Goal: Information Seeking & Learning: Learn about a topic

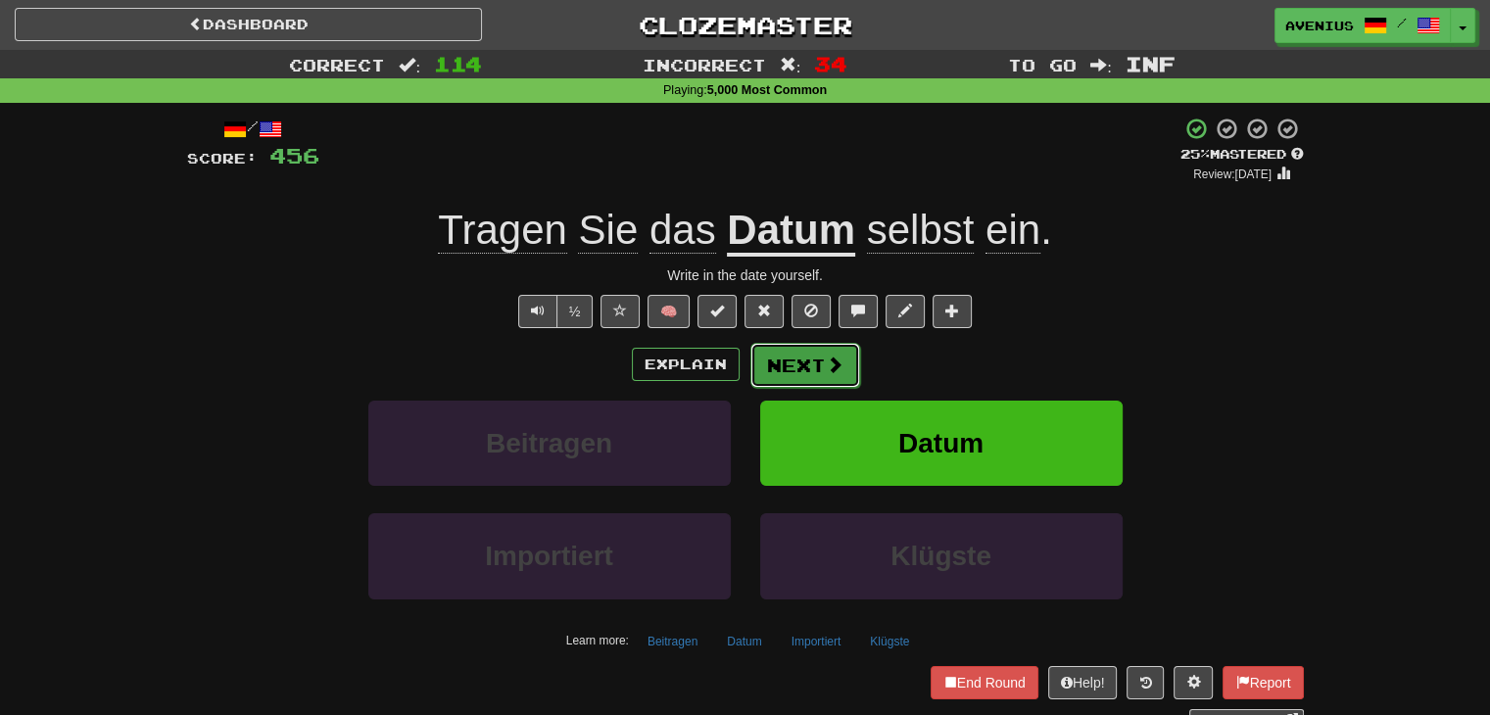
click at [780, 357] on button "Next" at bounding box center [806, 365] width 110 height 45
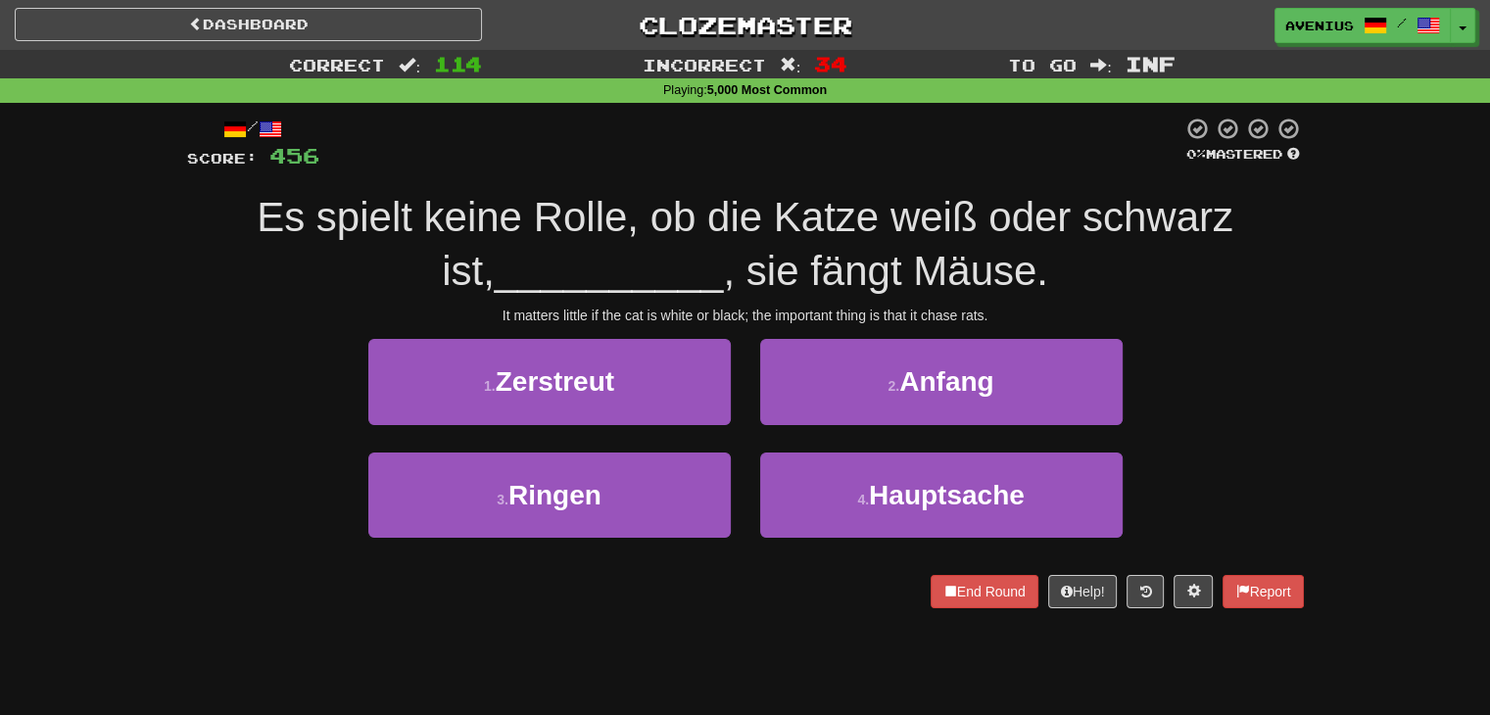
click at [1253, 317] on div "It matters little if the cat is white or black; the important thing is that it …" at bounding box center [745, 316] width 1117 height 20
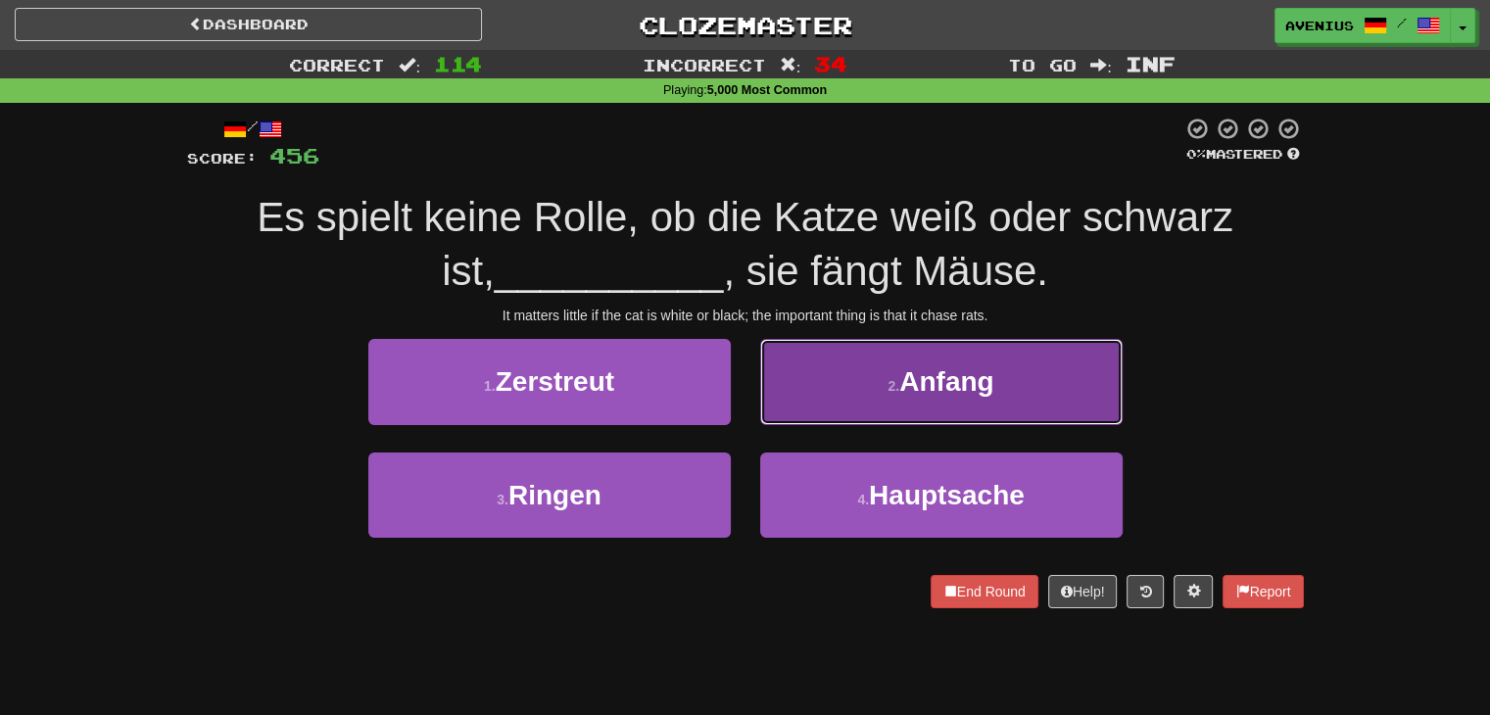
click at [818, 404] on button "2 . Anfang" at bounding box center [941, 381] width 363 height 85
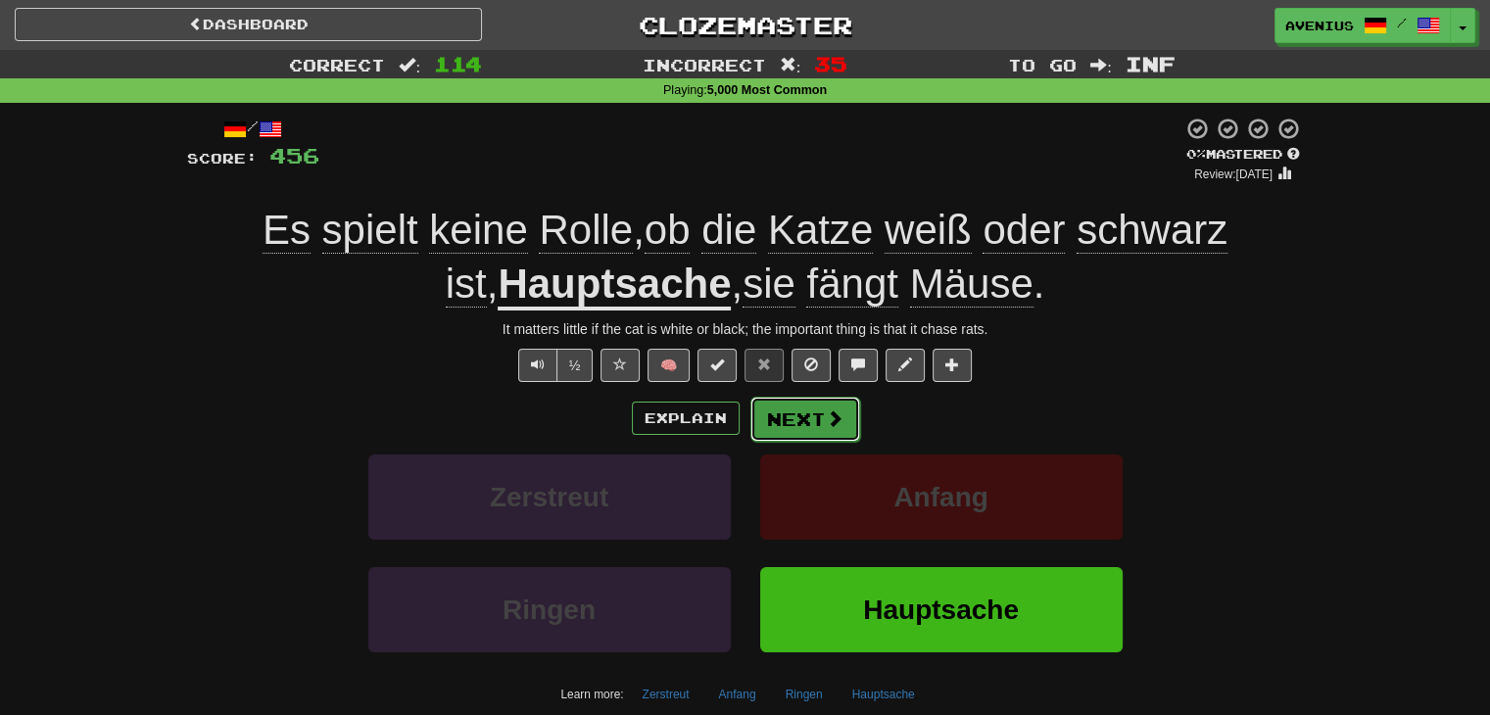
click at [819, 418] on button "Next" at bounding box center [806, 419] width 110 height 45
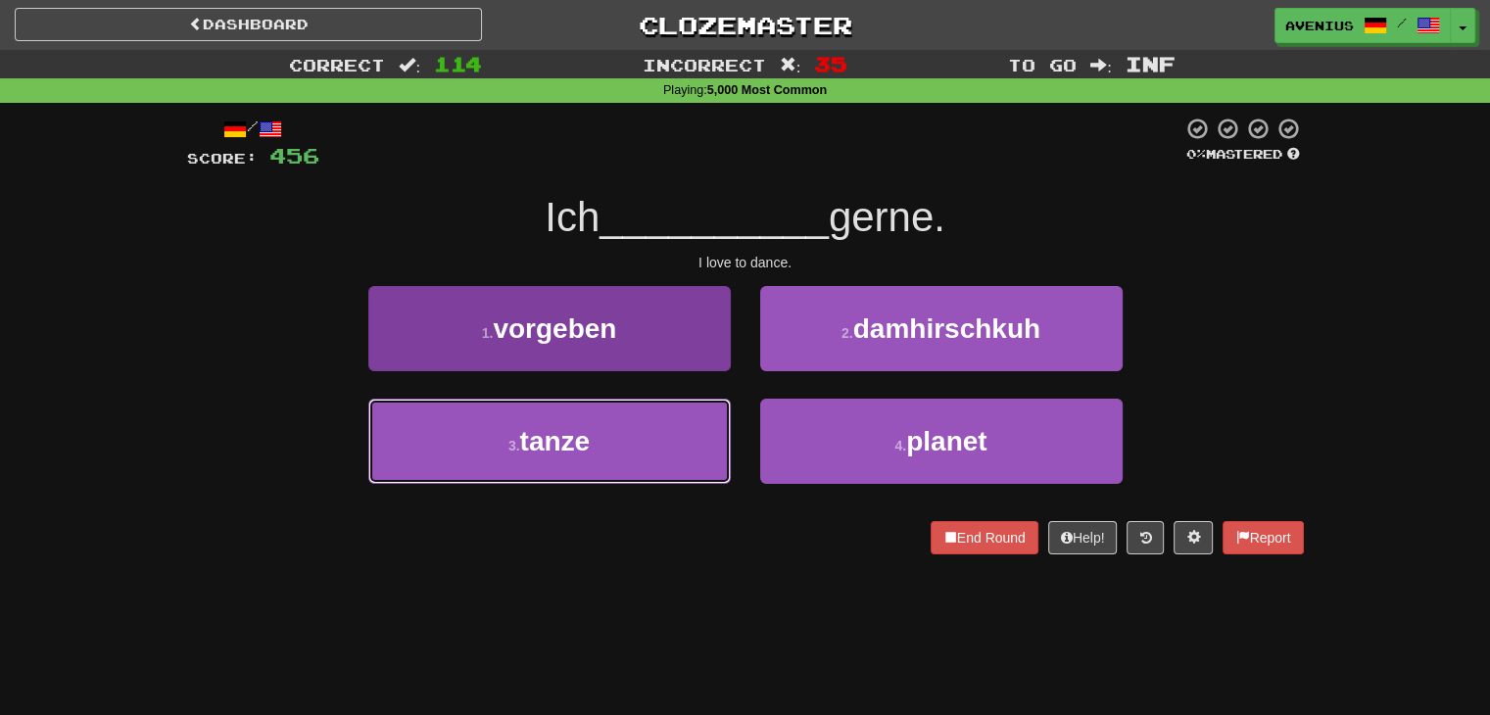
drag, startPoint x: 689, startPoint y: 452, endPoint x: 729, endPoint y: 405, distance: 61.9
click at [688, 452] on button "3 . tanze" at bounding box center [549, 441] width 363 height 85
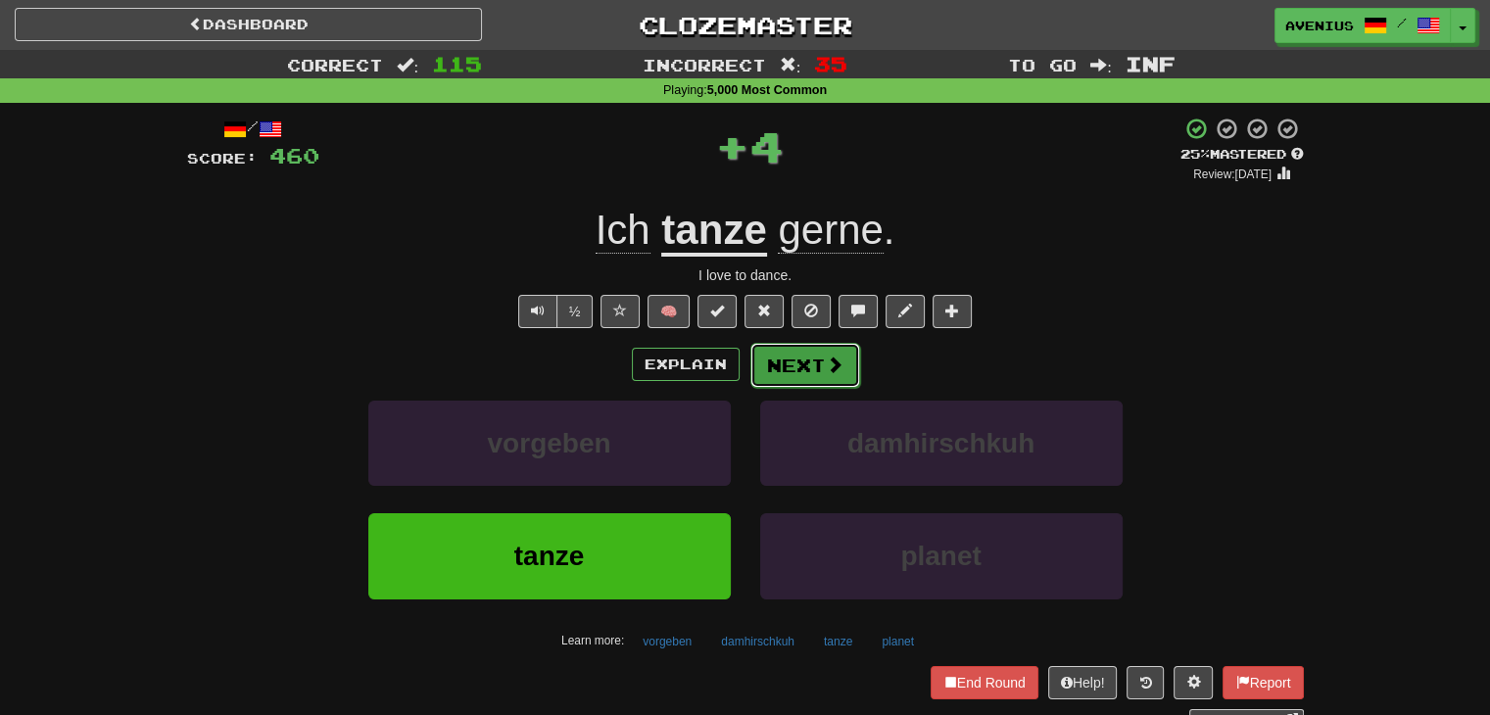
click at [783, 381] on button "Next" at bounding box center [806, 365] width 110 height 45
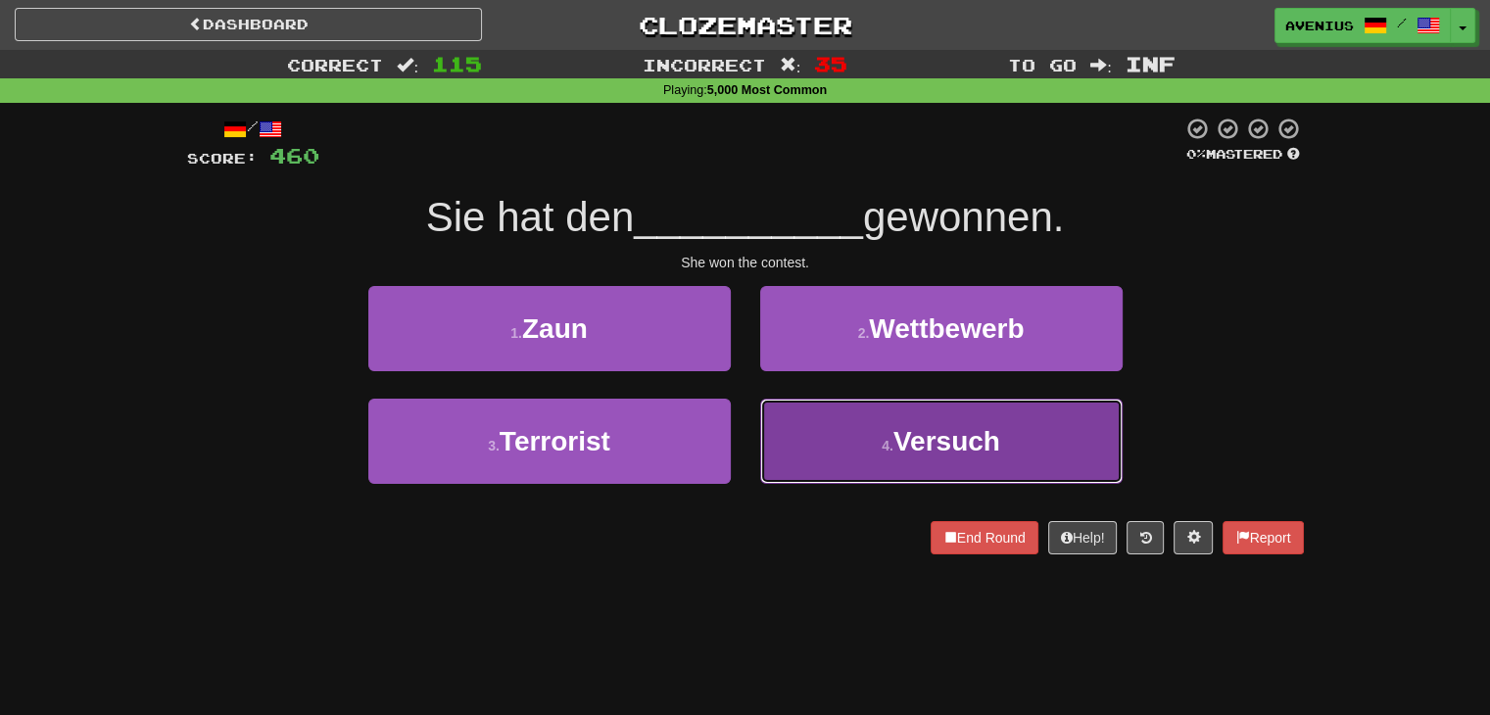
click at [801, 436] on button "4 . Versuch" at bounding box center [941, 441] width 363 height 85
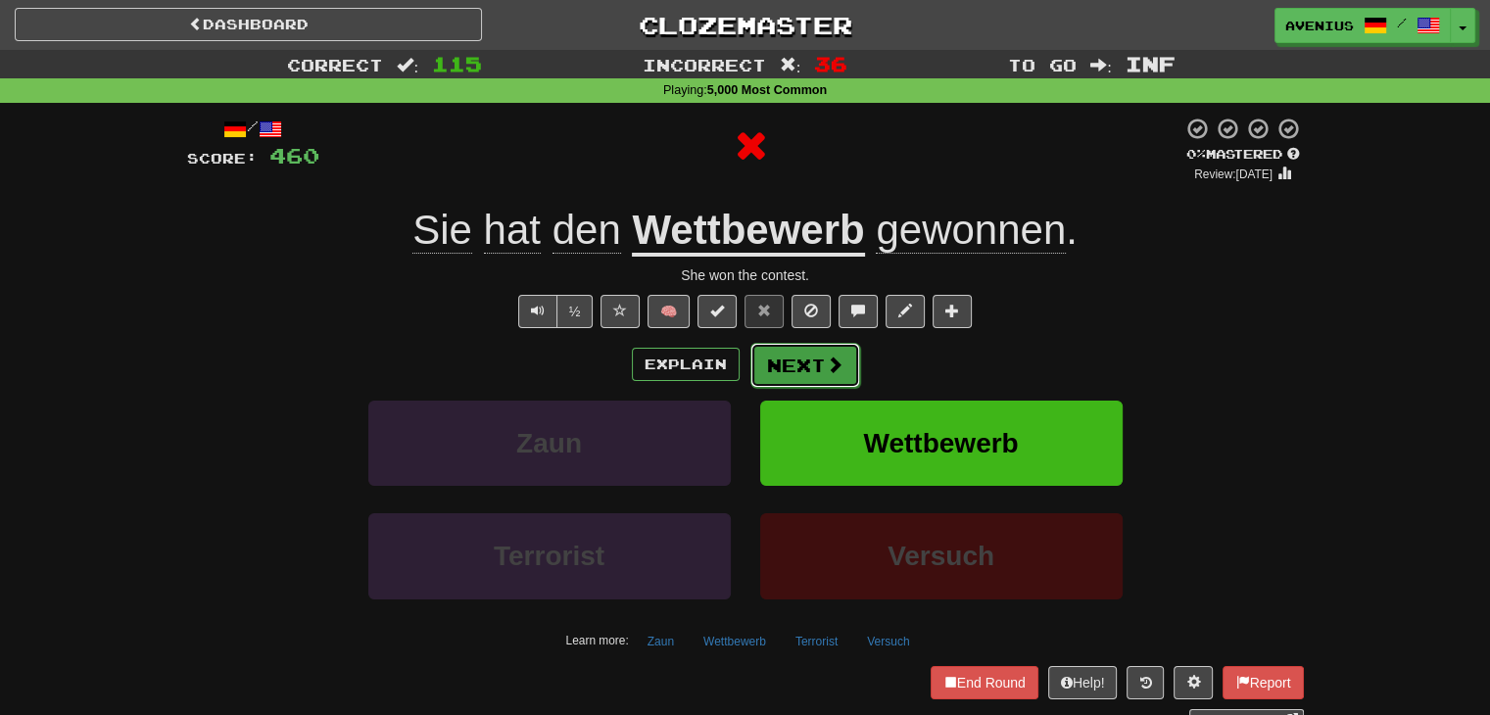
click at [787, 369] on button "Next" at bounding box center [806, 365] width 110 height 45
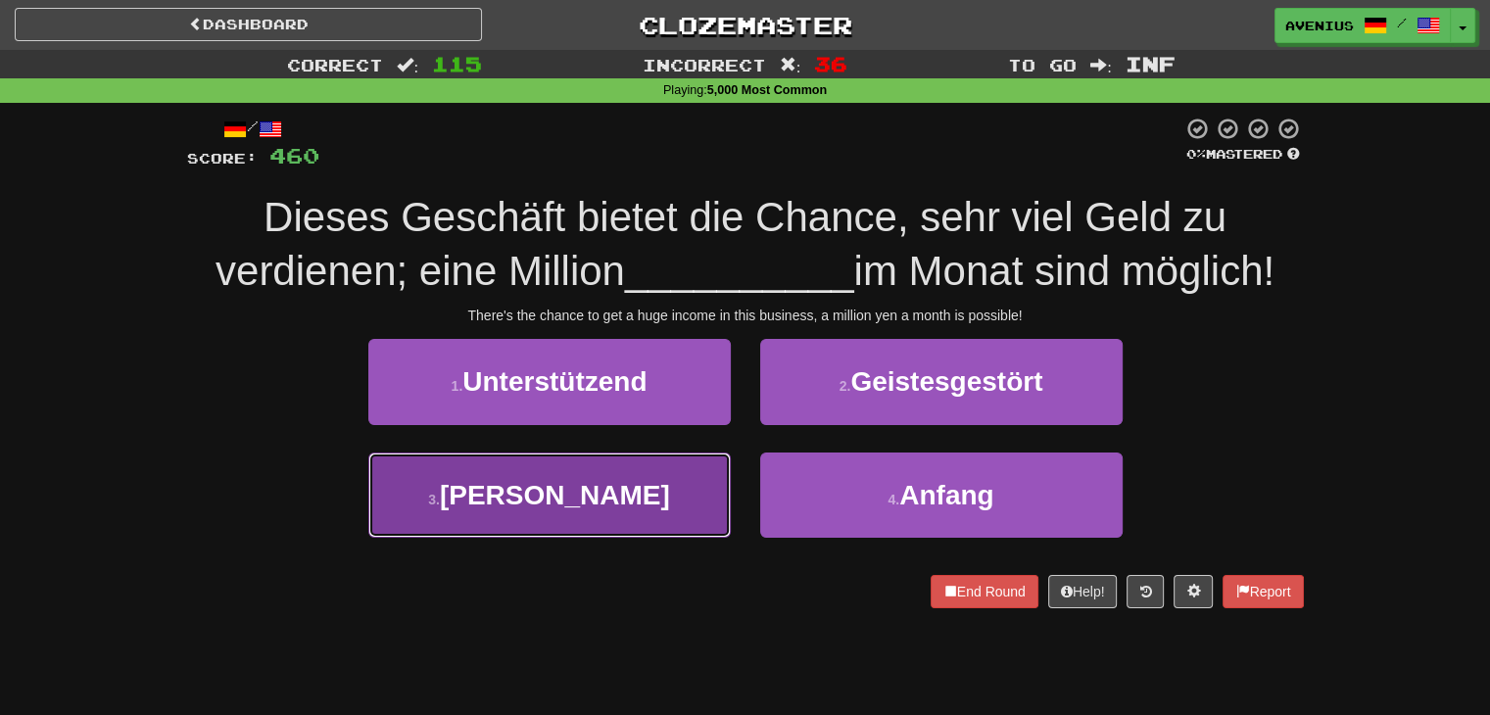
click at [682, 506] on button "3 . Yen" at bounding box center [549, 495] width 363 height 85
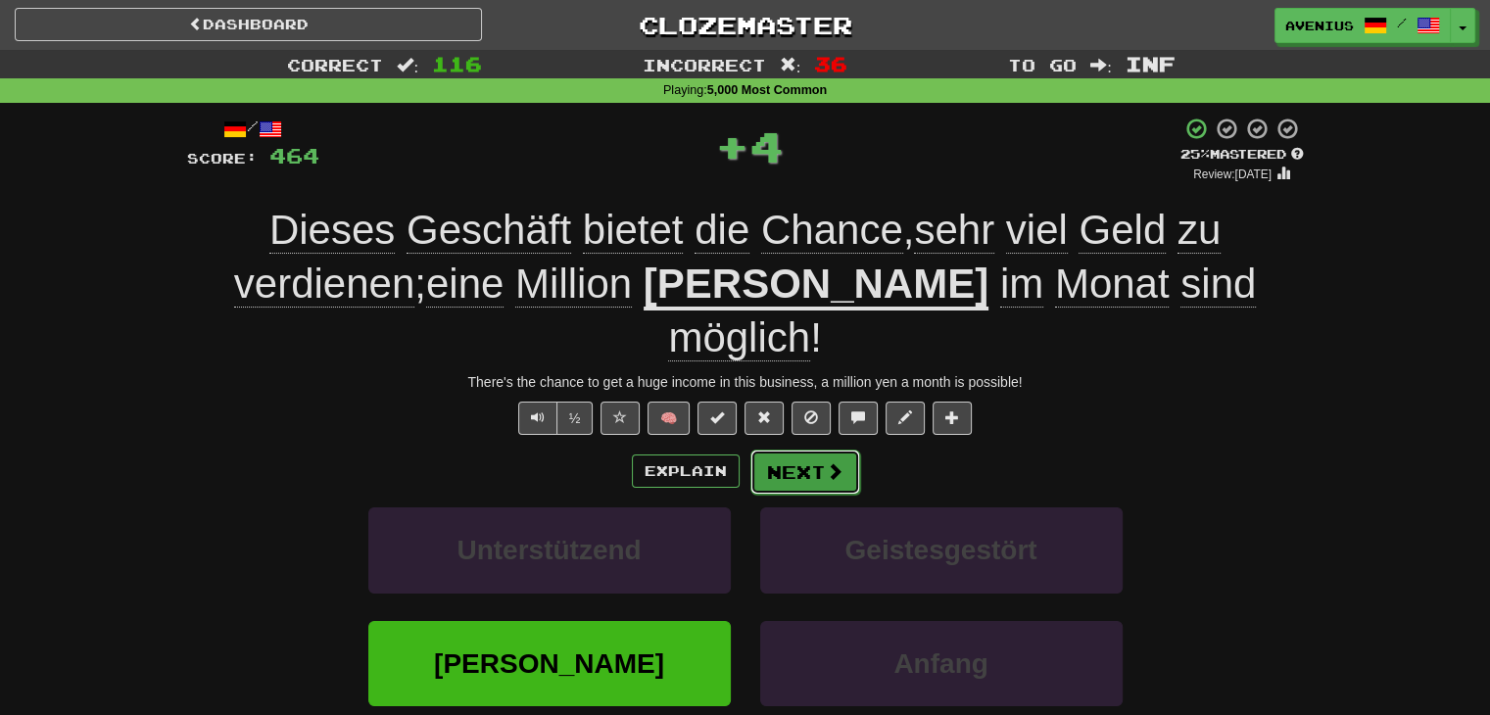
click at [785, 450] on button "Next" at bounding box center [806, 472] width 110 height 45
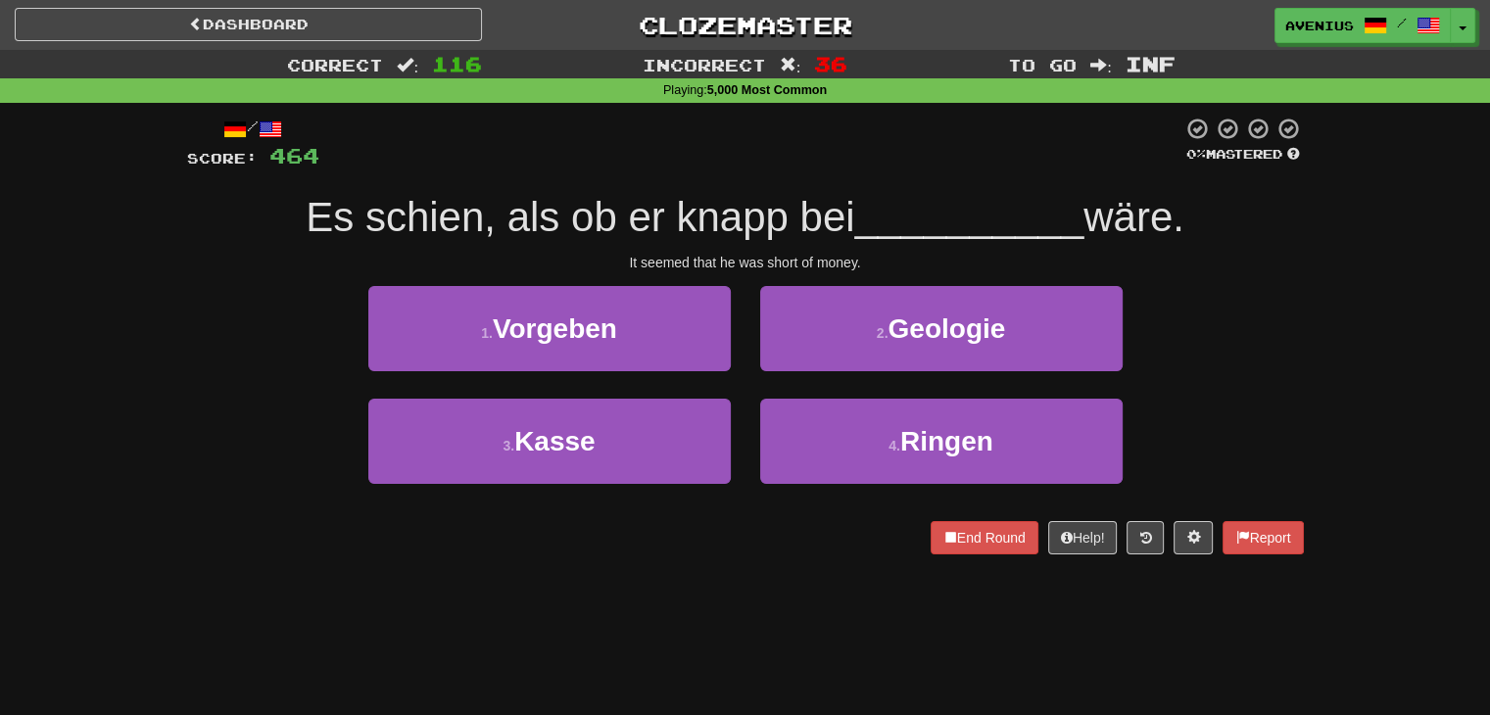
click at [739, 392] on div "1 . Vorgeben" at bounding box center [550, 342] width 392 height 113
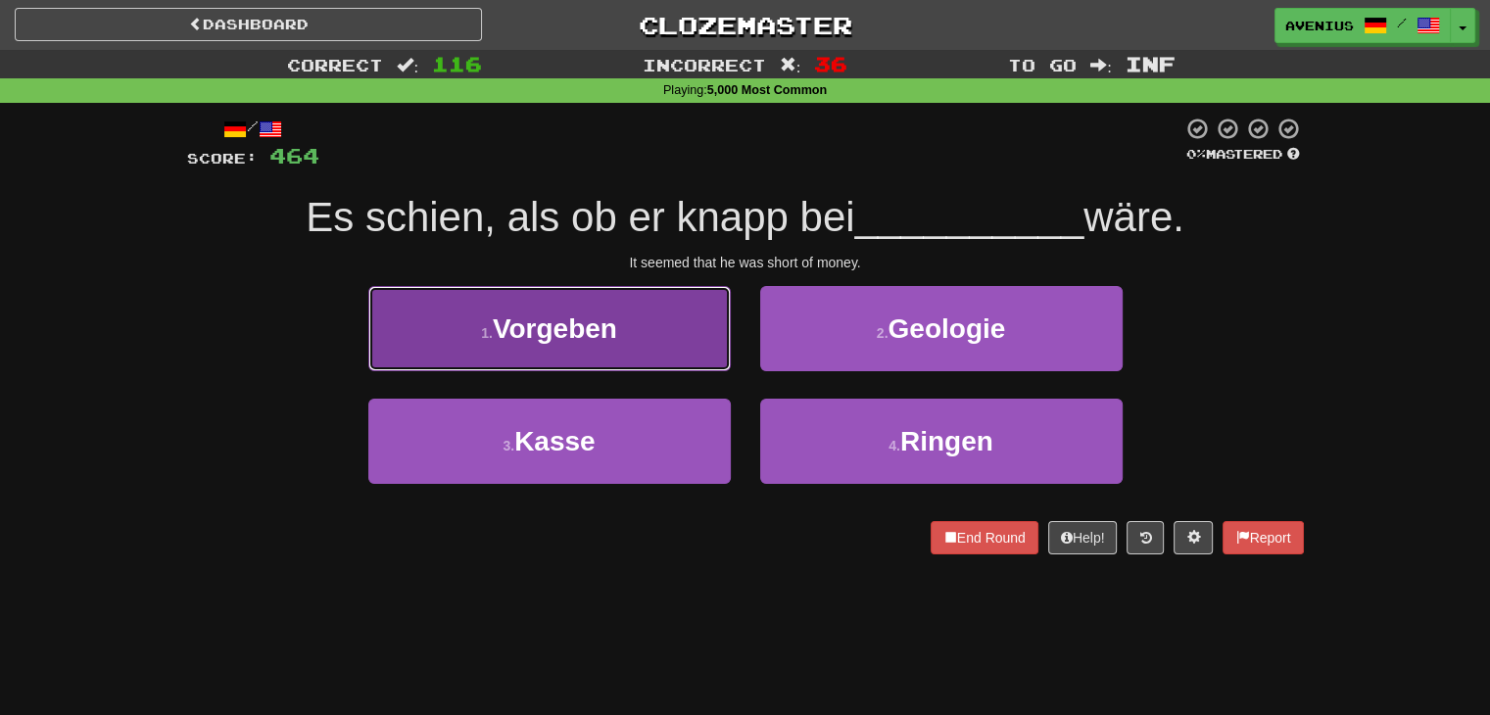
click at [713, 356] on button "1 . Vorgeben" at bounding box center [549, 328] width 363 height 85
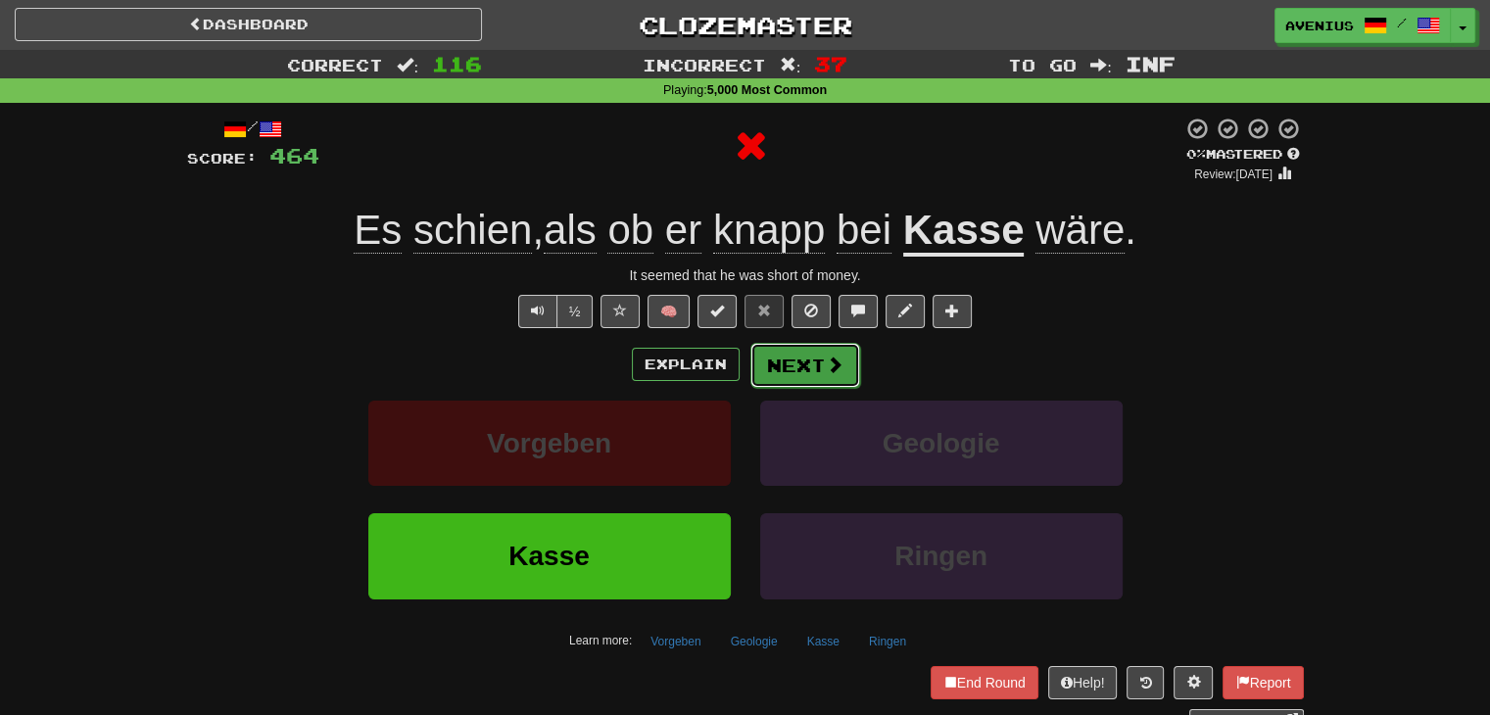
click at [826, 360] on span at bounding box center [835, 365] width 18 height 18
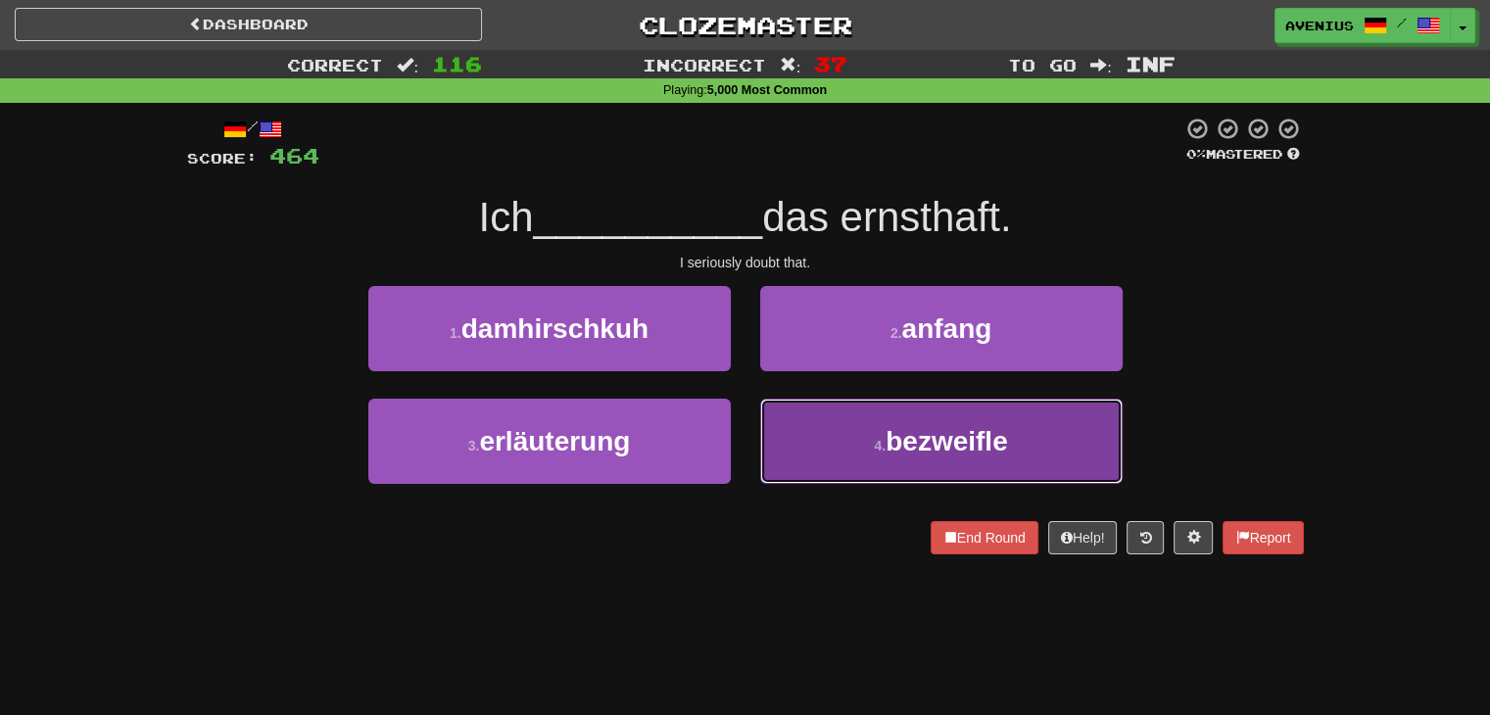
click at [785, 429] on button "4 . bezweifle" at bounding box center [941, 441] width 363 height 85
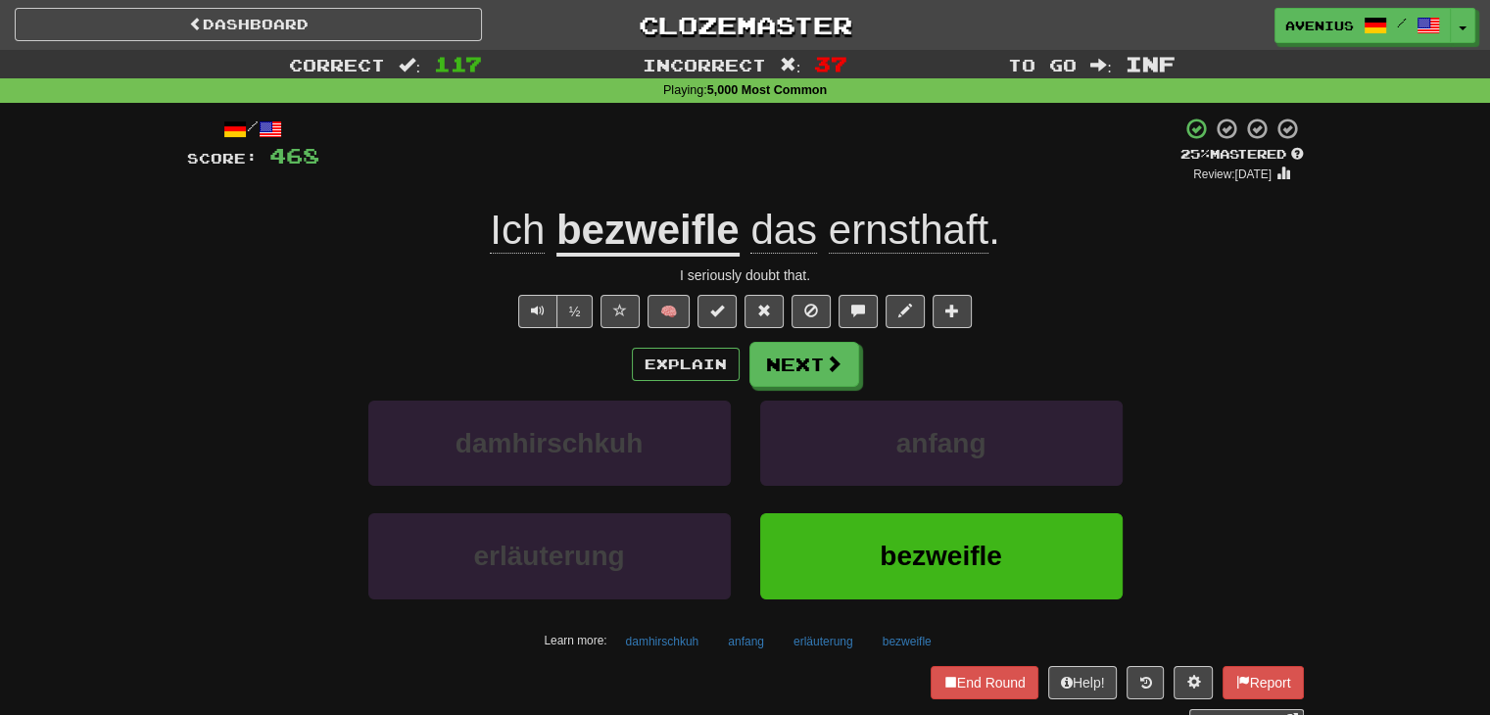
drag, startPoint x: 1146, startPoint y: 377, endPoint x: 1127, endPoint y: 379, distance: 19.7
click at [1130, 381] on div "Explain Next" at bounding box center [745, 364] width 1117 height 45
click at [797, 367] on button "Next" at bounding box center [806, 365] width 110 height 45
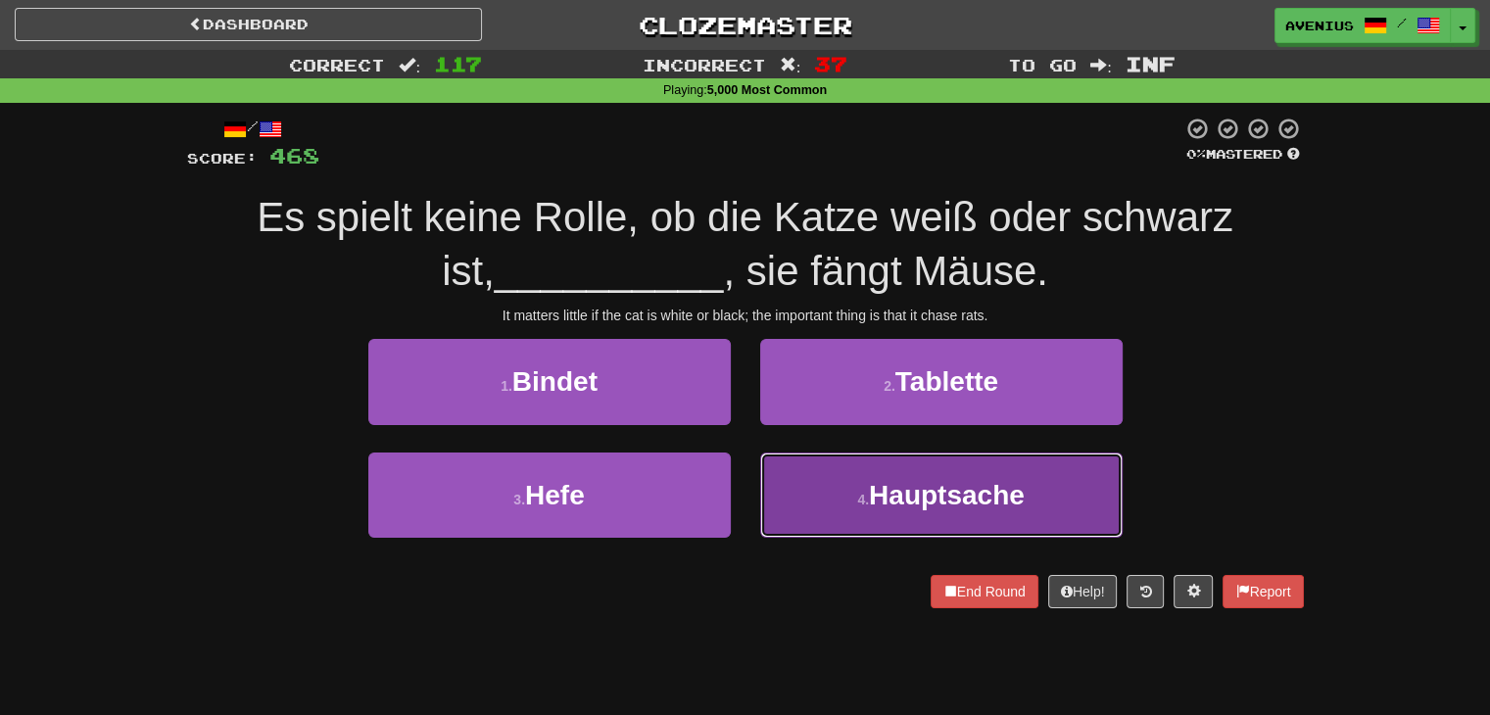
click at [863, 497] on small "4 ." at bounding box center [863, 500] width 12 height 16
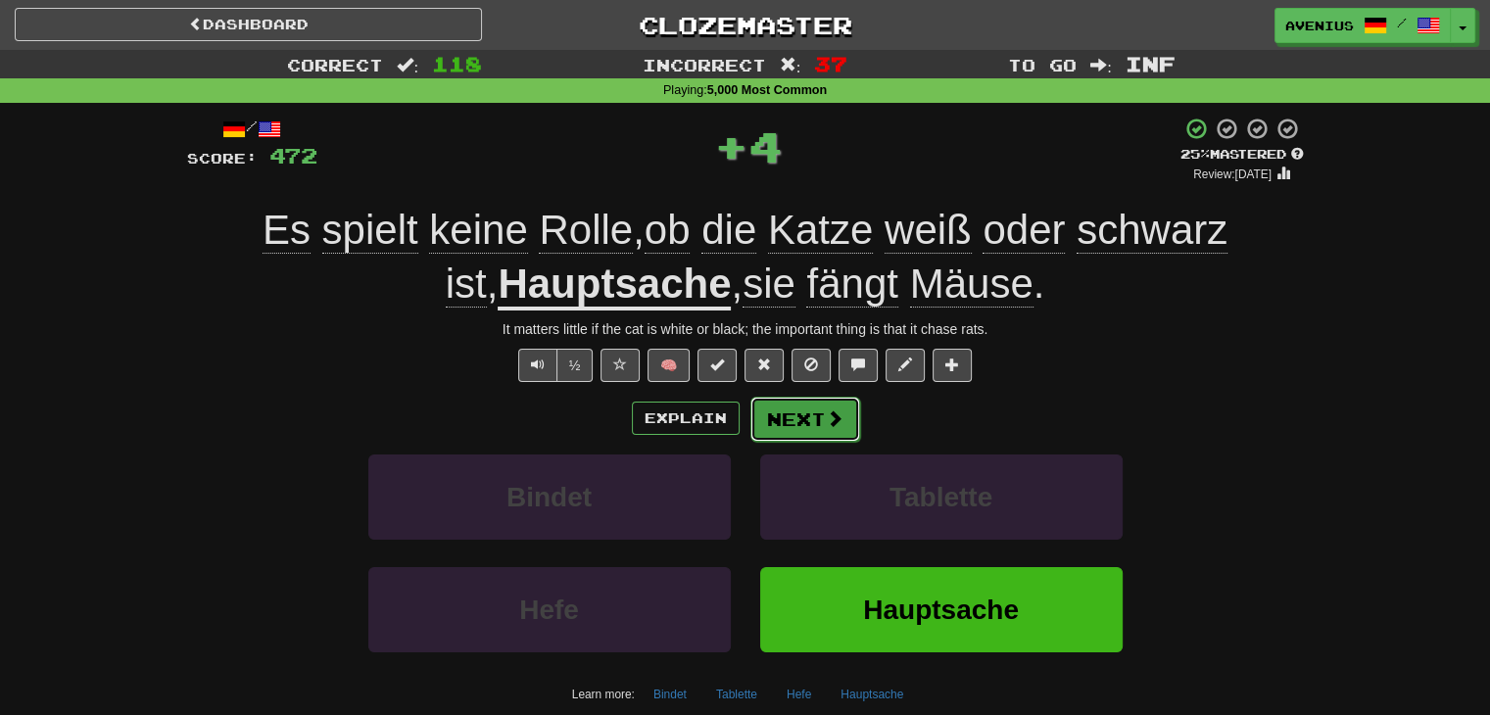
click at [797, 411] on button "Next" at bounding box center [806, 419] width 110 height 45
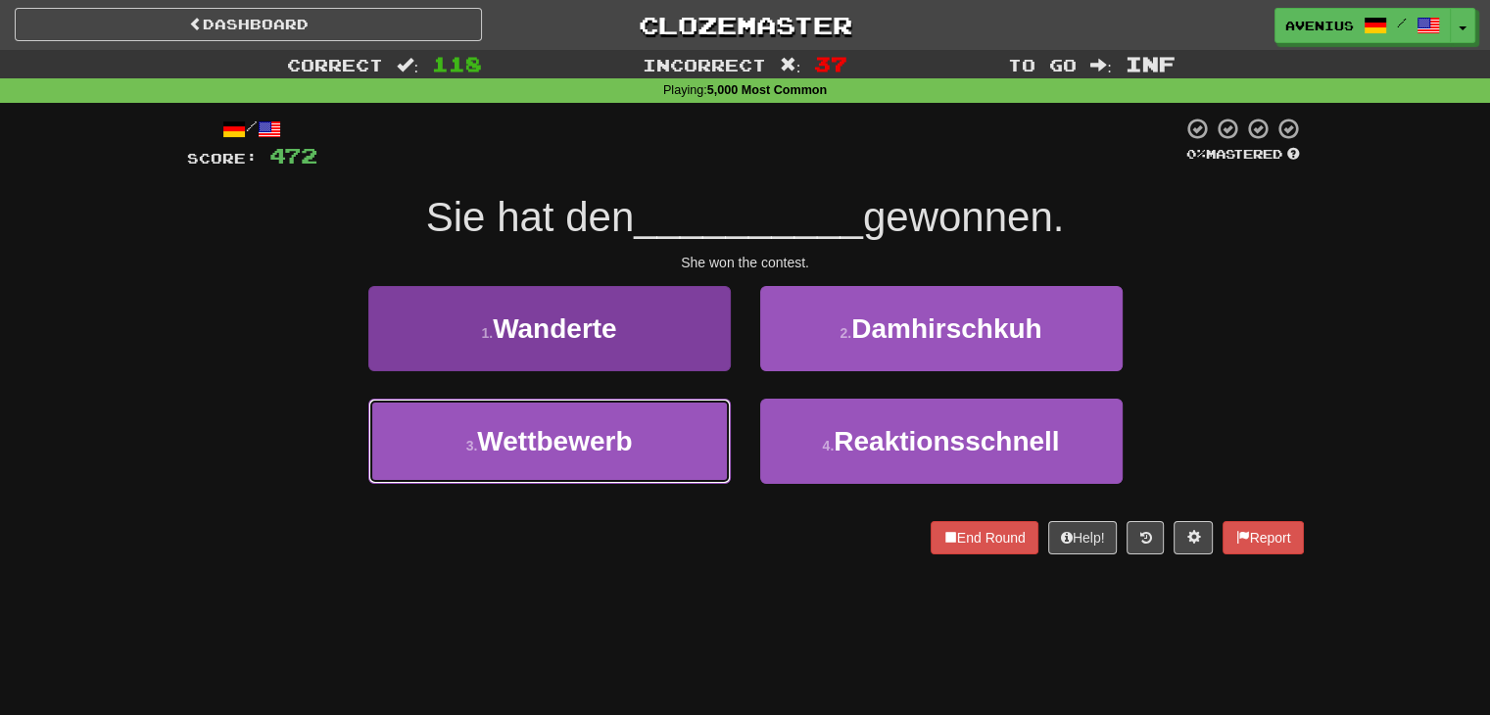
drag, startPoint x: 600, startPoint y: 467, endPoint x: 608, endPoint y: 456, distance: 14.1
click at [600, 464] on button "3 . Wettbewerb" at bounding box center [549, 441] width 363 height 85
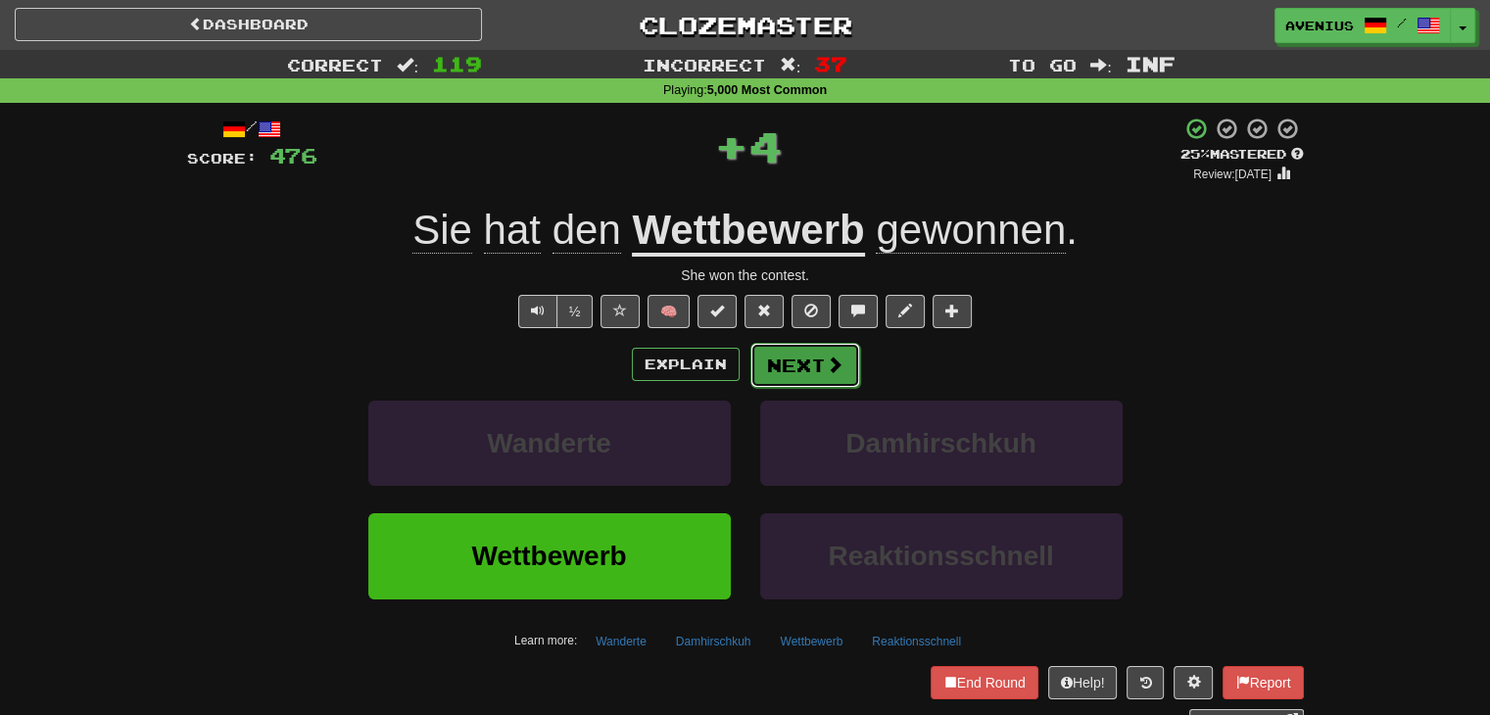
click at [826, 373] on span at bounding box center [835, 365] width 18 height 18
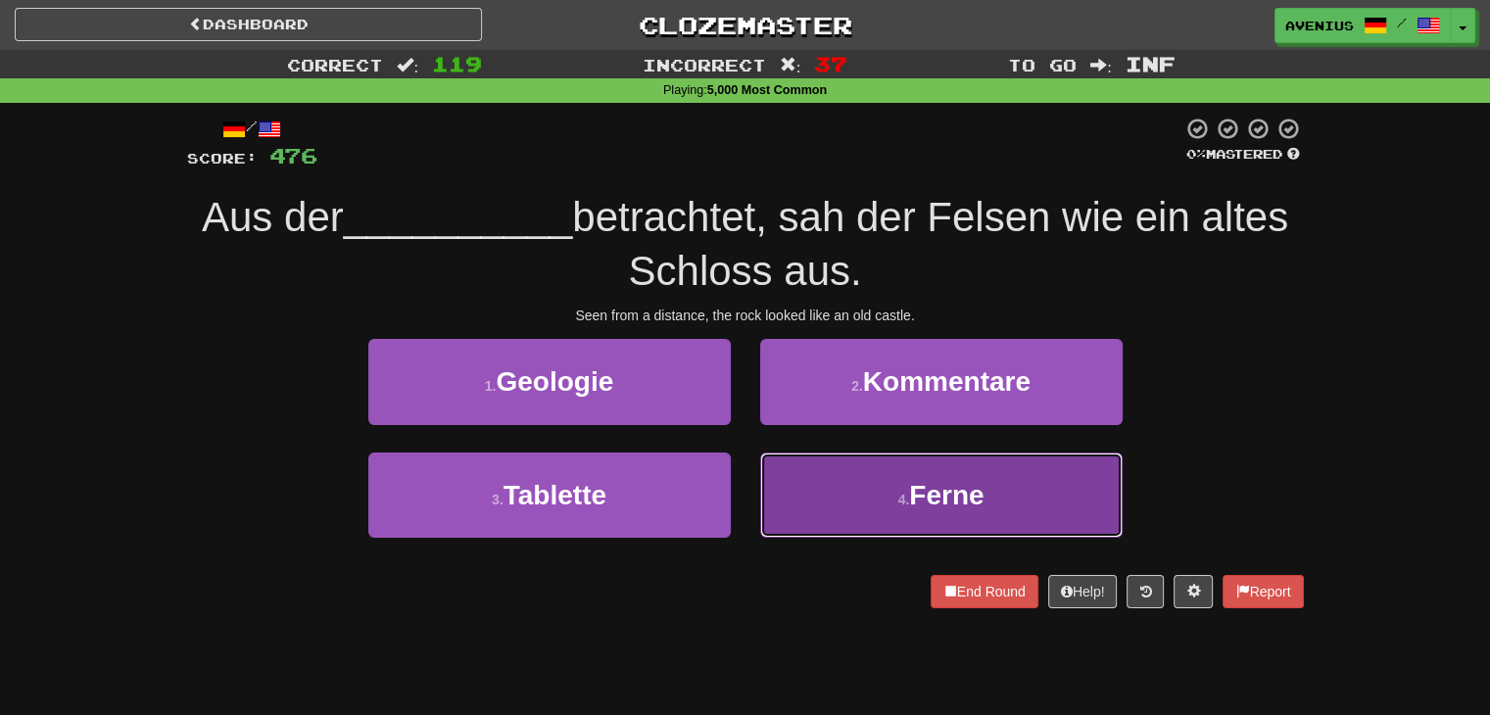
click at [826, 488] on button "4 . Ferne" at bounding box center [941, 495] width 363 height 85
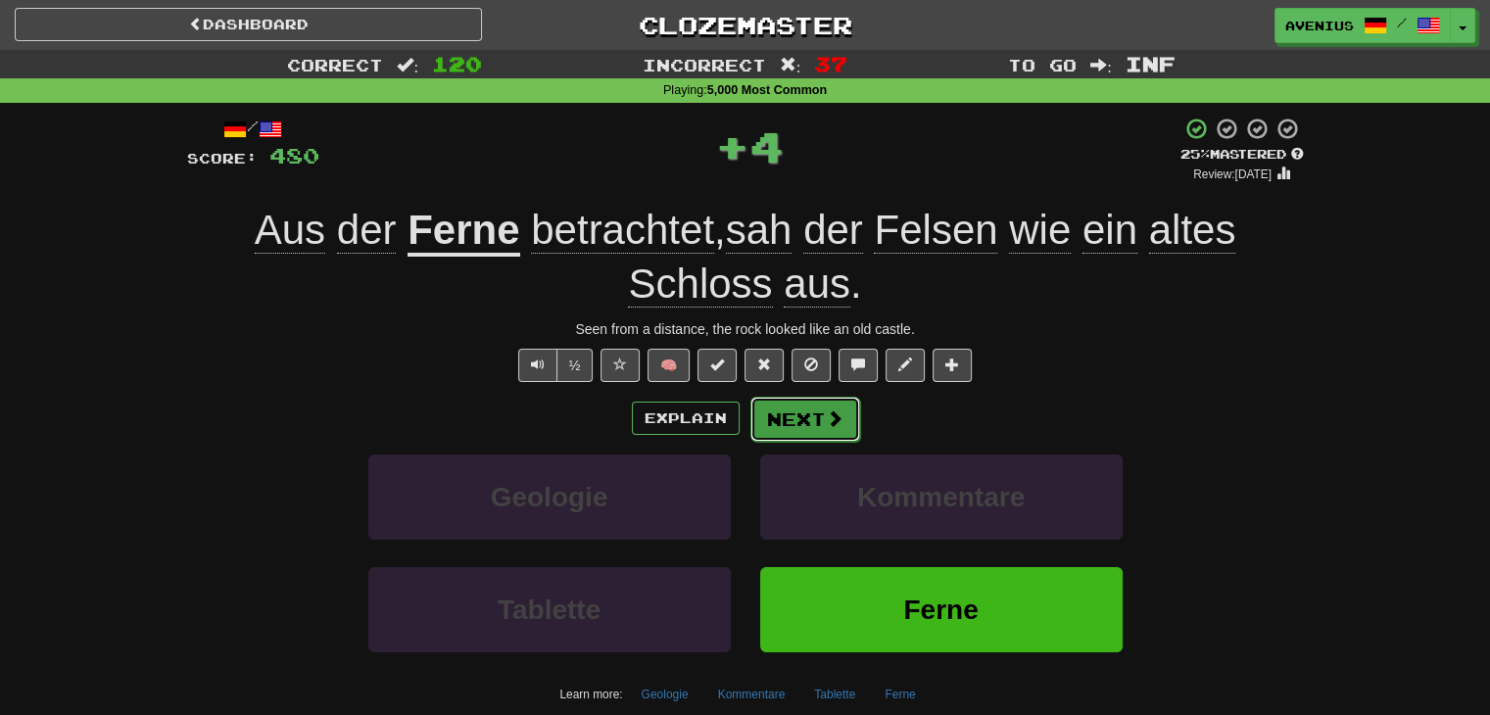
click at [803, 428] on button "Next" at bounding box center [806, 419] width 110 height 45
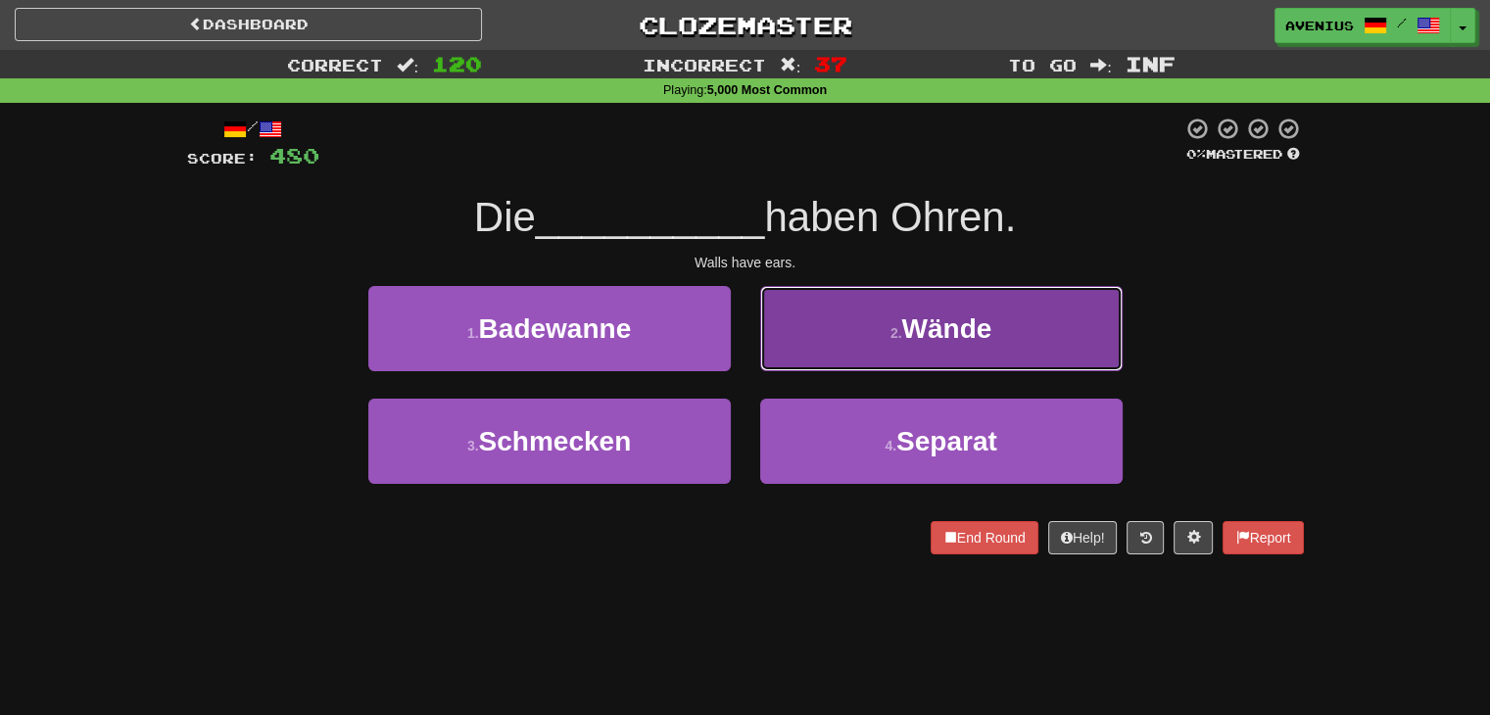
click at [839, 350] on button "2 . Wände" at bounding box center [941, 328] width 363 height 85
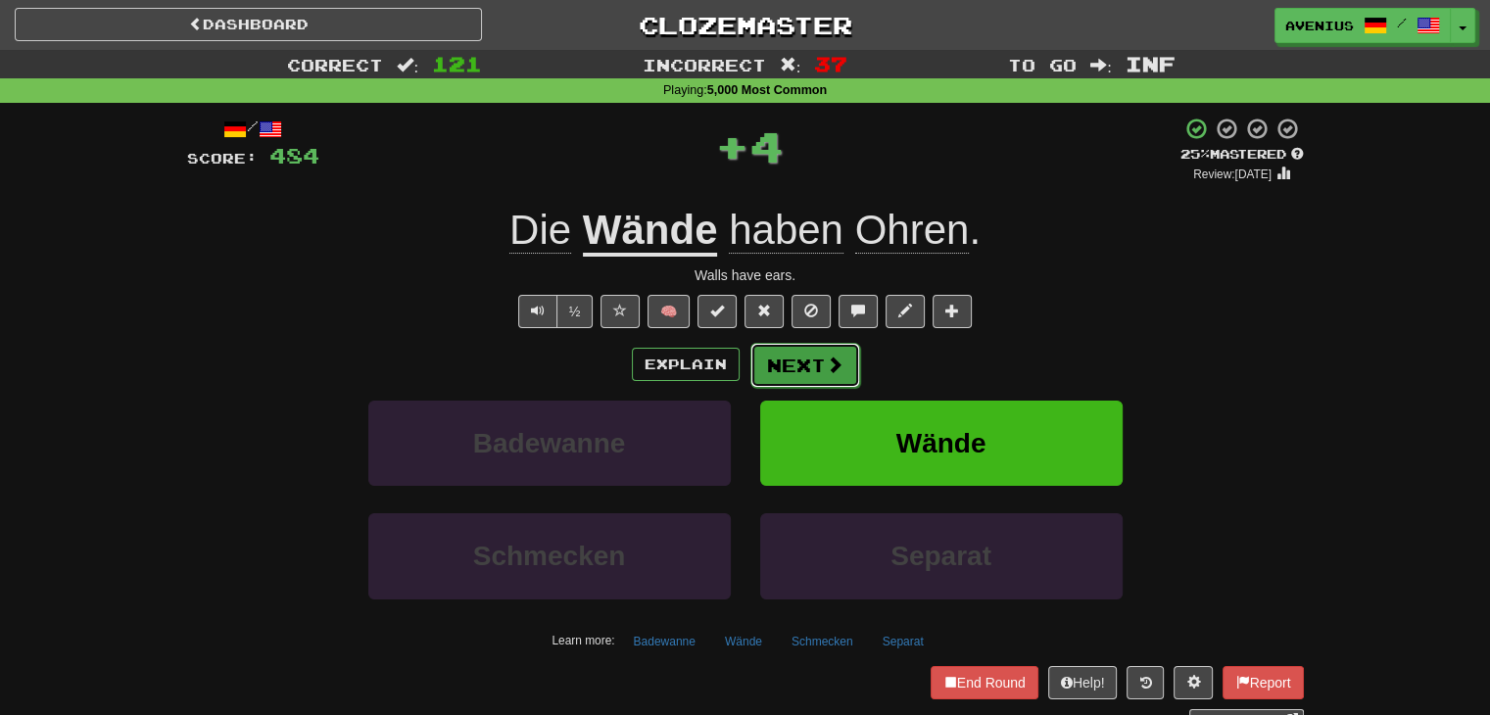
click at [801, 365] on button "Next" at bounding box center [806, 365] width 110 height 45
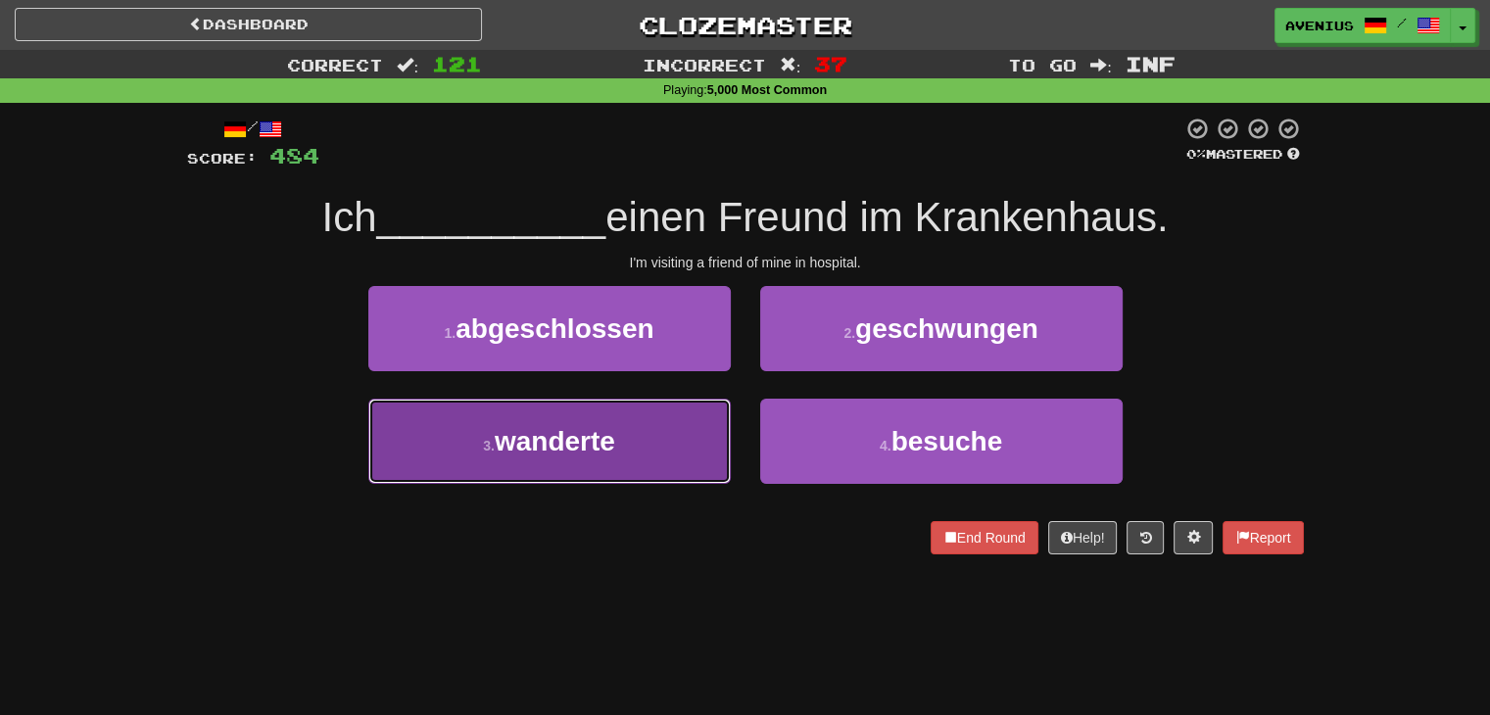
click at [694, 444] on button "3 . wanderte" at bounding box center [549, 441] width 363 height 85
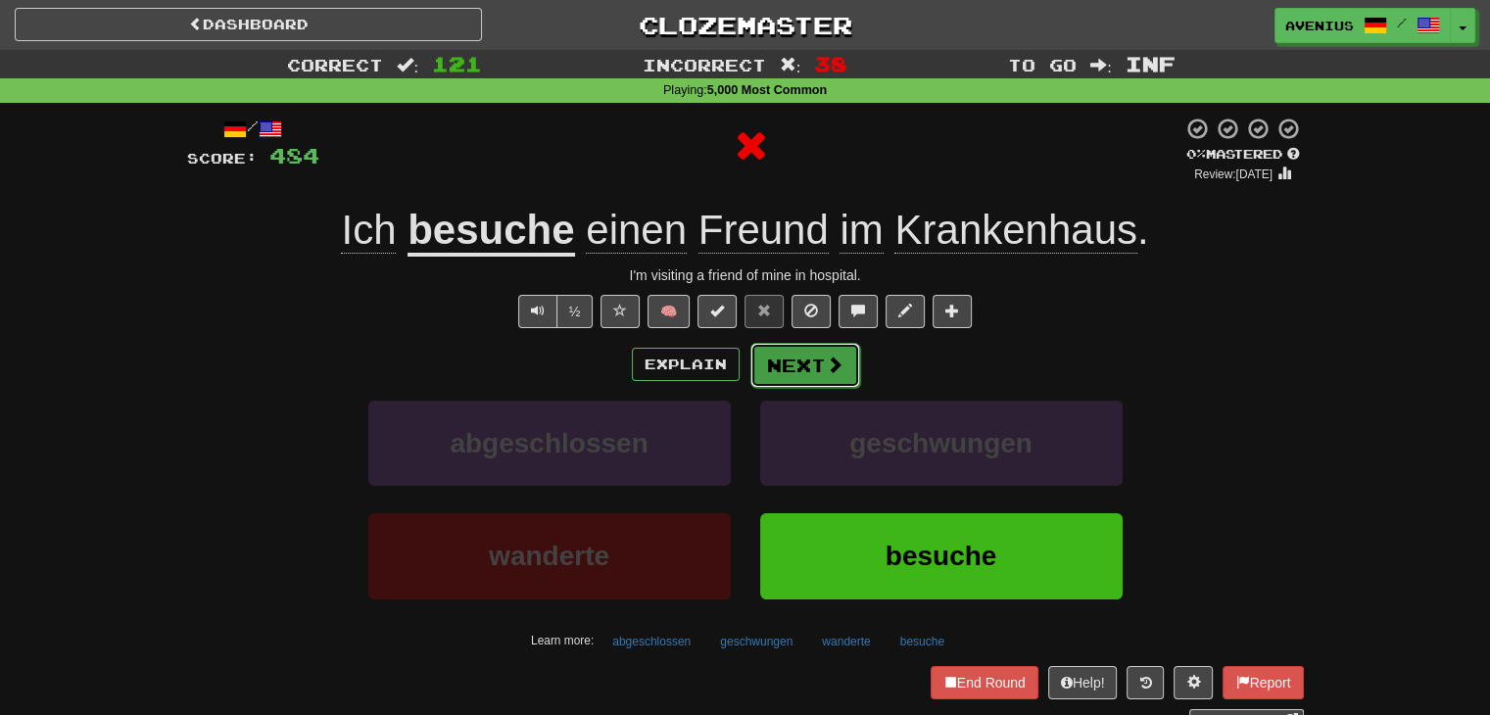
click at [814, 366] on button "Next" at bounding box center [806, 365] width 110 height 45
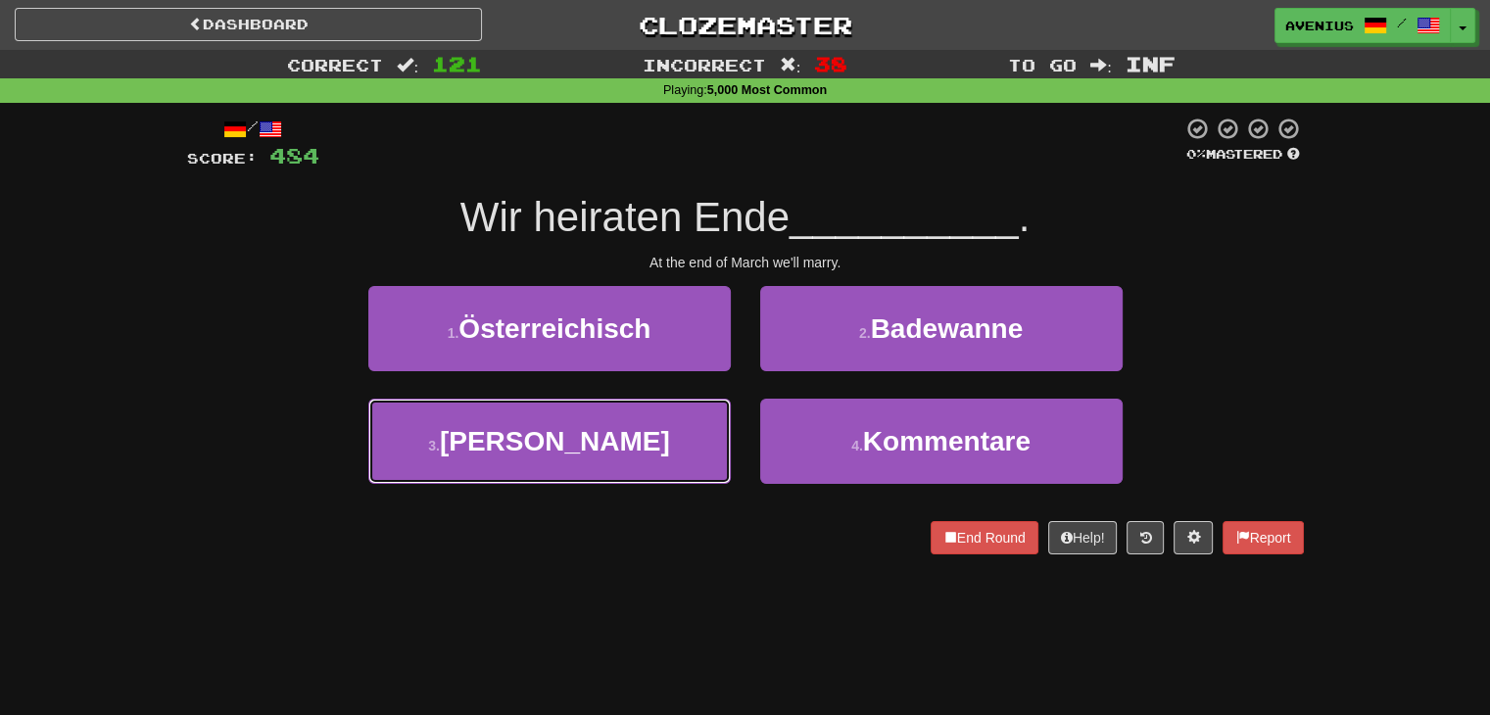
click at [704, 423] on button "[DATE][PERSON_NAME]" at bounding box center [549, 441] width 363 height 85
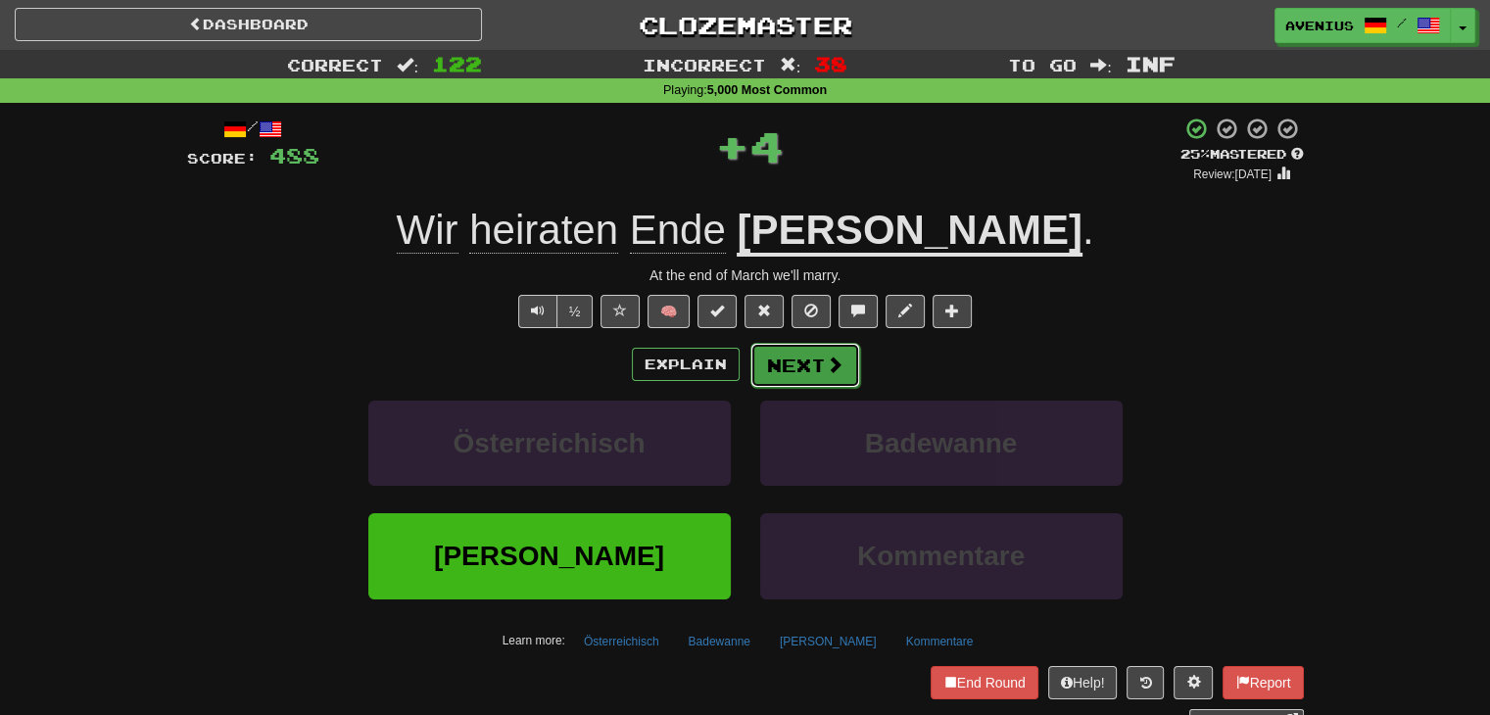
click at [754, 359] on button "Next" at bounding box center [806, 365] width 110 height 45
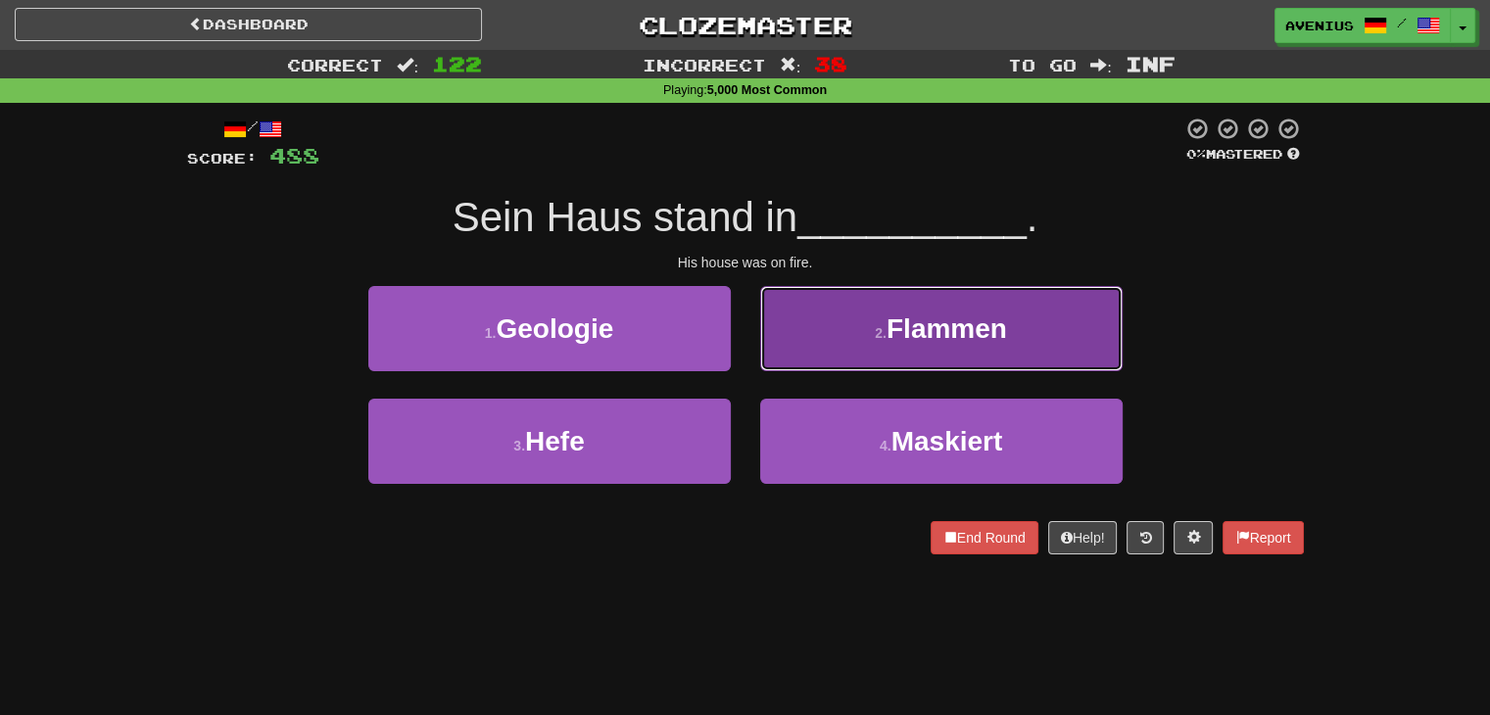
click at [826, 353] on button "2 . Flammen" at bounding box center [941, 328] width 363 height 85
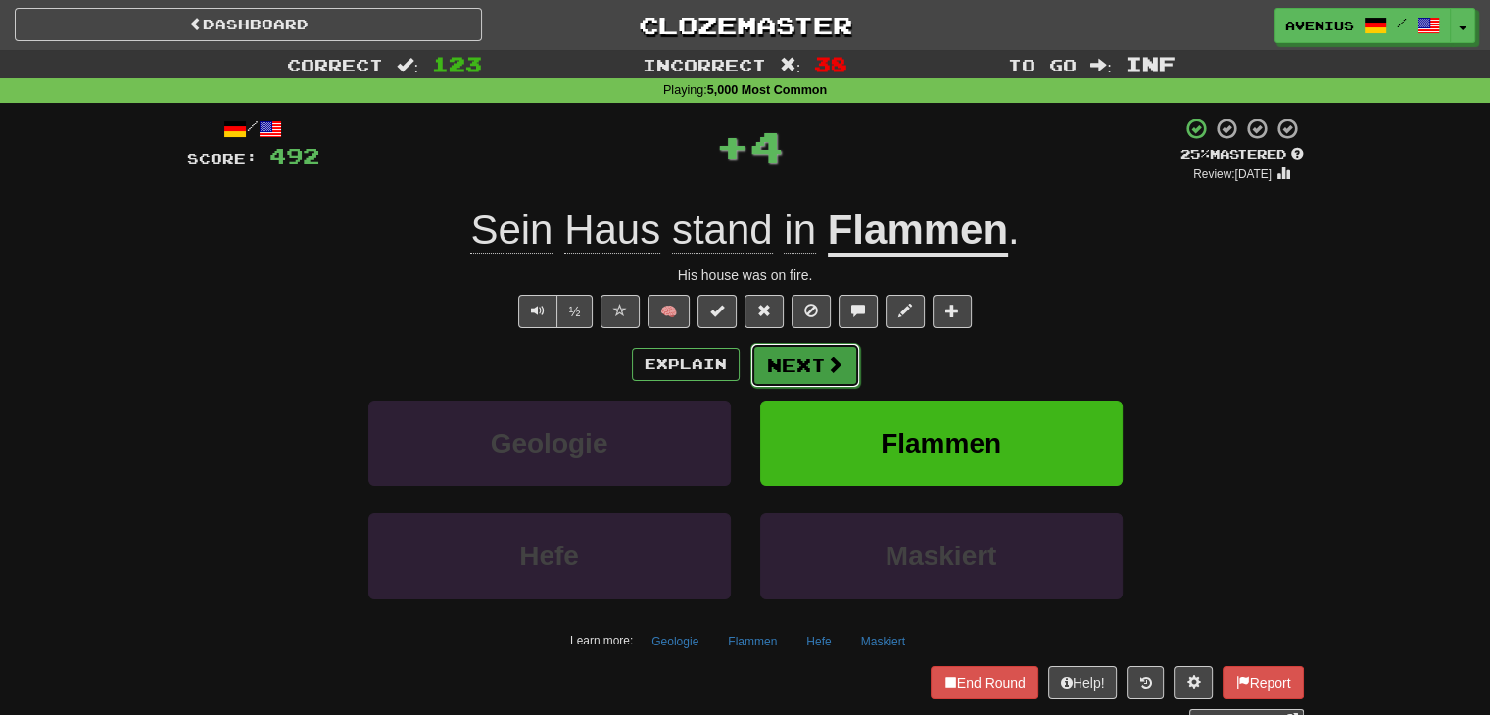
click at [803, 369] on button "Next" at bounding box center [806, 365] width 110 height 45
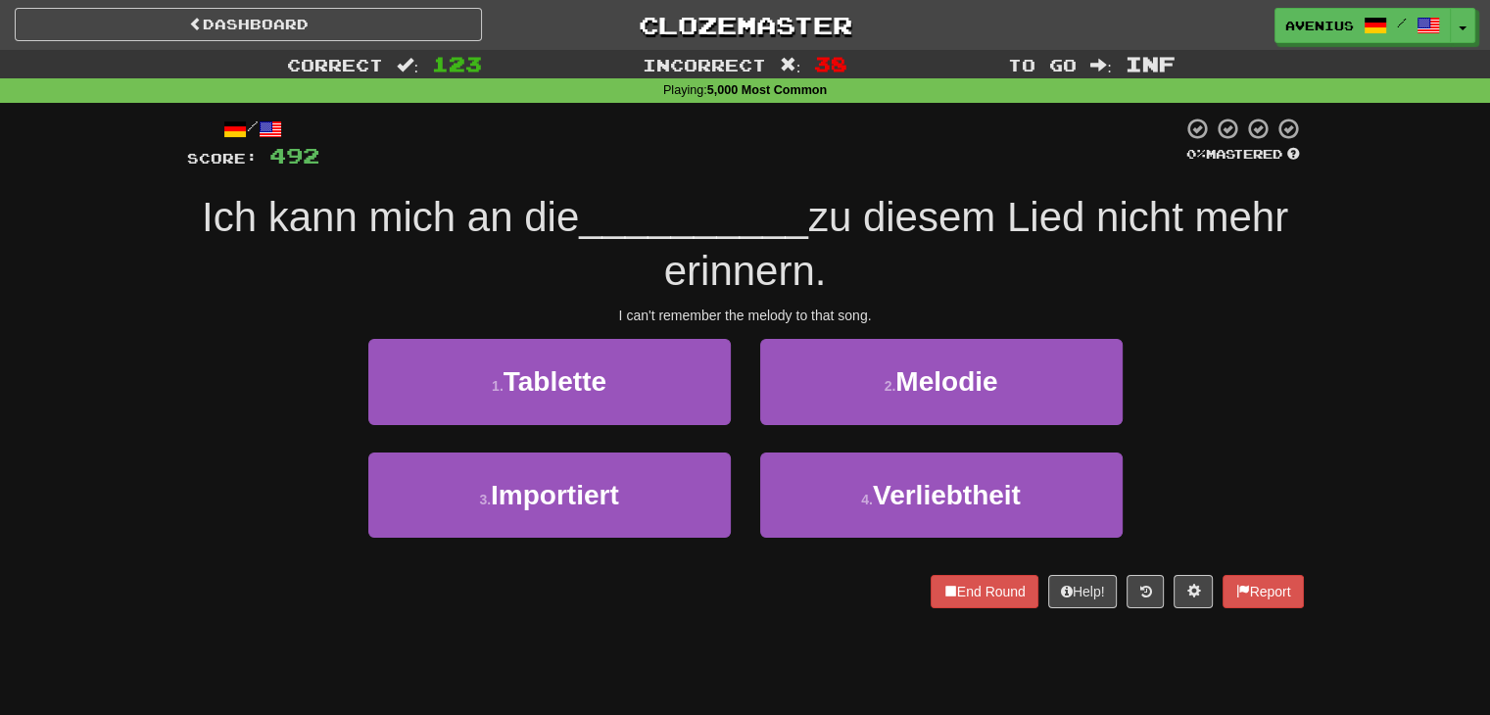
click at [1385, 383] on div "Correct : 123 Incorrect : 38 To go : Inf Playing : 5,000 Most Common / Score: 4…" at bounding box center [745, 343] width 1490 height 586
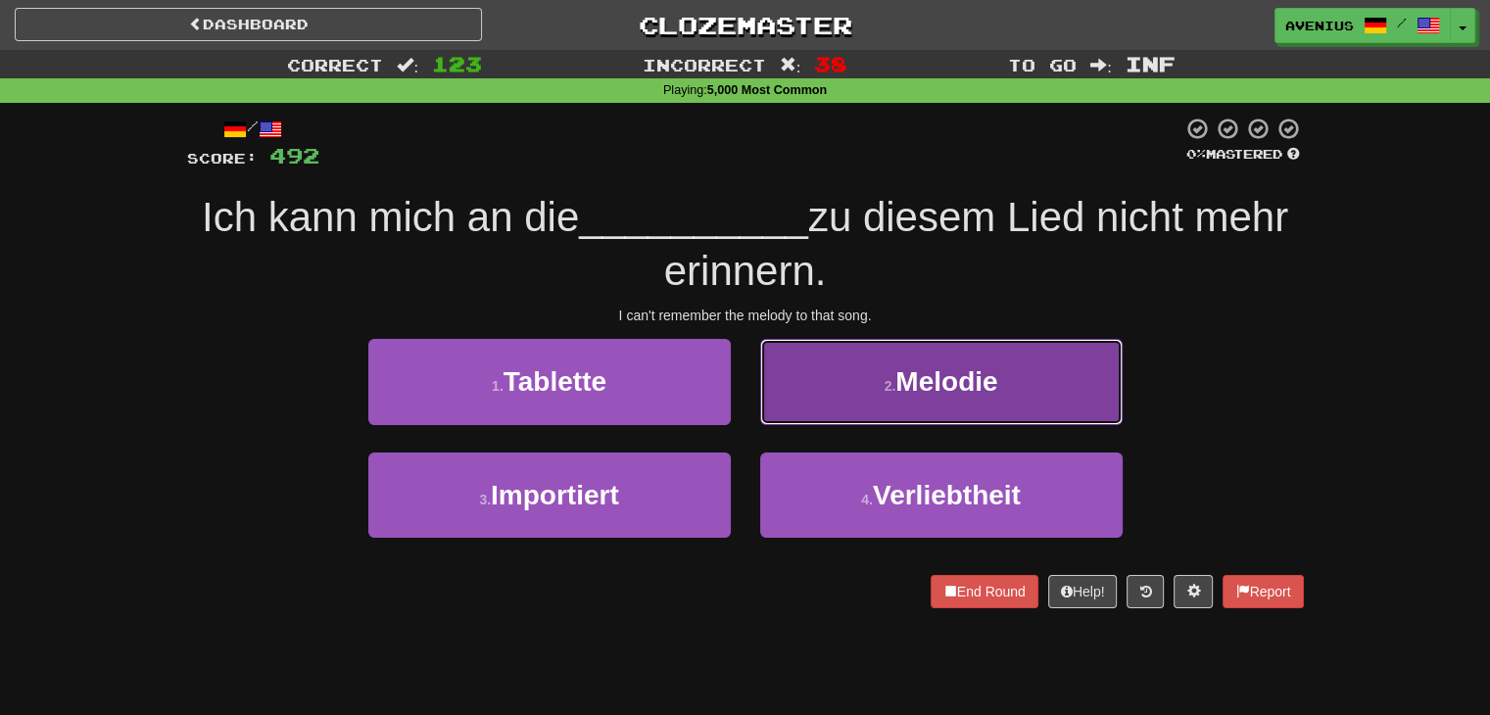
click at [972, 395] on span "Melodie" at bounding box center [947, 381] width 102 height 30
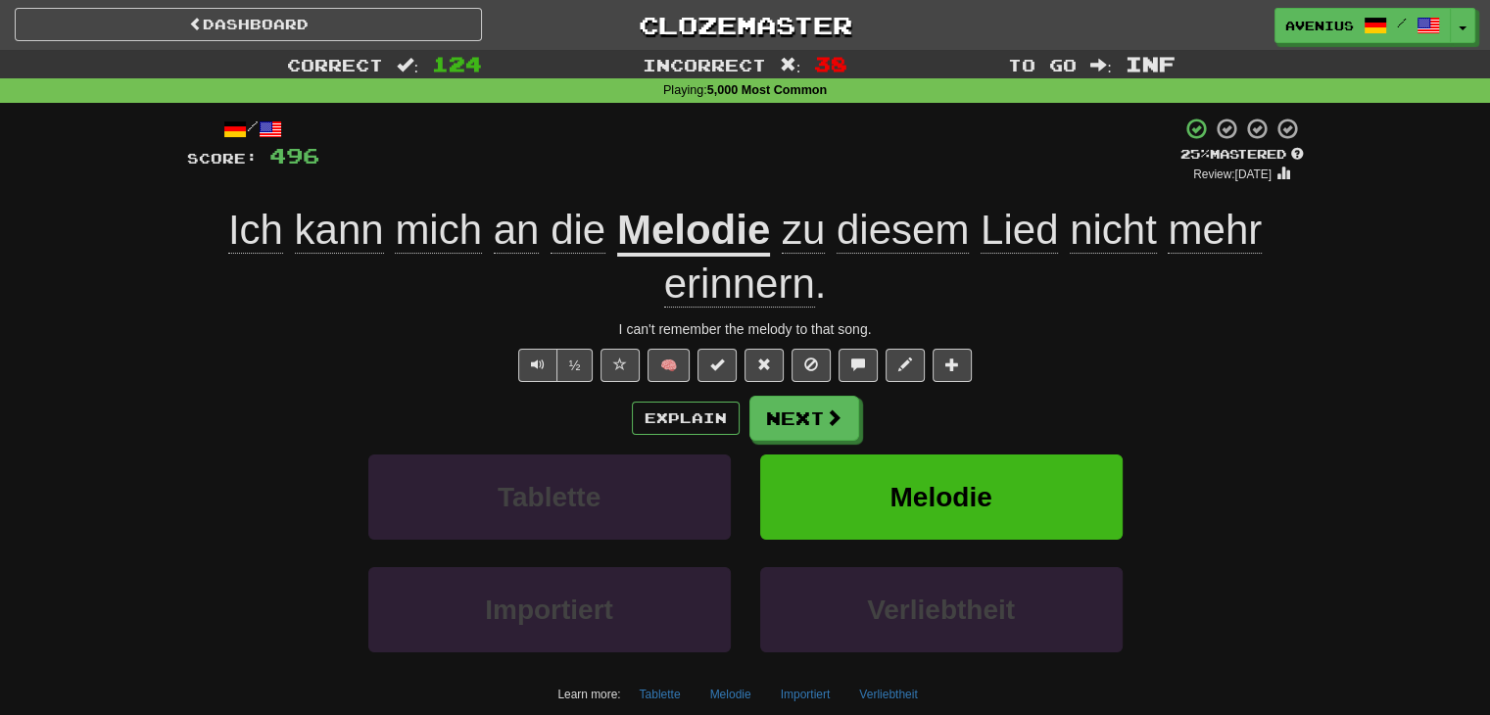
click at [1073, 398] on div "Explain Next" at bounding box center [745, 418] width 1117 height 45
click at [810, 424] on button "Next" at bounding box center [806, 419] width 110 height 45
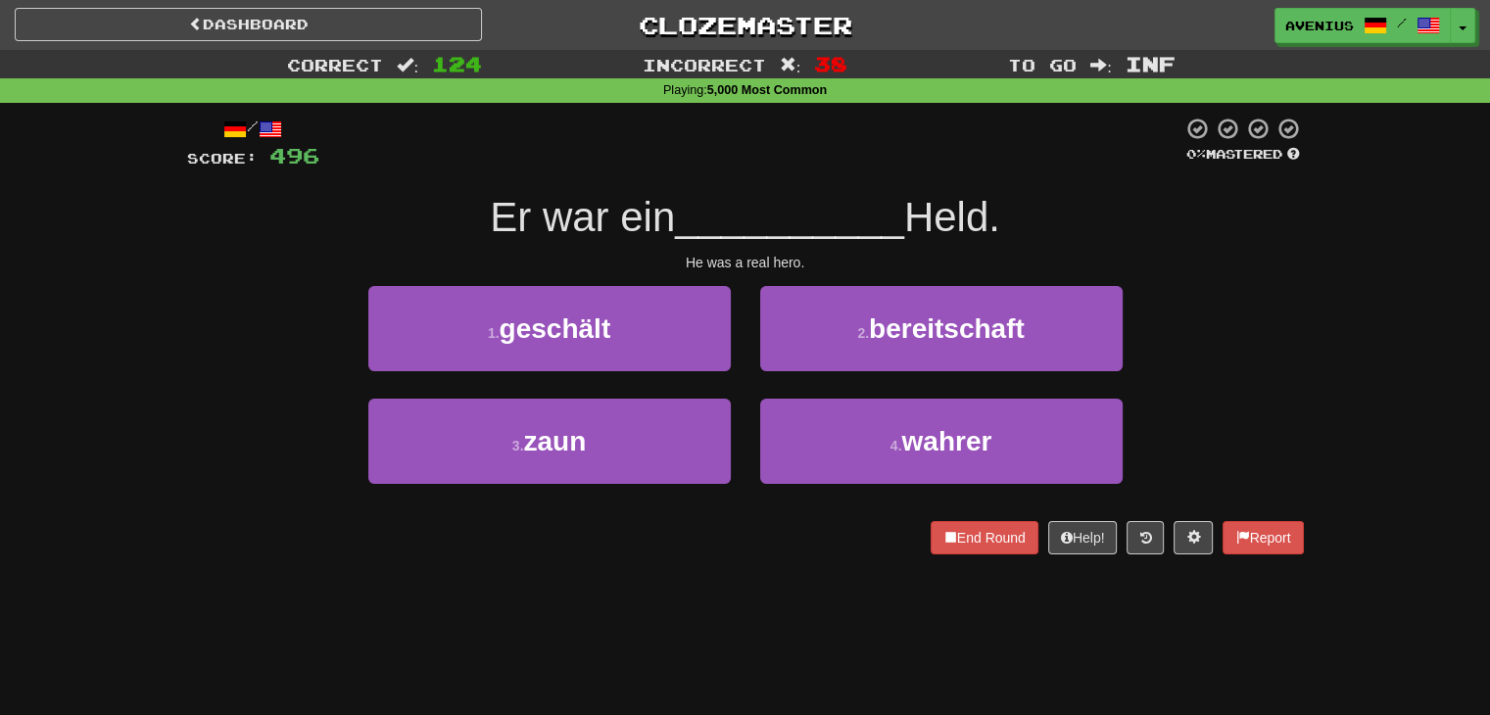
drag, startPoint x: 810, startPoint y: 424, endPoint x: 1450, endPoint y: 353, distance: 643.8
click at [1450, 353] on div "Correct : 124 Incorrect : 38 To go : Inf Playing : 5,000 Most Common / Score: 4…" at bounding box center [745, 316] width 1490 height 532
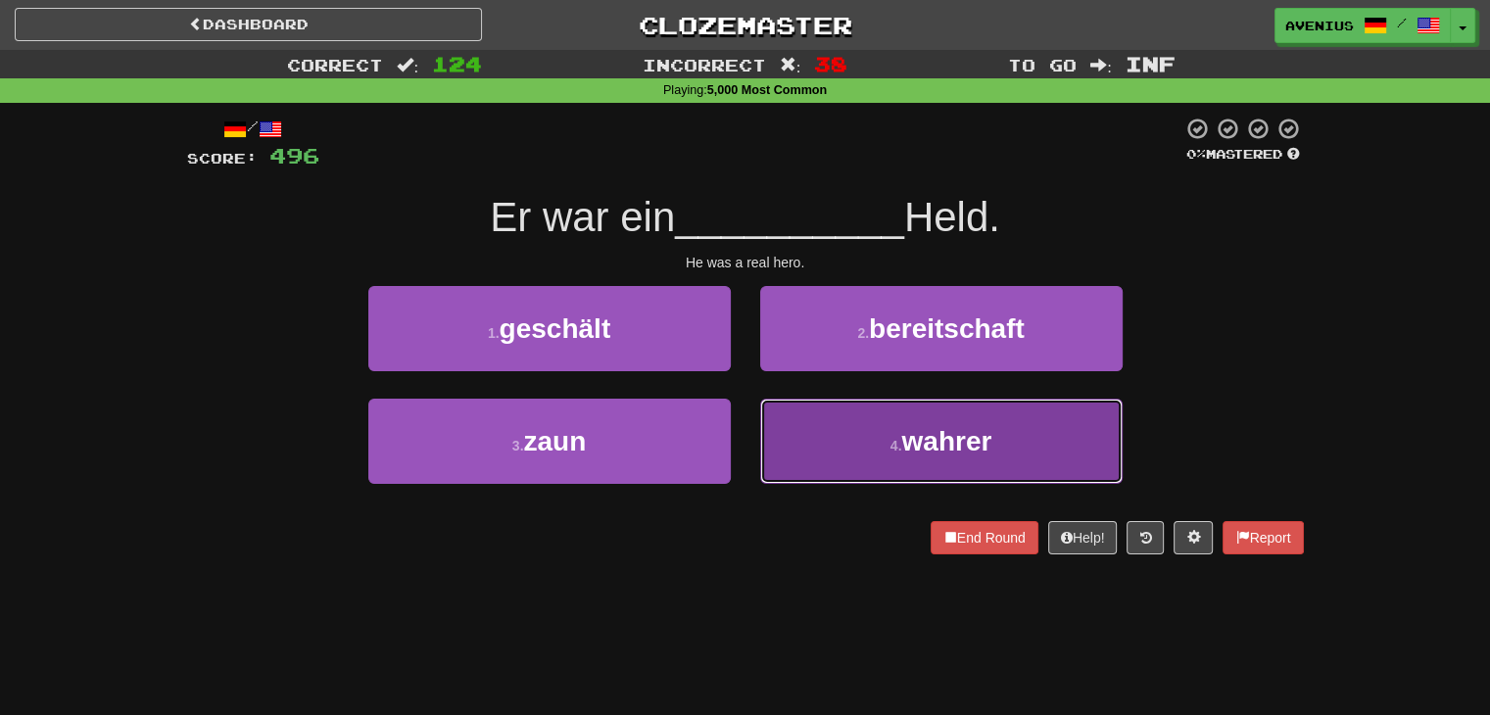
click at [835, 438] on button "4 . wahrer" at bounding box center [941, 441] width 363 height 85
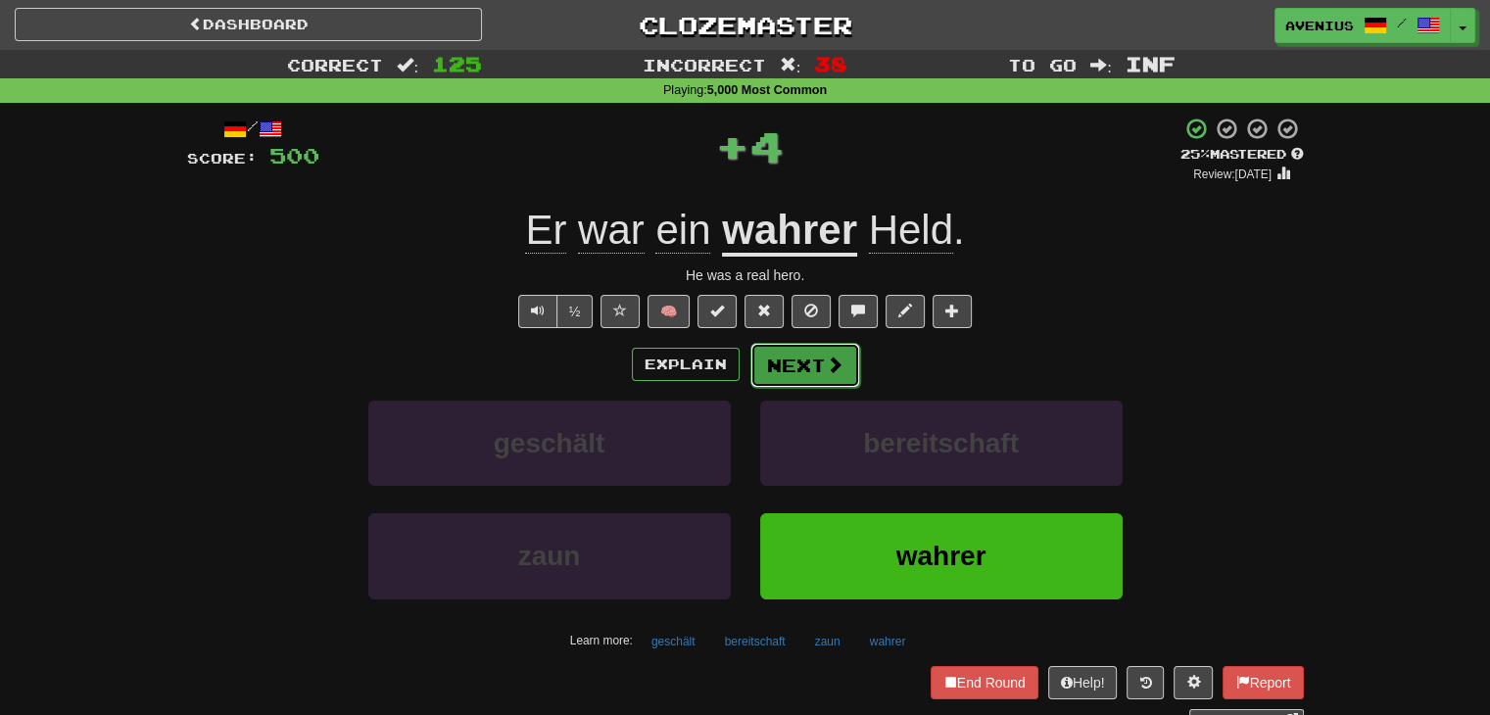
click at [778, 365] on button "Next" at bounding box center [806, 365] width 110 height 45
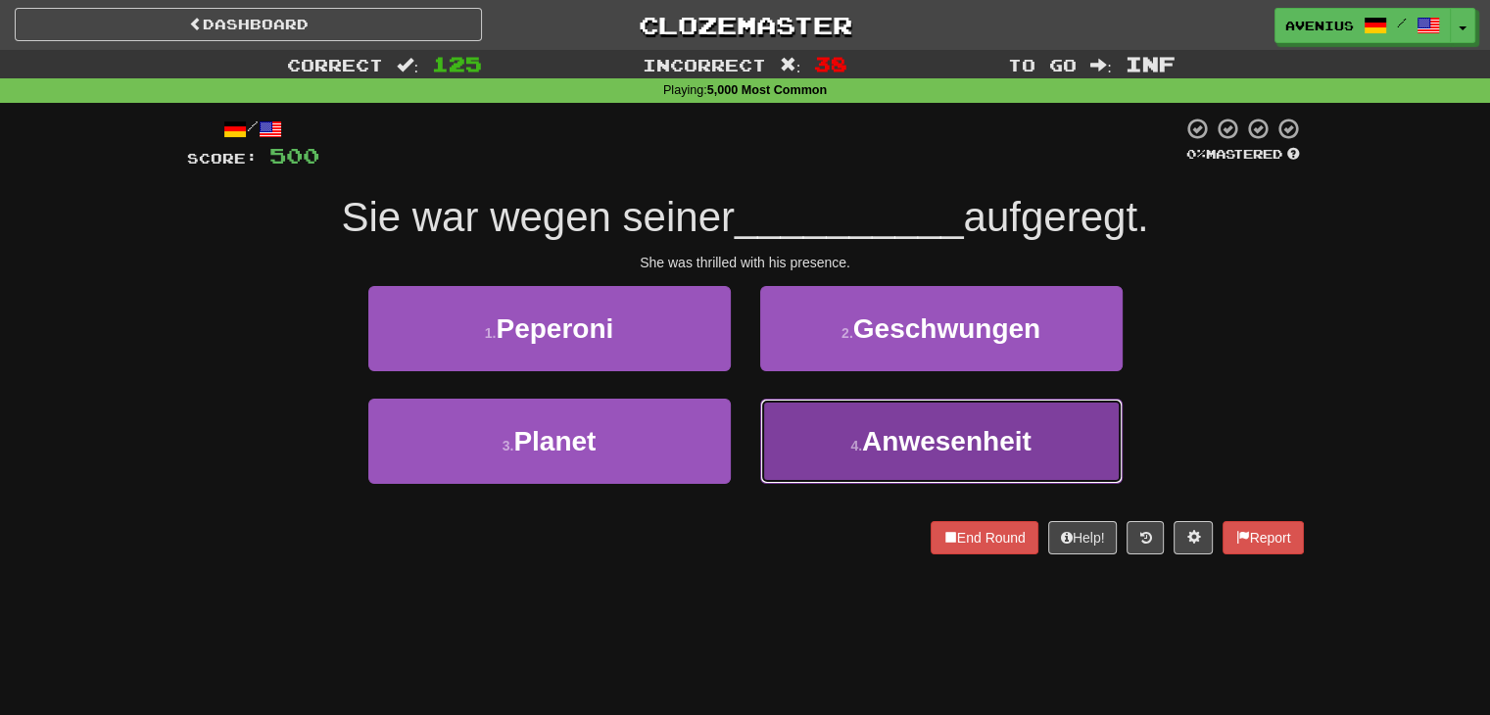
click at [882, 419] on button "4 . Anwesenheit" at bounding box center [941, 441] width 363 height 85
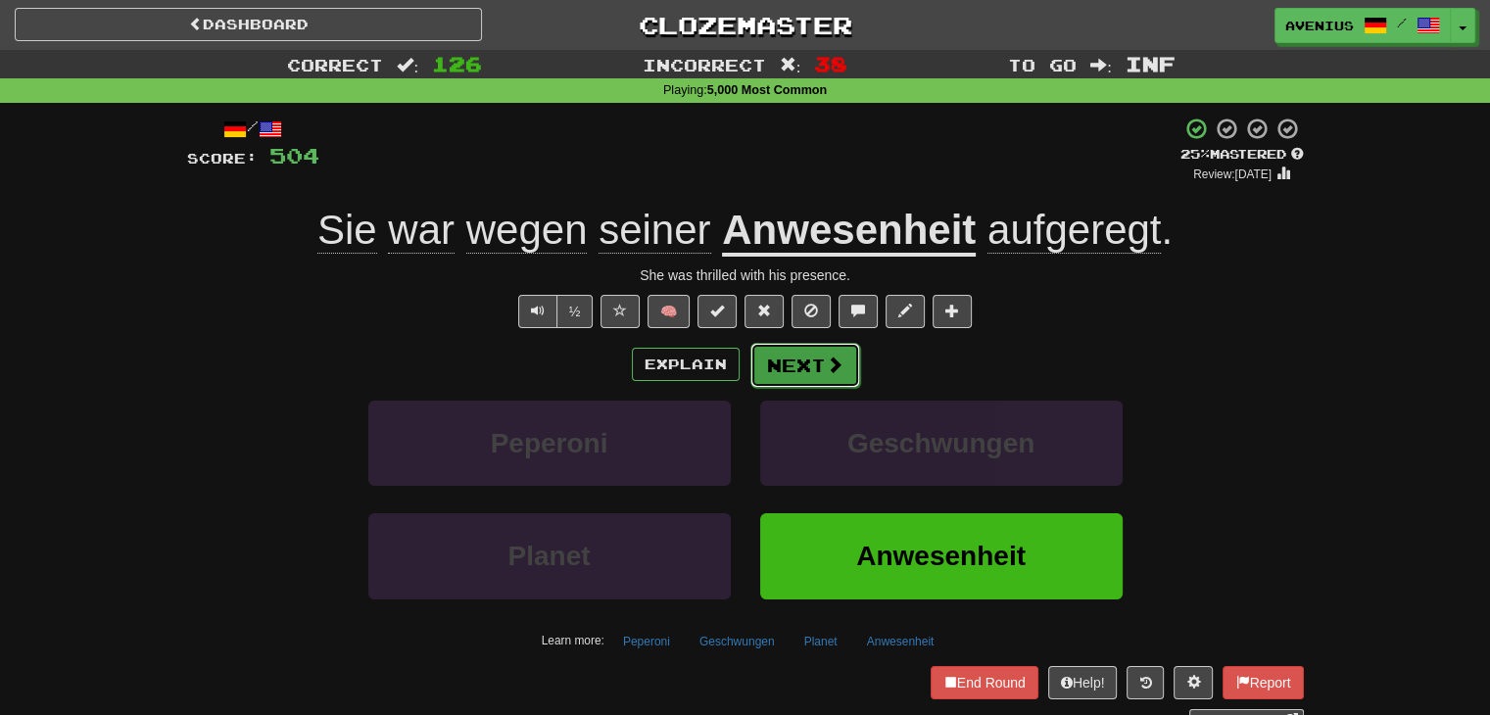
click at [816, 371] on button "Next" at bounding box center [806, 365] width 110 height 45
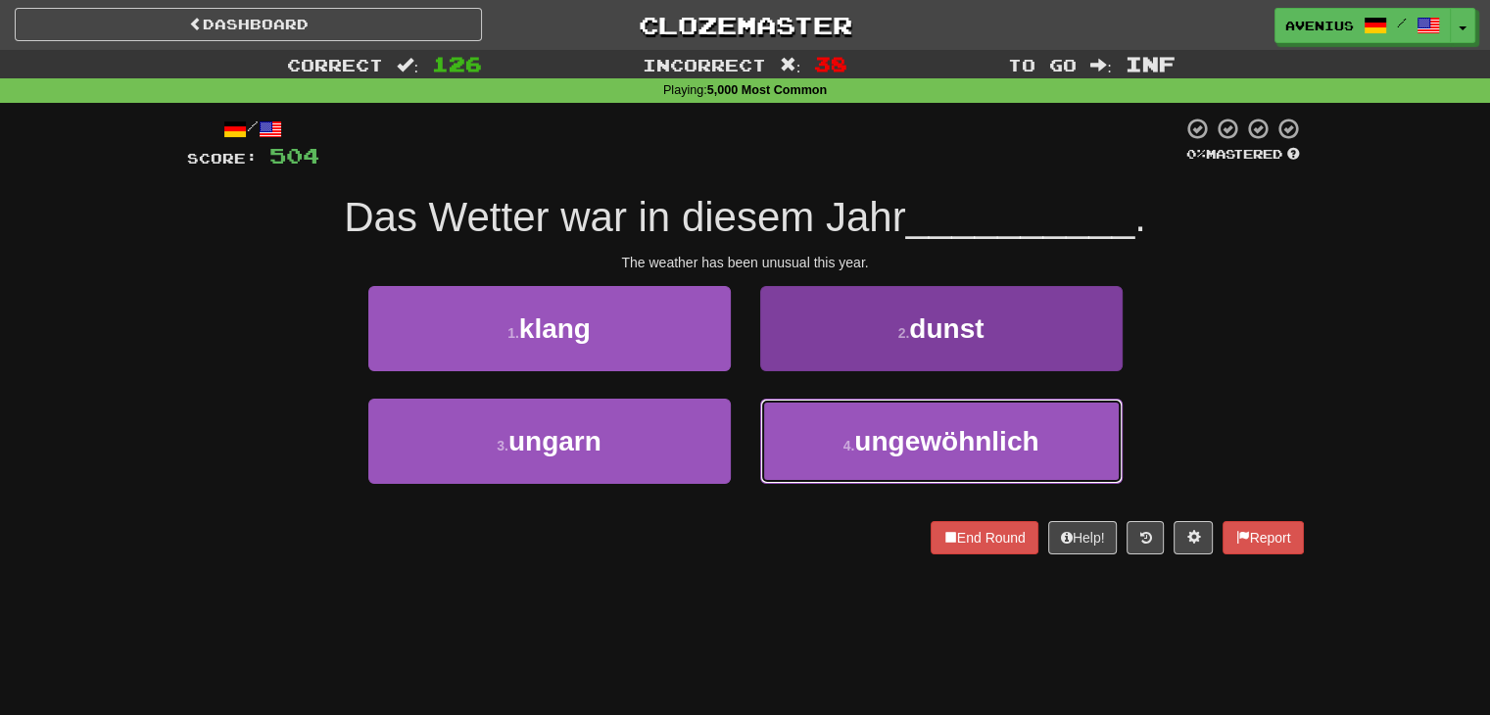
click at [800, 423] on button "4 . ungewöhnlich" at bounding box center [941, 441] width 363 height 85
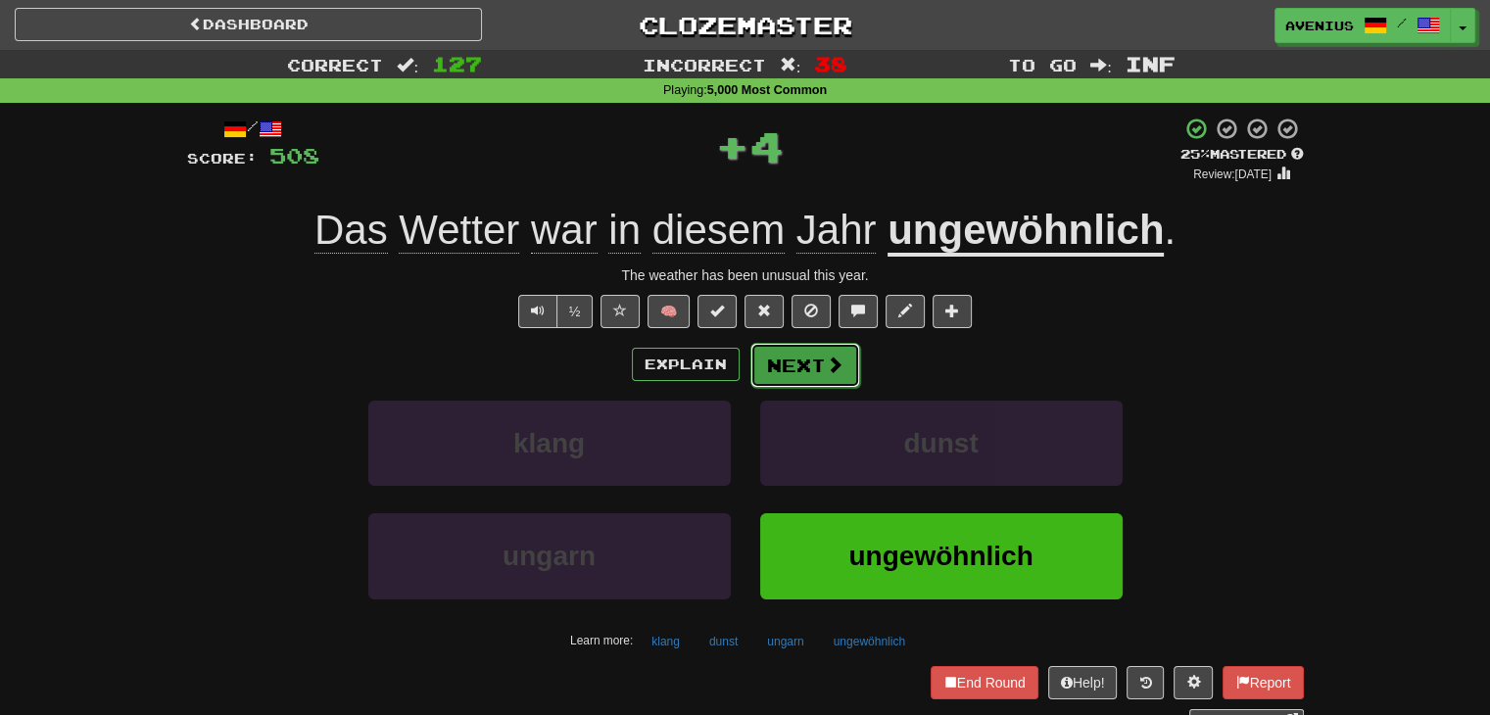
click at [784, 366] on button "Next" at bounding box center [806, 365] width 110 height 45
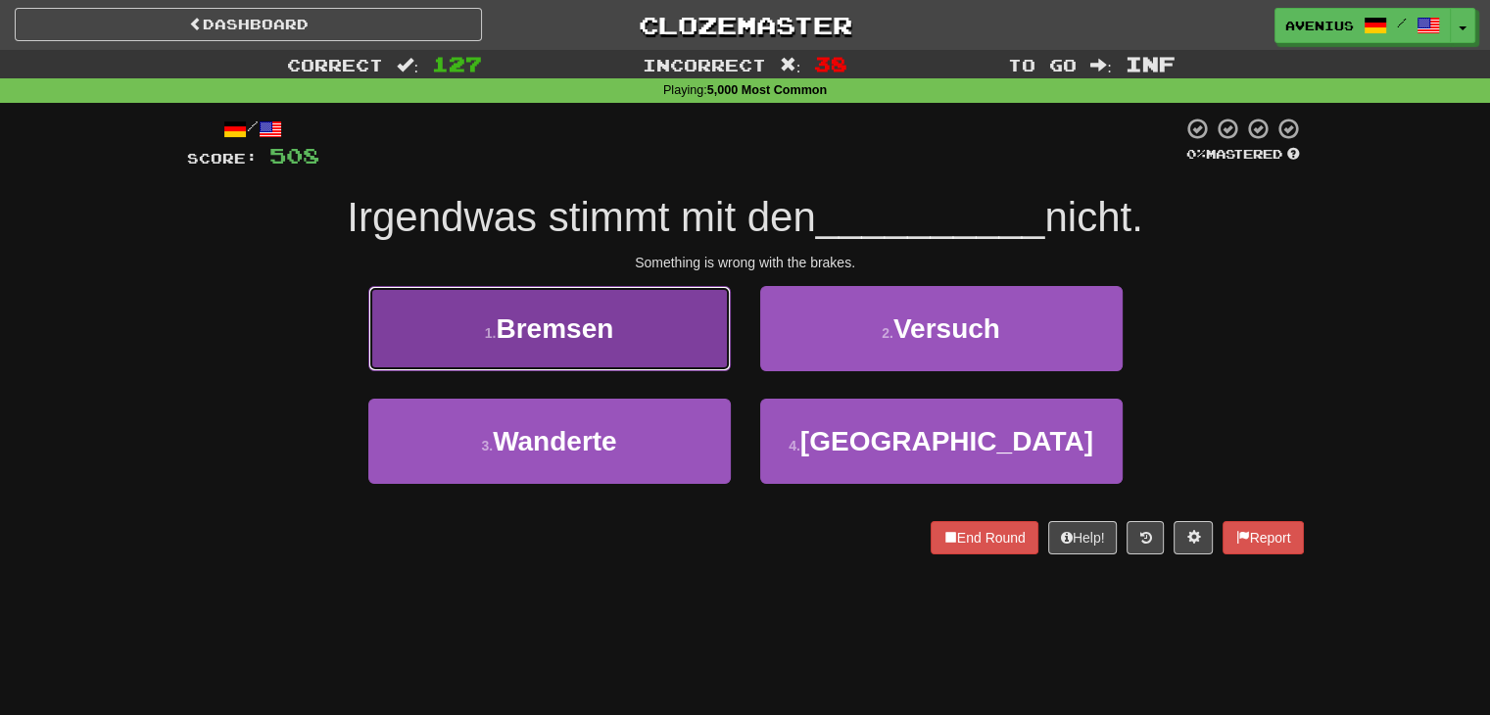
click at [699, 348] on button "1 . Bremsen" at bounding box center [549, 328] width 363 height 85
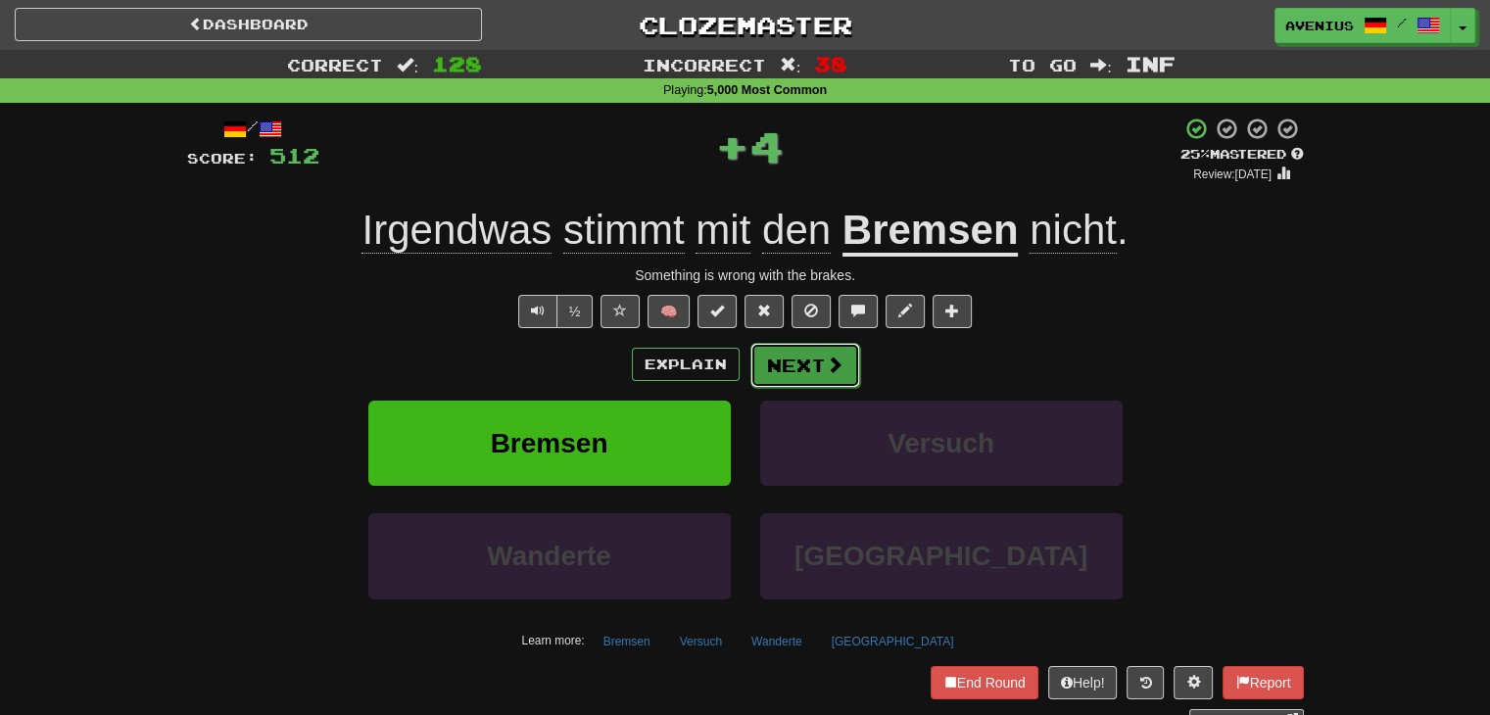
click at [813, 375] on button "Next" at bounding box center [806, 365] width 110 height 45
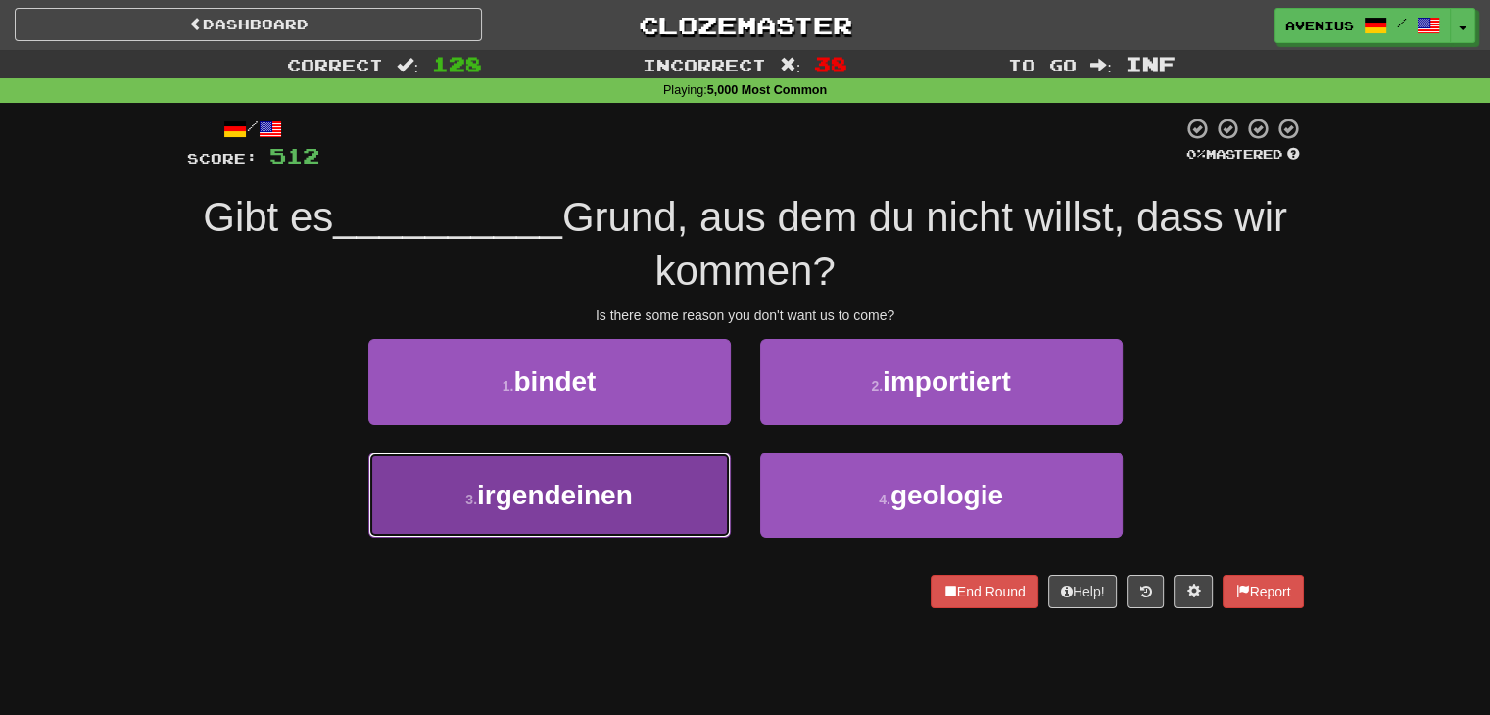
click at [690, 499] on button "3 . irgendeinen" at bounding box center [549, 495] width 363 height 85
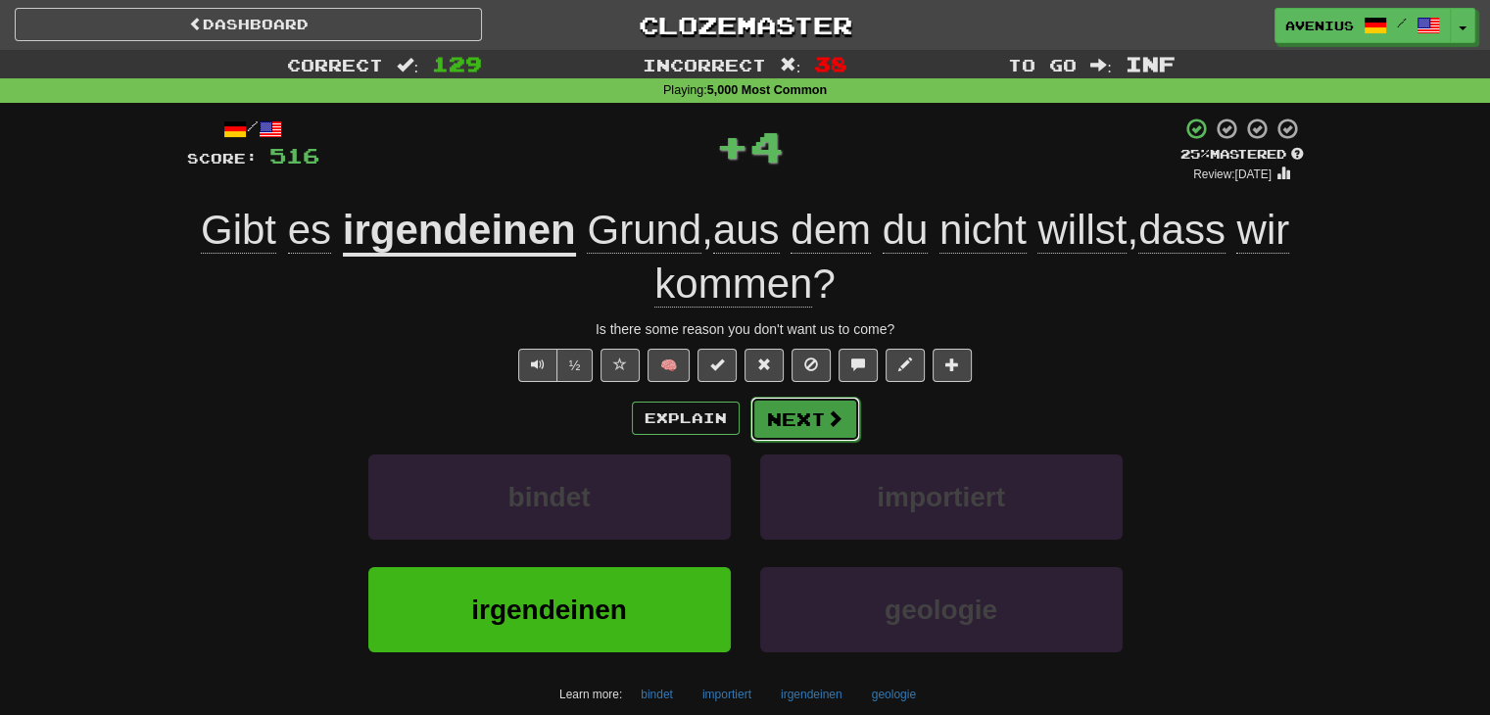
click at [830, 411] on span at bounding box center [835, 419] width 18 height 18
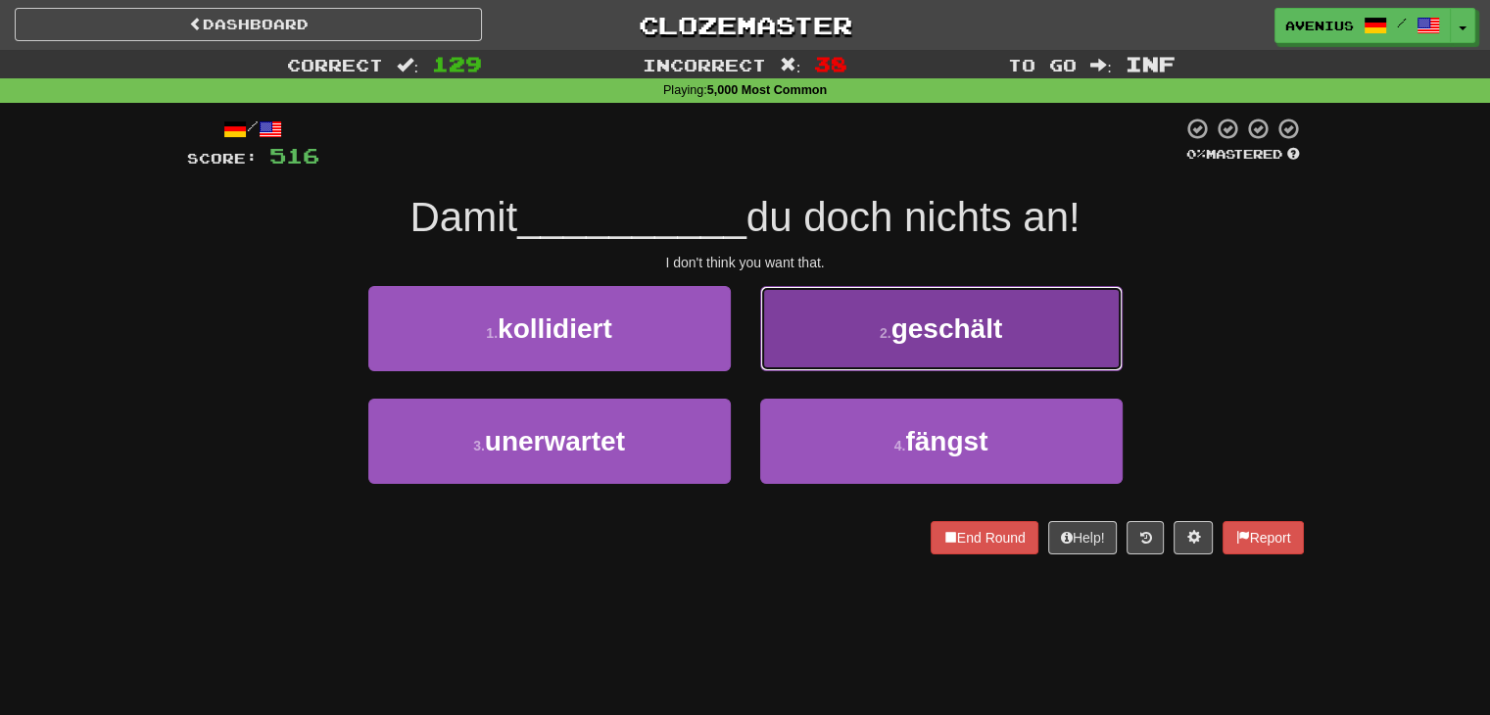
click at [882, 334] on small "2 ." at bounding box center [886, 333] width 12 height 16
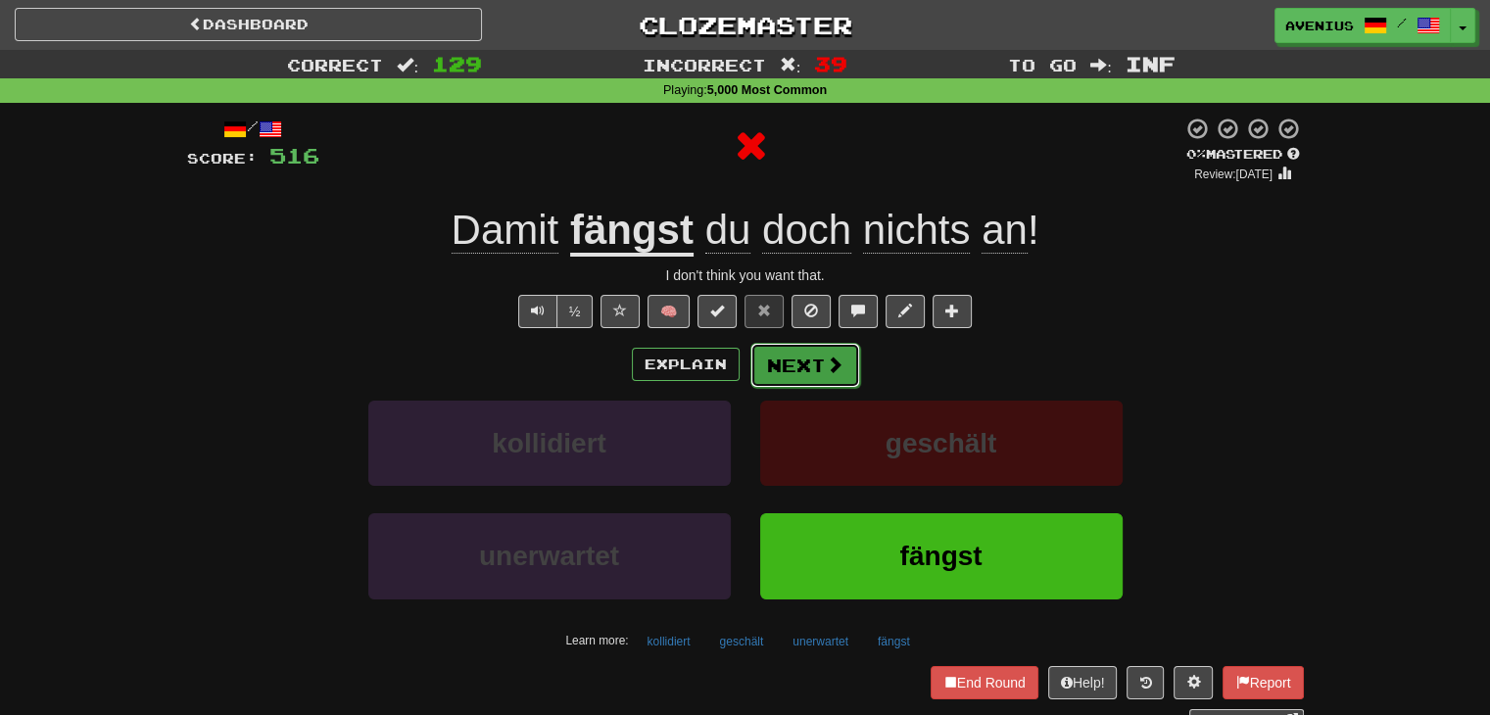
click at [814, 363] on button "Next" at bounding box center [806, 365] width 110 height 45
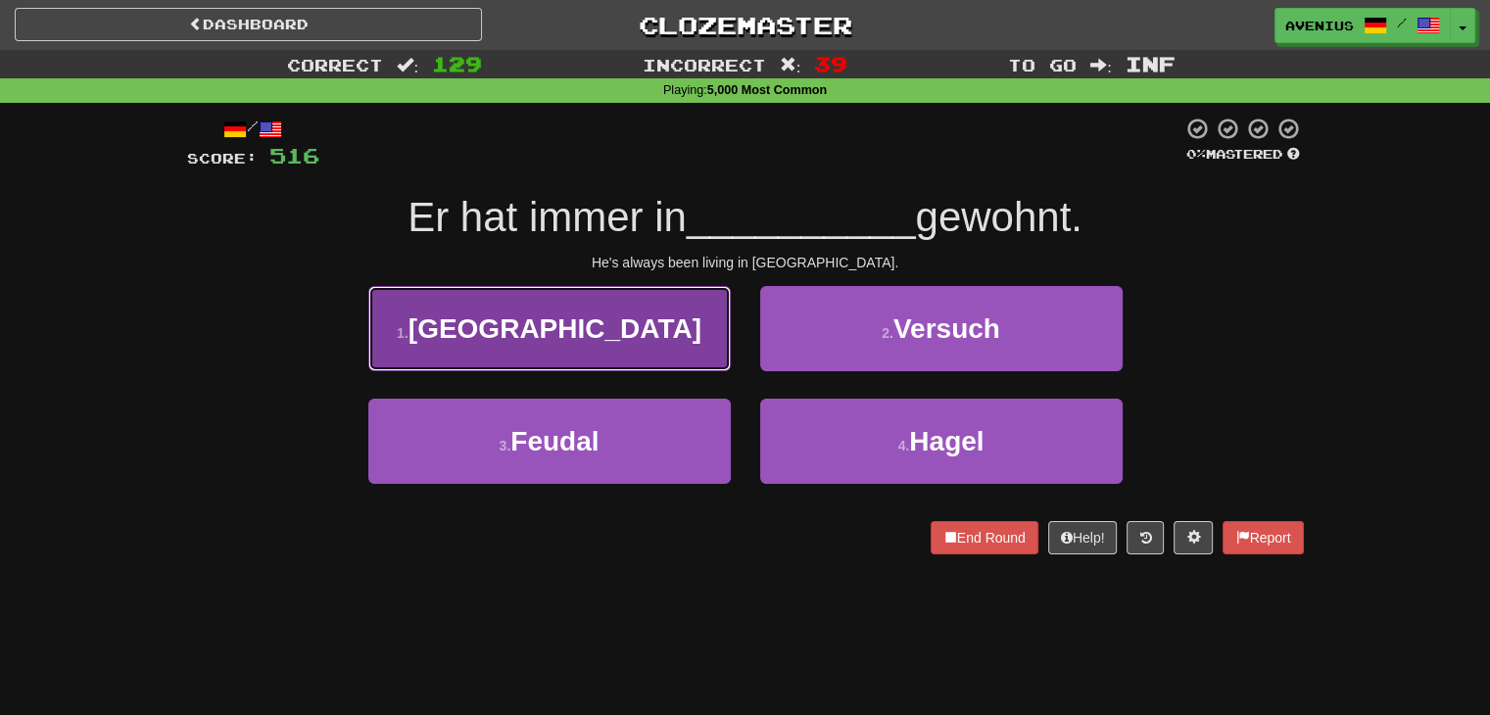
click at [724, 365] on button "1 . [GEOGRAPHIC_DATA]" at bounding box center [549, 328] width 363 height 85
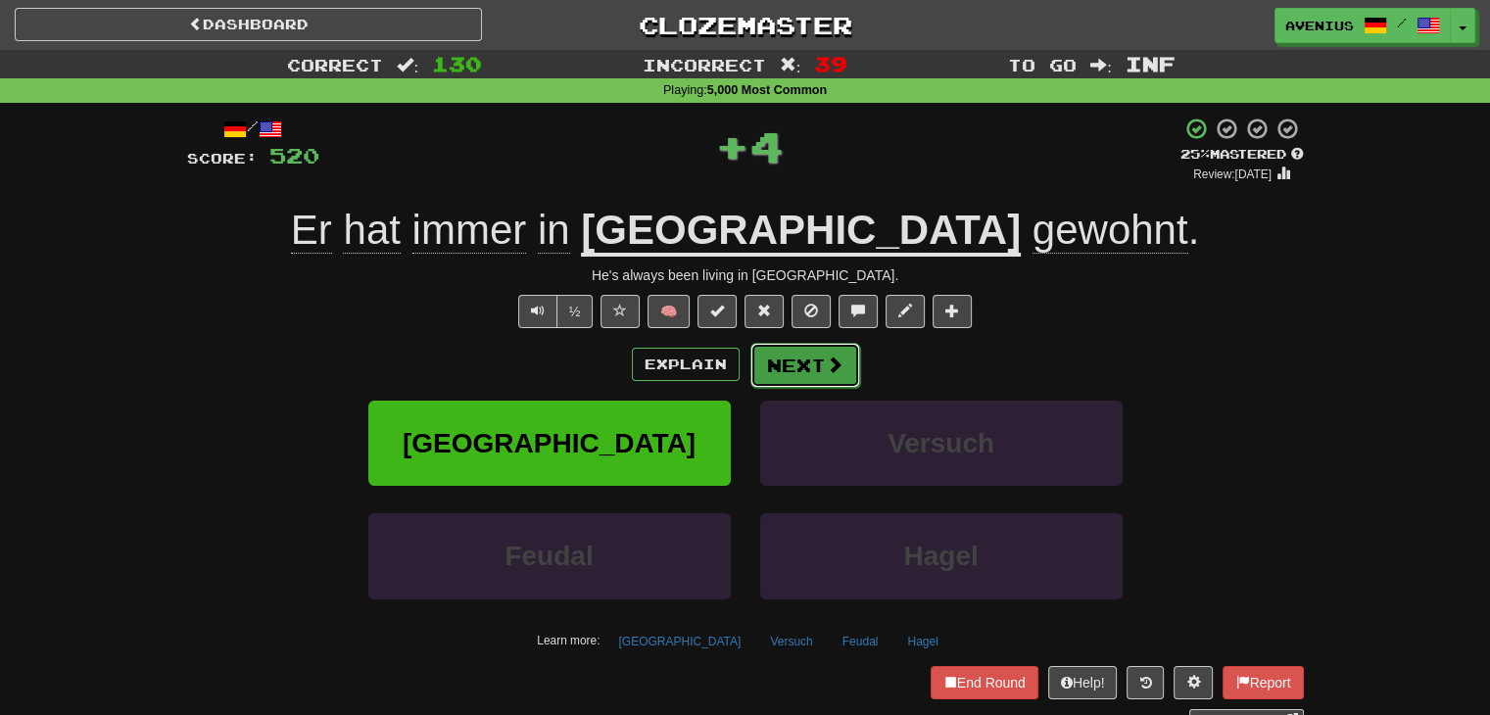
click at [816, 366] on button "Next" at bounding box center [806, 365] width 110 height 45
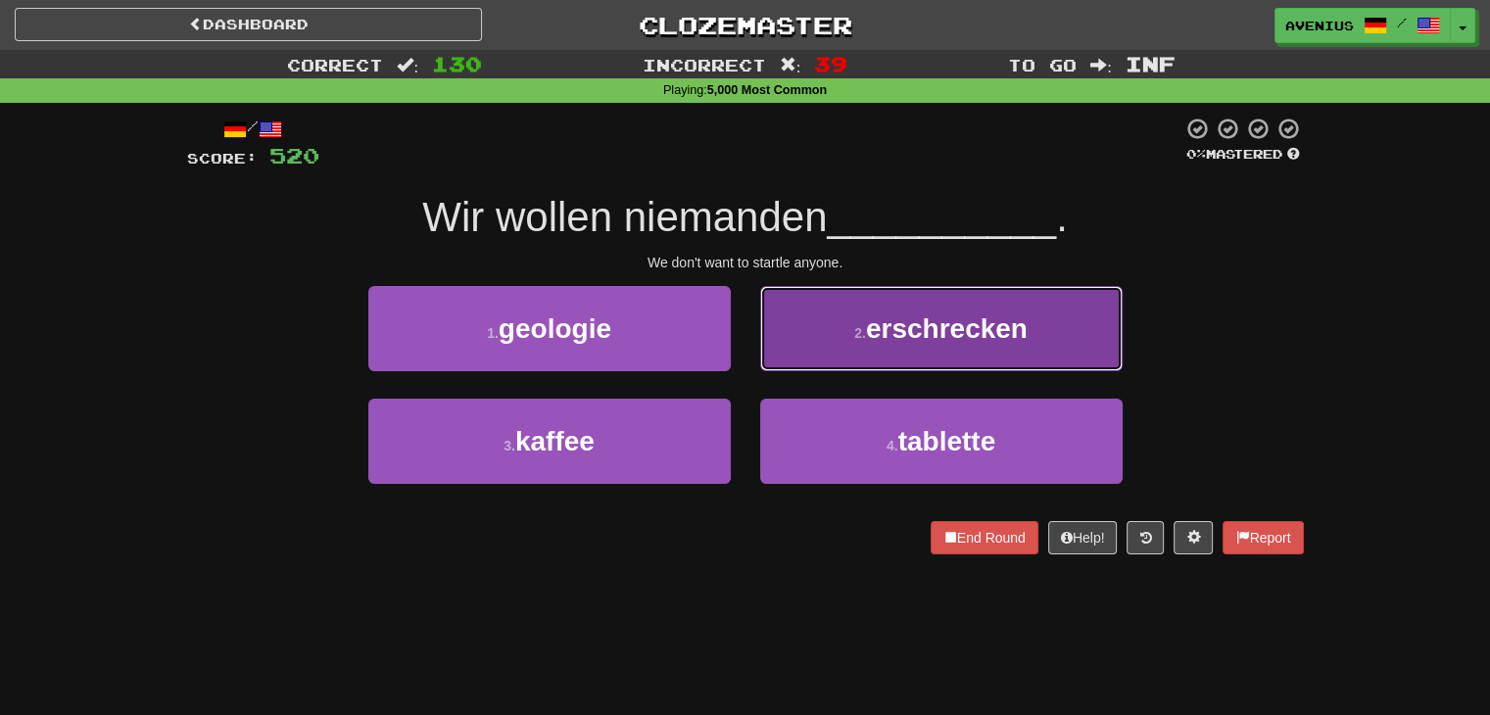
click at [807, 343] on button "2 . erschrecken" at bounding box center [941, 328] width 363 height 85
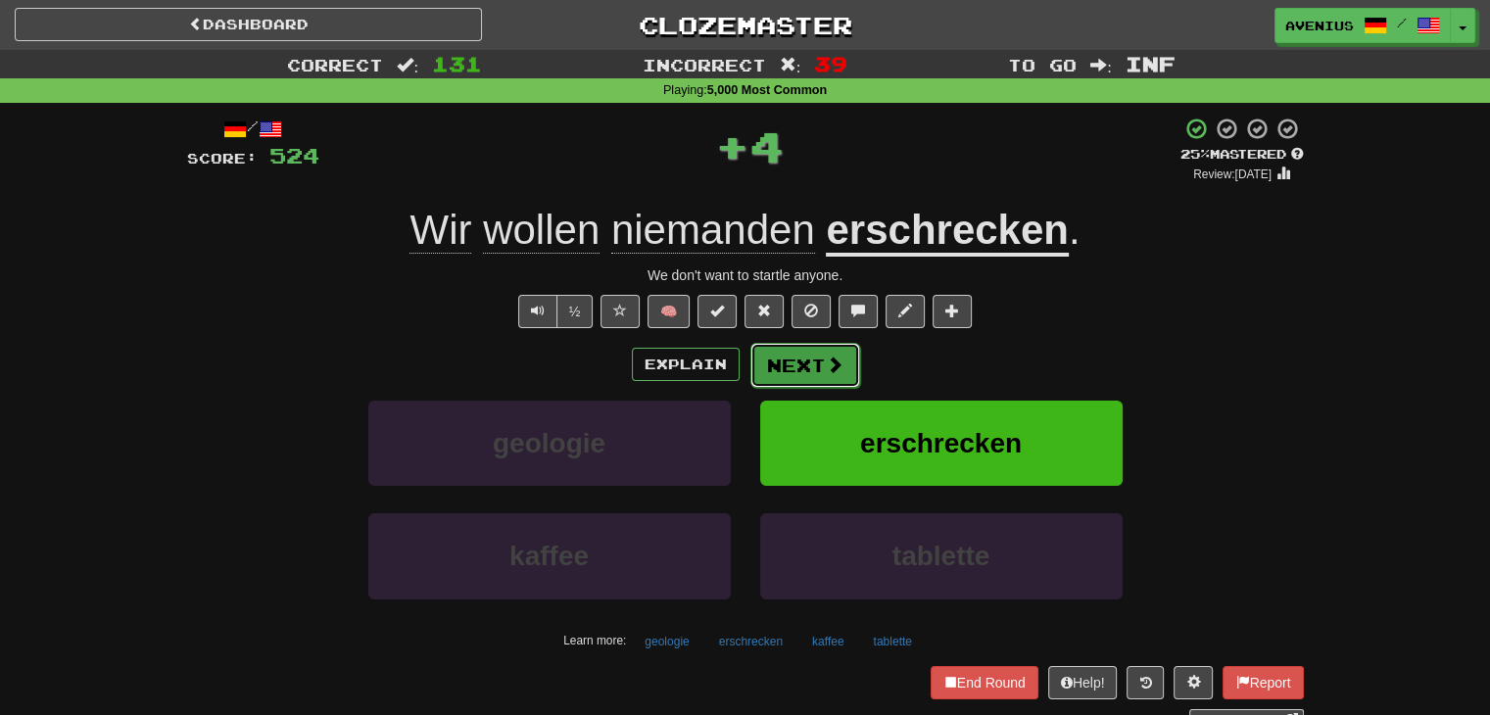
click at [776, 360] on button "Next" at bounding box center [806, 365] width 110 height 45
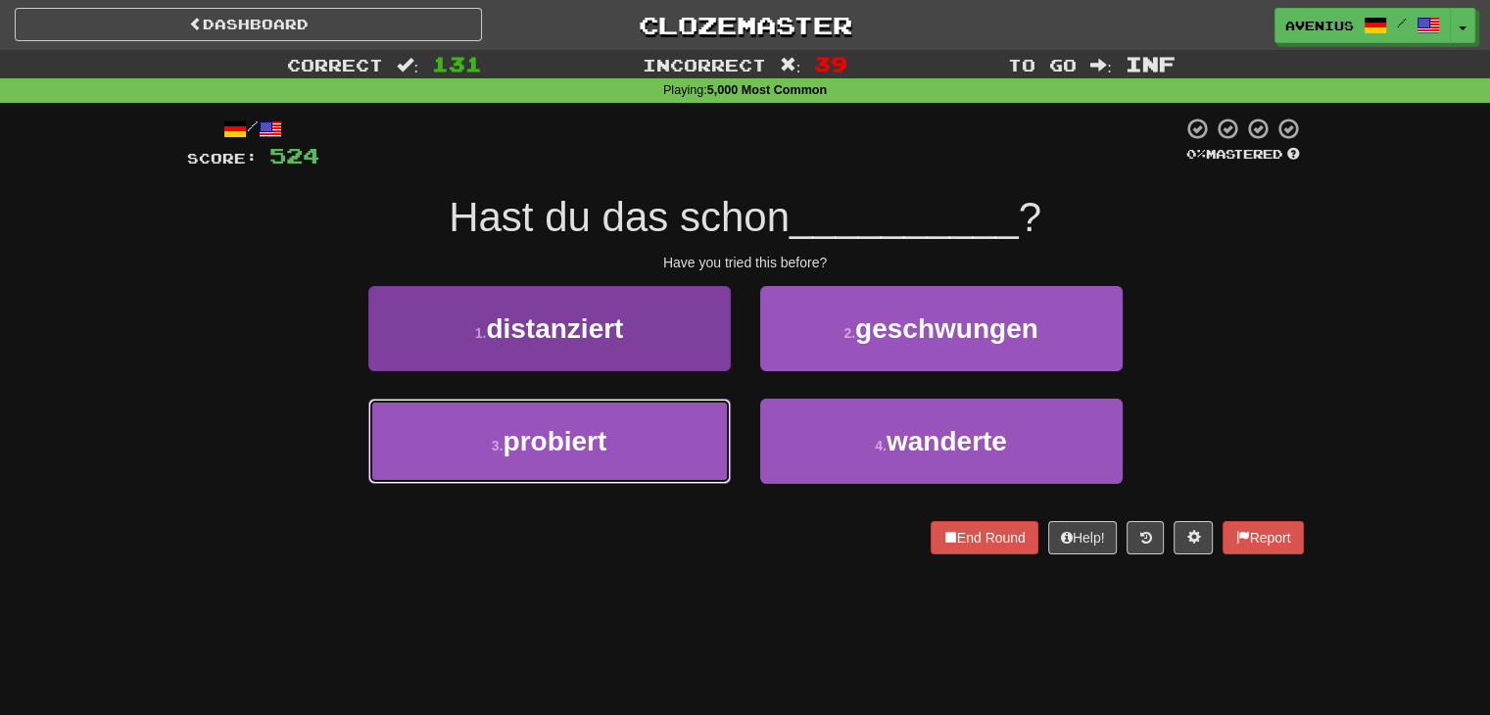
click at [695, 449] on button "3 . probiert" at bounding box center [549, 441] width 363 height 85
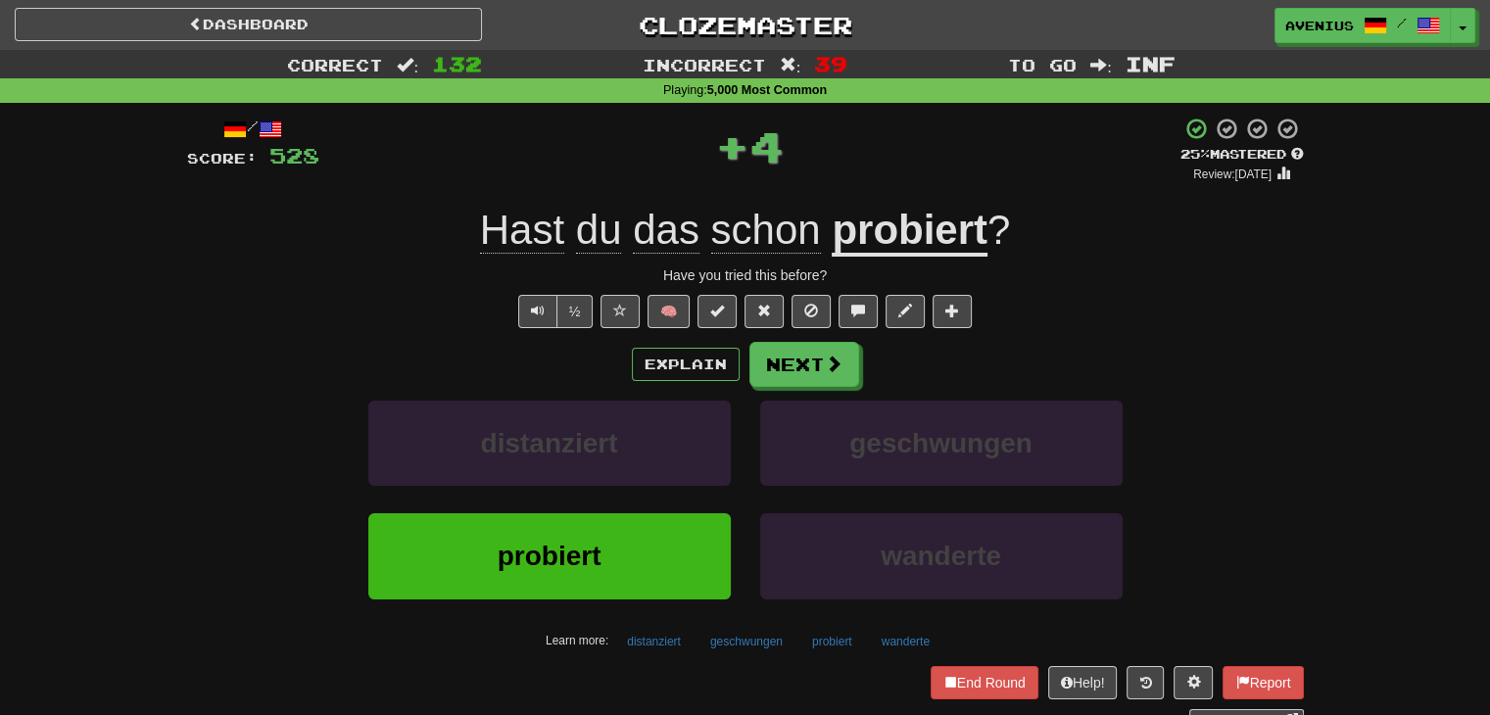
click at [853, 396] on div "Explain Next distanziert geschwungen probiert wanderte Learn more: distanziert …" at bounding box center [745, 499] width 1117 height 315
click at [820, 365] on button "Next" at bounding box center [806, 365] width 110 height 45
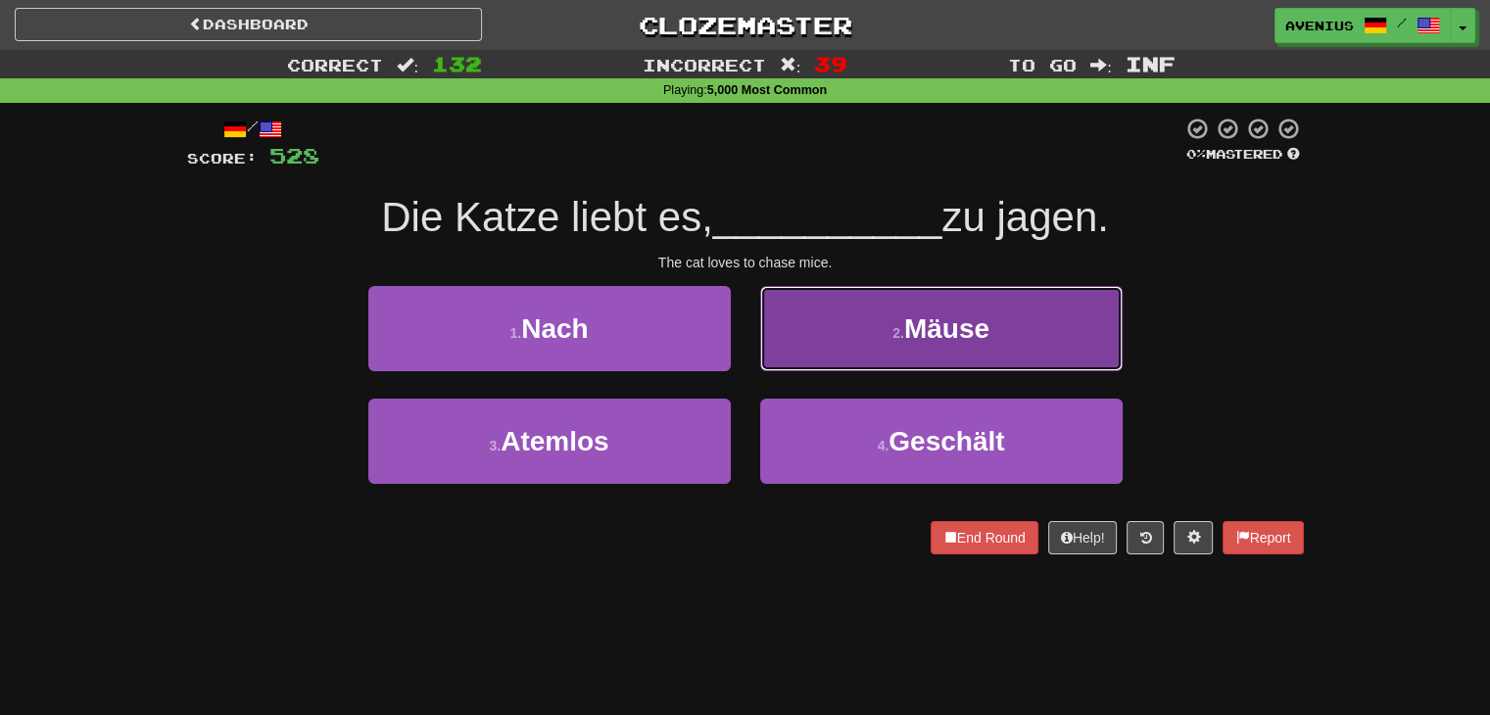
click at [819, 354] on button "2 . Mäuse" at bounding box center [941, 328] width 363 height 85
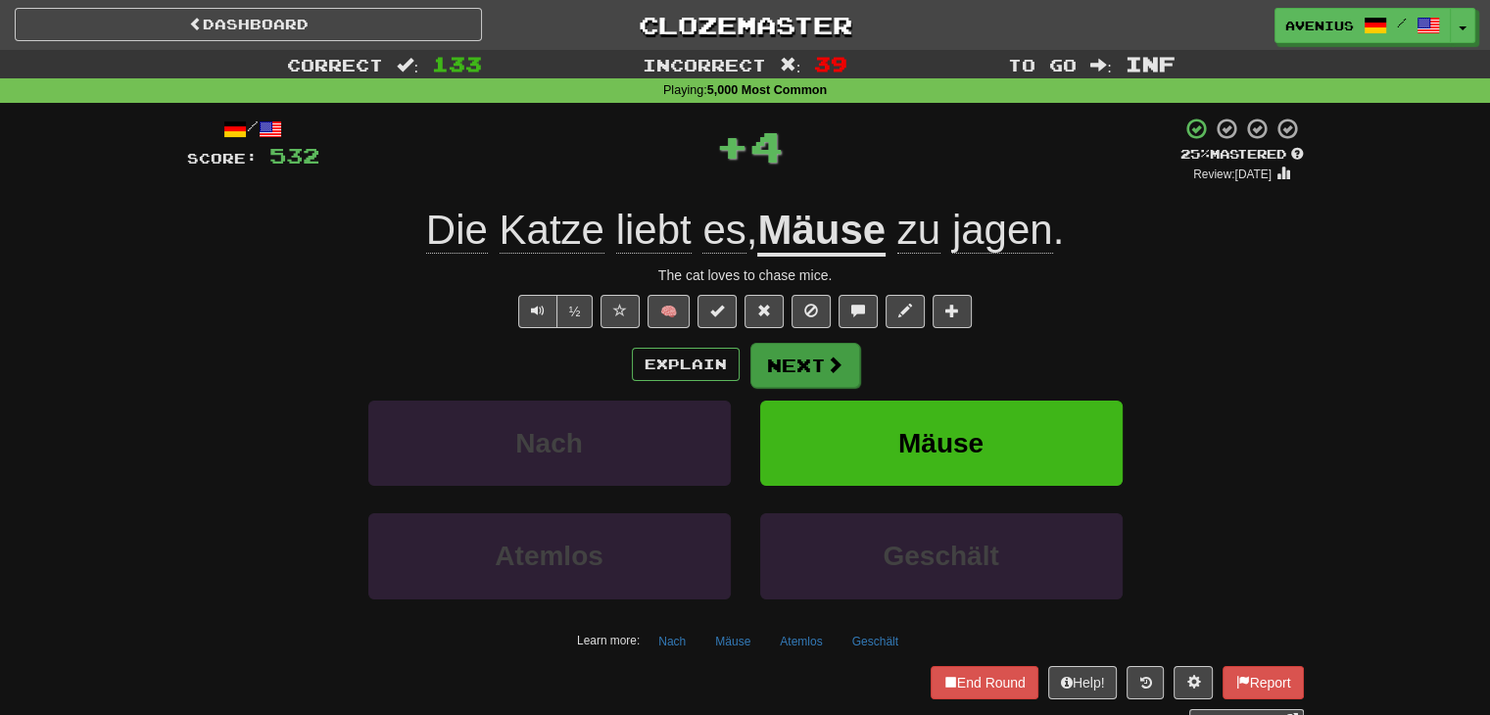
click at [792, 369] on button "Next" at bounding box center [806, 365] width 110 height 45
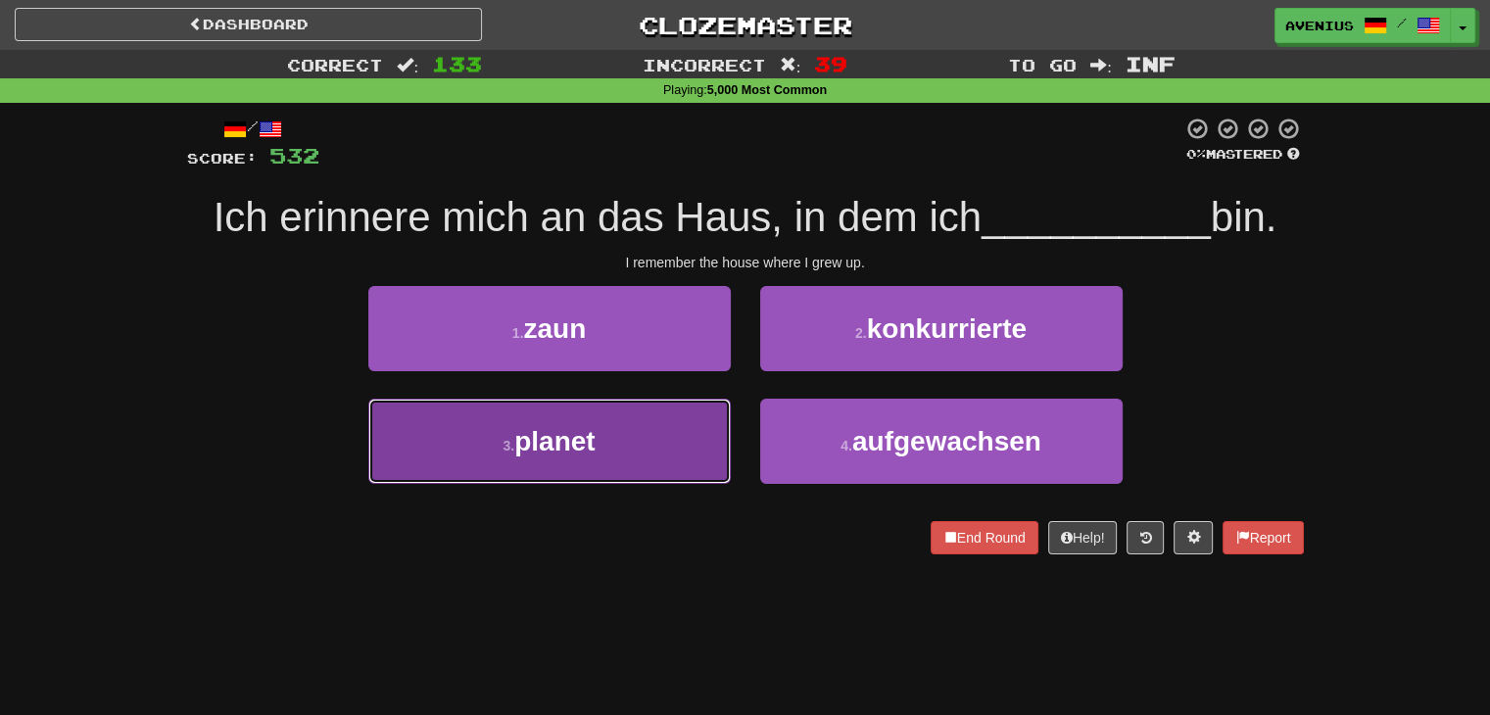
click at [677, 445] on button "3 . planet" at bounding box center [549, 441] width 363 height 85
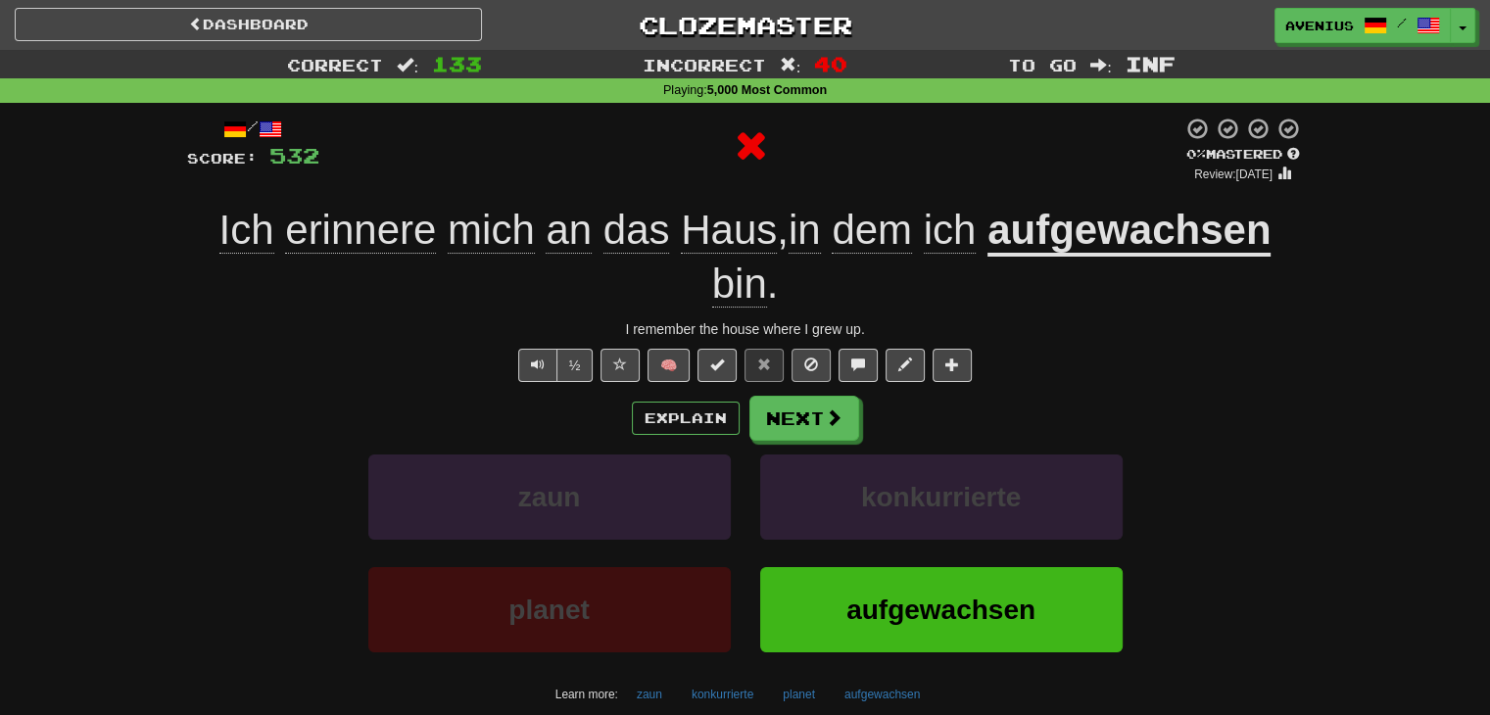
click at [819, 356] on button at bounding box center [811, 365] width 39 height 33
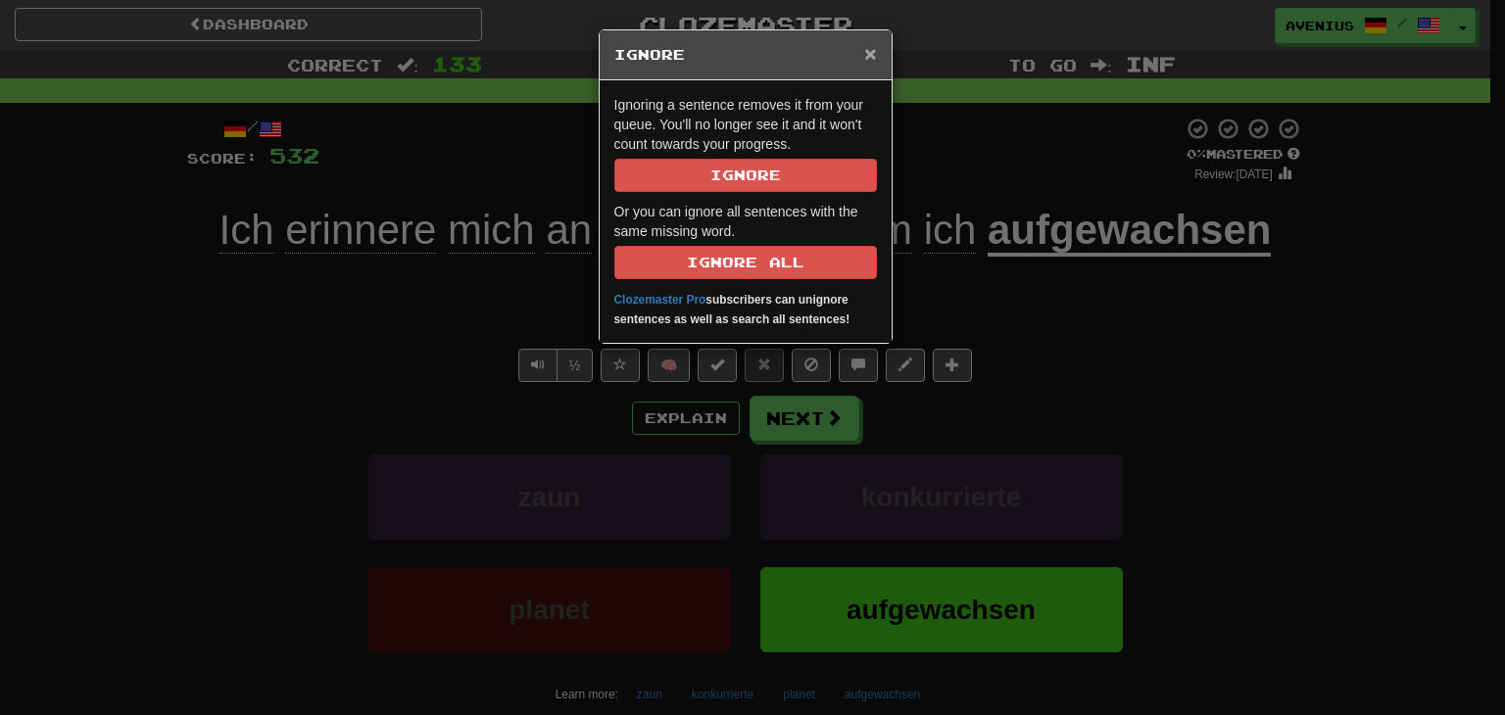
click at [874, 53] on span "×" at bounding box center [870, 53] width 12 height 23
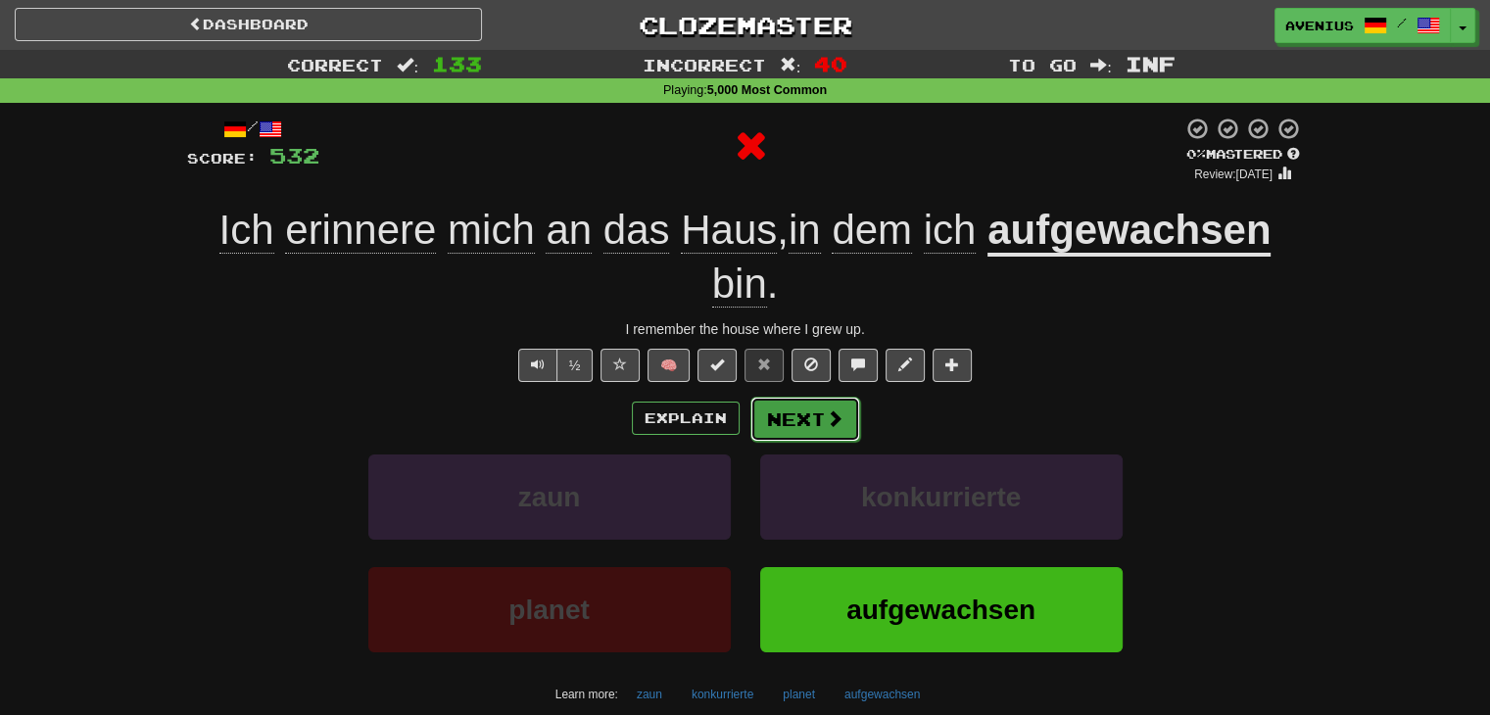
click at [835, 434] on button "Next" at bounding box center [806, 419] width 110 height 45
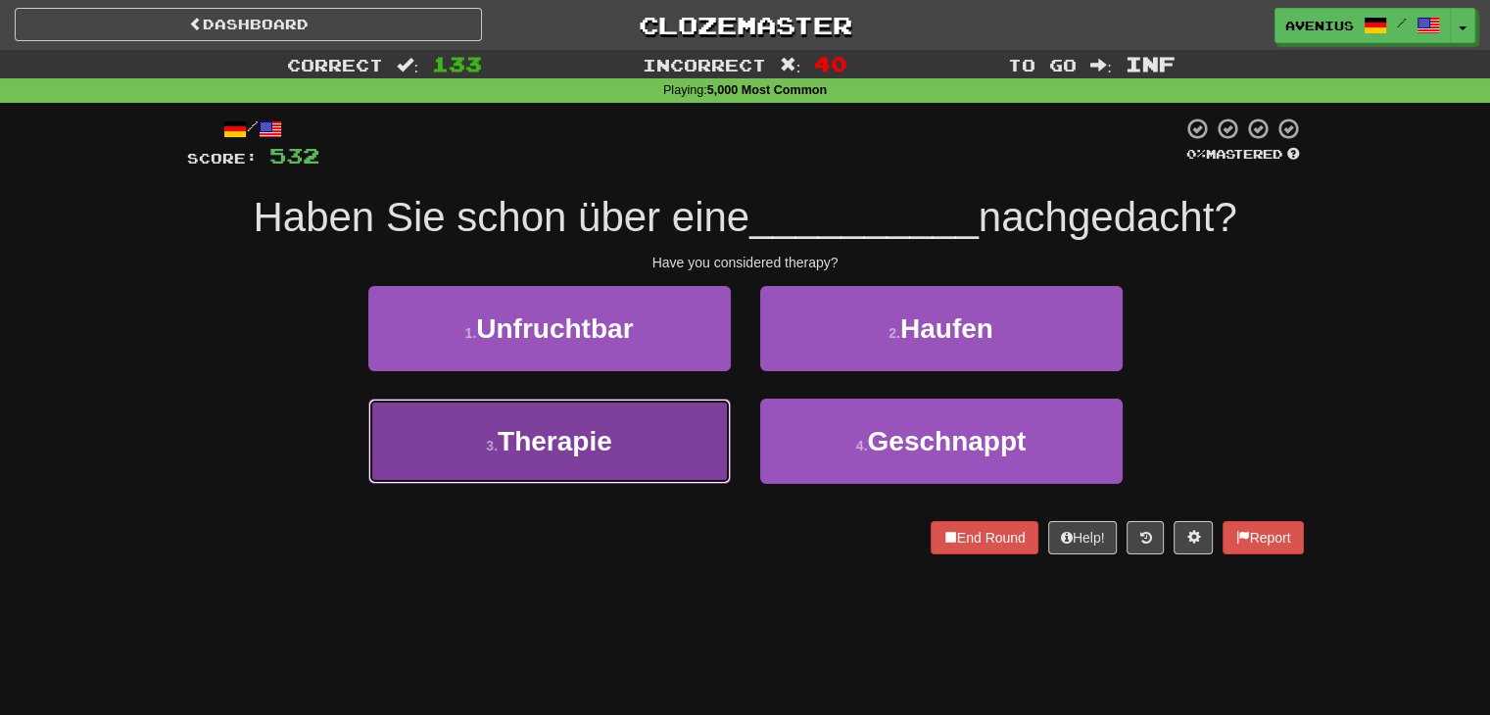
click at [703, 444] on button "3 . Therapie" at bounding box center [549, 441] width 363 height 85
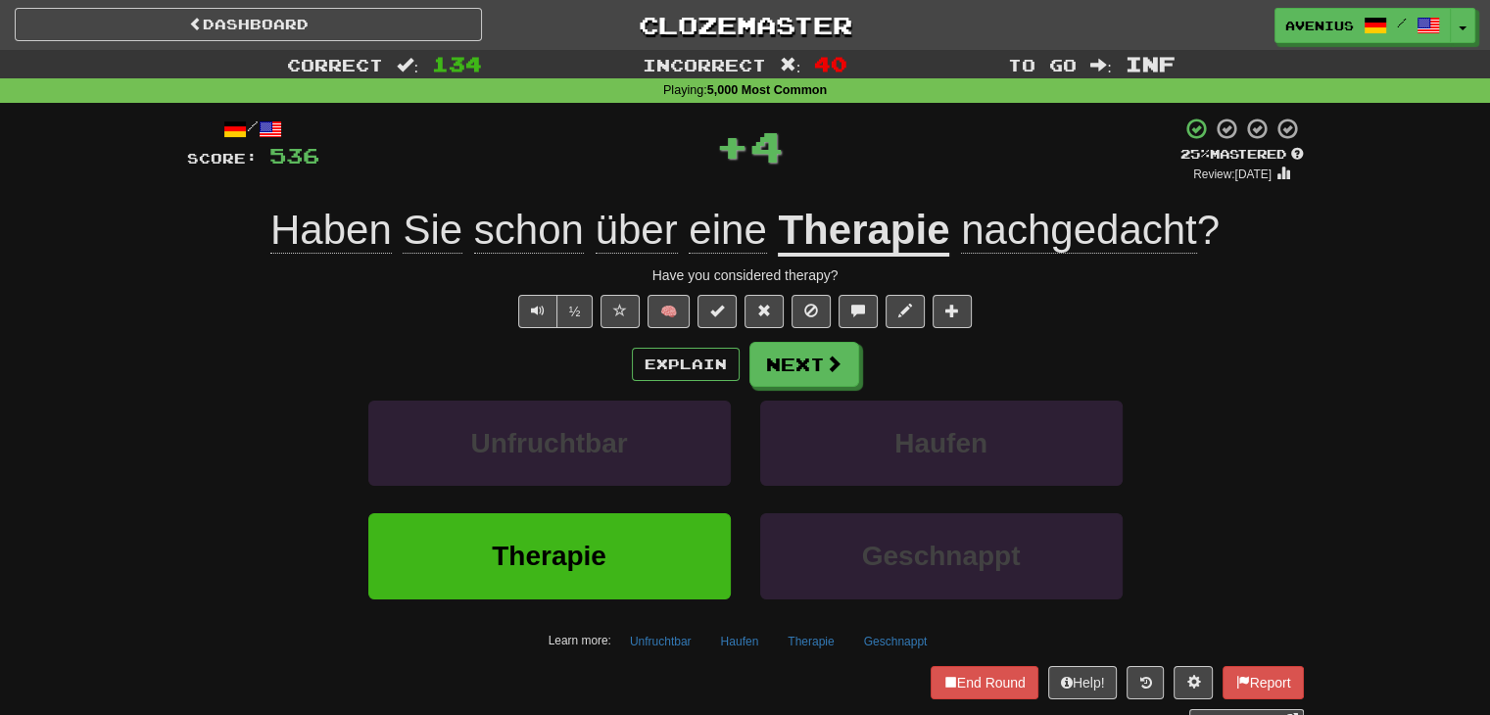
click at [832, 365] on span at bounding box center [834, 364] width 18 height 18
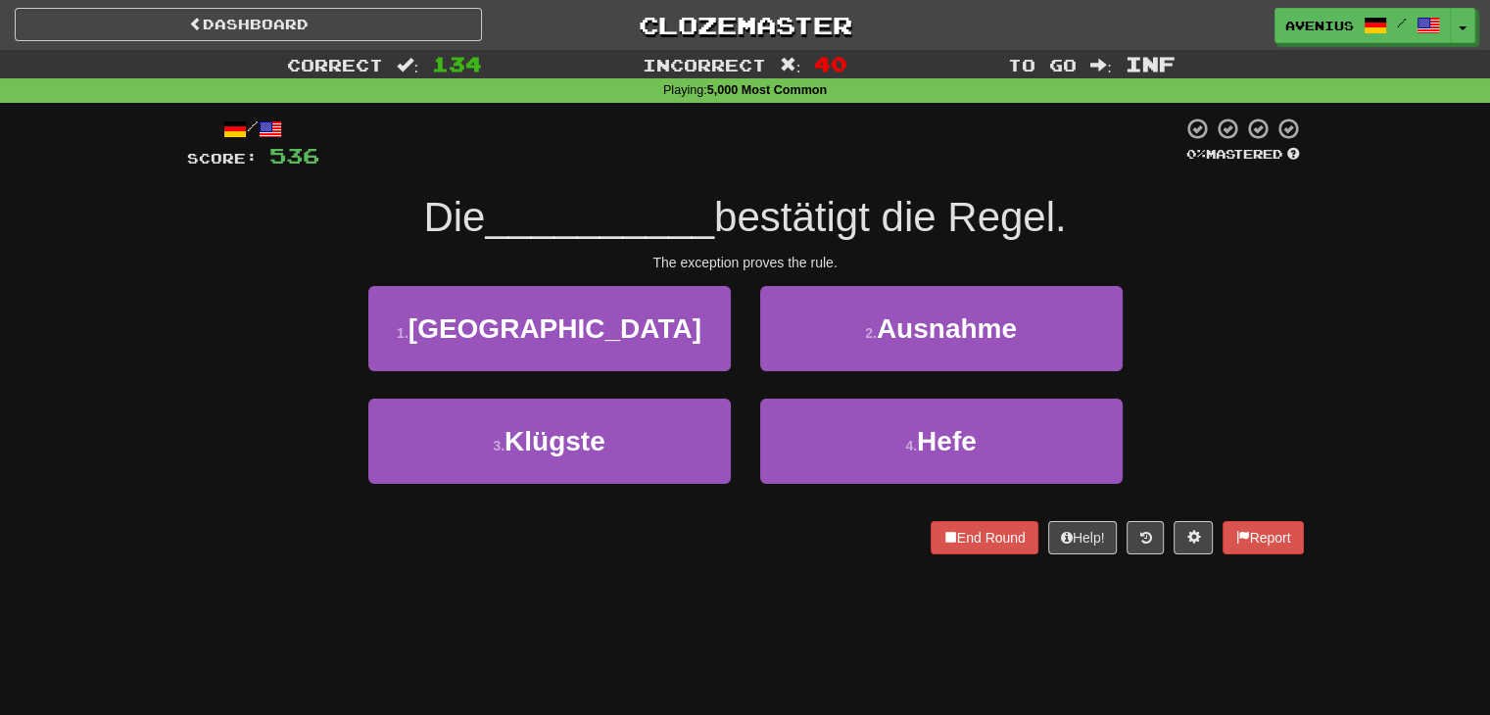
click at [1334, 386] on div "Correct : 134 Incorrect : 40 To go : Inf Playing : 5,000 Most Common / Score: 5…" at bounding box center [745, 316] width 1490 height 532
click at [1242, 405] on div "3 . Klügste 4 . Hefe" at bounding box center [746, 455] width 1176 height 113
click at [1252, 381] on div "1 . Ungarn 2 . Ausnahme" at bounding box center [746, 342] width 1176 height 113
click at [1245, 380] on div "1 . Ungarn 2 . Ausnahme" at bounding box center [746, 342] width 1176 height 113
click at [1213, 462] on div "3 . Klügste 4 . Hefe" at bounding box center [746, 455] width 1176 height 113
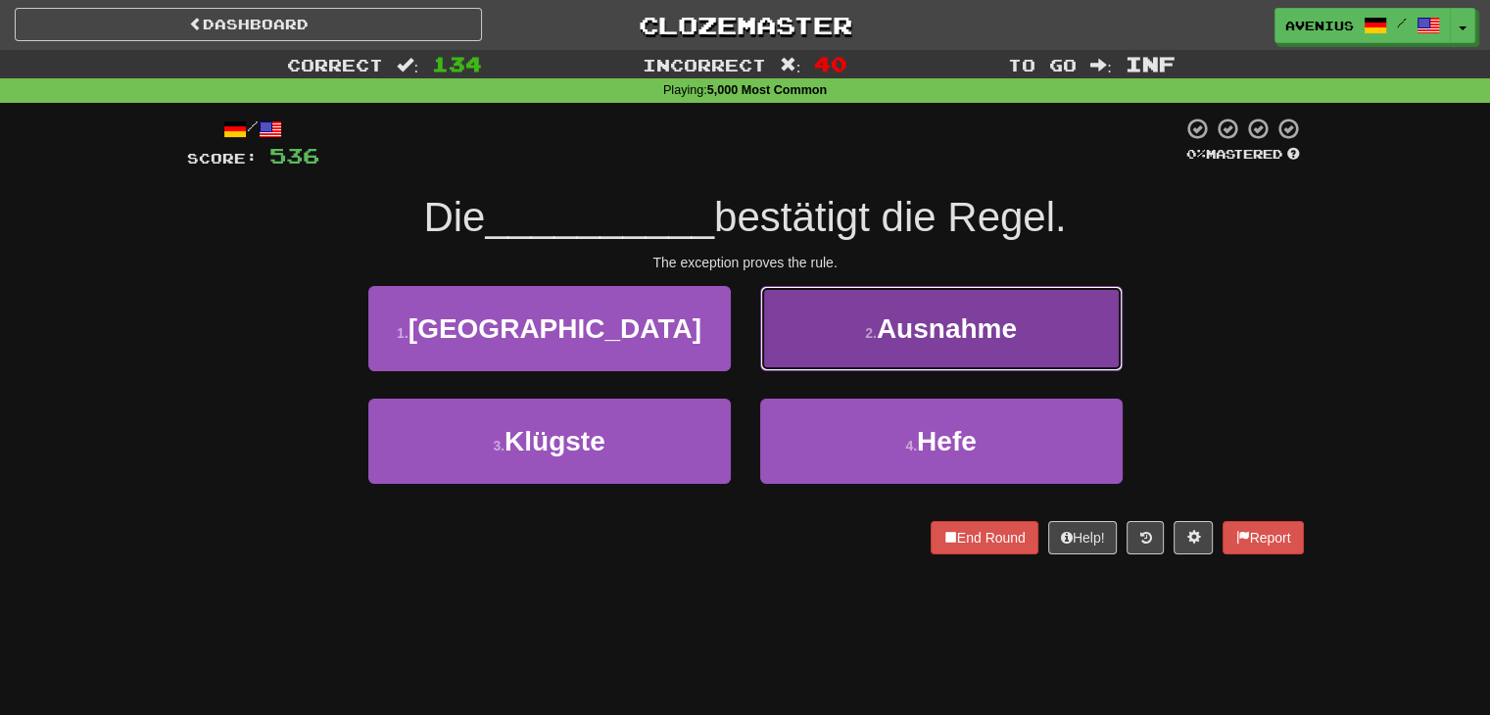
click at [808, 354] on button "2 . Ausnahme" at bounding box center [941, 328] width 363 height 85
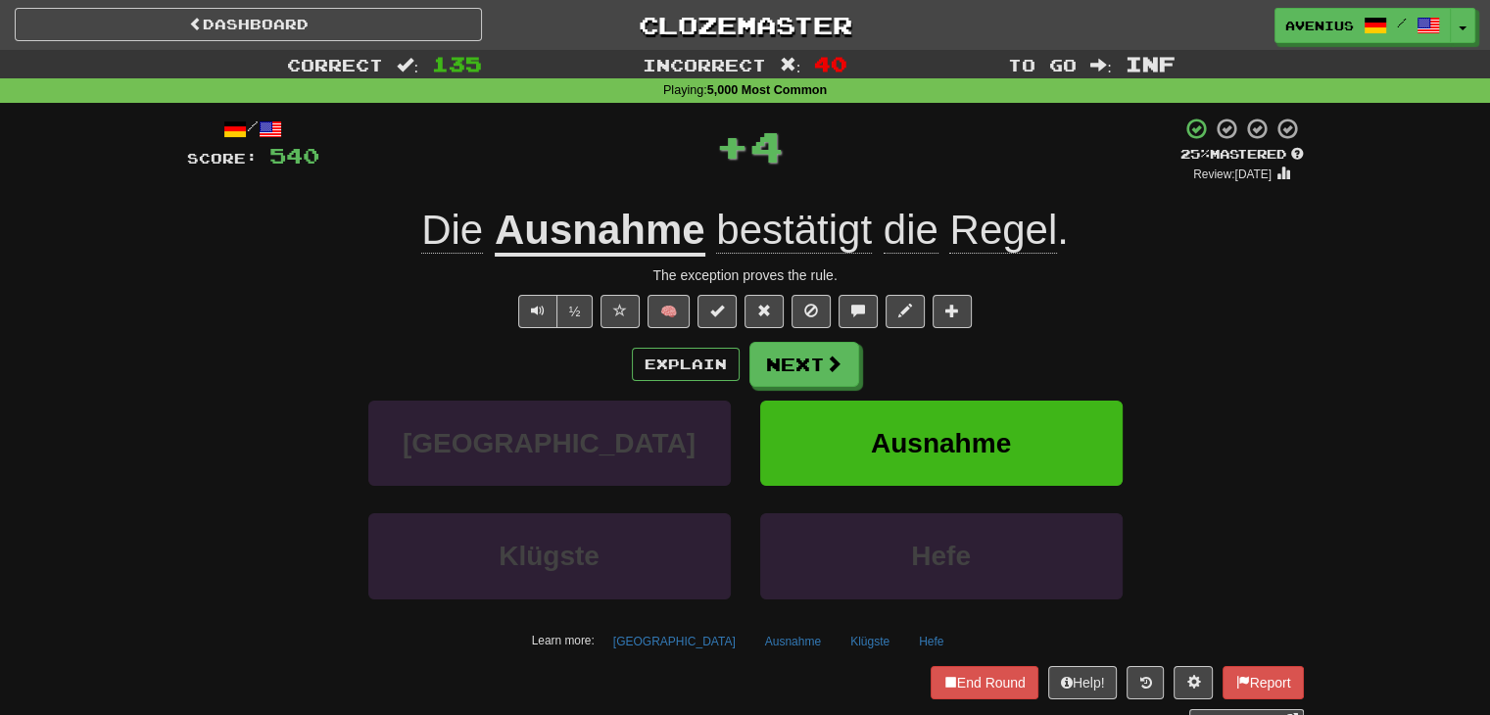
click at [792, 358] on button "Next" at bounding box center [805, 364] width 110 height 45
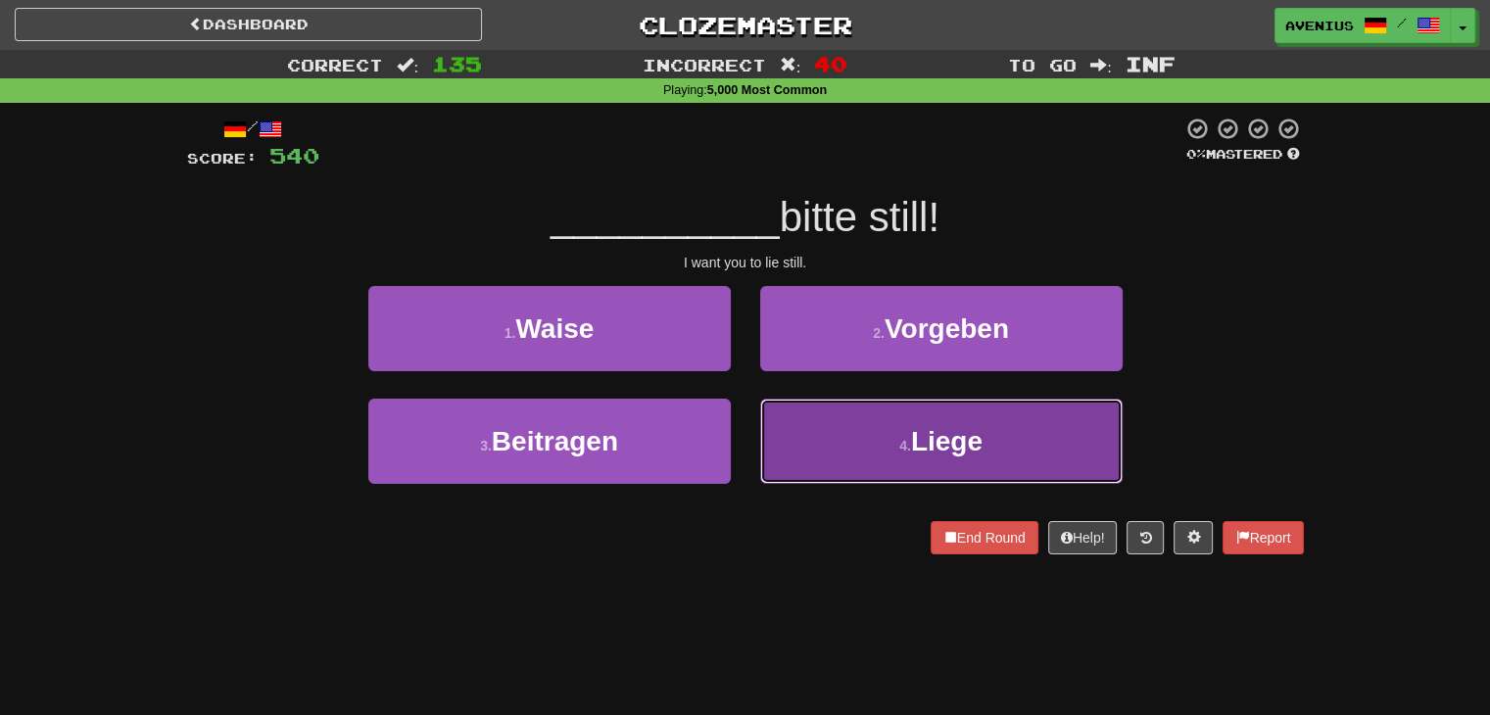
click at [792, 427] on button "4 . Liege" at bounding box center [941, 441] width 363 height 85
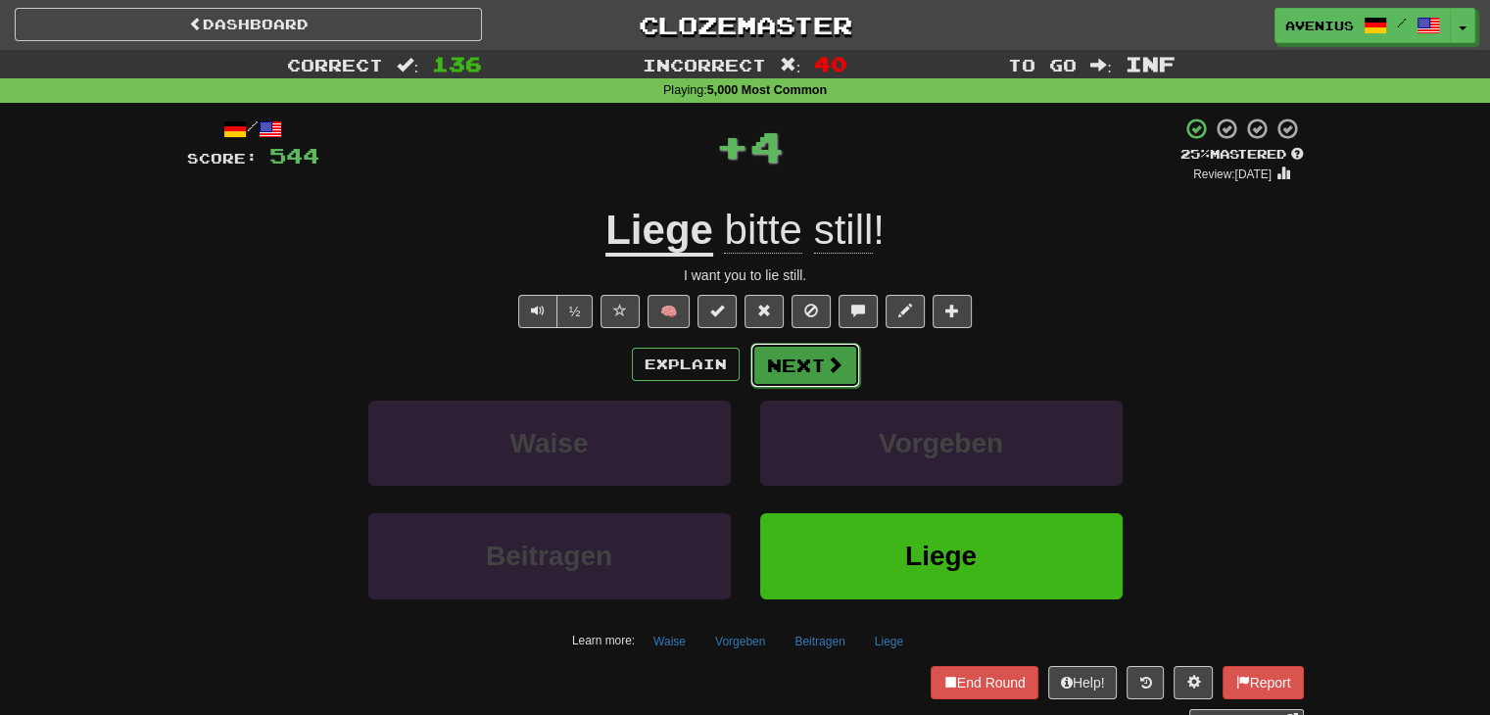
click at [785, 374] on button "Next" at bounding box center [806, 365] width 110 height 45
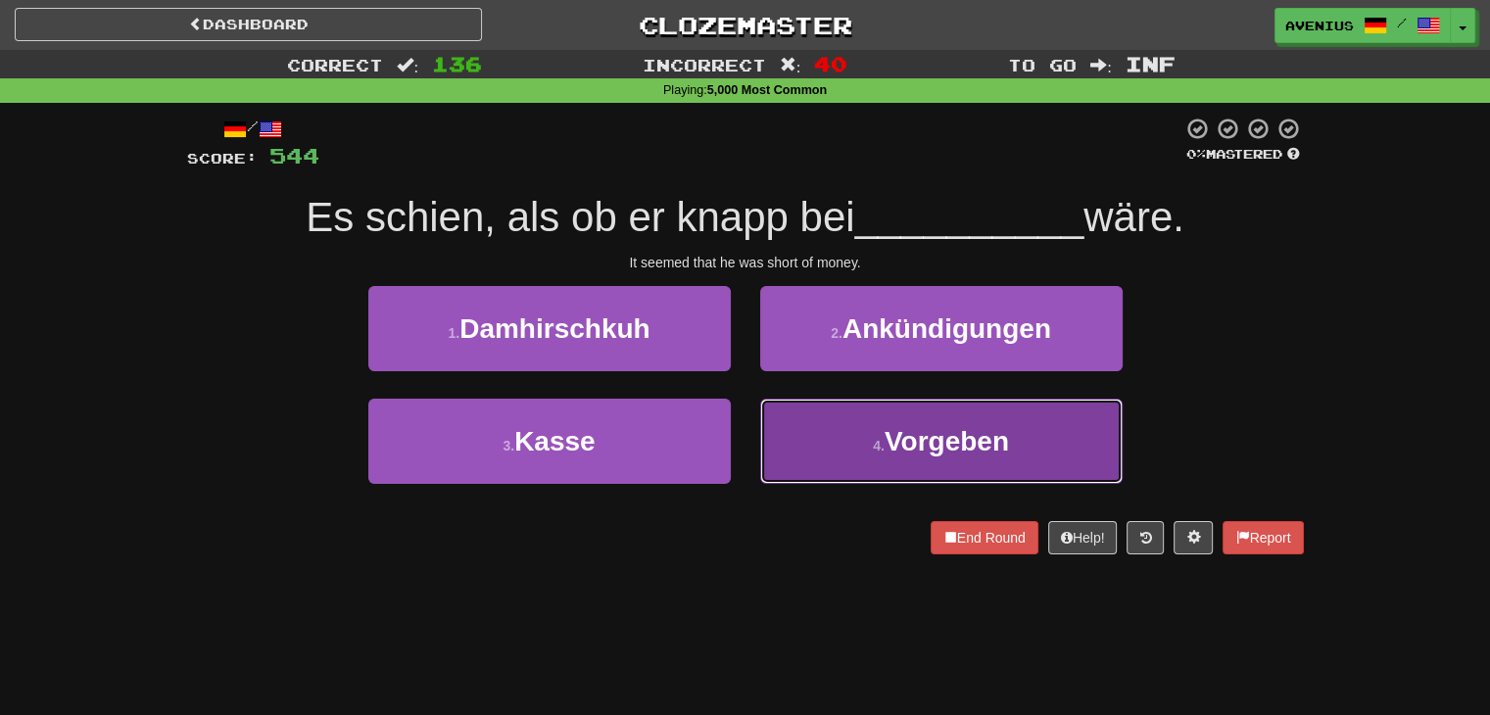
click at [858, 443] on button "4 . Vorgeben" at bounding box center [941, 441] width 363 height 85
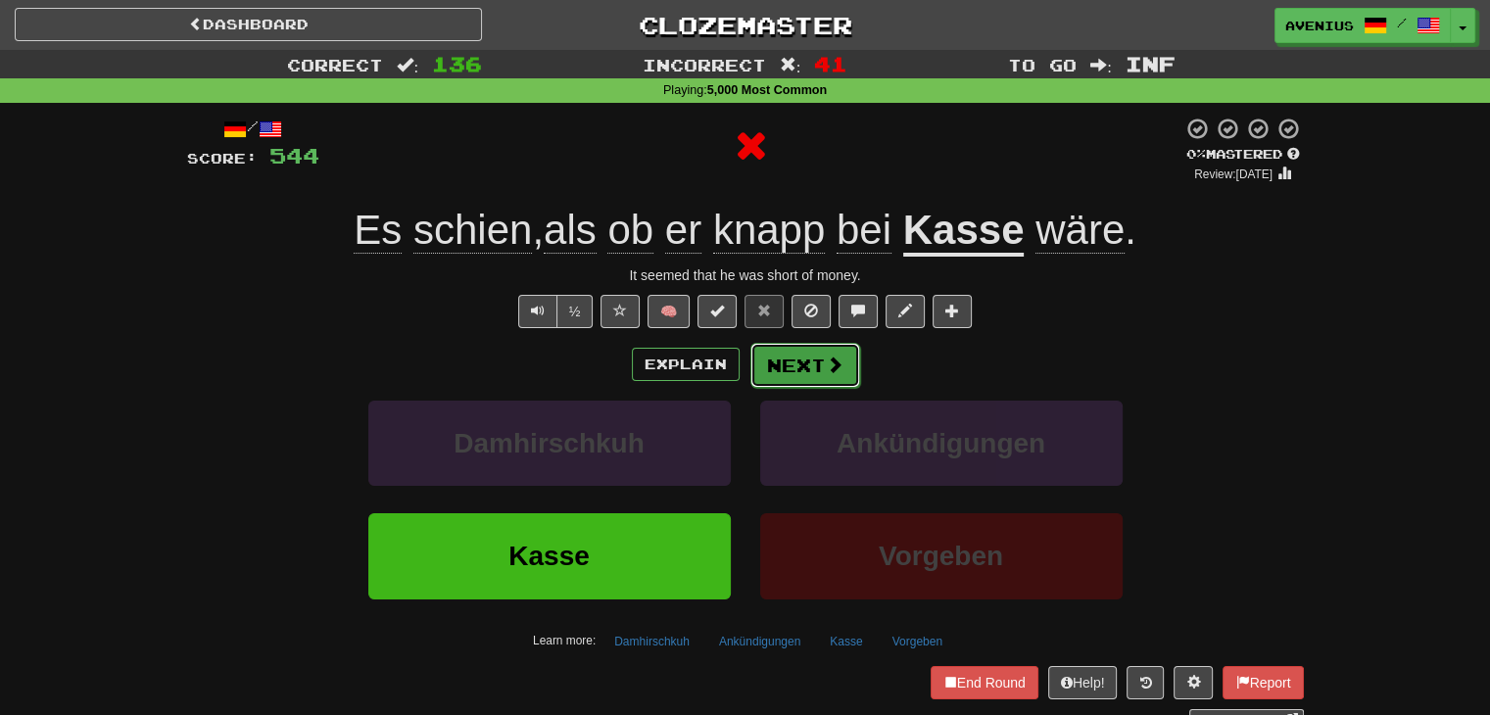
click at [823, 374] on button "Next" at bounding box center [806, 365] width 110 height 45
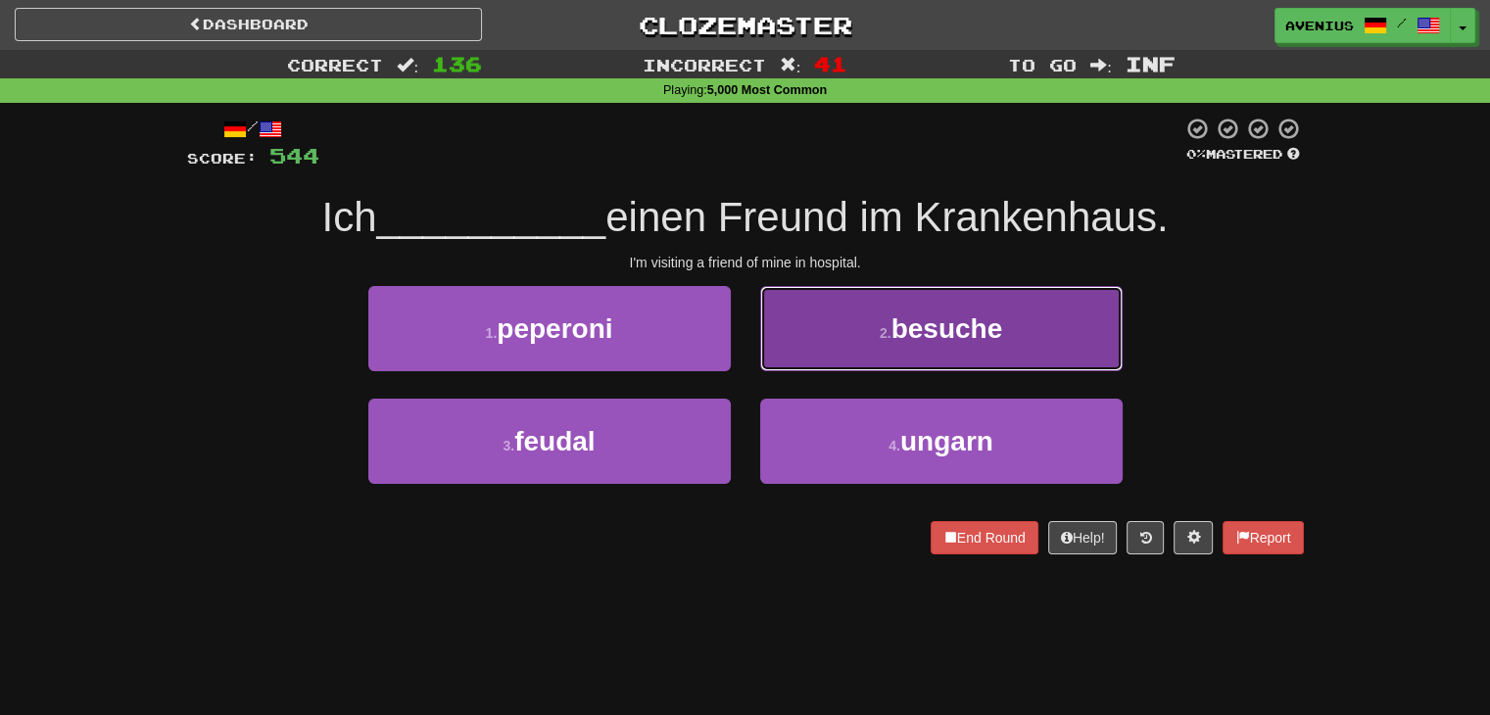
click at [839, 365] on button "2 . besuche" at bounding box center [941, 328] width 363 height 85
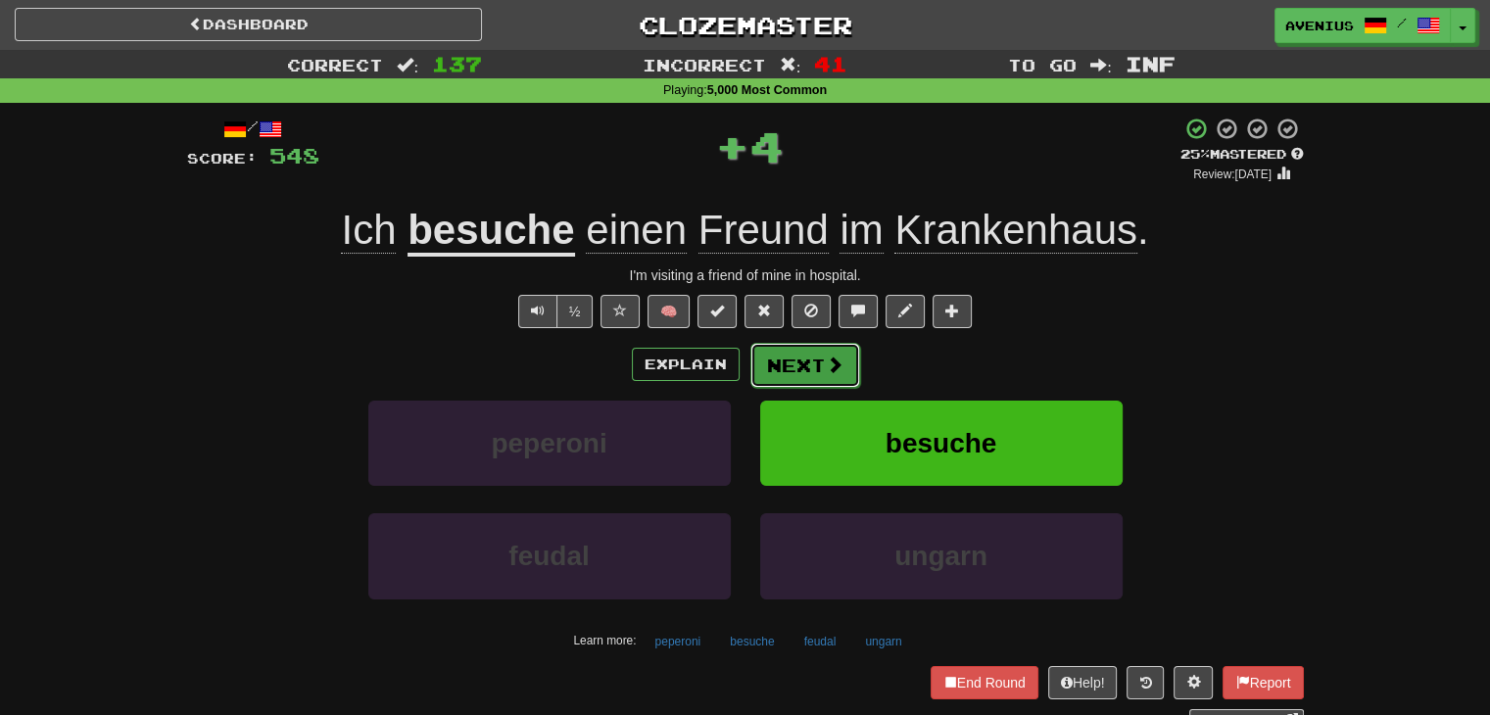
drag, startPoint x: 839, startPoint y: 365, endPoint x: 813, endPoint y: 365, distance: 25.5
click at [813, 365] on button "Next" at bounding box center [806, 365] width 110 height 45
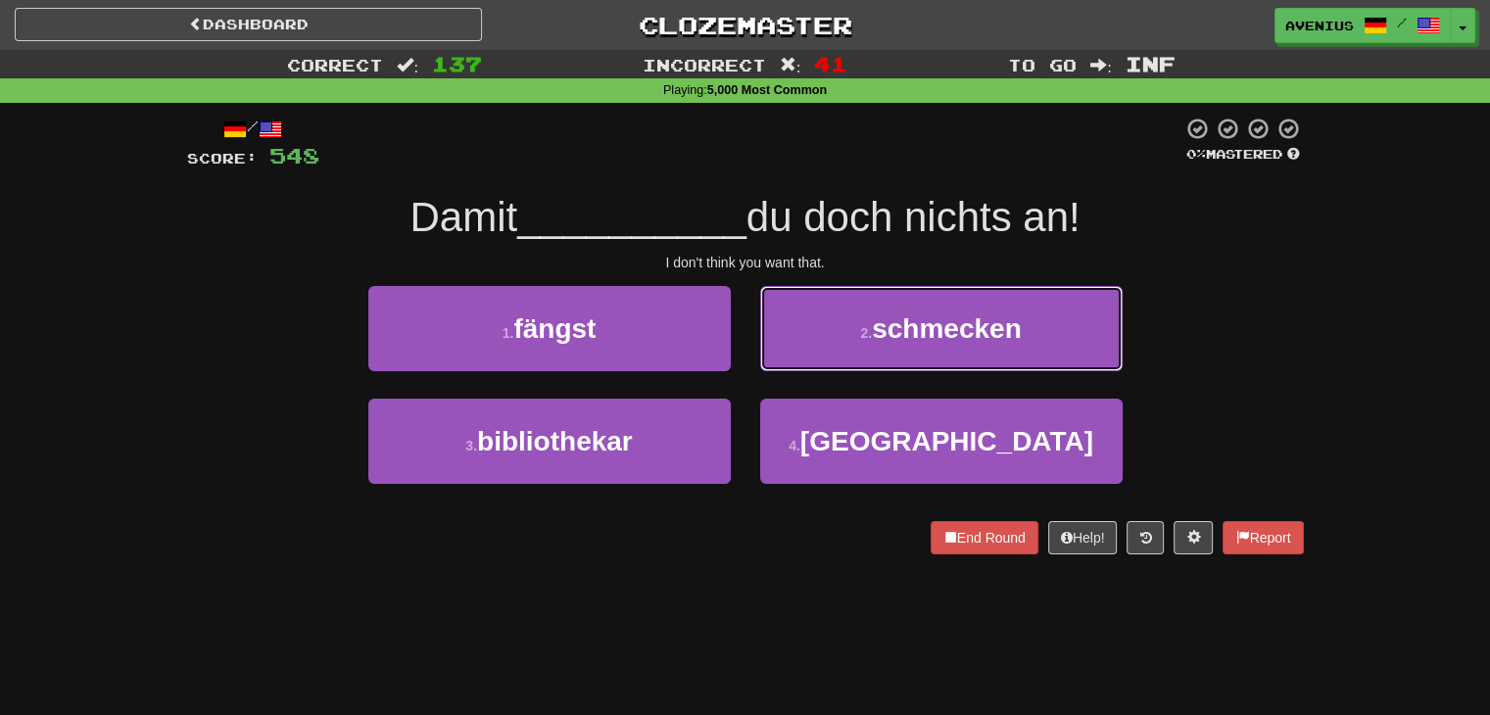
click at [813, 365] on button "2 . schmecken" at bounding box center [941, 328] width 363 height 85
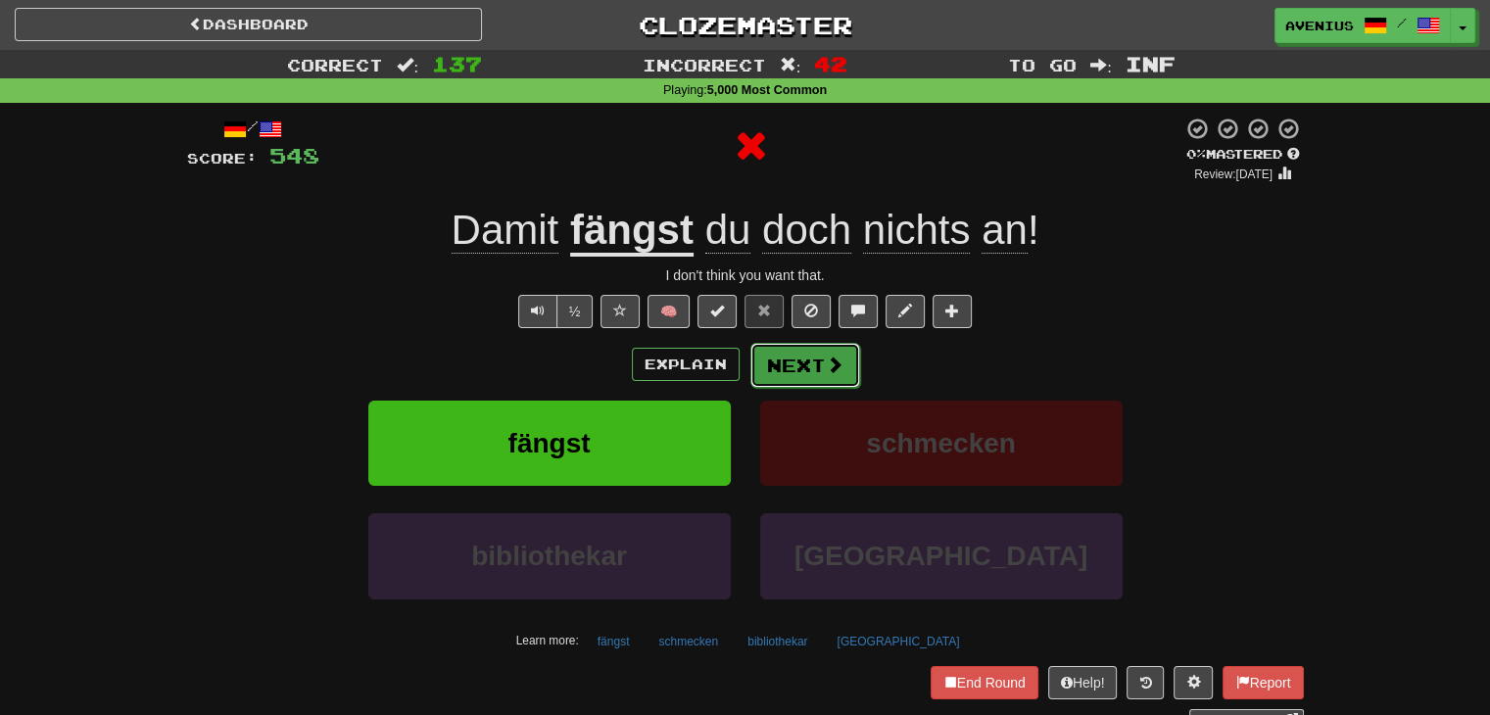
click at [775, 376] on button "Next" at bounding box center [806, 365] width 110 height 45
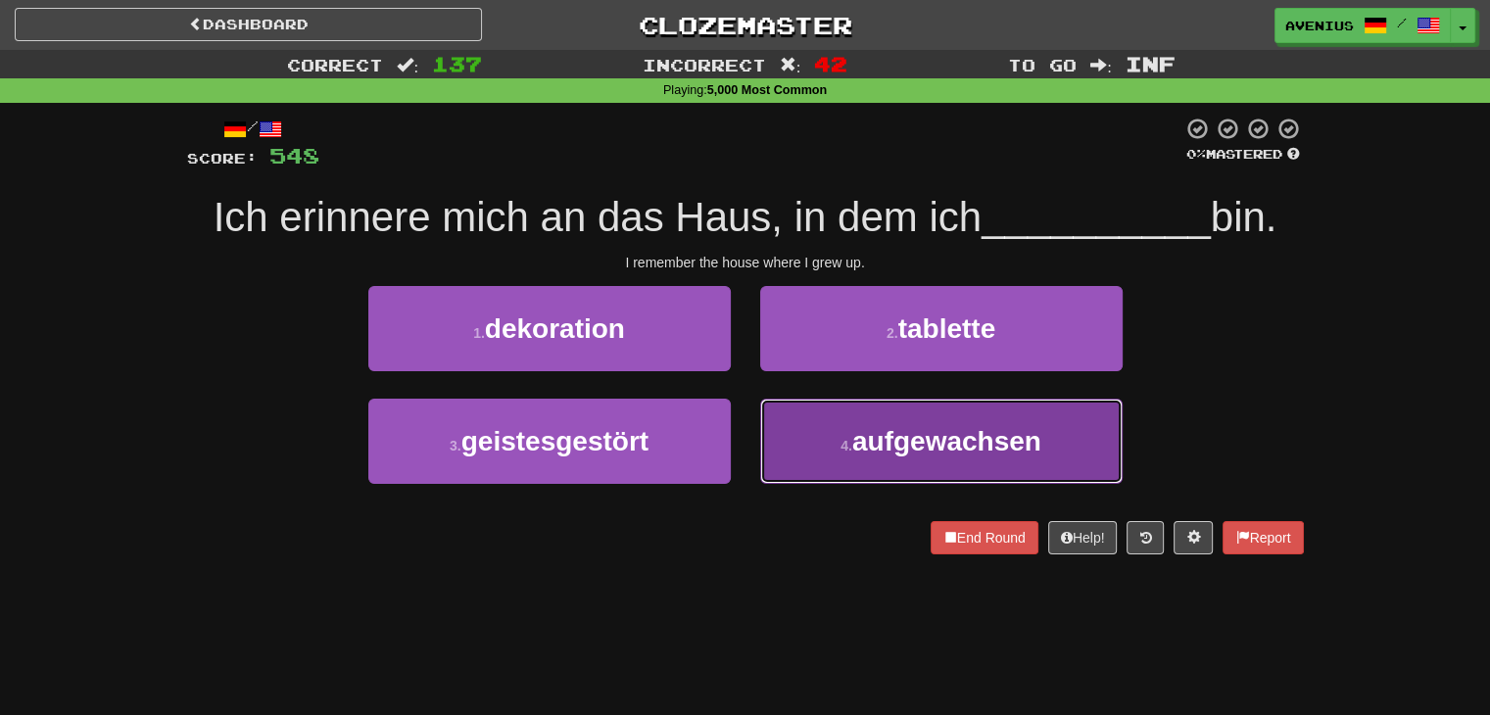
click at [810, 449] on button "4 . aufgewachsen" at bounding box center [941, 441] width 363 height 85
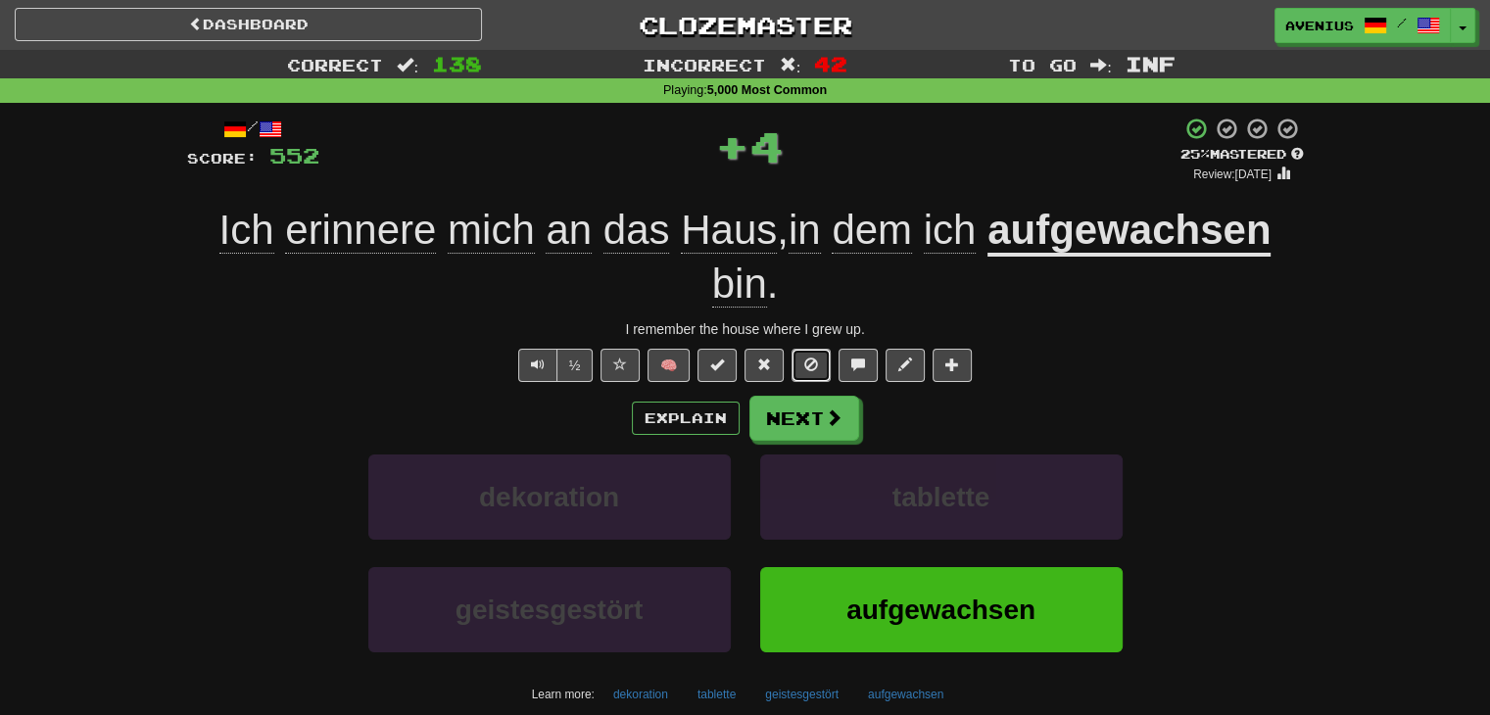
click at [793, 379] on button at bounding box center [811, 365] width 39 height 33
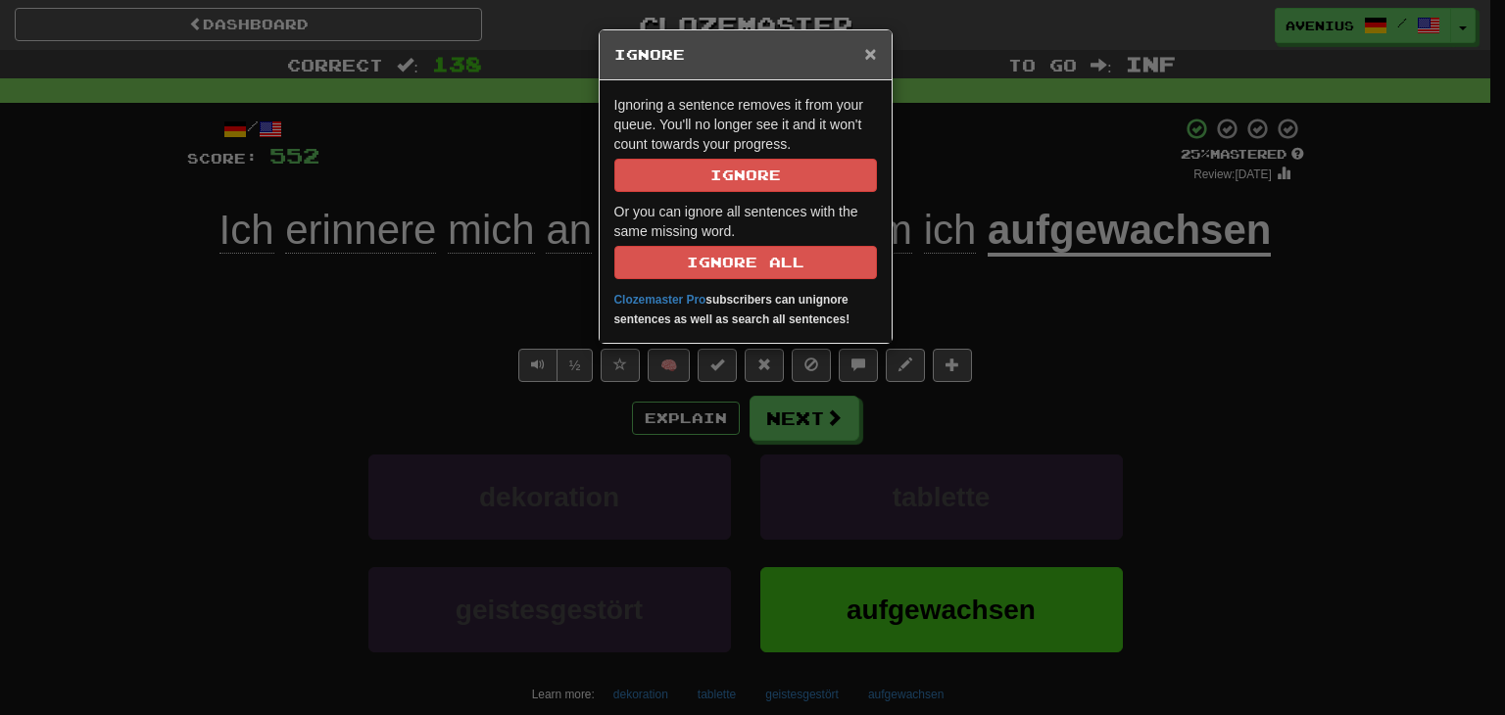
click at [870, 61] on span "×" at bounding box center [870, 53] width 12 height 23
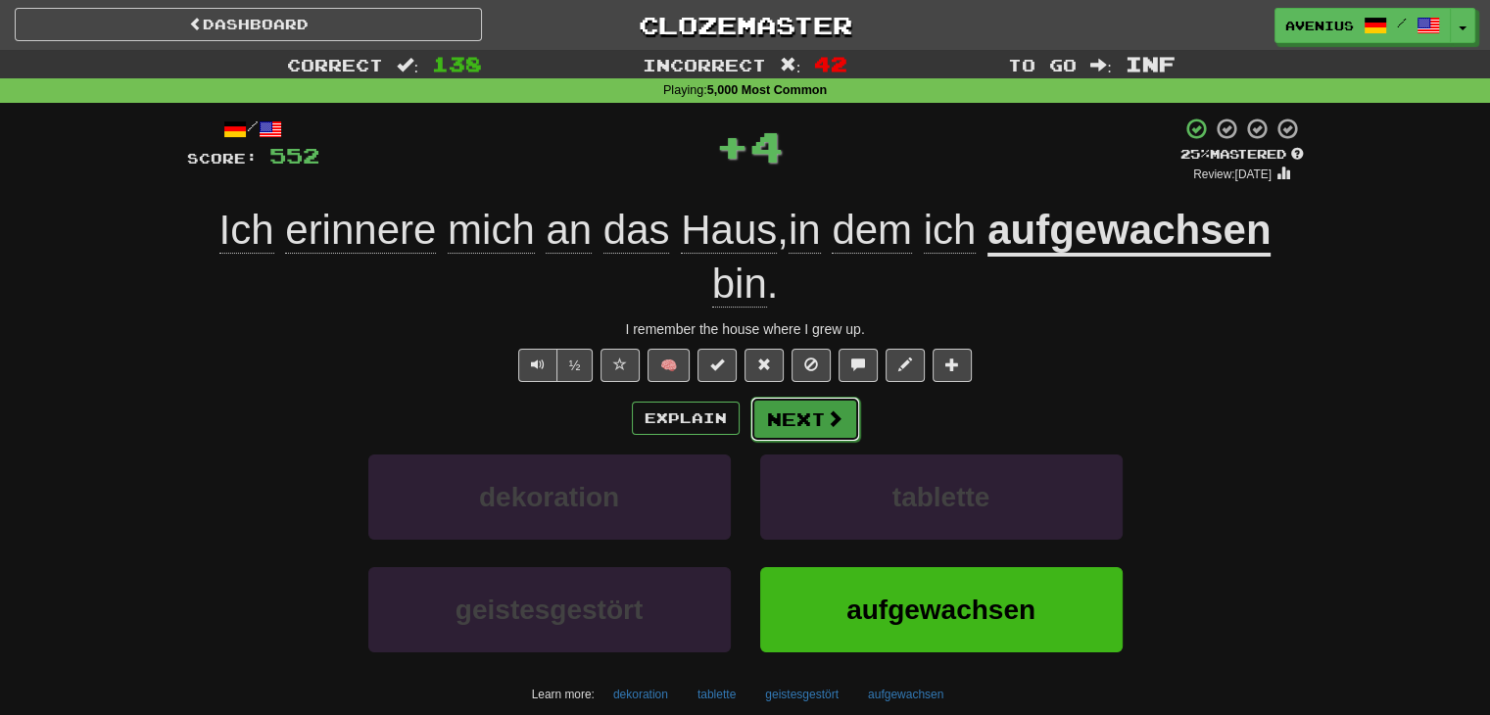
click at [810, 414] on button "Next" at bounding box center [806, 419] width 110 height 45
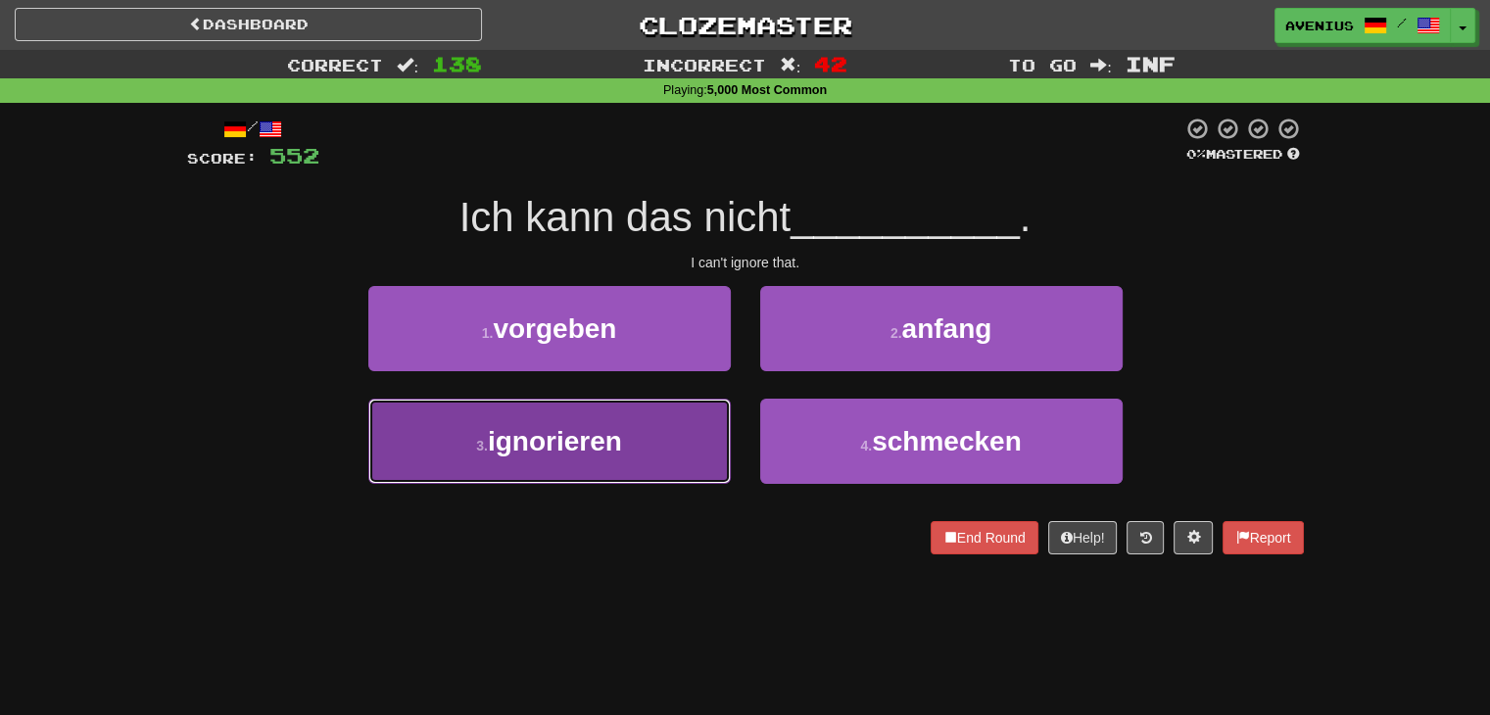
click at [645, 431] on button "3 . ignorieren" at bounding box center [549, 441] width 363 height 85
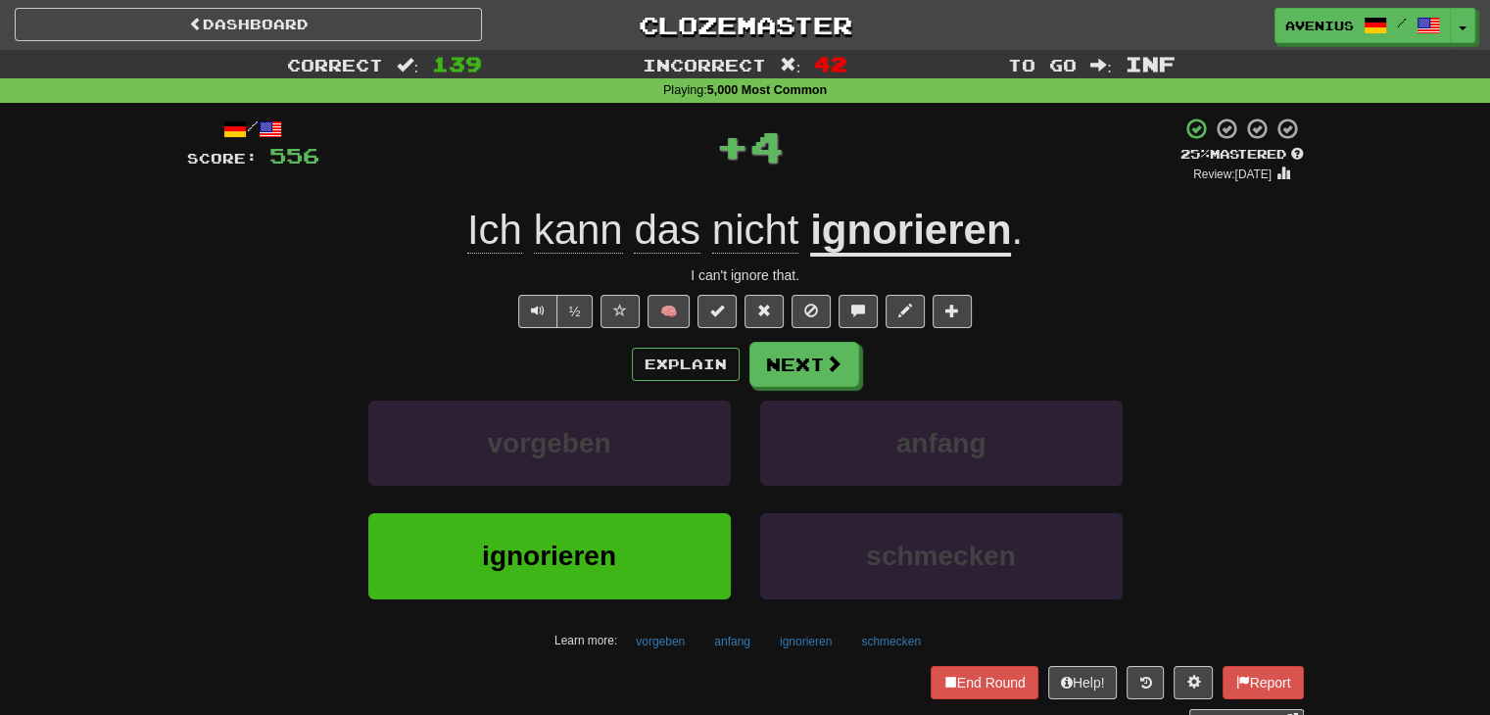
click at [750, 369] on button "Next" at bounding box center [805, 364] width 110 height 45
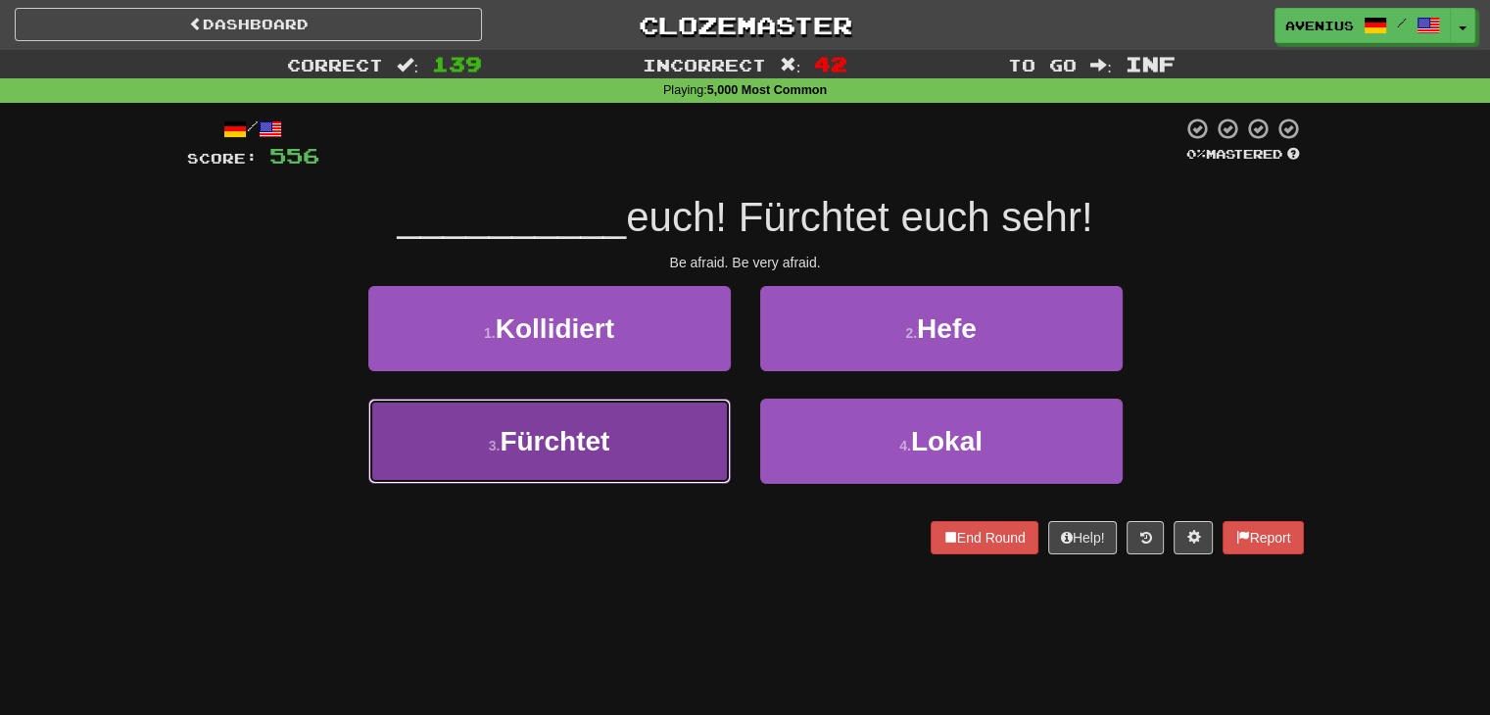
click at [674, 453] on button "3 . Fürchtet" at bounding box center [549, 441] width 363 height 85
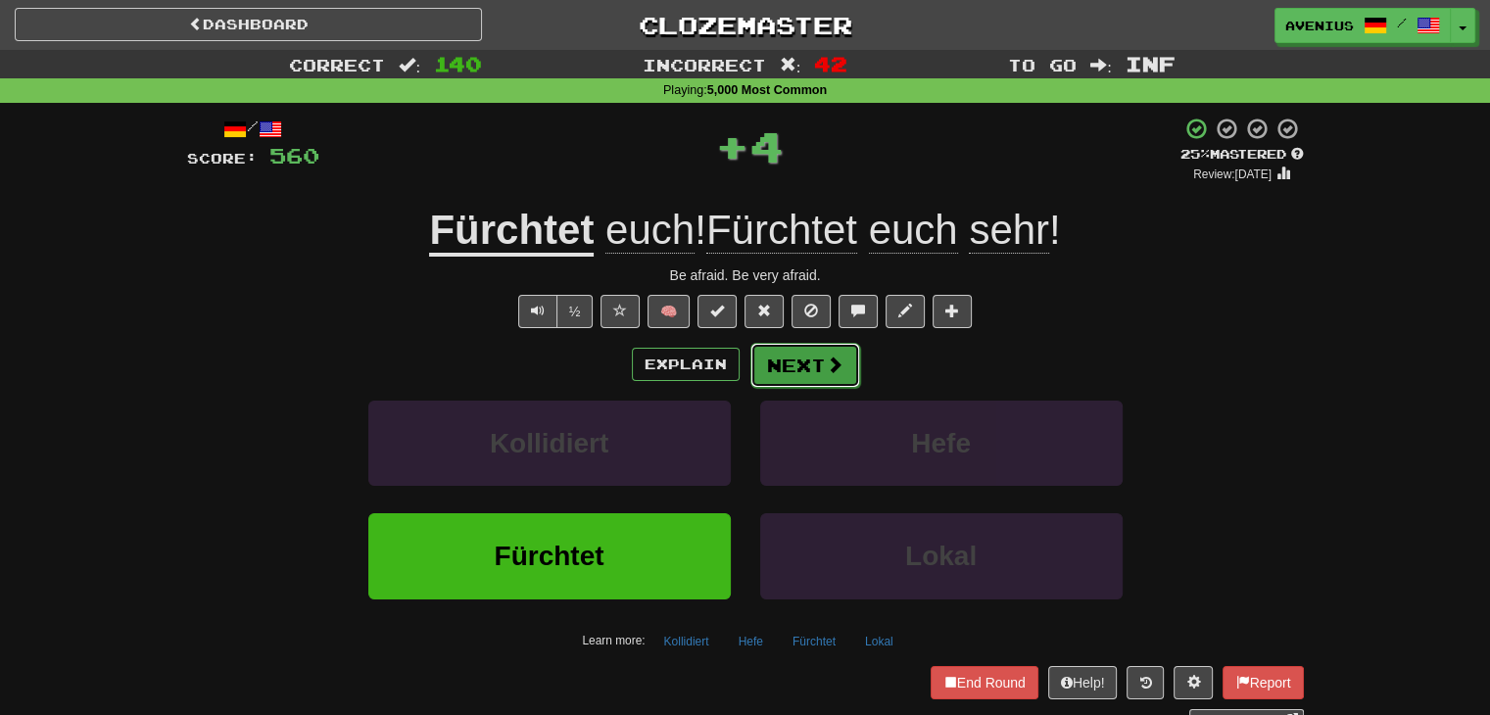
click at [804, 360] on button "Next" at bounding box center [806, 365] width 110 height 45
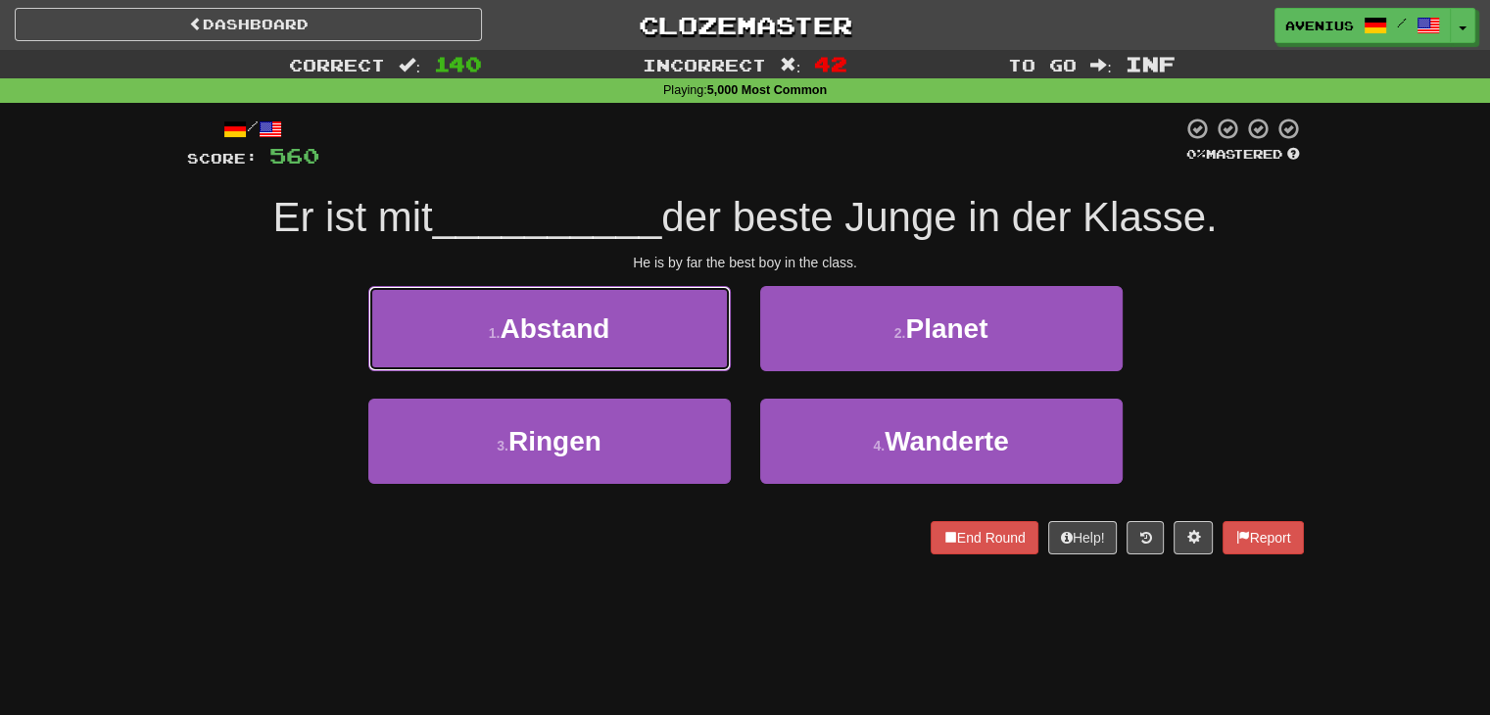
click at [594, 324] on span "Abstand" at bounding box center [555, 329] width 110 height 30
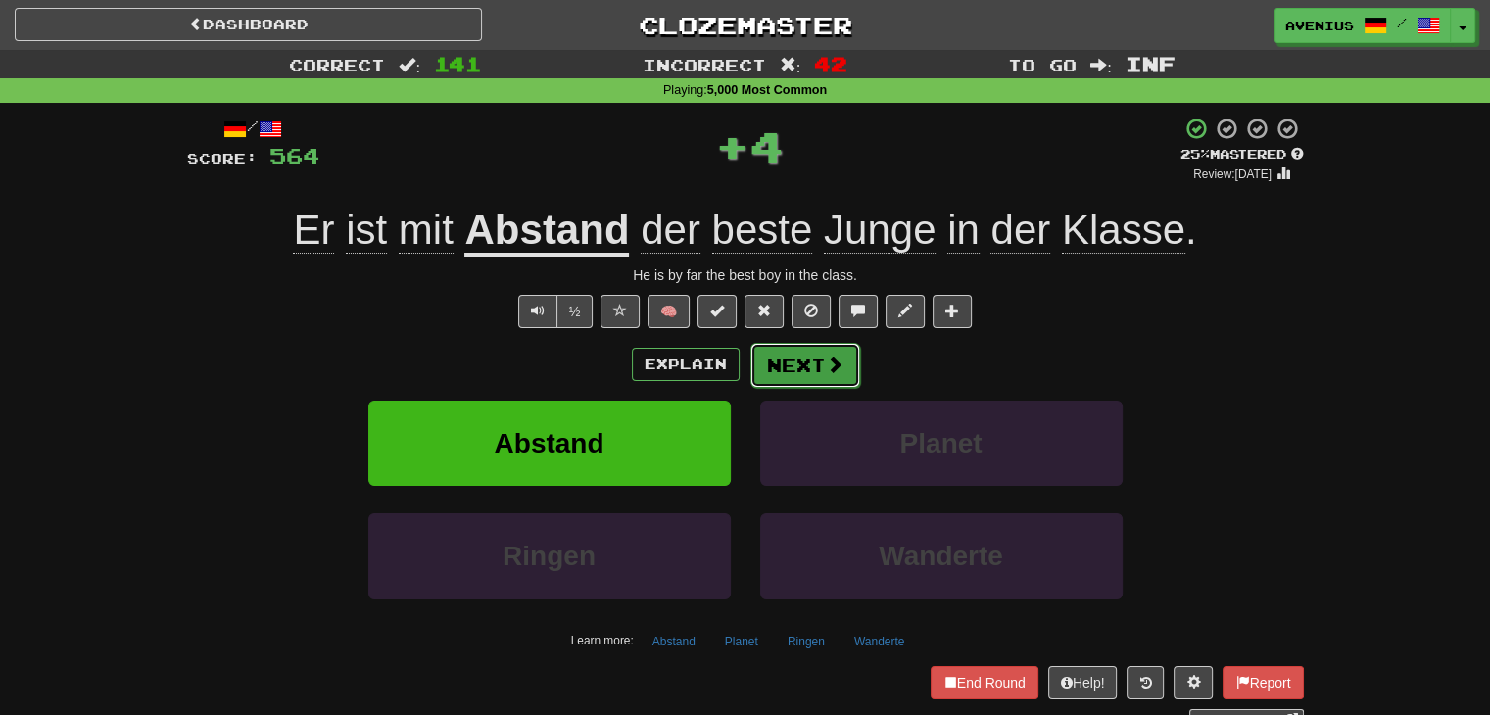
click at [834, 378] on button "Next" at bounding box center [806, 365] width 110 height 45
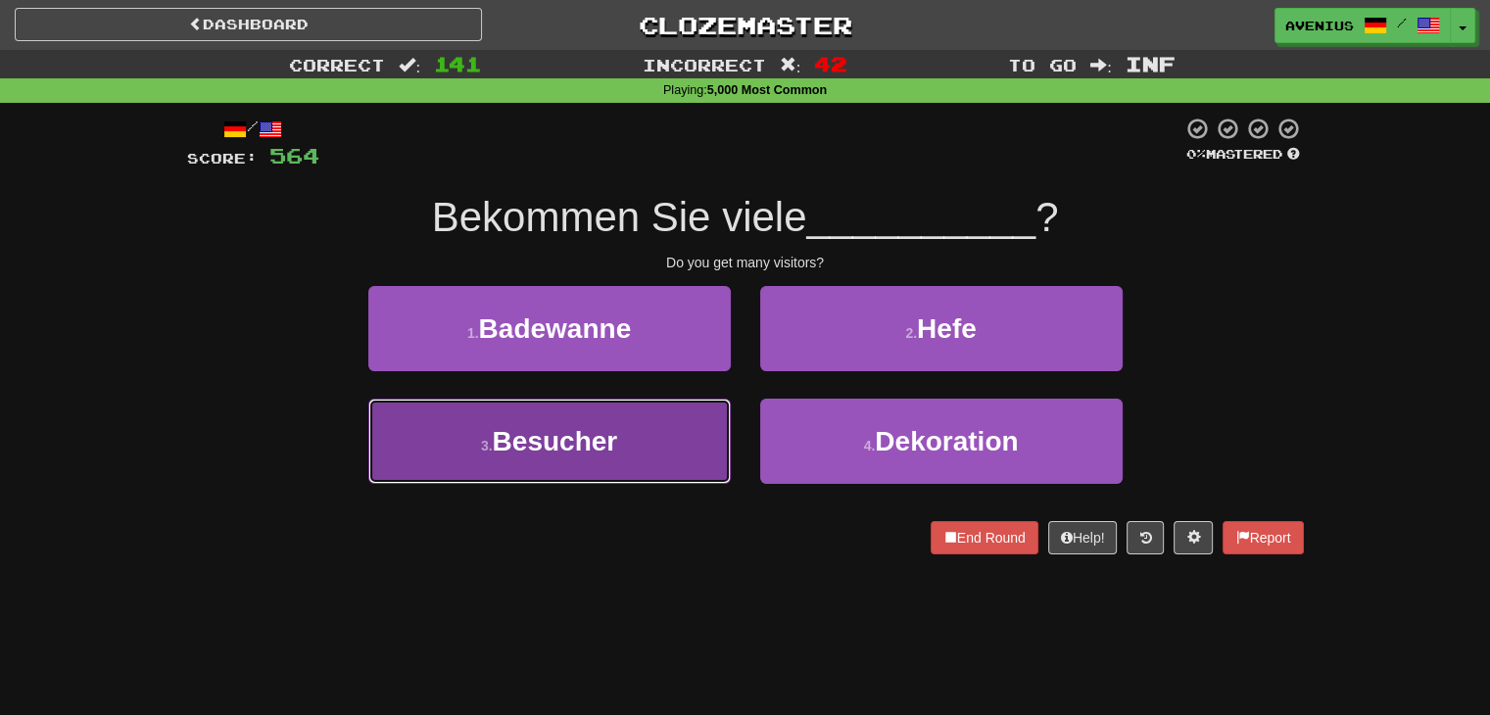
click at [674, 448] on button "3 . Besucher" at bounding box center [549, 441] width 363 height 85
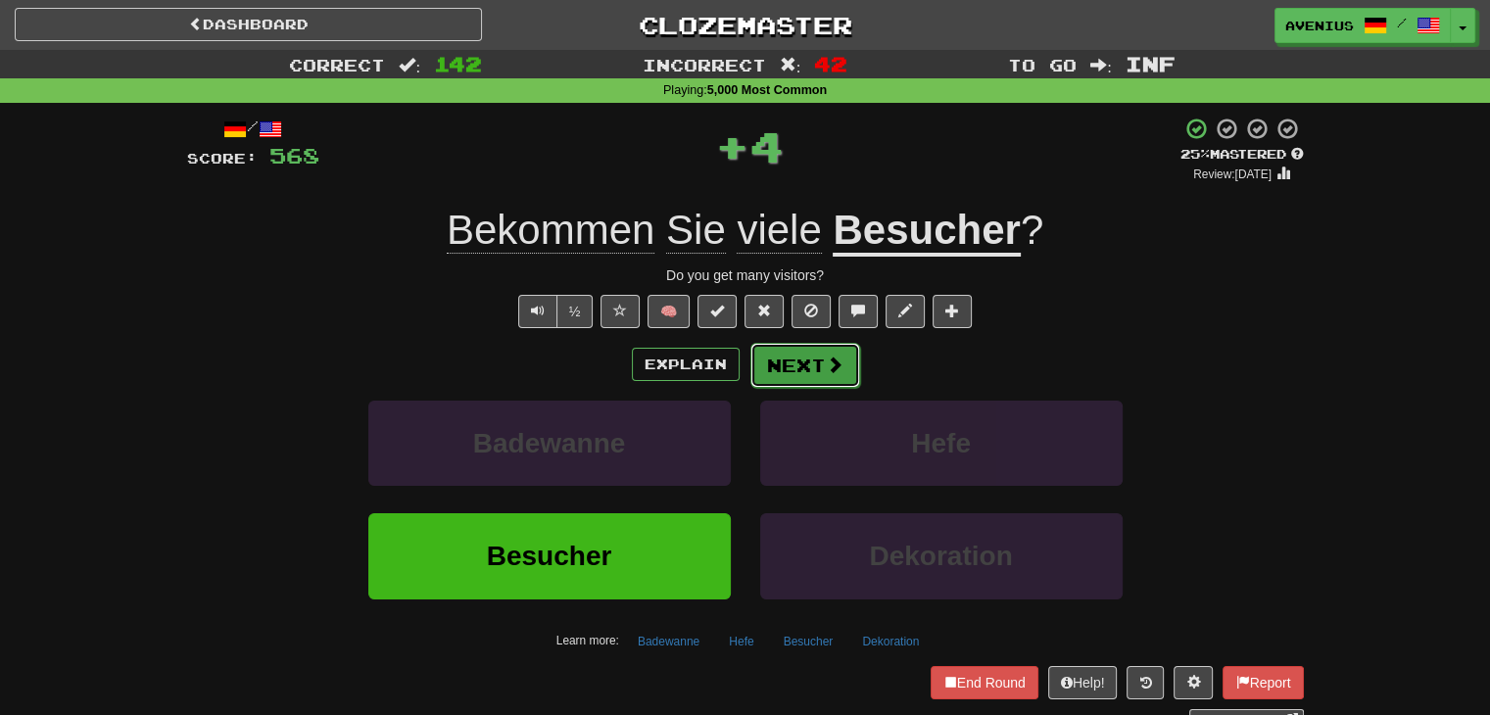
click at [834, 350] on button "Next" at bounding box center [806, 365] width 110 height 45
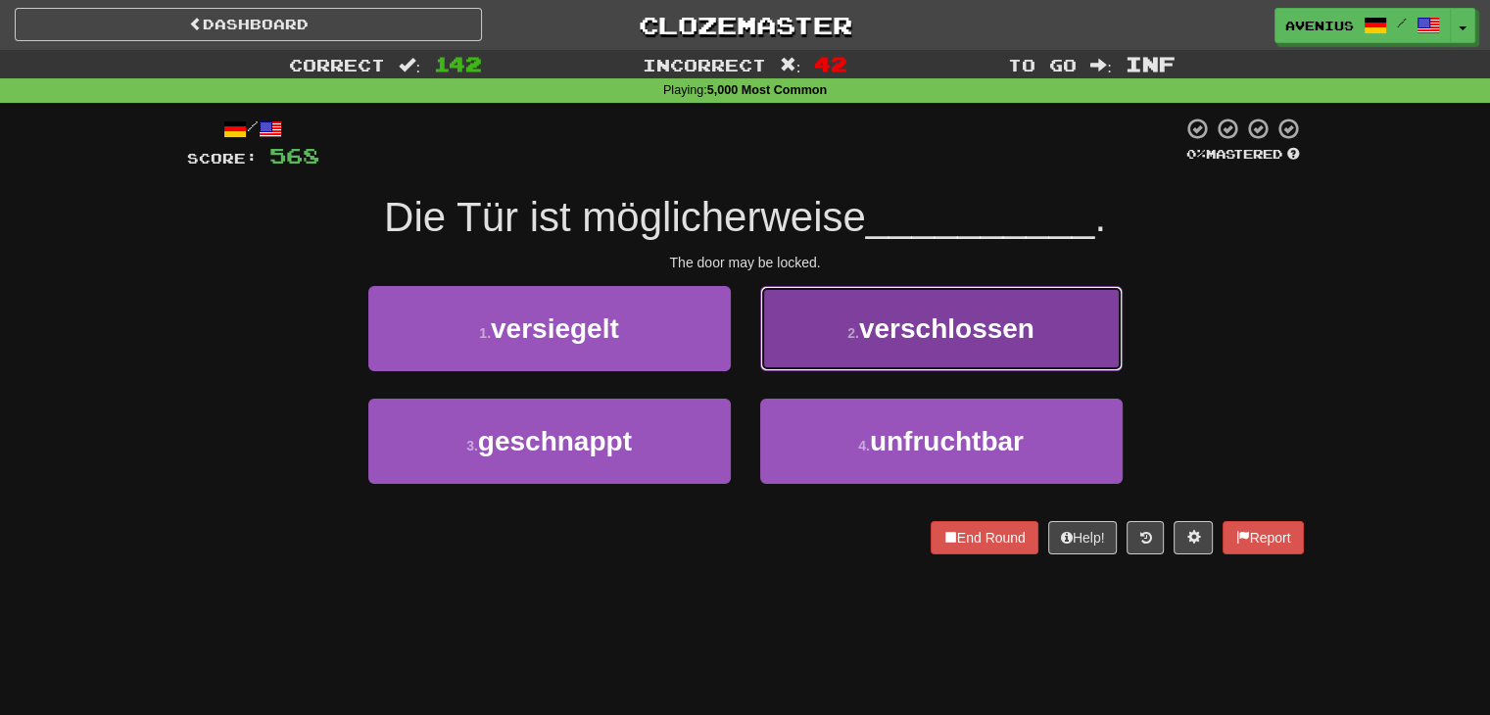
click at [819, 358] on button "2 . verschlossen" at bounding box center [941, 328] width 363 height 85
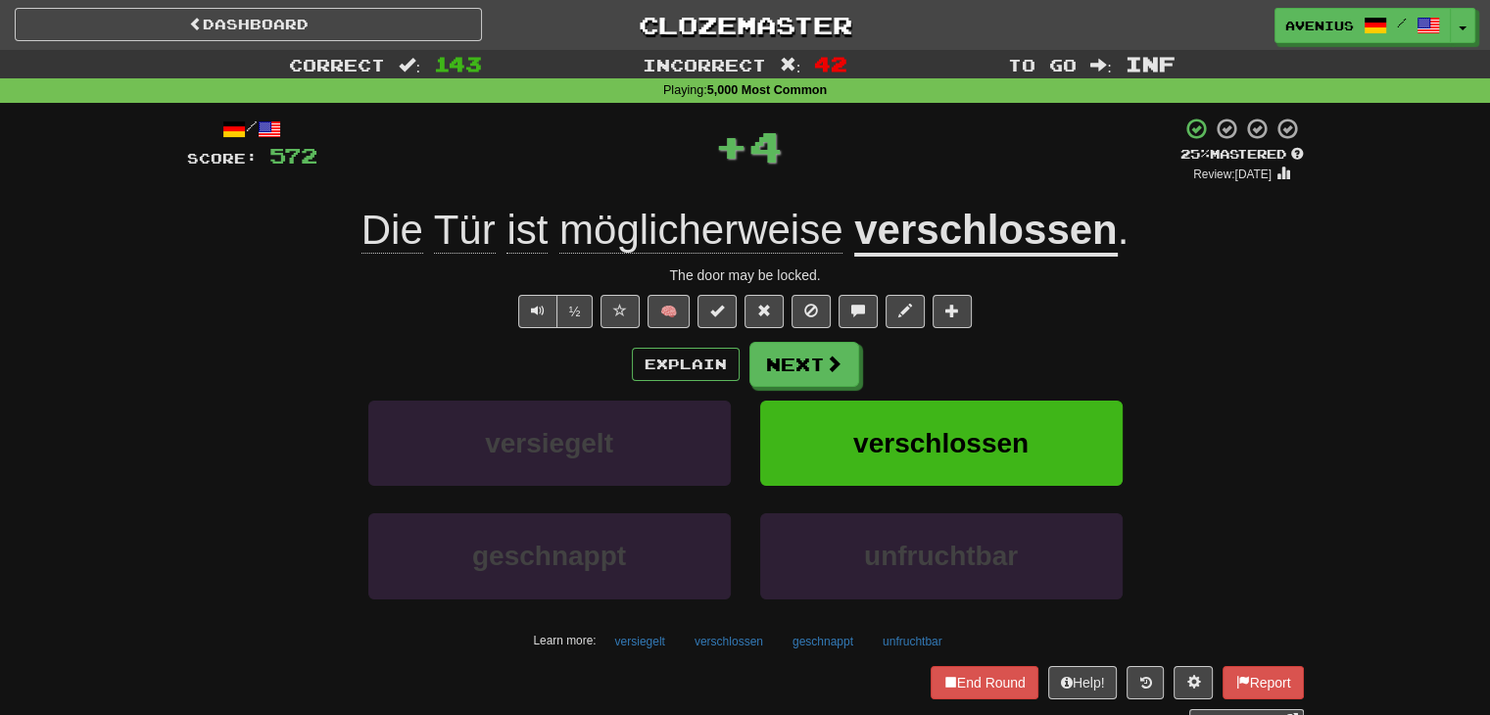
click at [815, 361] on button "Next" at bounding box center [805, 364] width 110 height 45
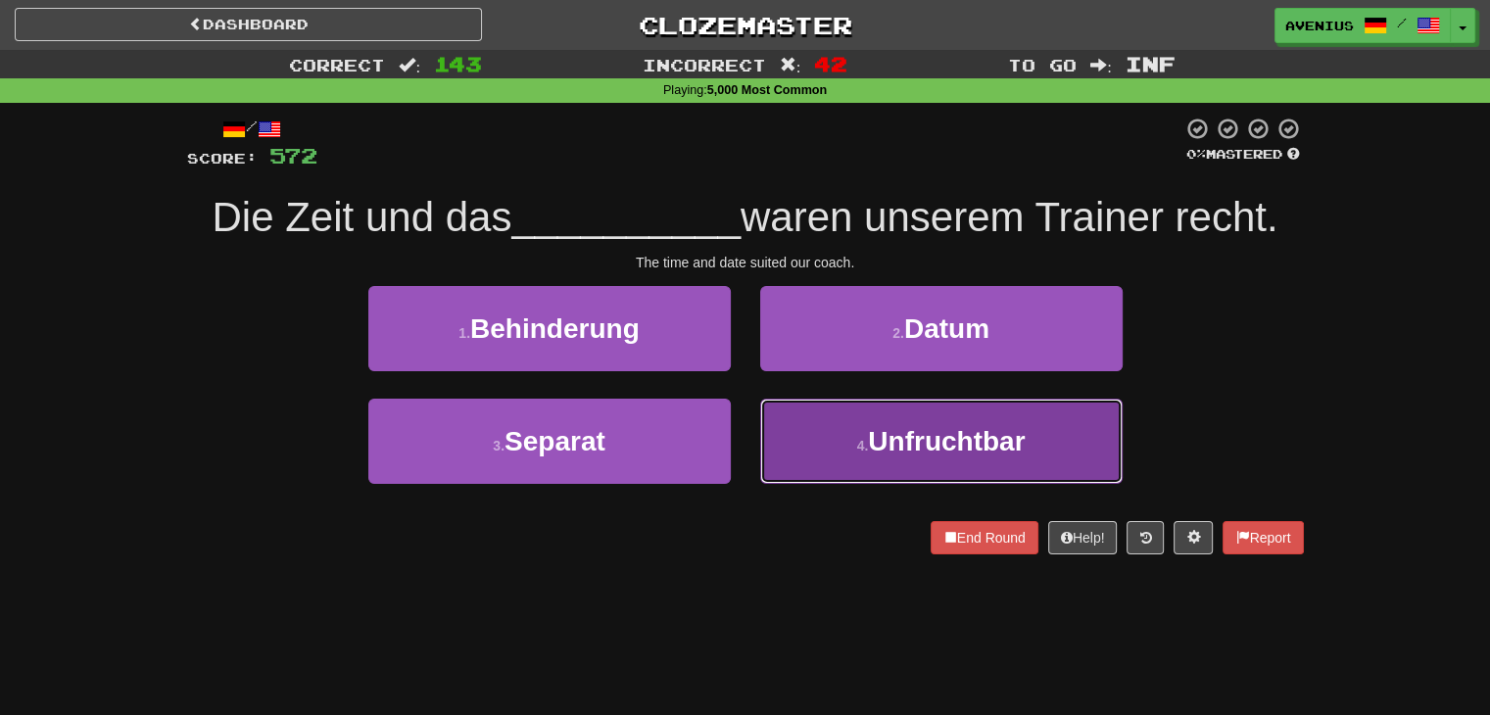
click at [760, 404] on button "4 . Unfruchtbar" at bounding box center [941, 441] width 363 height 85
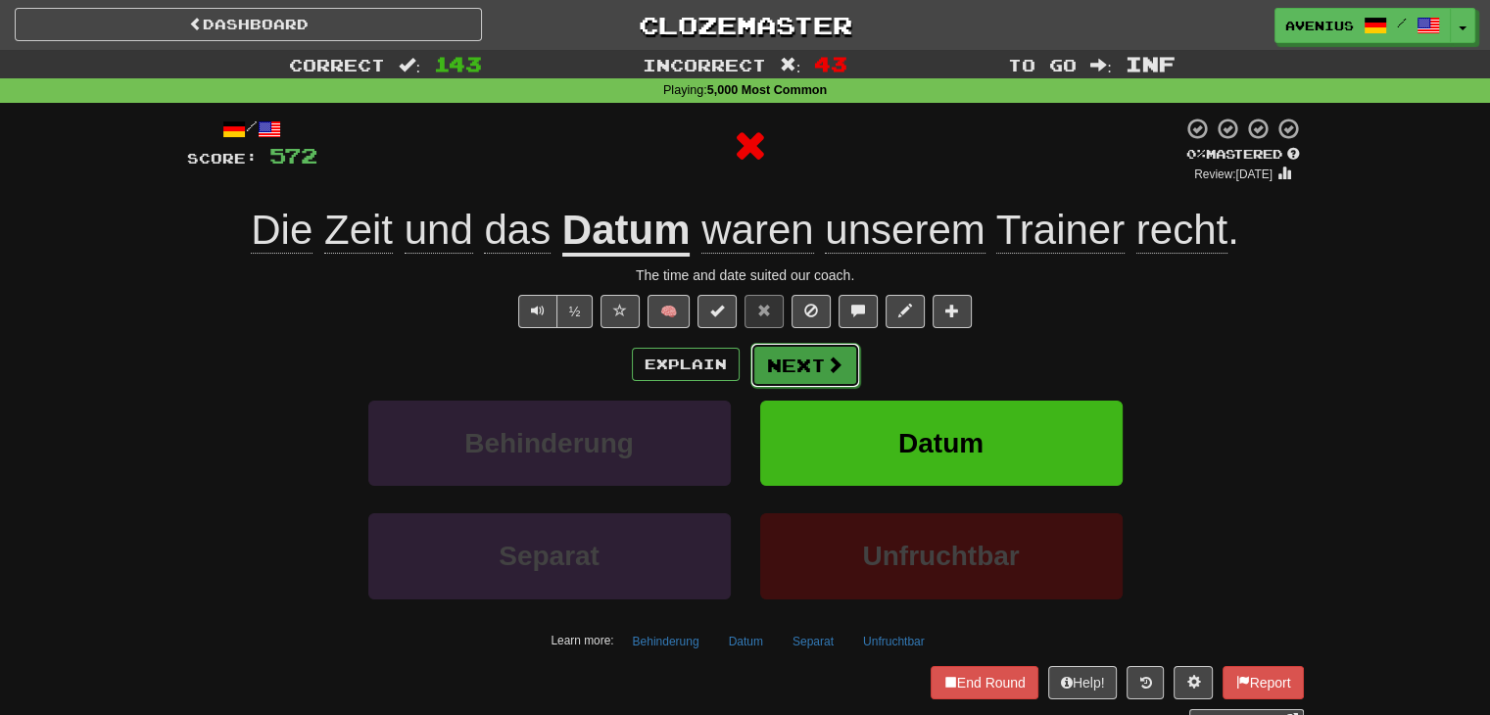
click at [812, 362] on button "Next" at bounding box center [806, 365] width 110 height 45
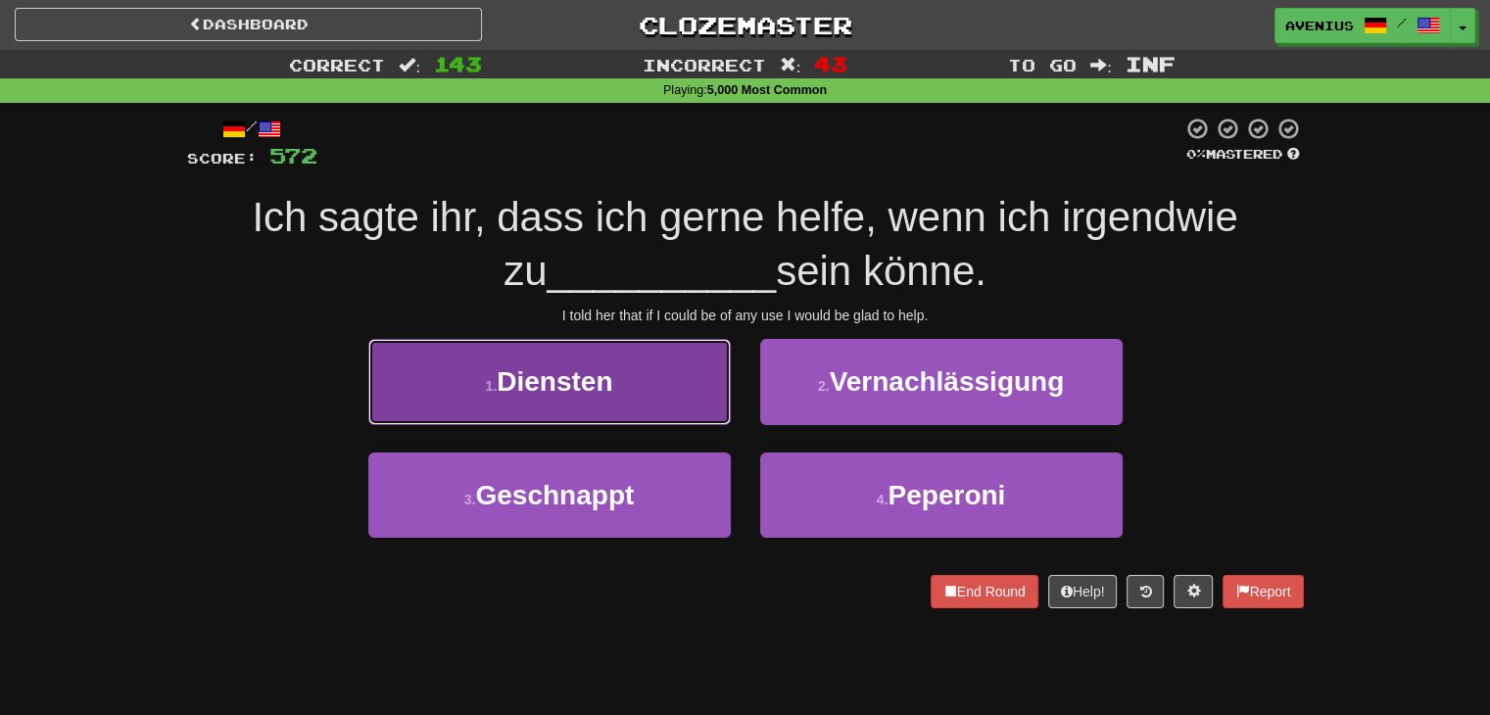
click at [715, 409] on button "1 . Diensten" at bounding box center [549, 381] width 363 height 85
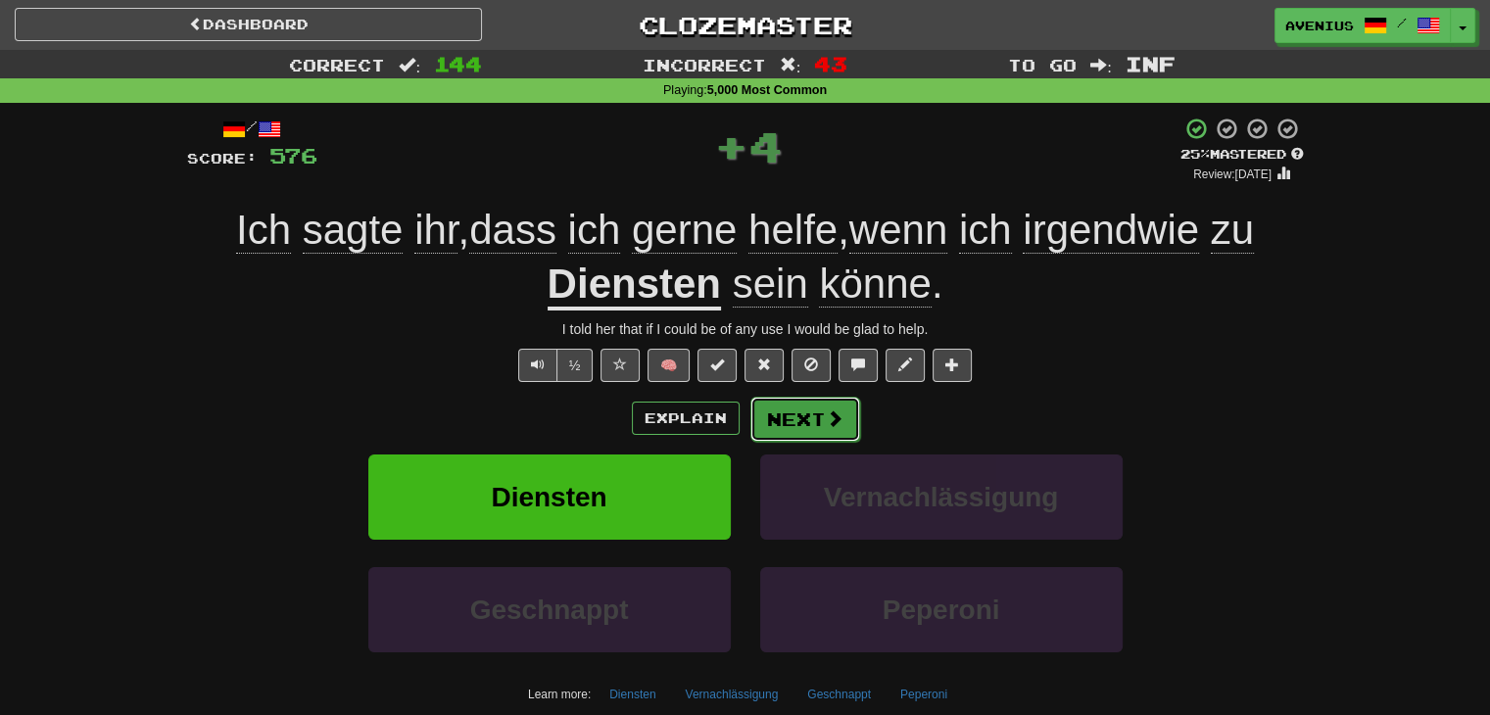
click at [826, 425] on span at bounding box center [835, 419] width 18 height 18
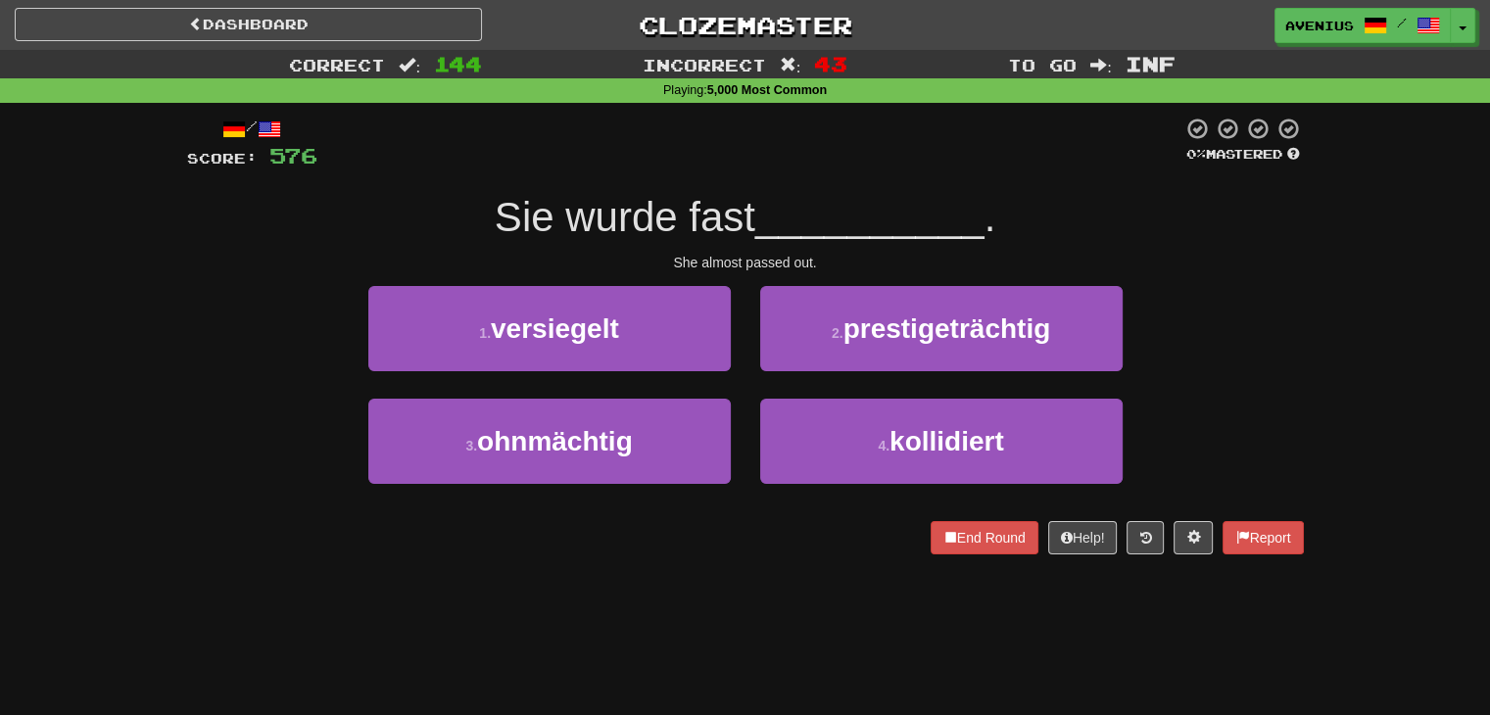
click at [749, 400] on div "4 . kollidiert" at bounding box center [942, 455] width 392 height 113
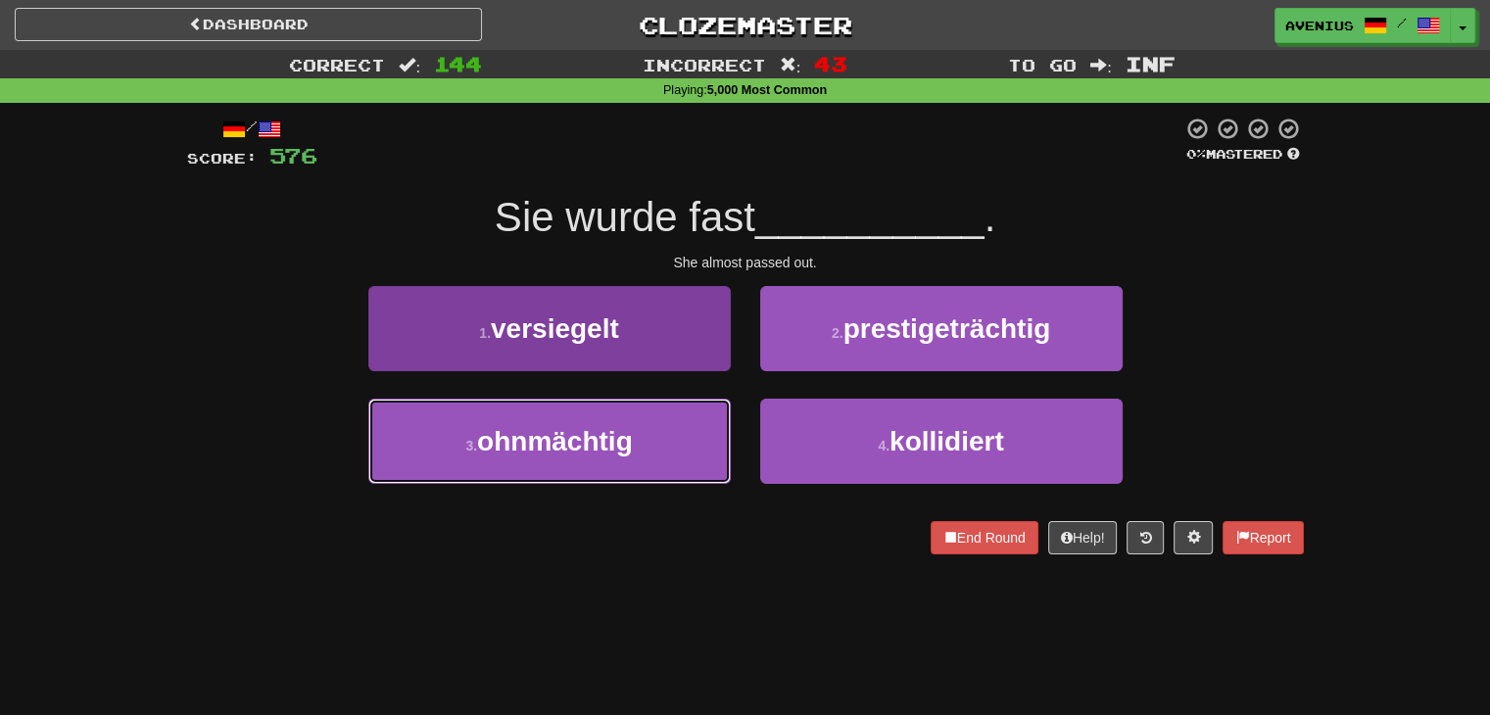
drag, startPoint x: 632, startPoint y: 449, endPoint x: 630, endPoint y: 432, distance: 16.8
click at [630, 449] on span "ohnmächtig" at bounding box center [555, 441] width 156 height 30
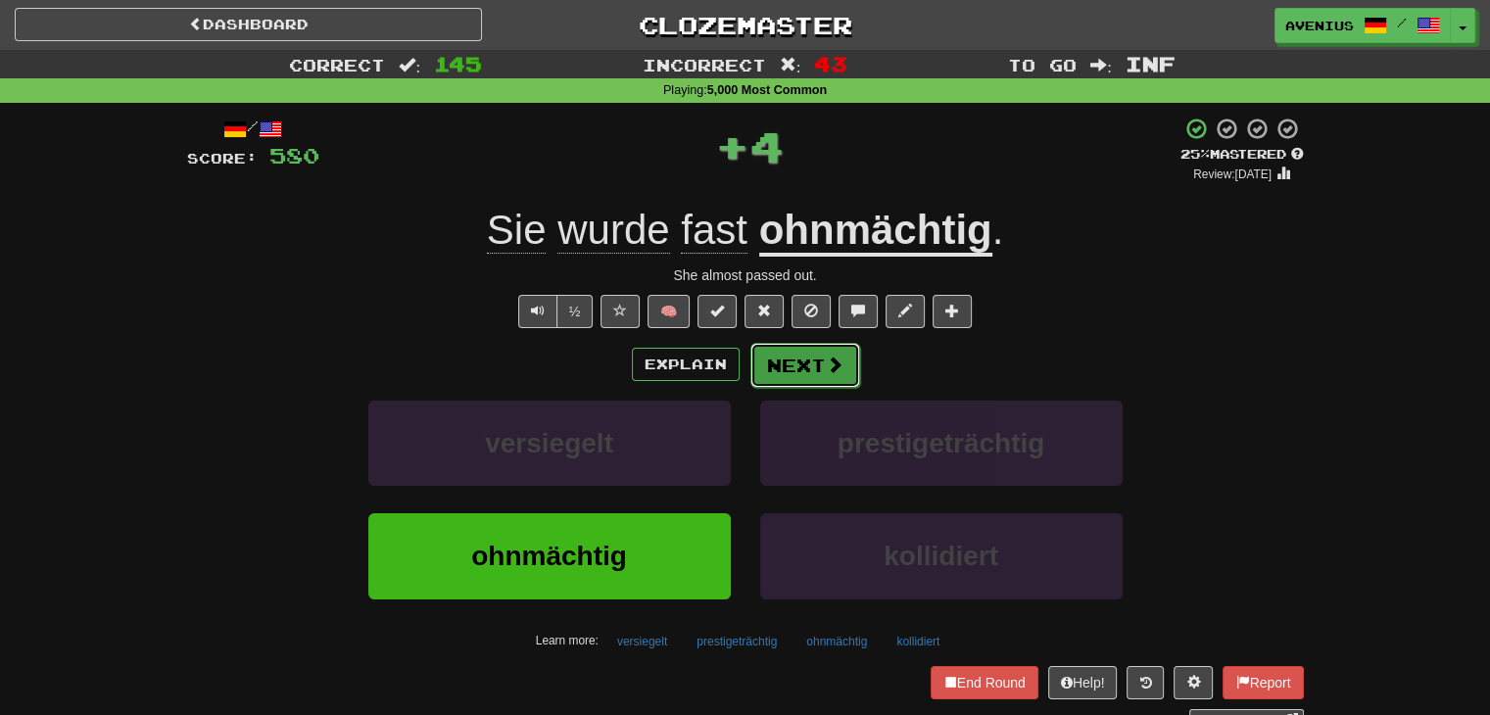
click at [786, 362] on button "Next" at bounding box center [806, 365] width 110 height 45
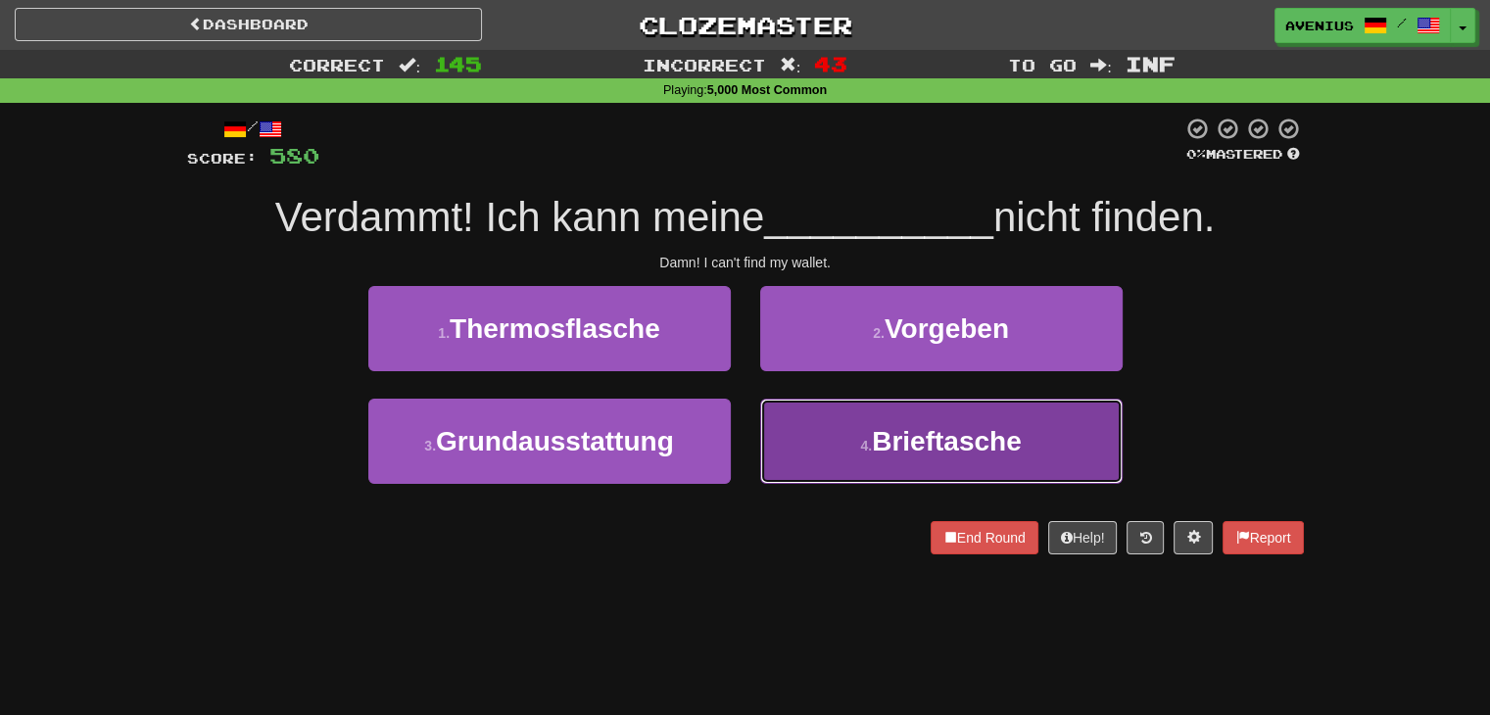
click at [797, 418] on button "4 . Brieftasche" at bounding box center [941, 441] width 363 height 85
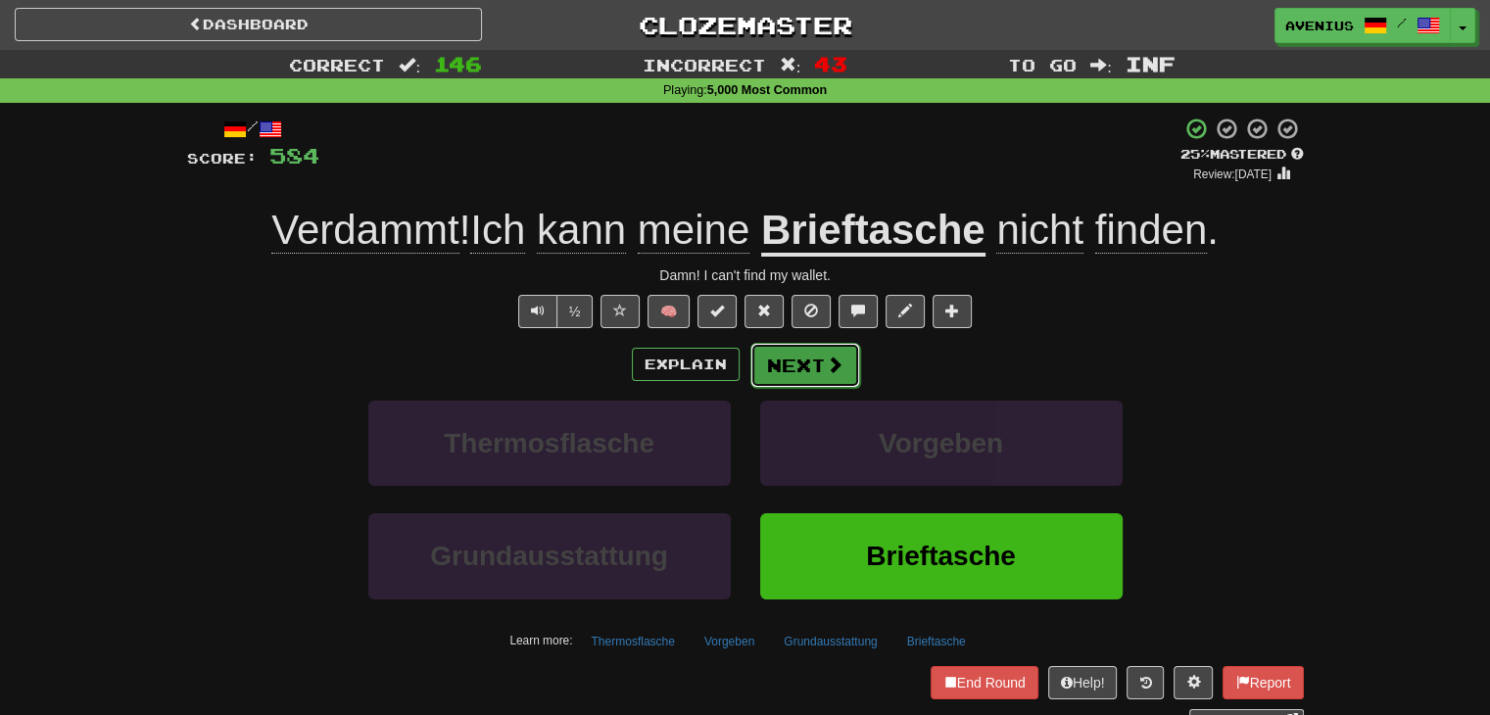
click at [816, 371] on button "Next" at bounding box center [806, 365] width 110 height 45
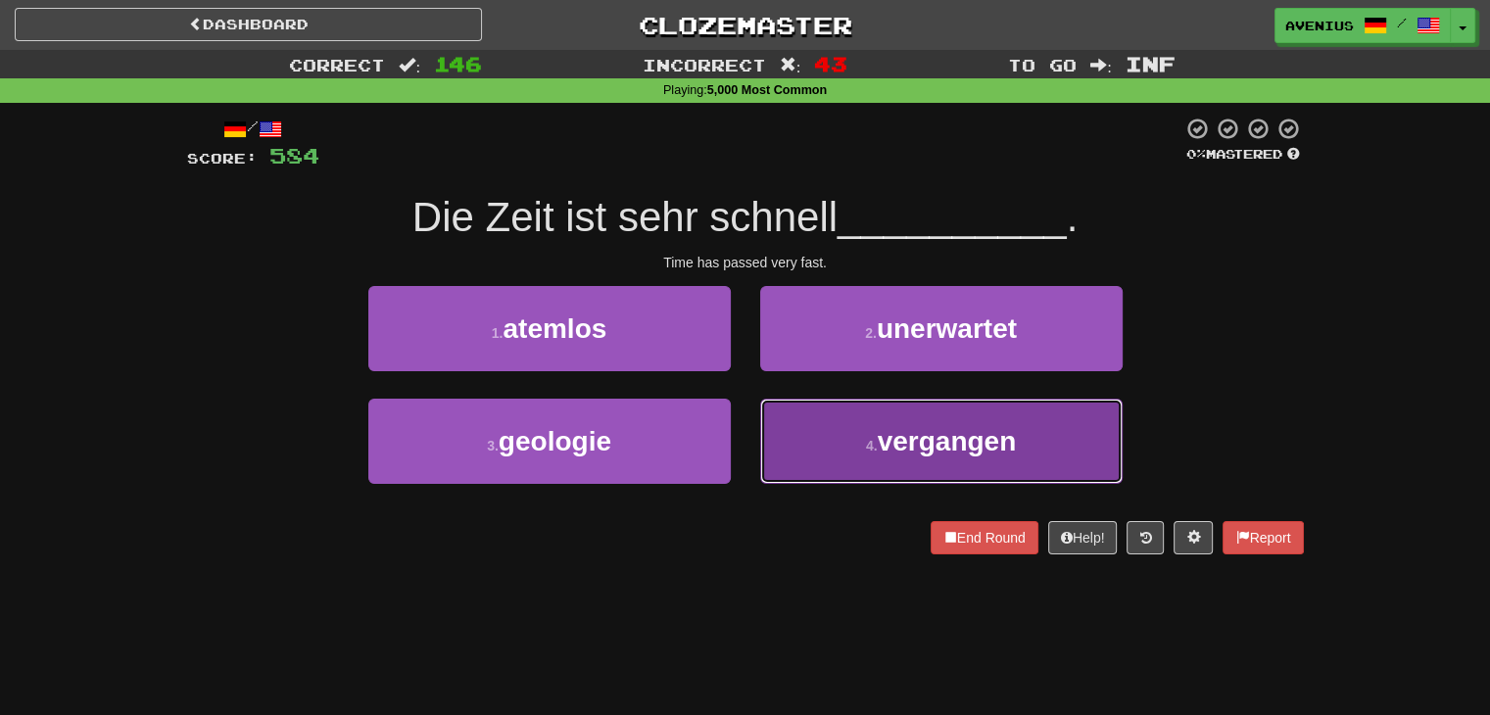
click at [831, 439] on button "4 . vergangen" at bounding box center [941, 441] width 363 height 85
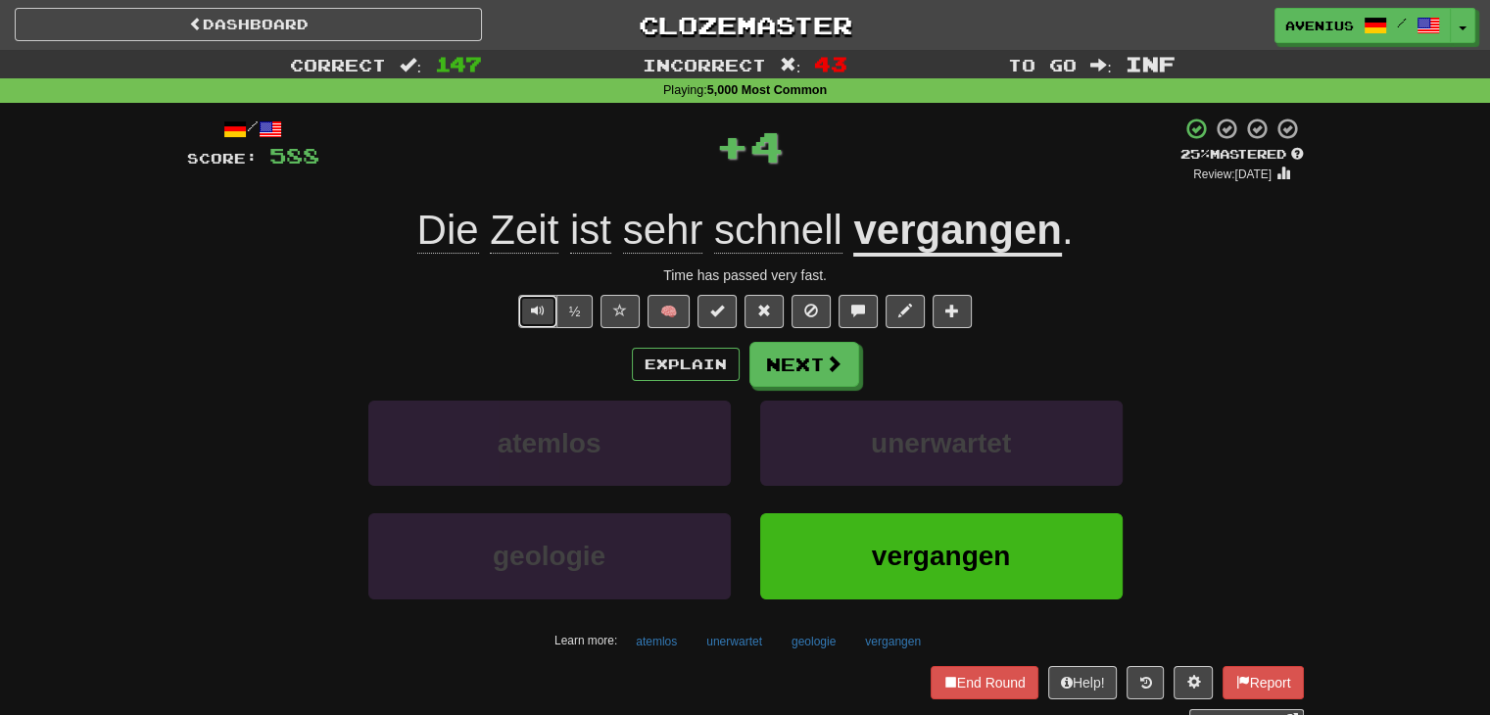
click at [536, 305] on span "Text-to-speech controls" at bounding box center [538, 311] width 14 height 14
click at [829, 370] on span at bounding box center [835, 365] width 18 height 18
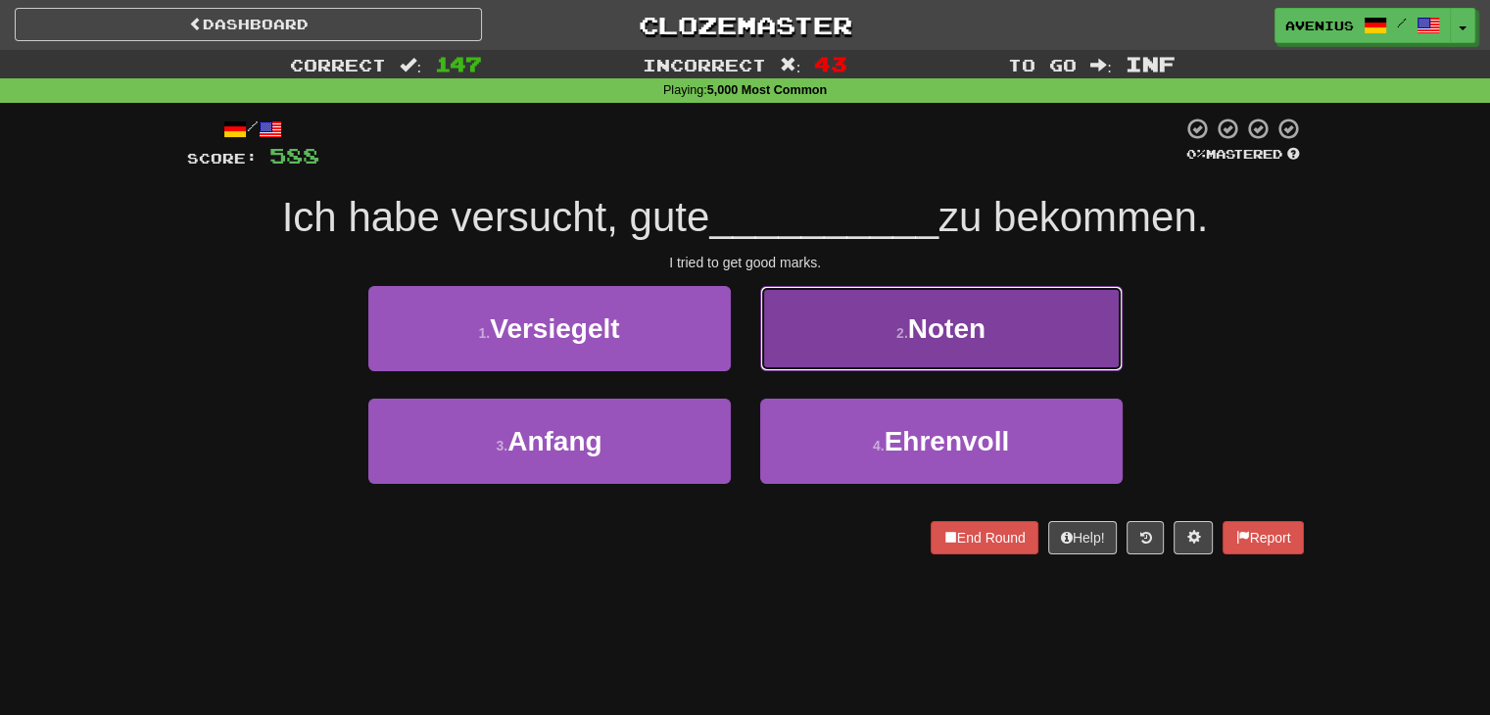
click at [861, 352] on button "2 . Noten" at bounding box center [941, 328] width 363 height 85
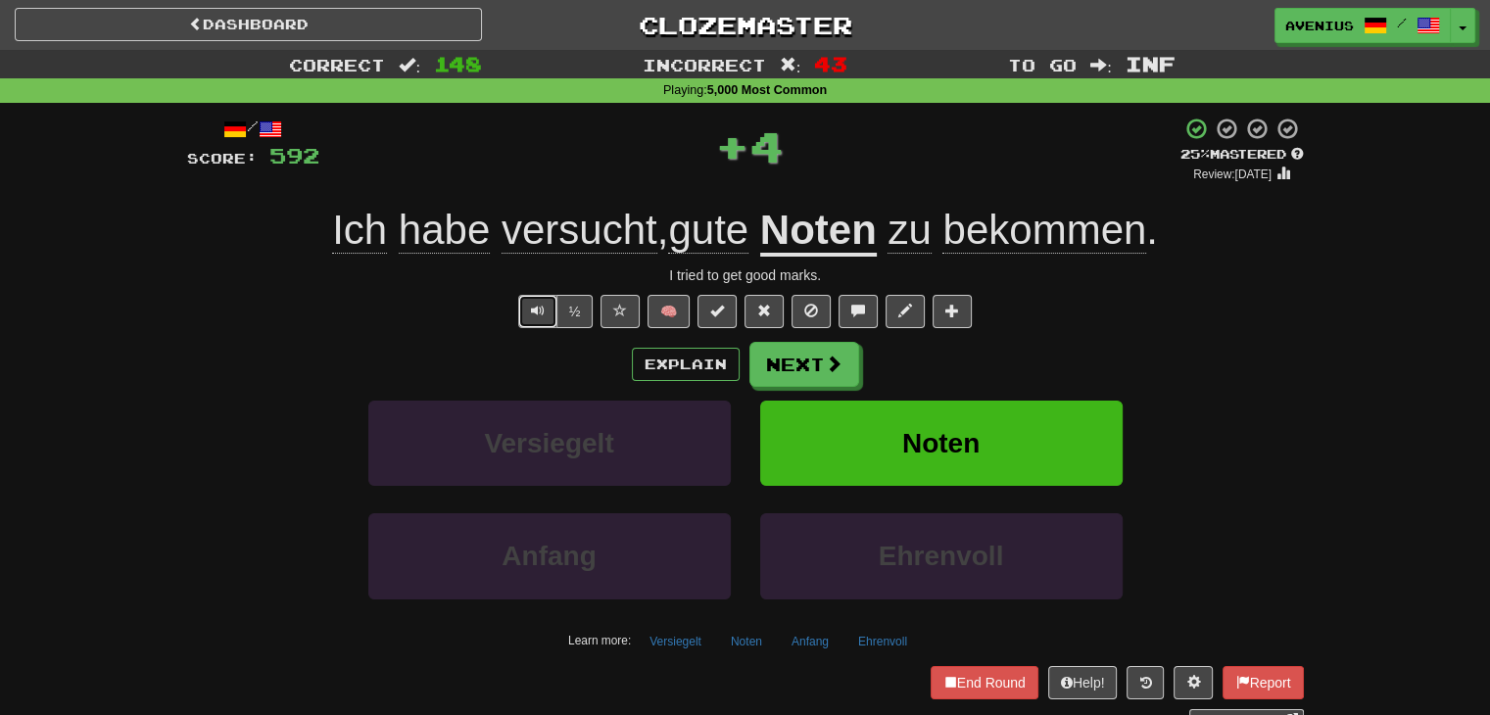
click at [531, 309] on span "Text-to-speech controls" at bounding box center [538, 311] width 14 height 14
click at [799, 365] on button "Next" at bounding box center [806, 365] width 110 height 45
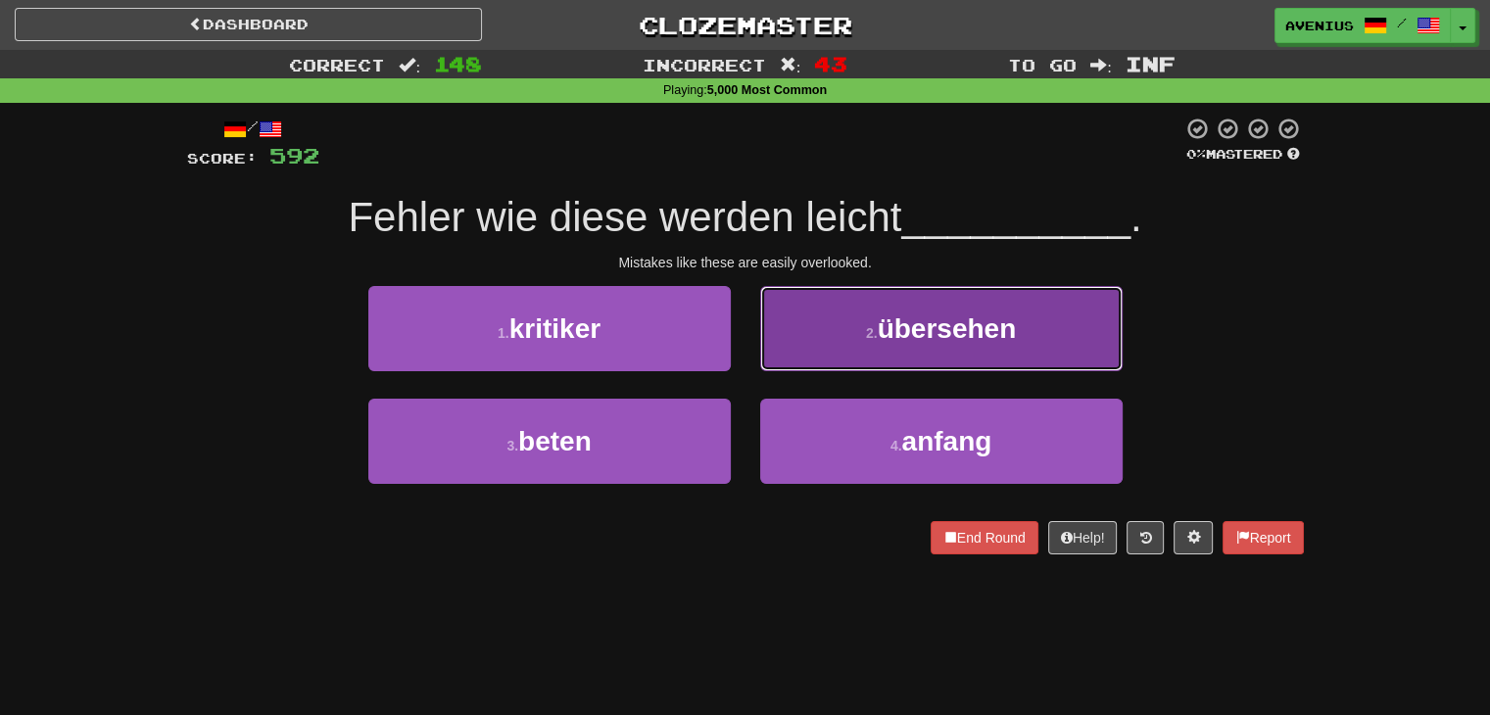
click at [804, 342] on button "2 . übersehen" at bounding box center [941, 328] width 363 height 85
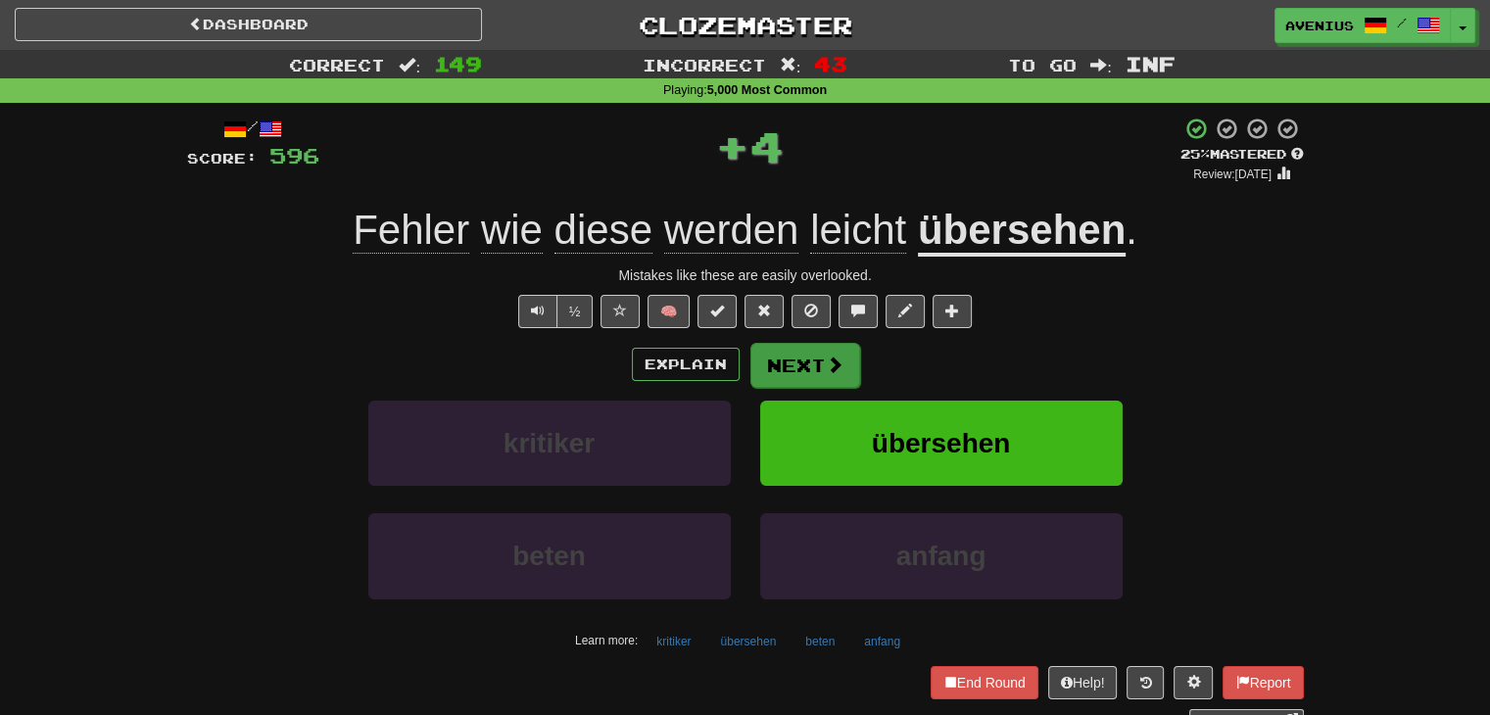
click at [796, 358] on button "Next" at bounding box center [806, 365] width 110 height 45
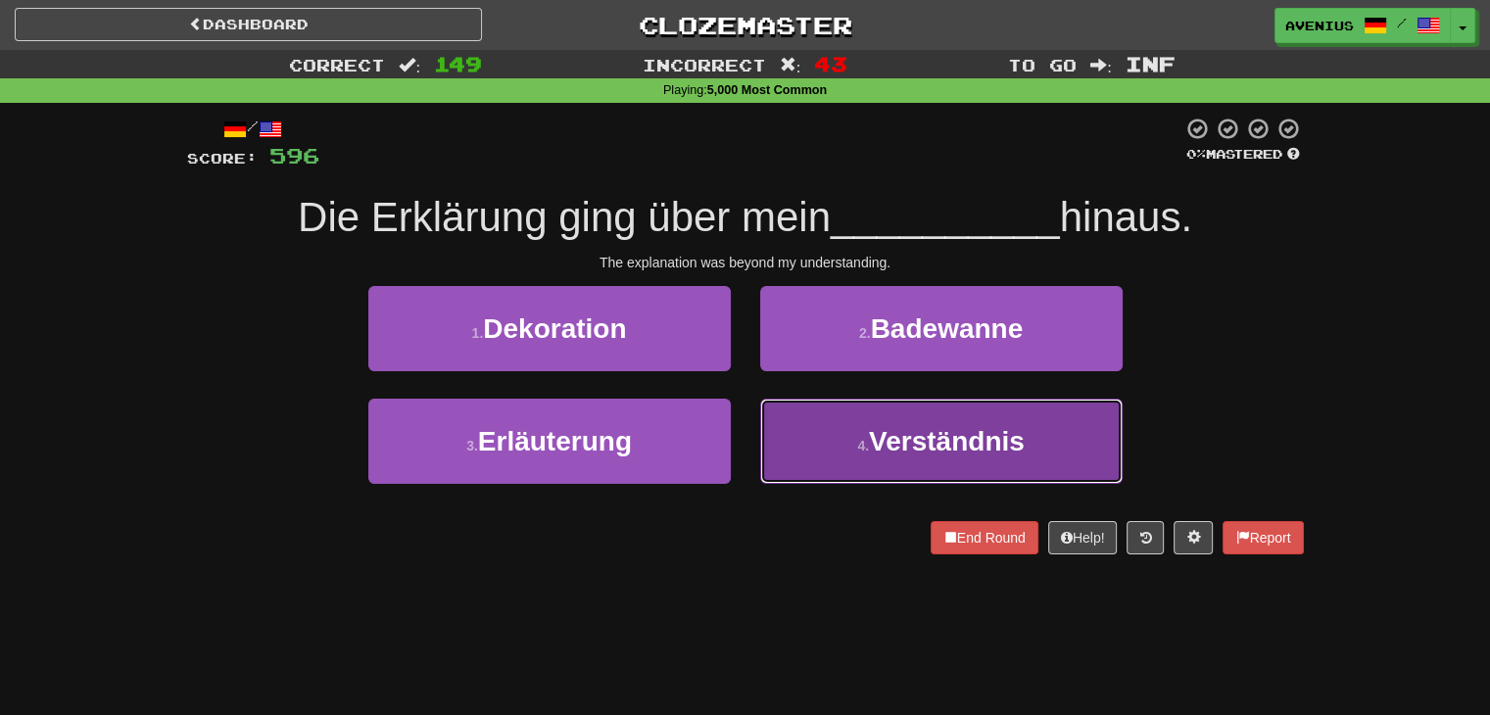
click at [827, 462] on button "4 . Verständnis" at bounding box center [941, 441] width 363 height 85
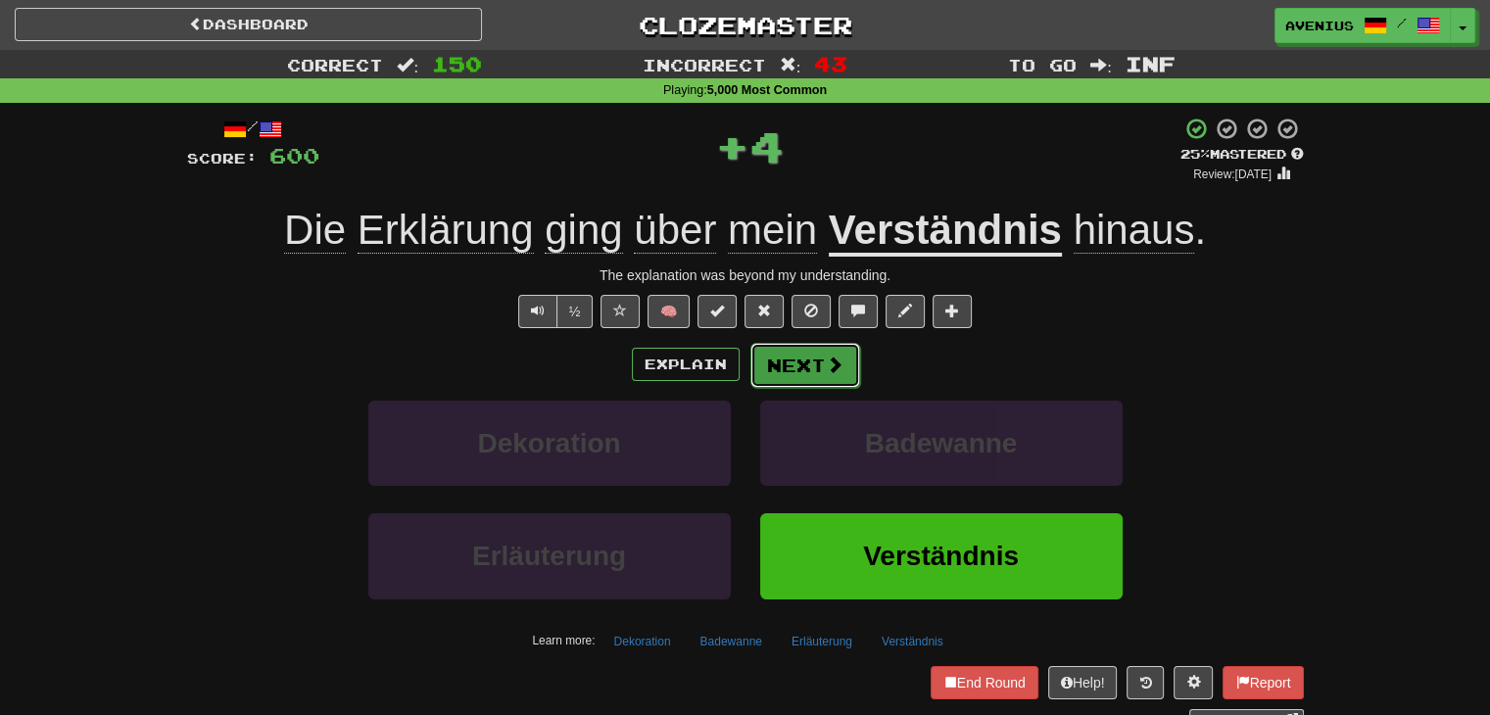
click at [799, 370] on button "Next" at bounding box center [806, 365] width 110 height 45
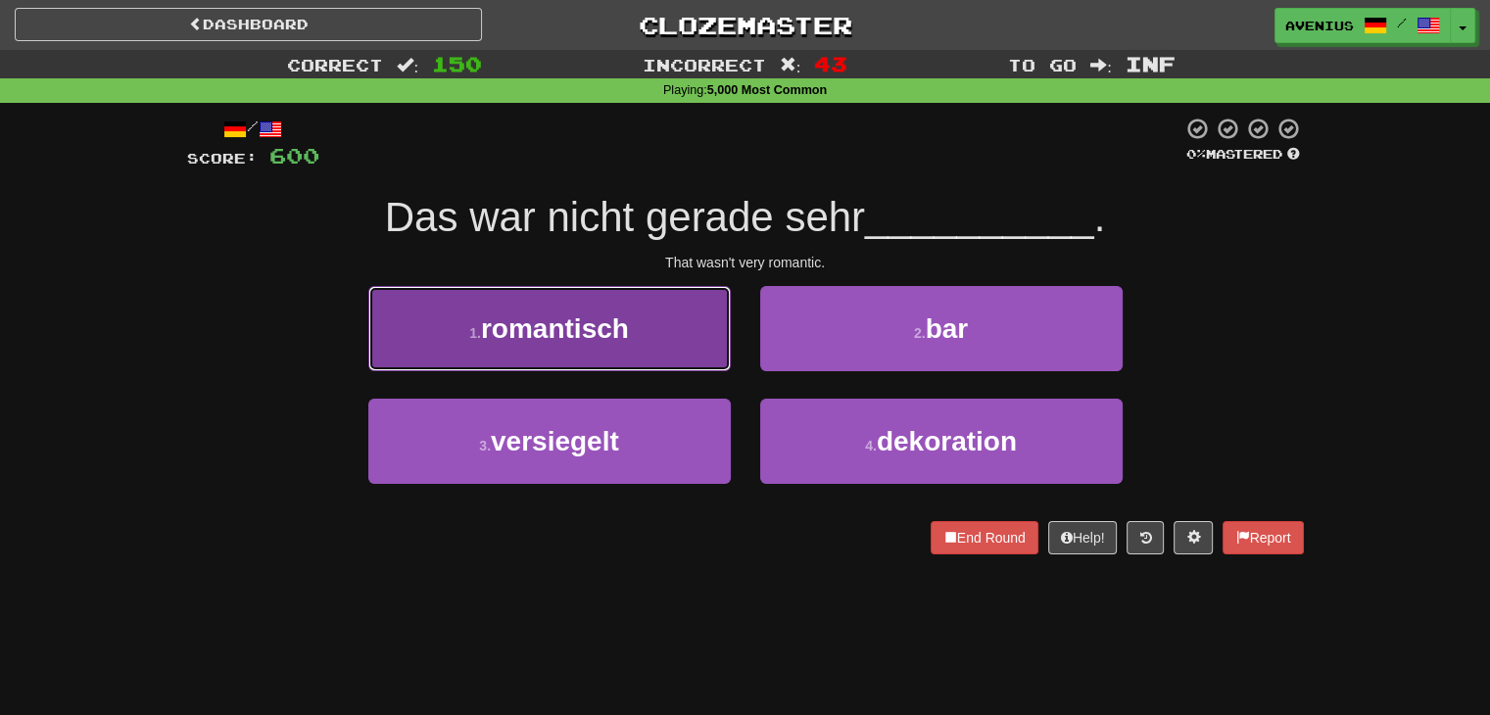
click at [678, 345] on button "1 . romantisch" at bounding box center [549, 328] width 363 height 85
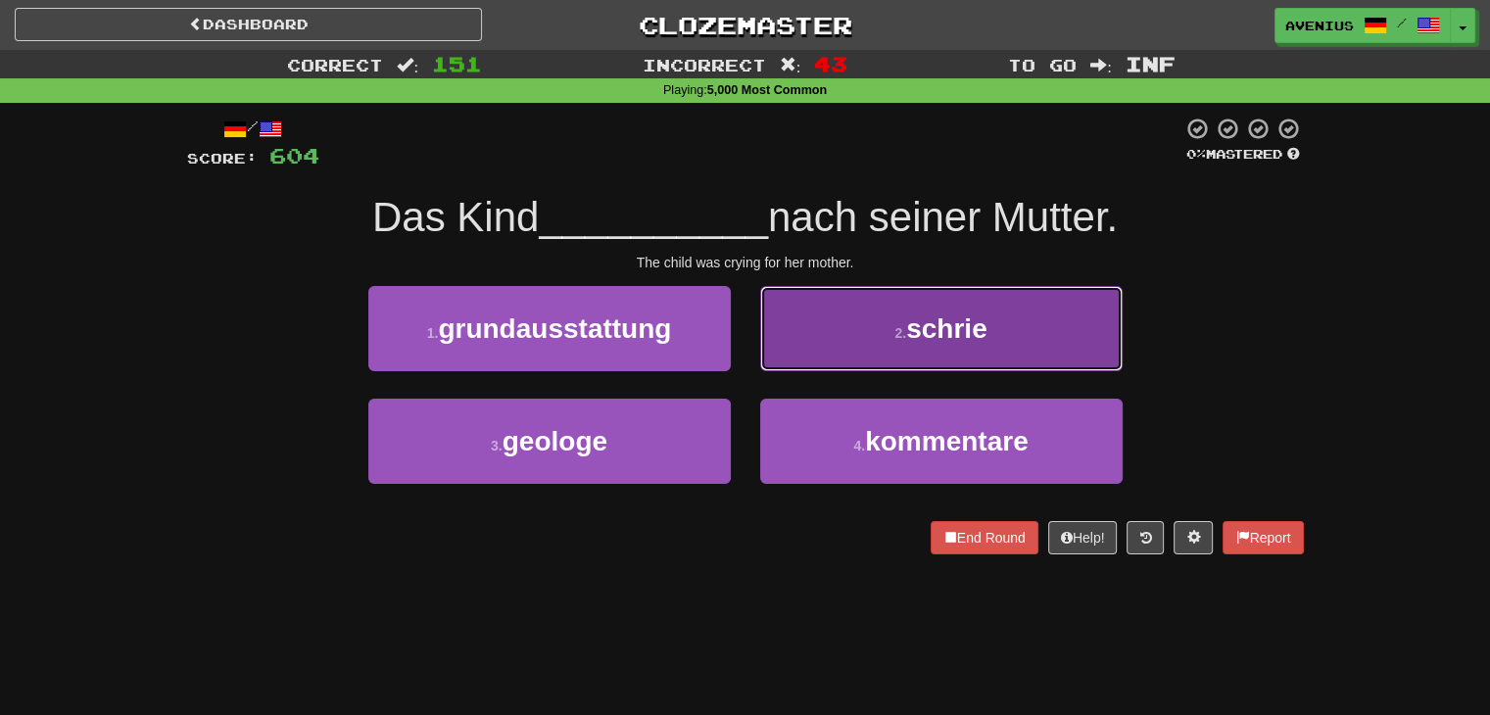
click at [796, 356] on button "2 . schrie" at bounding box center [941, 328] width 363 height 85
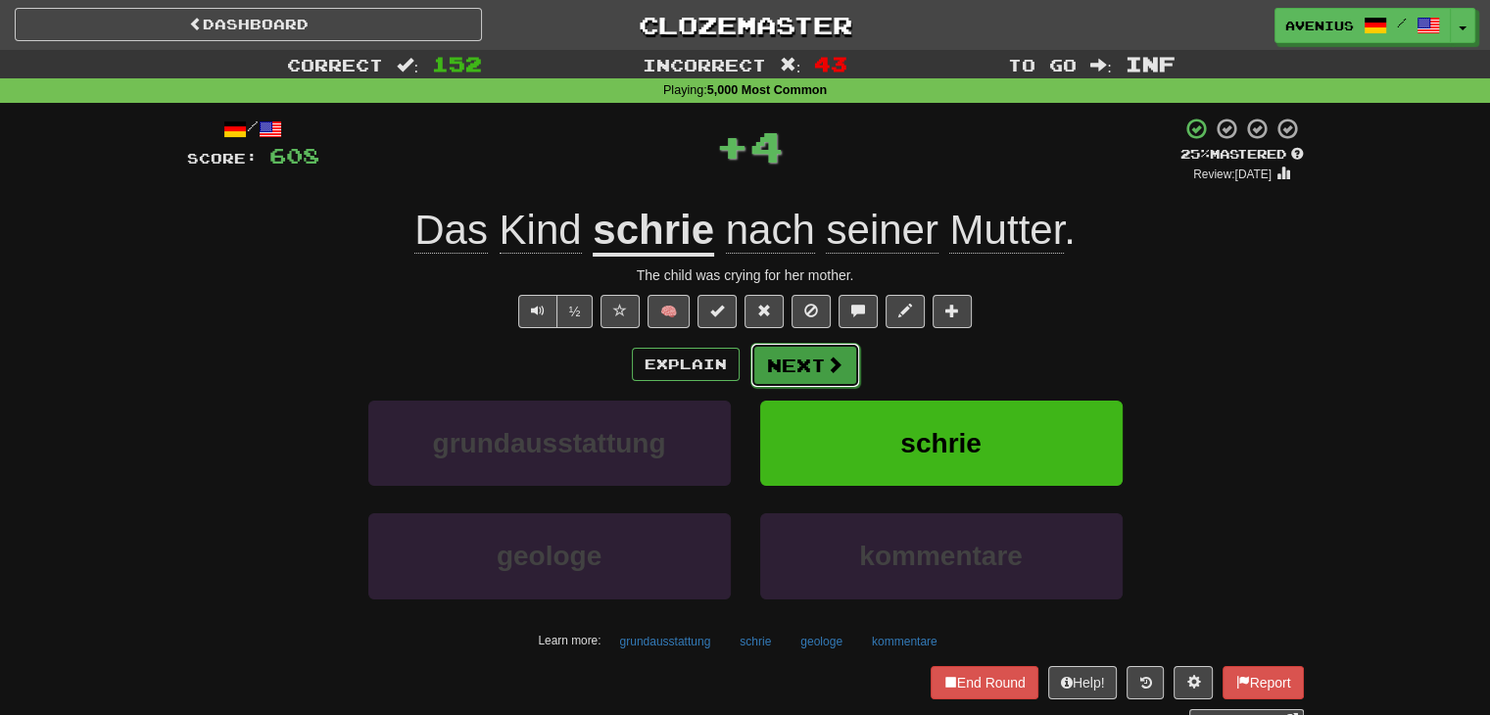
click at [772, 373] on button "Next" at bounding box center [806, 365] width 110 height 45
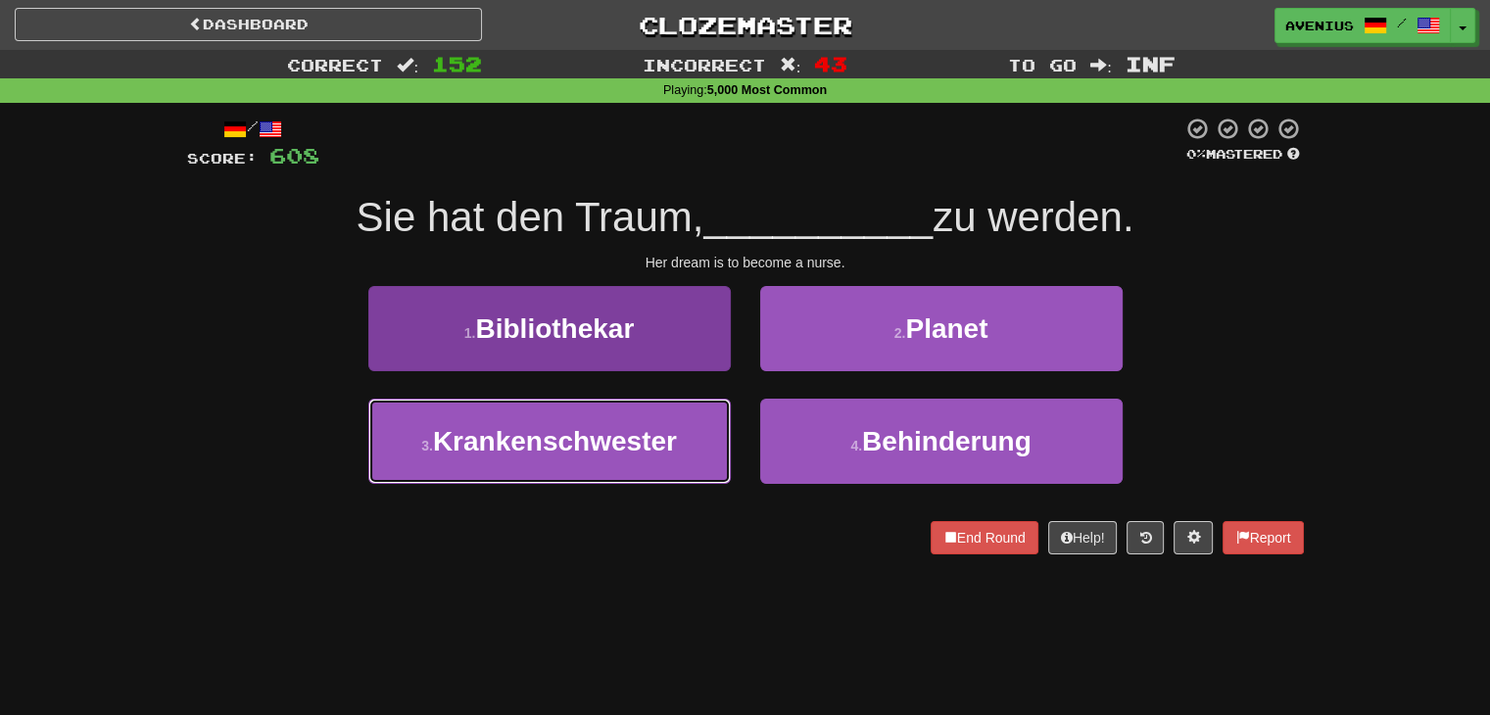
click at [692, 434] on button "3 . Krankenschwester" at bounding box center [549, 441] width 363 height 85
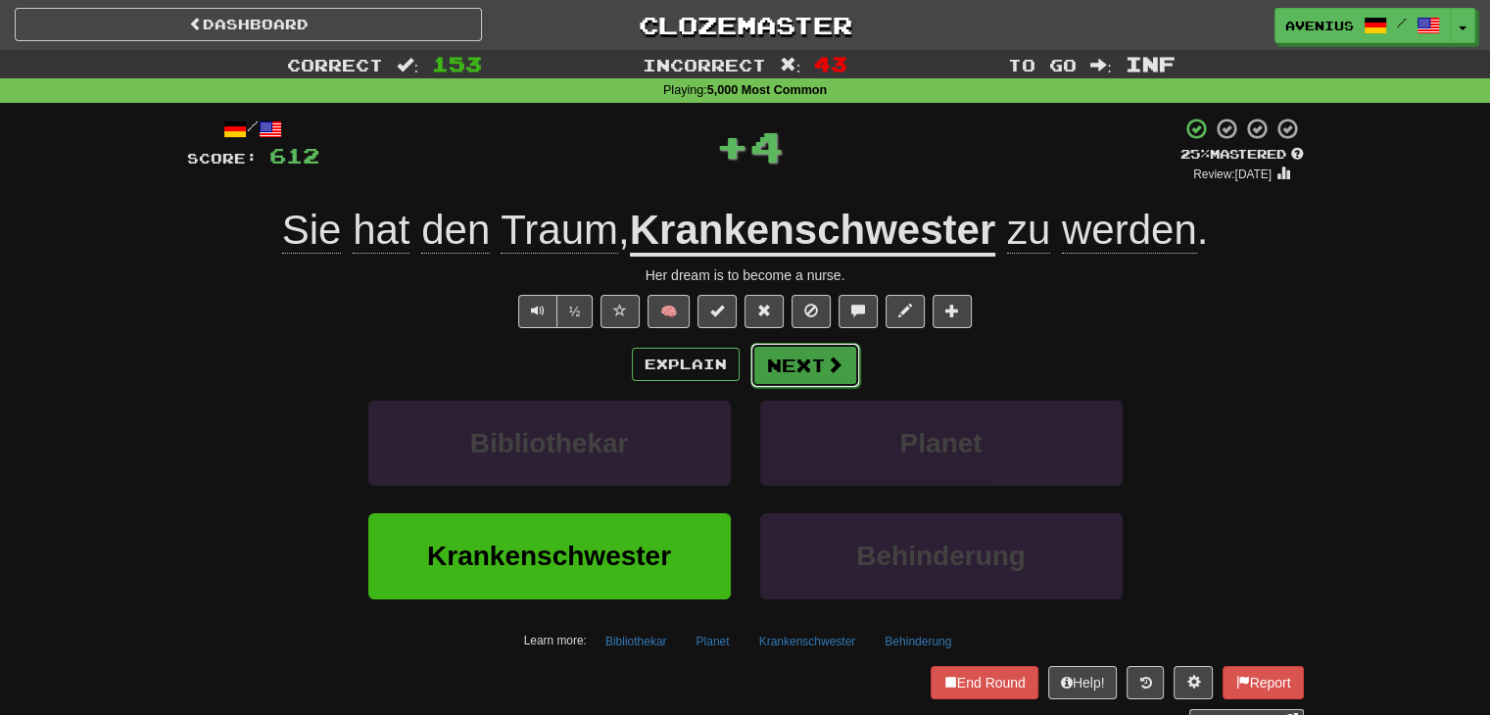
click at [819, 369] on button "Next" at bounding box center [806, 365] width 110 height 45
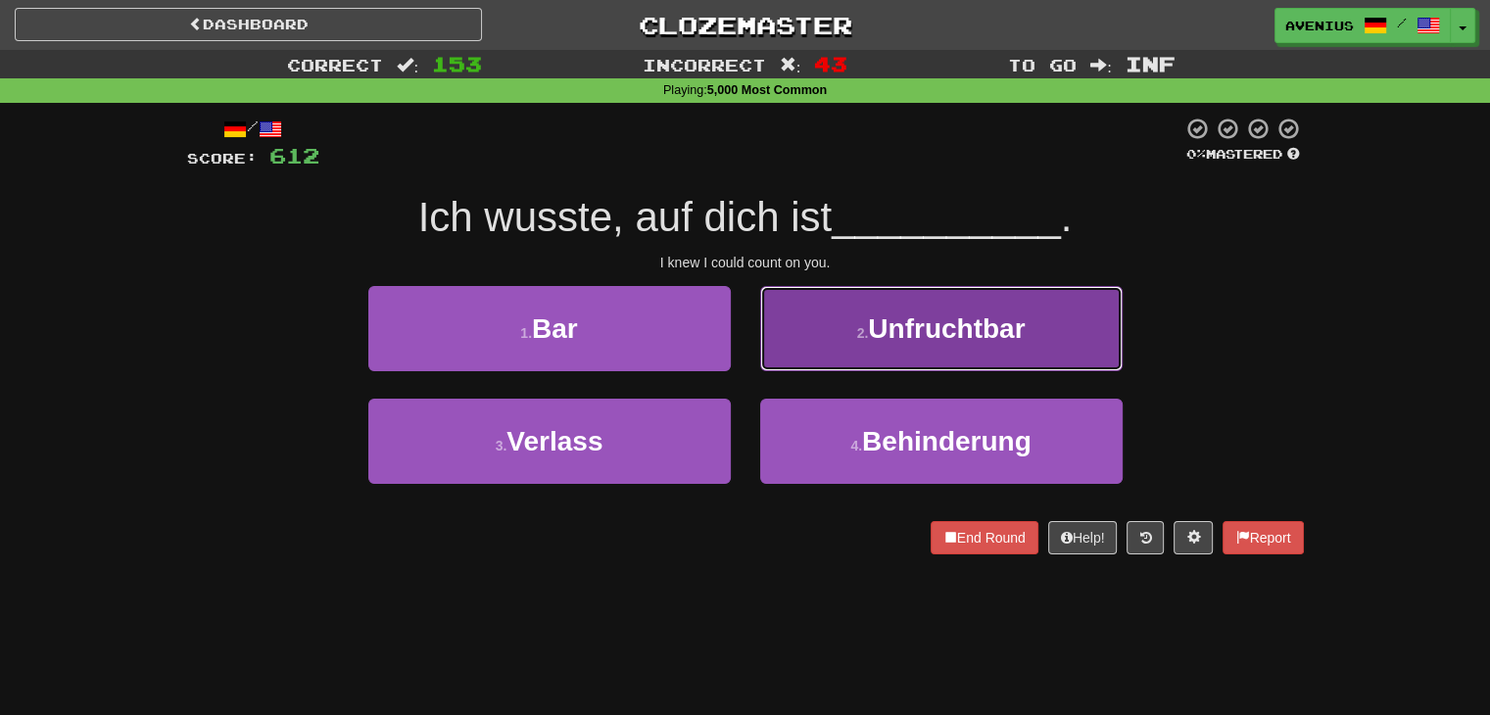
click at [788, 362] on button "2 . Unfruchtbar" at bounding box center [941, 328] width 363 height 85
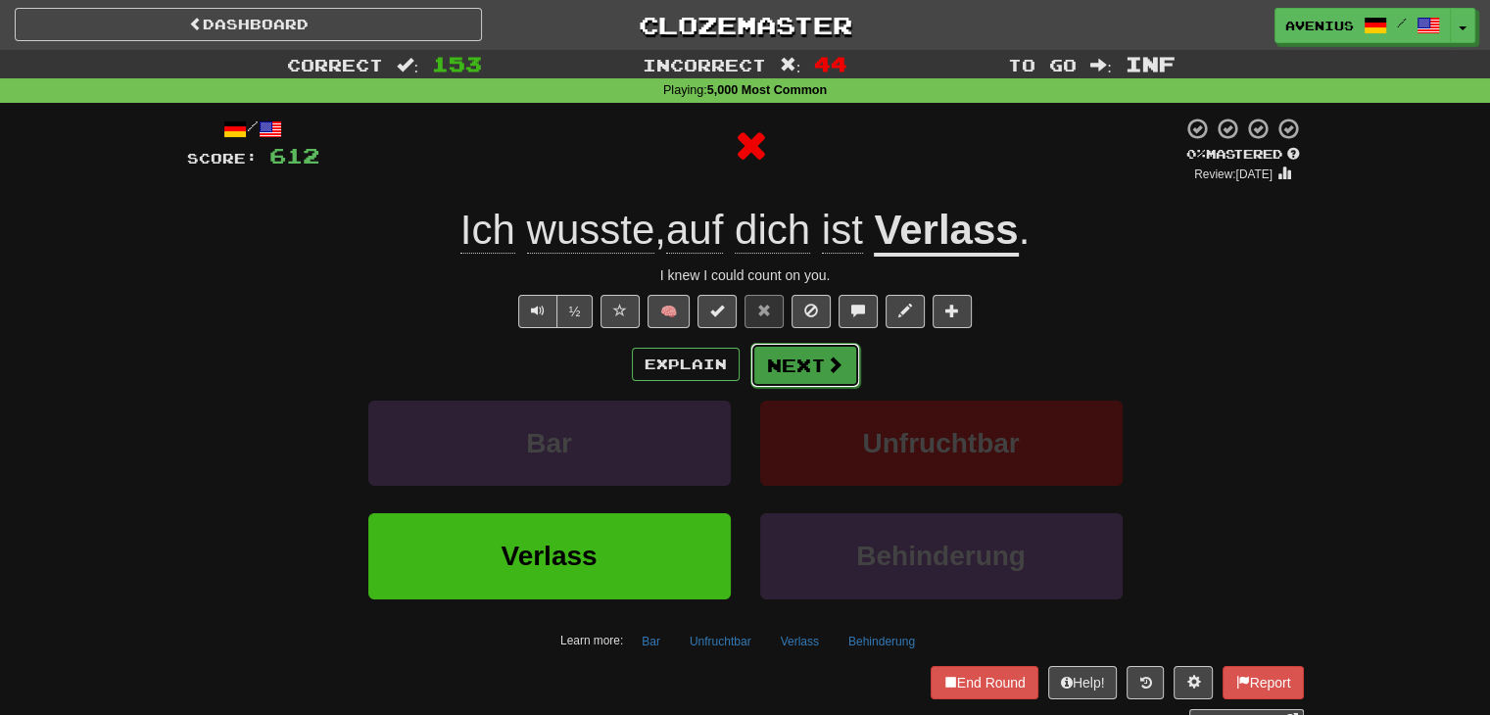
click at [783, 377] on button "Next" at bounding box center [806, 365] width 110 height 45
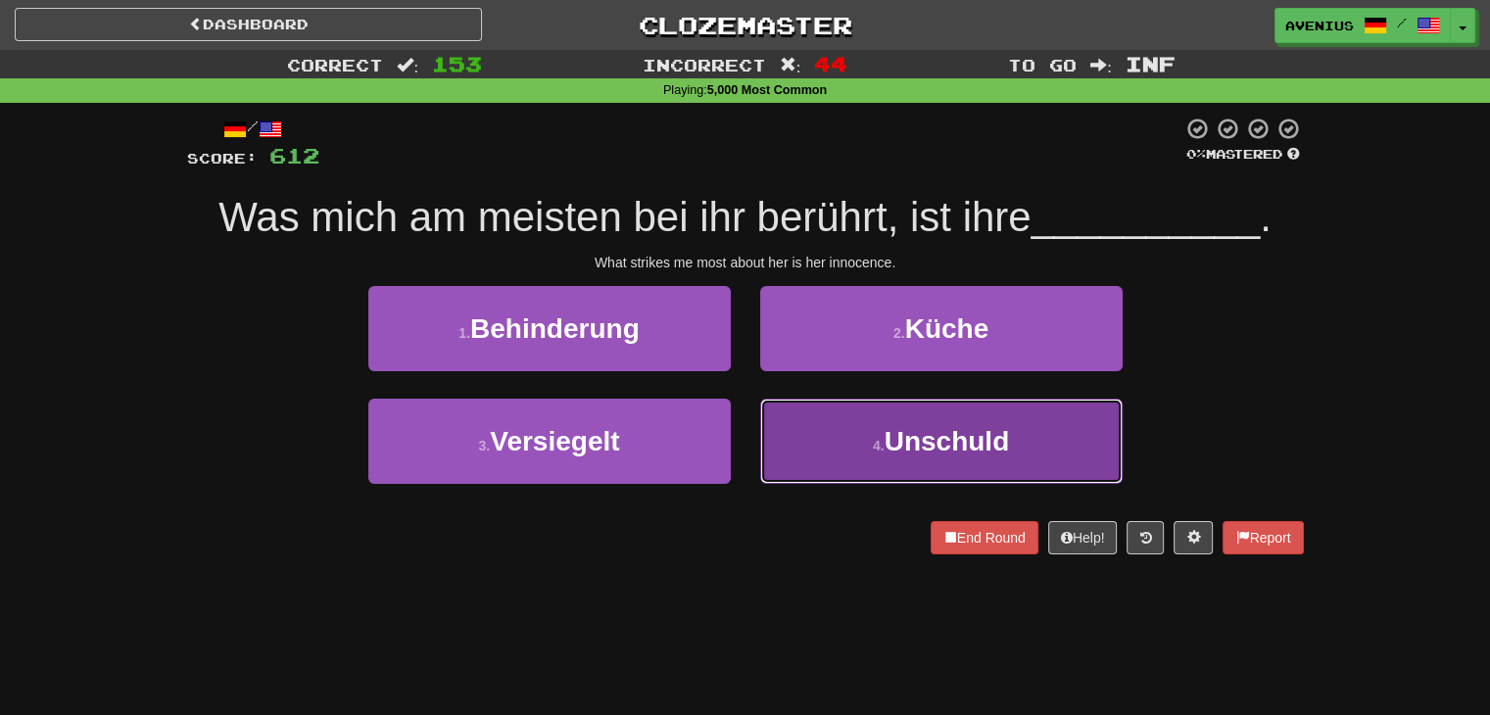
click at [1060, 444] on button "4 . Unschuld" at bounding box center [941, 441] width 363 height 85
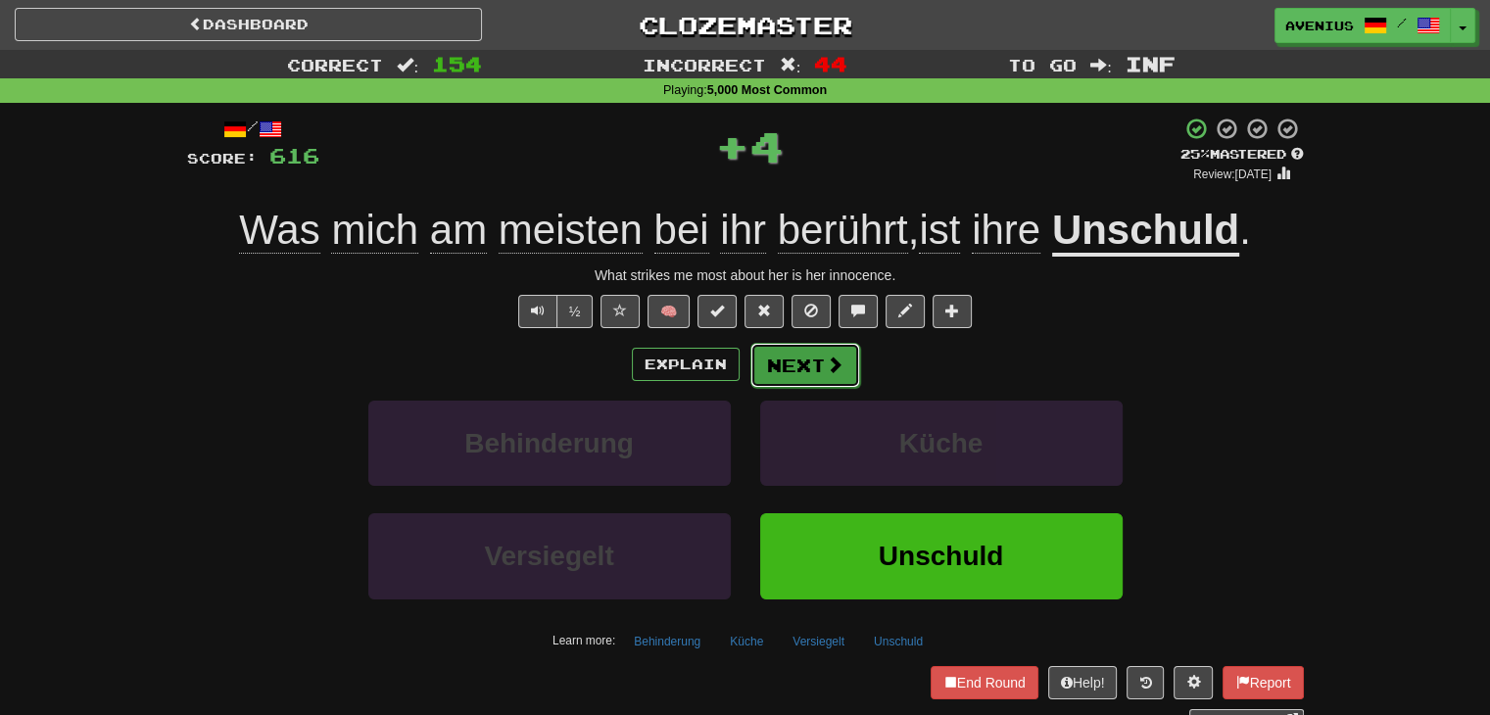
click at [771, 369] on button "Next" at bounding box center [806, 365] width 110 height 45
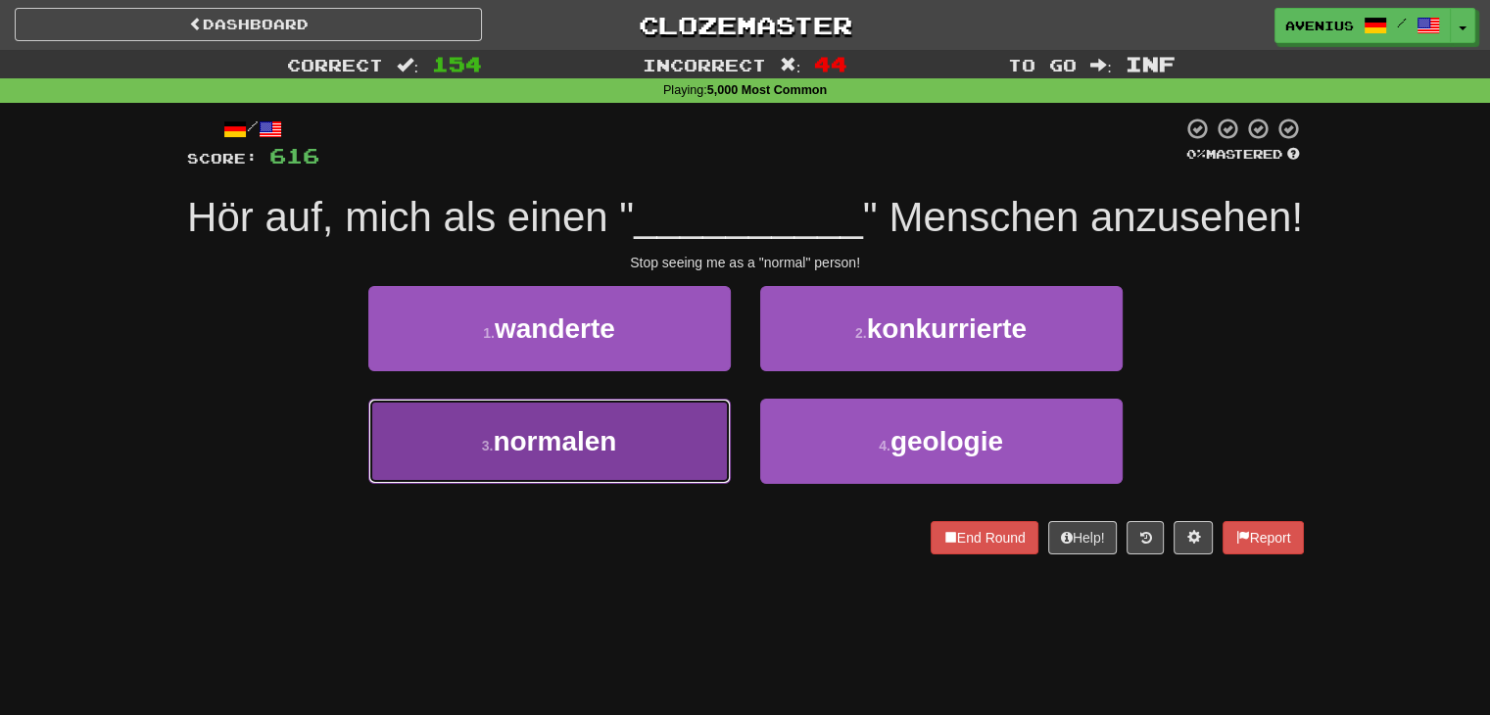
click at [697, 448] on button "3 . normalen" at bounding box center [549, 441] width 363 height 85
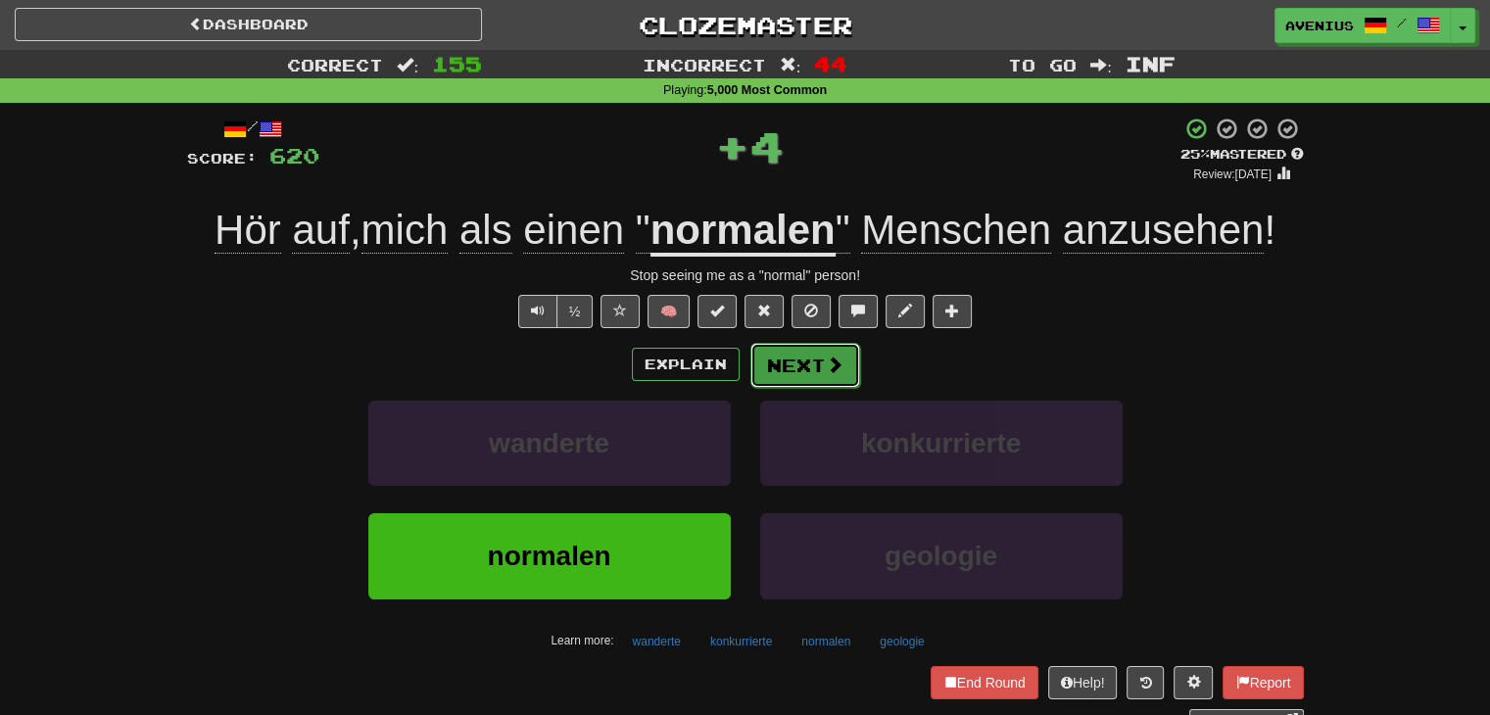
click at [817, 364] on button "Next" at bounding box center [806, 365] width 110 height 45
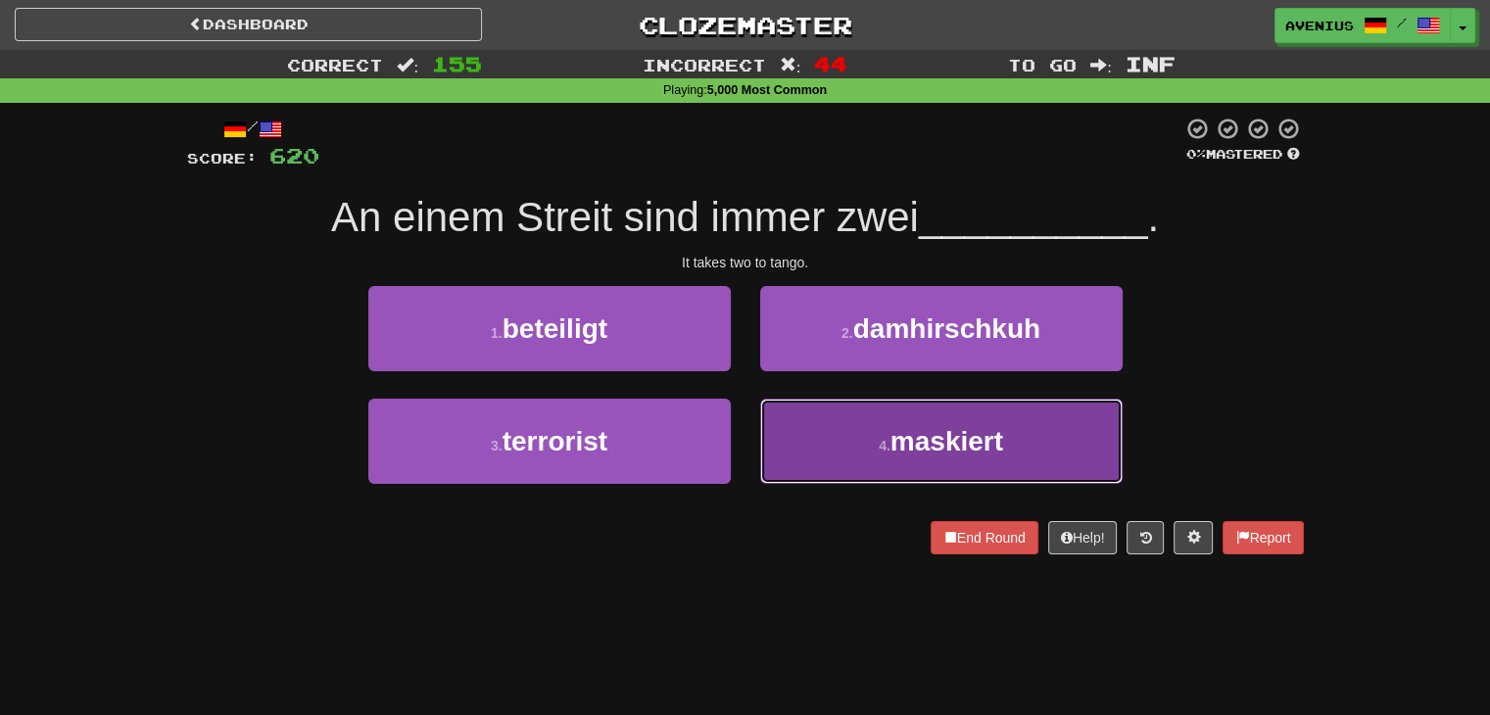
click at [788, 426] on button "4 . maskiert" at bounding box center [941, 441] width 363 height 85
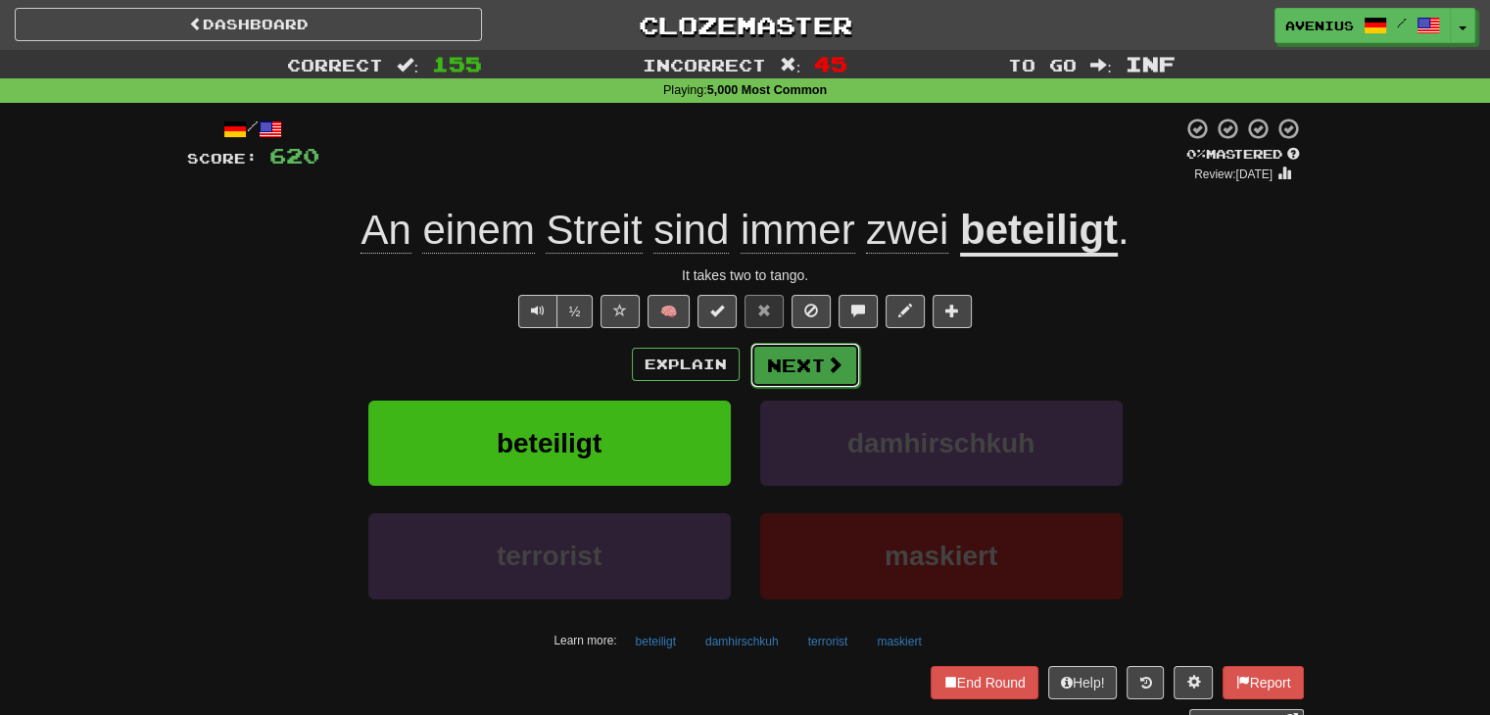
click at [821, 378] on button "Next" at bounding box center [806, 365] width 110 height 45
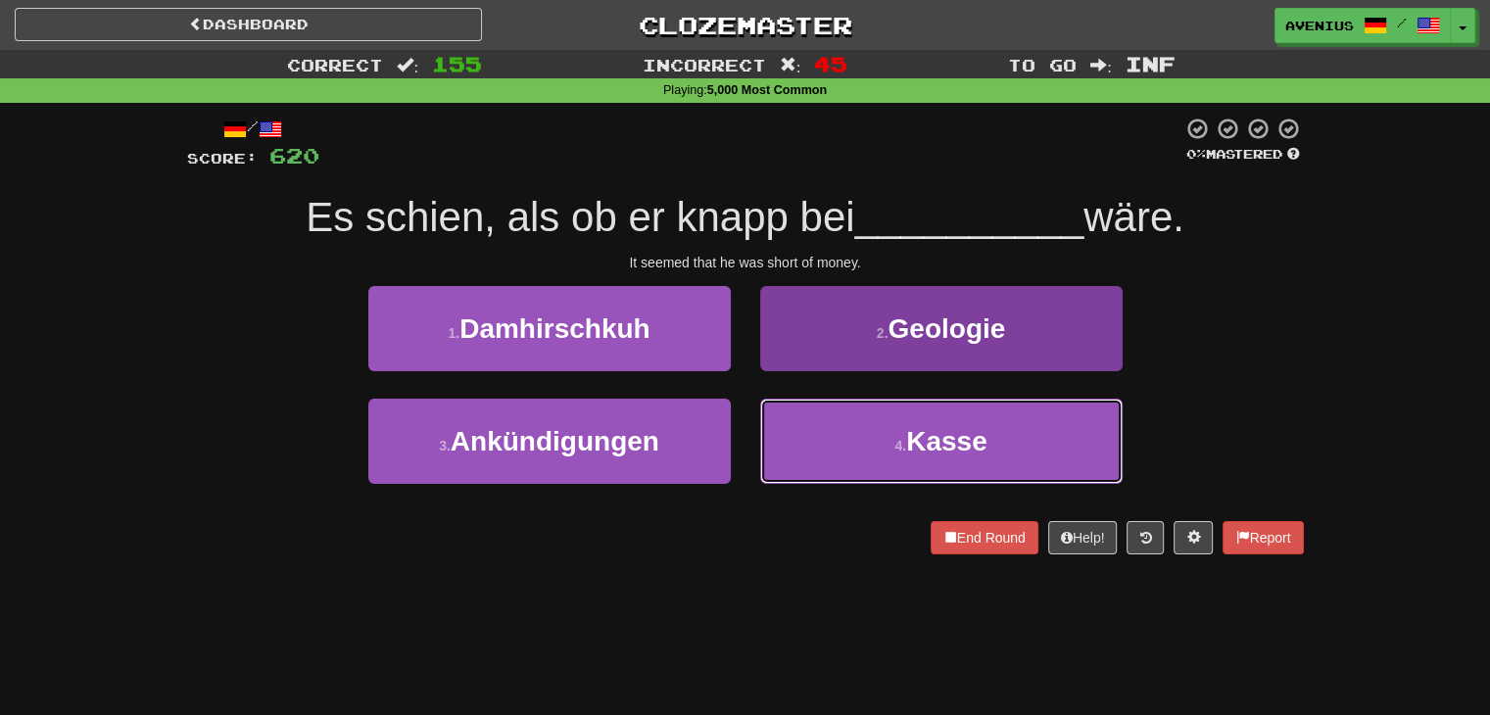
click at [829, 436] on button "4 . Kasse" at bounding box center [941, 441] width 363 height 85
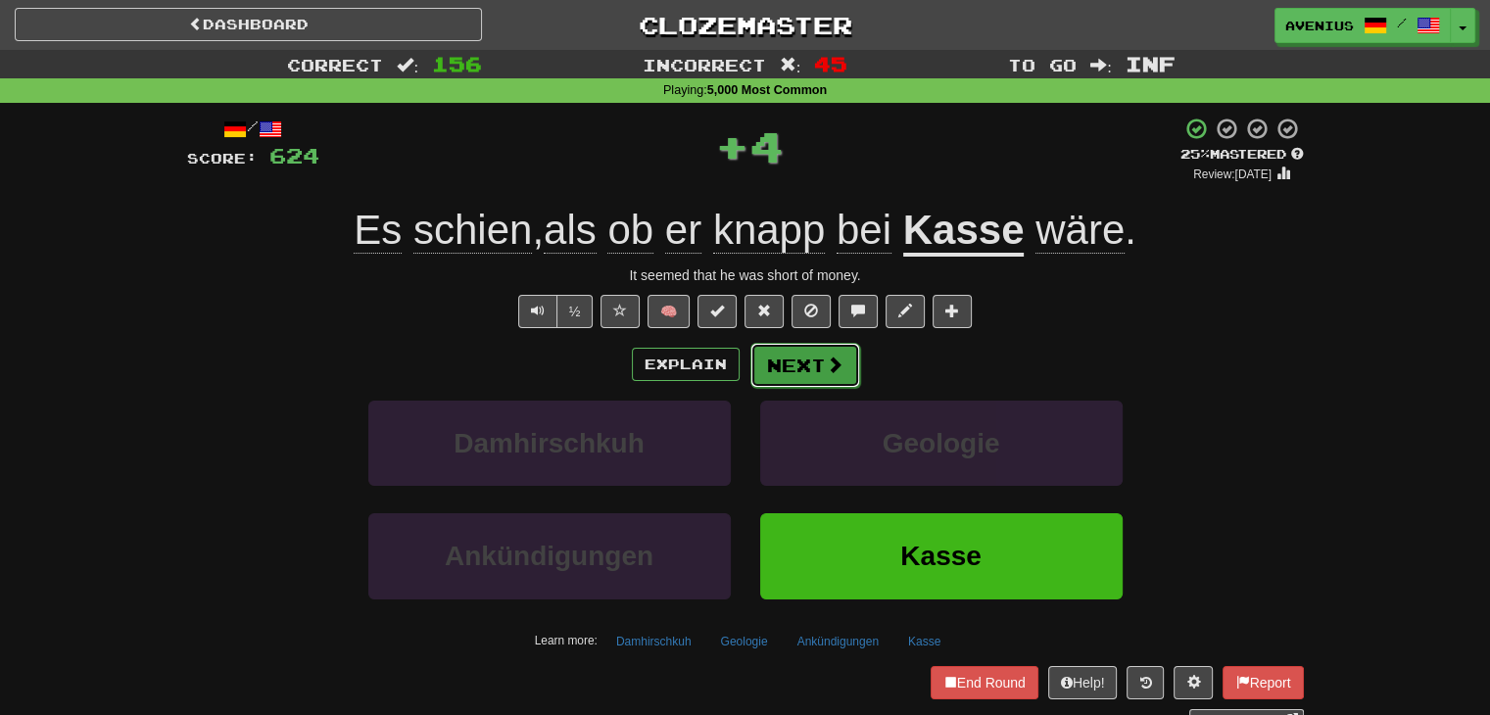
click at [776, 356] on button "Next" at bounding box center [806, 365] width 110 height 45
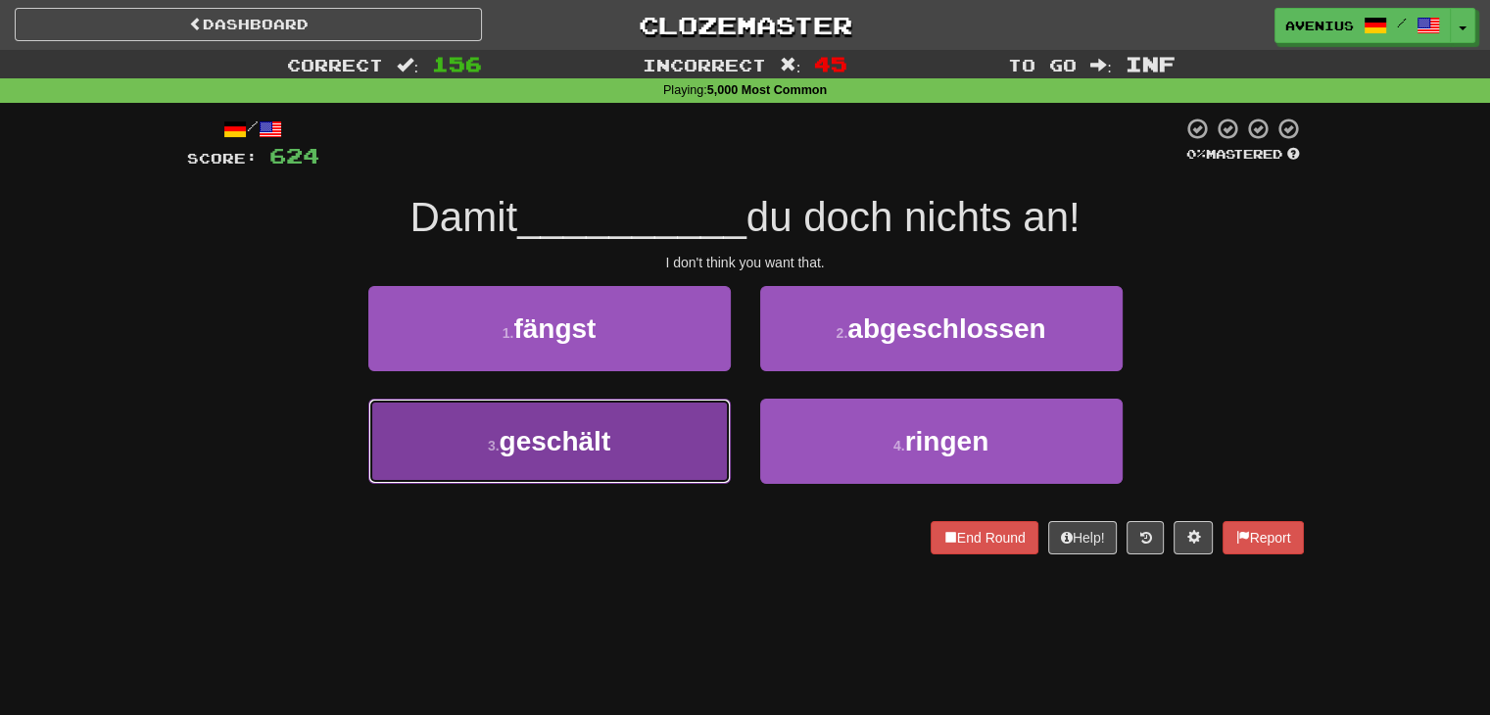
click at [691, 436] on button "3 . geschält" at bounding box center [549, 441] width 363 height 85
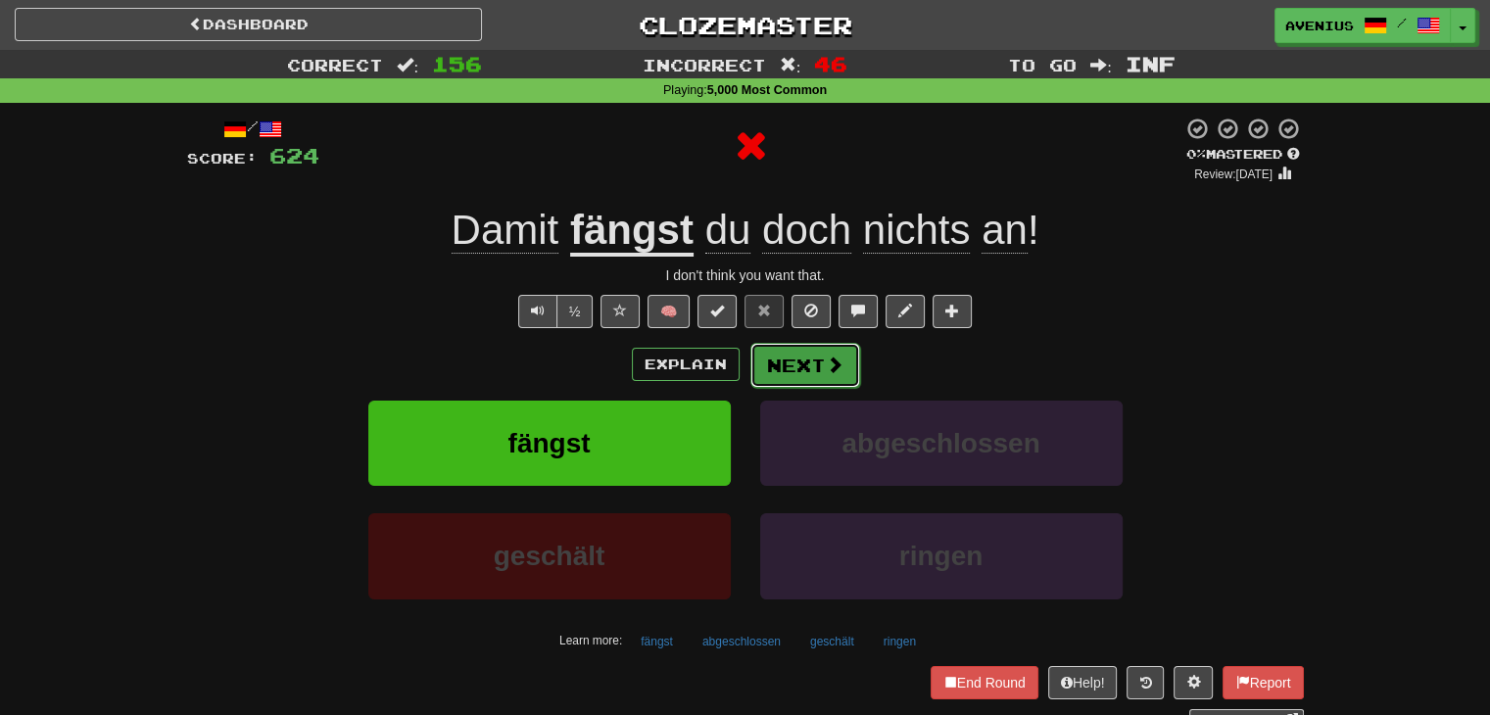
click at [792, 365] on button "Next" at bounding box center [806, 365] width 110 height 45
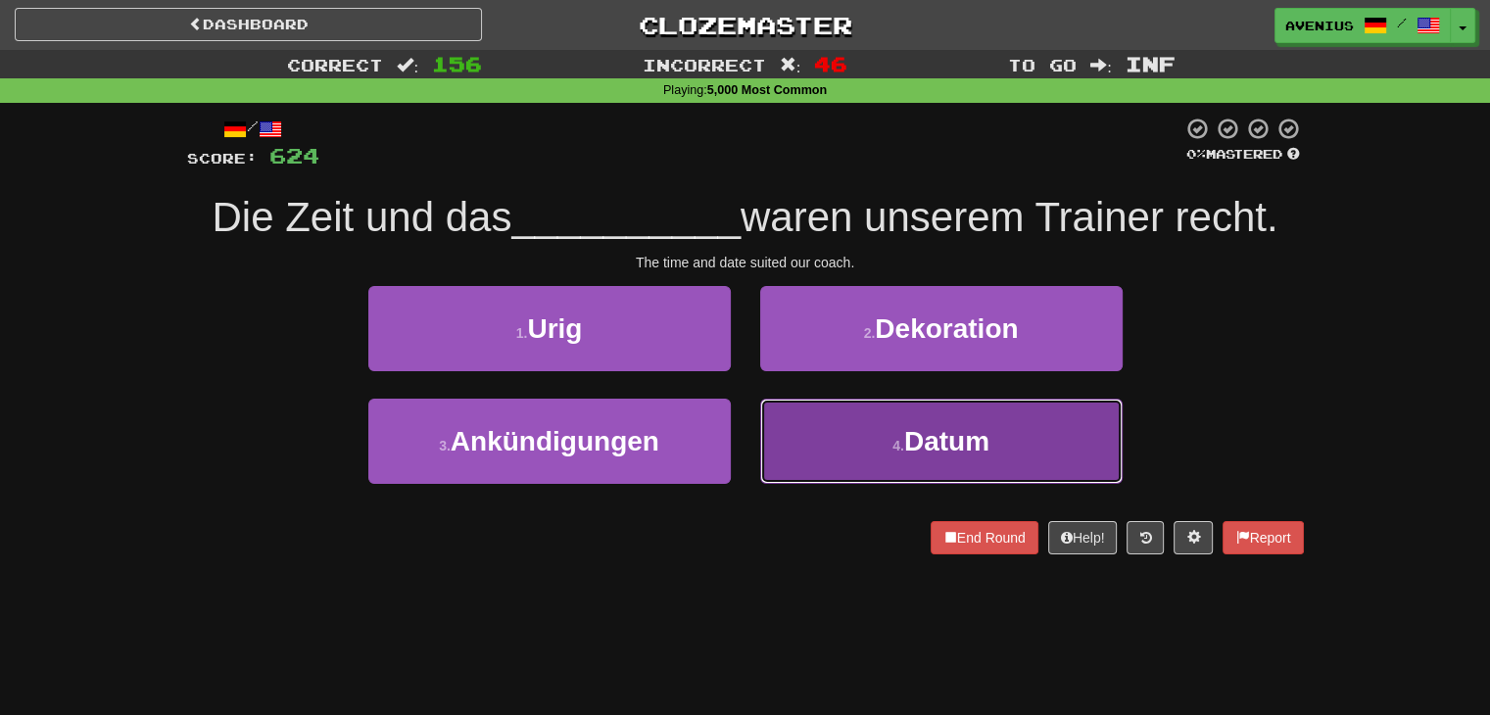
click at [778, 407] on button "4 . Datum" at bounding box center [941, 441] width 363 height 85
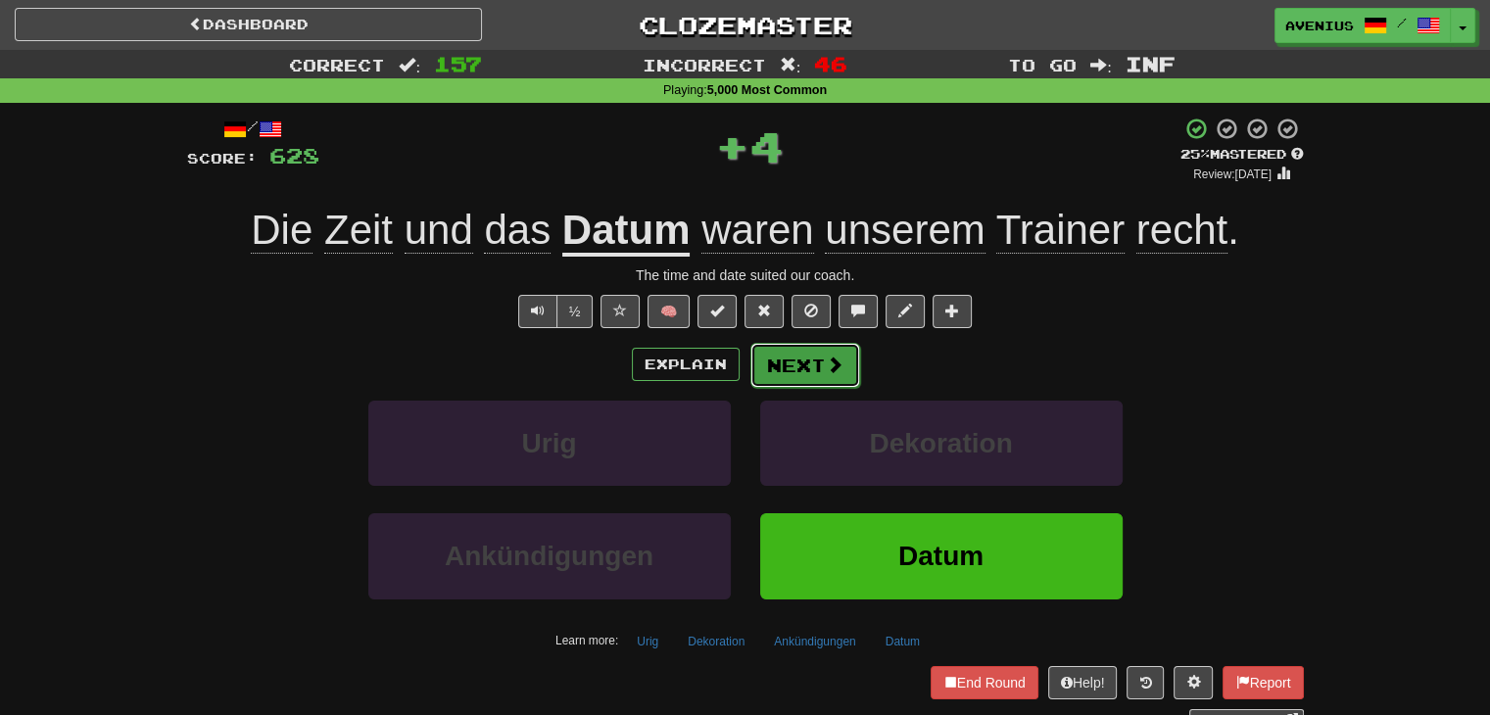
click at [788, 361] on button "Next" at bounding box center [806, 365] width 110 height 45
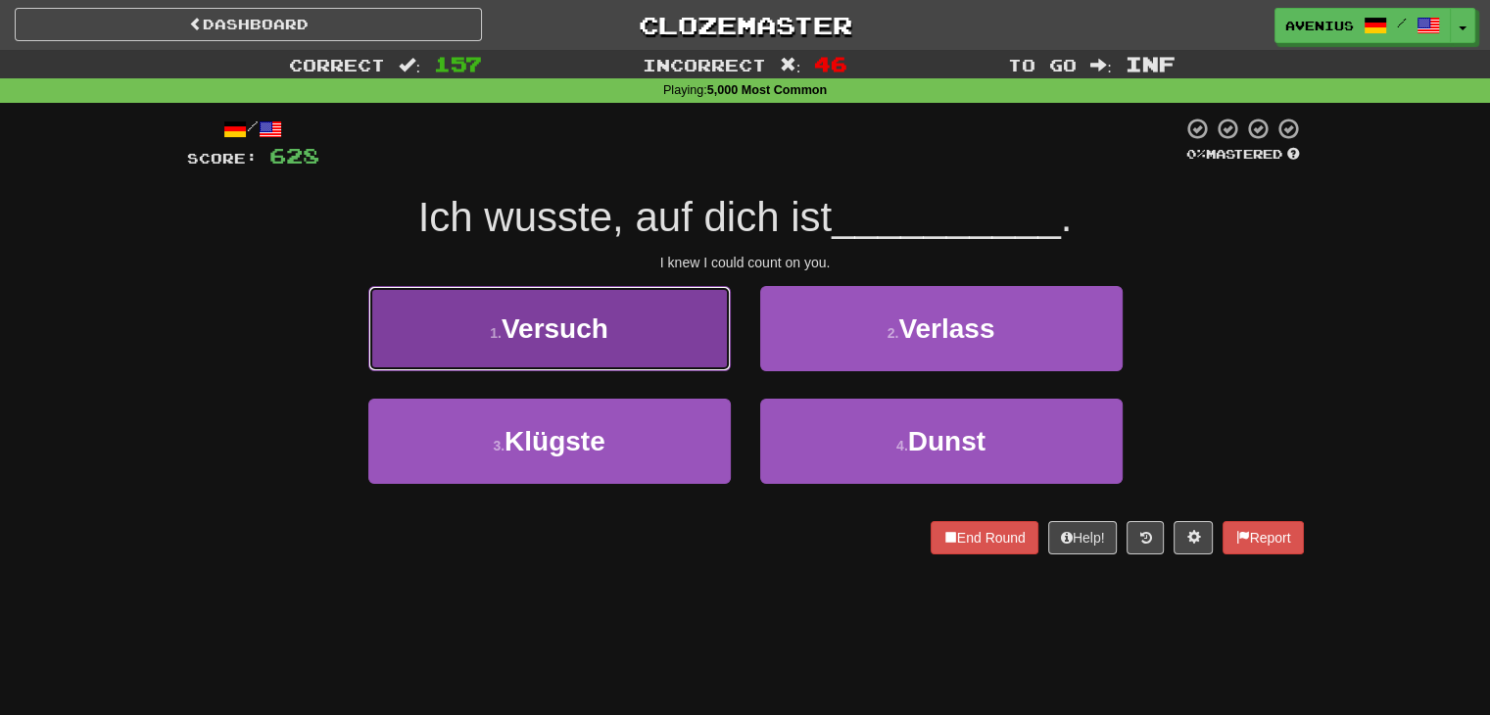
click at [679, 356] on button "1 . Versuch" at bounding box center [549, 328] width 363 height 85
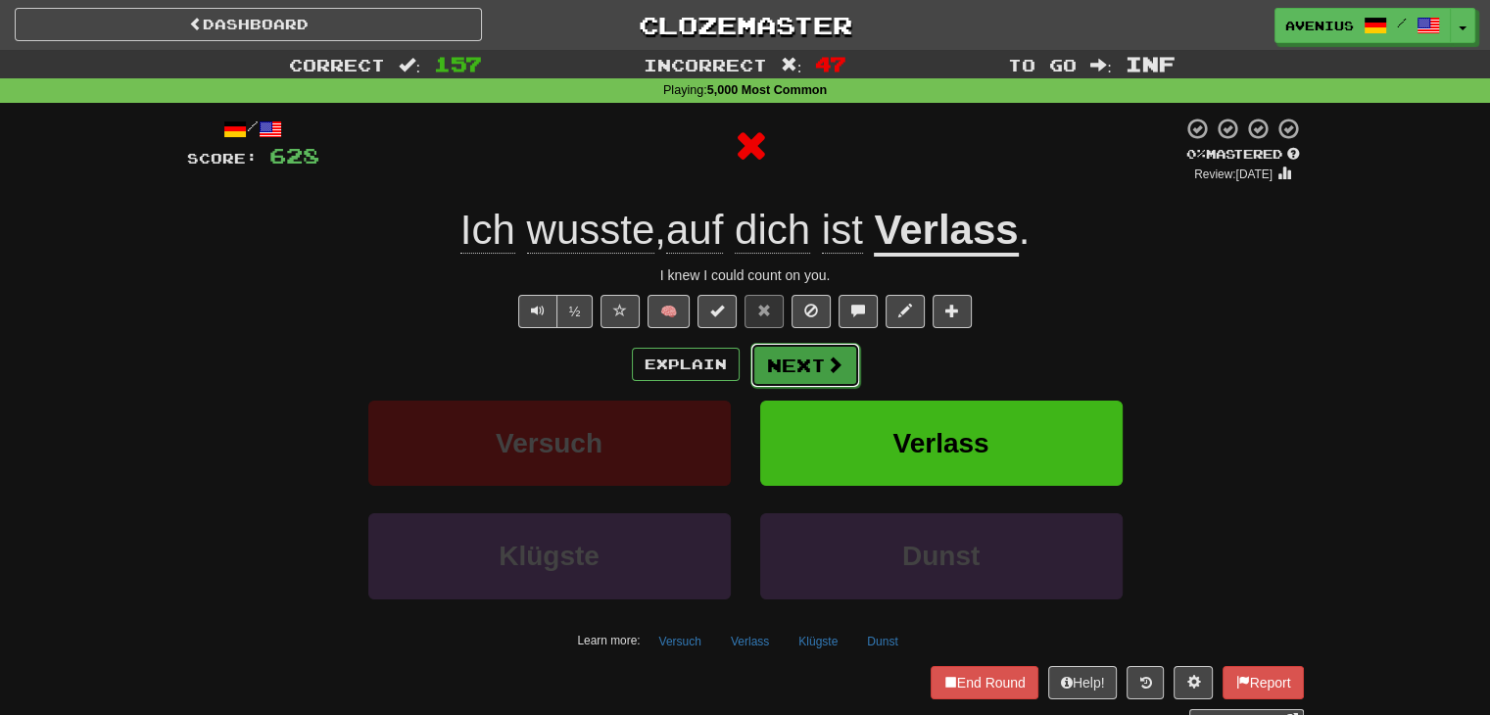
click at [839, 373] on span at bounding box center [835, 365] width 18 height 18
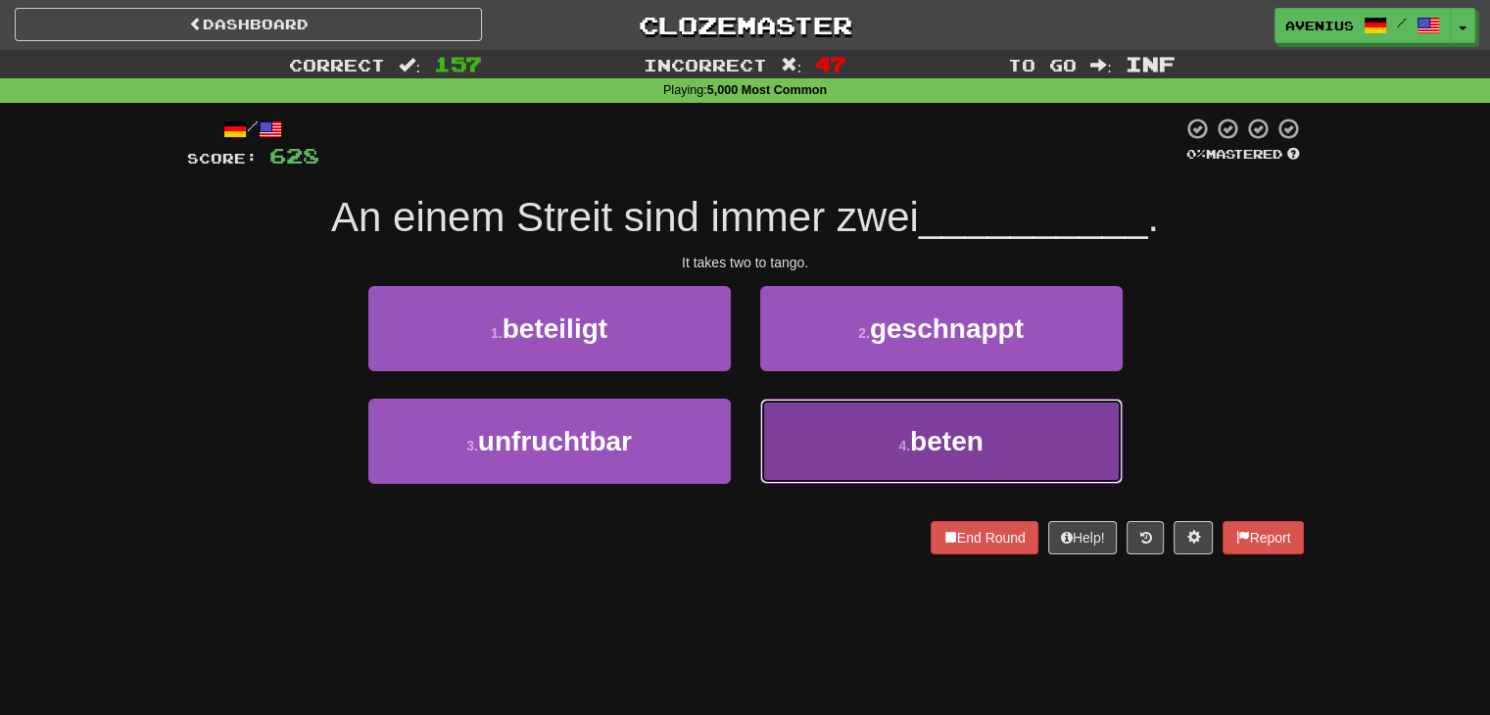
click at [814, 440] on button "4 . beten" at bounding box center [941, 441] width 363 height 85
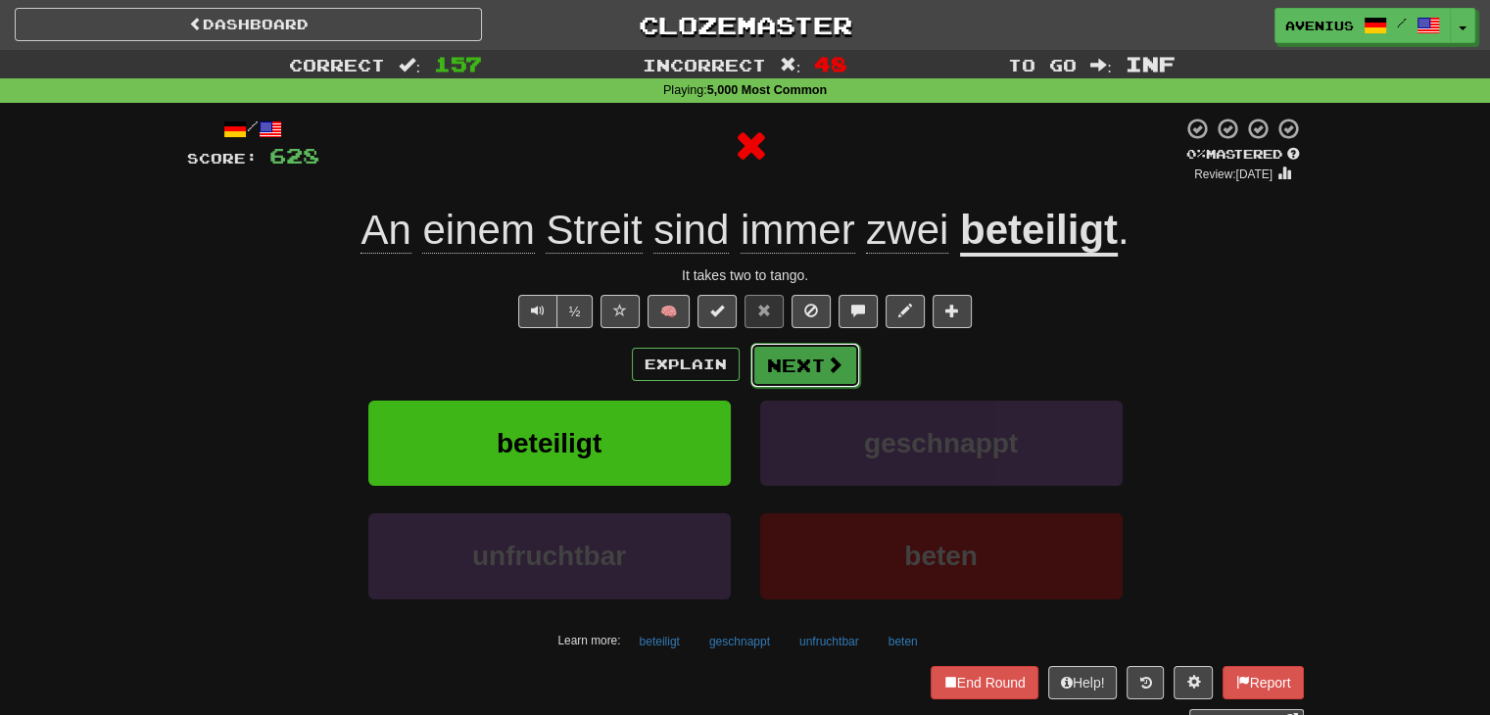
click at [805, 350] on button "Next" at bounding box center [806, 365] width 110 height 45
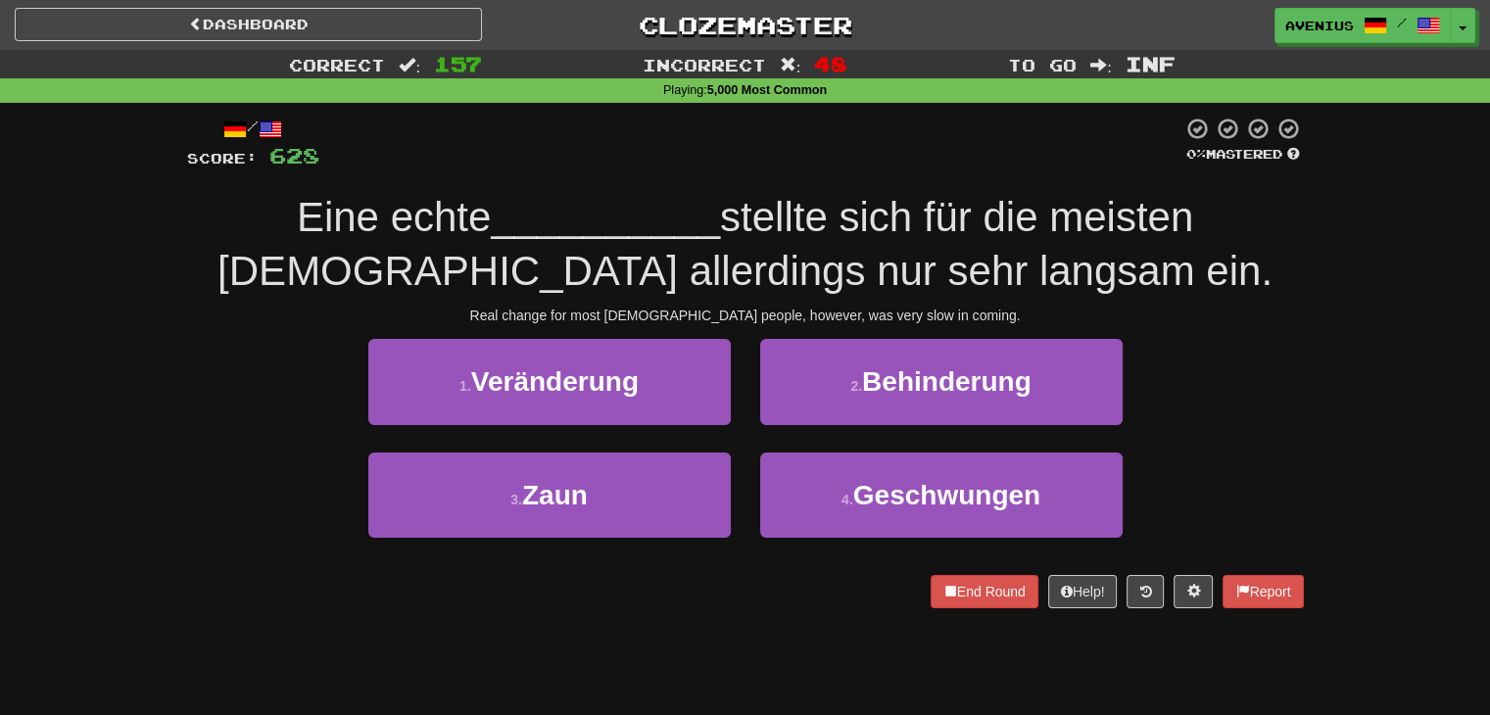
click at [719, 425] on div "1 . Veränderung" at bounding box center [550, 395] width 392 height 113
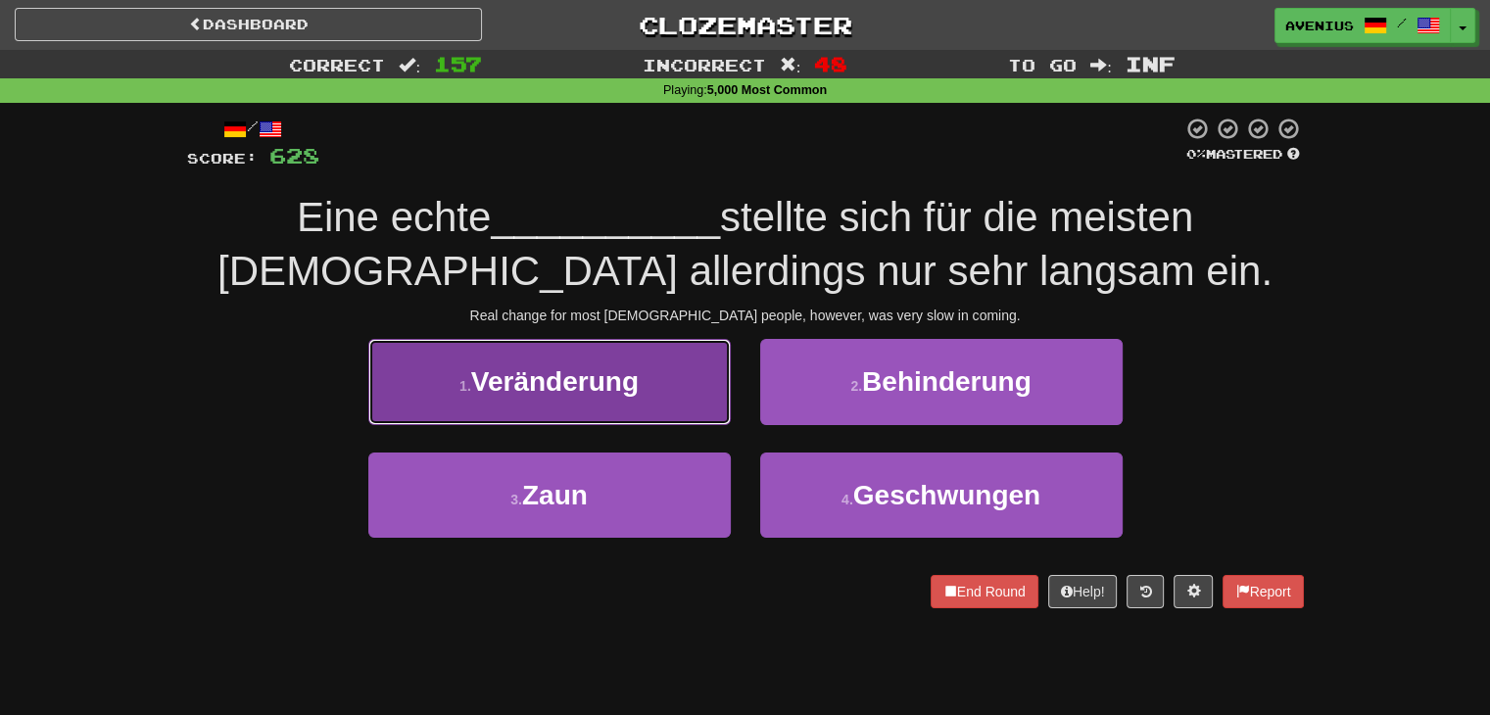
click at [715, 393] on button "1 . Veränderung" at bounding box center [549, 381] width 363 height 85
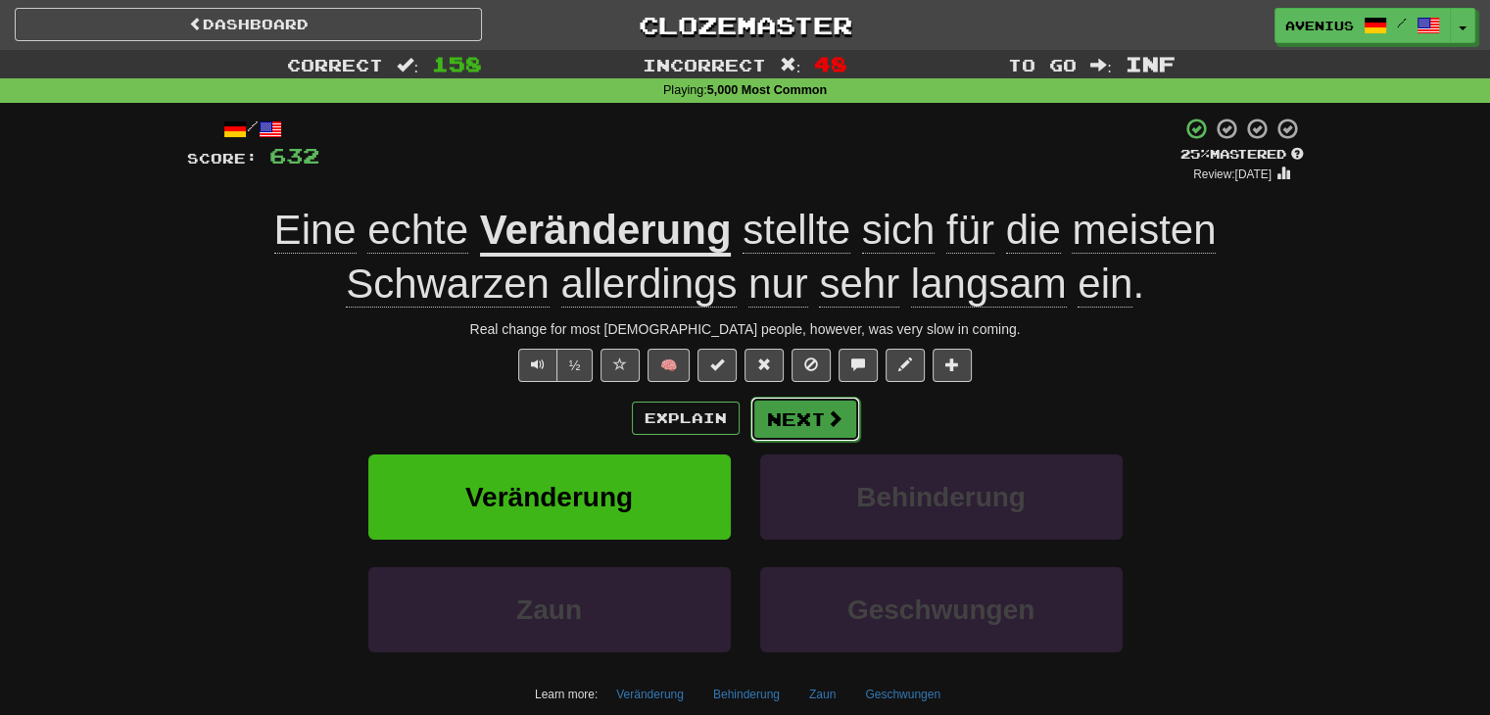
click at [826, 439] on button "Next" at bounding box center [806, 419] width 110 height 45
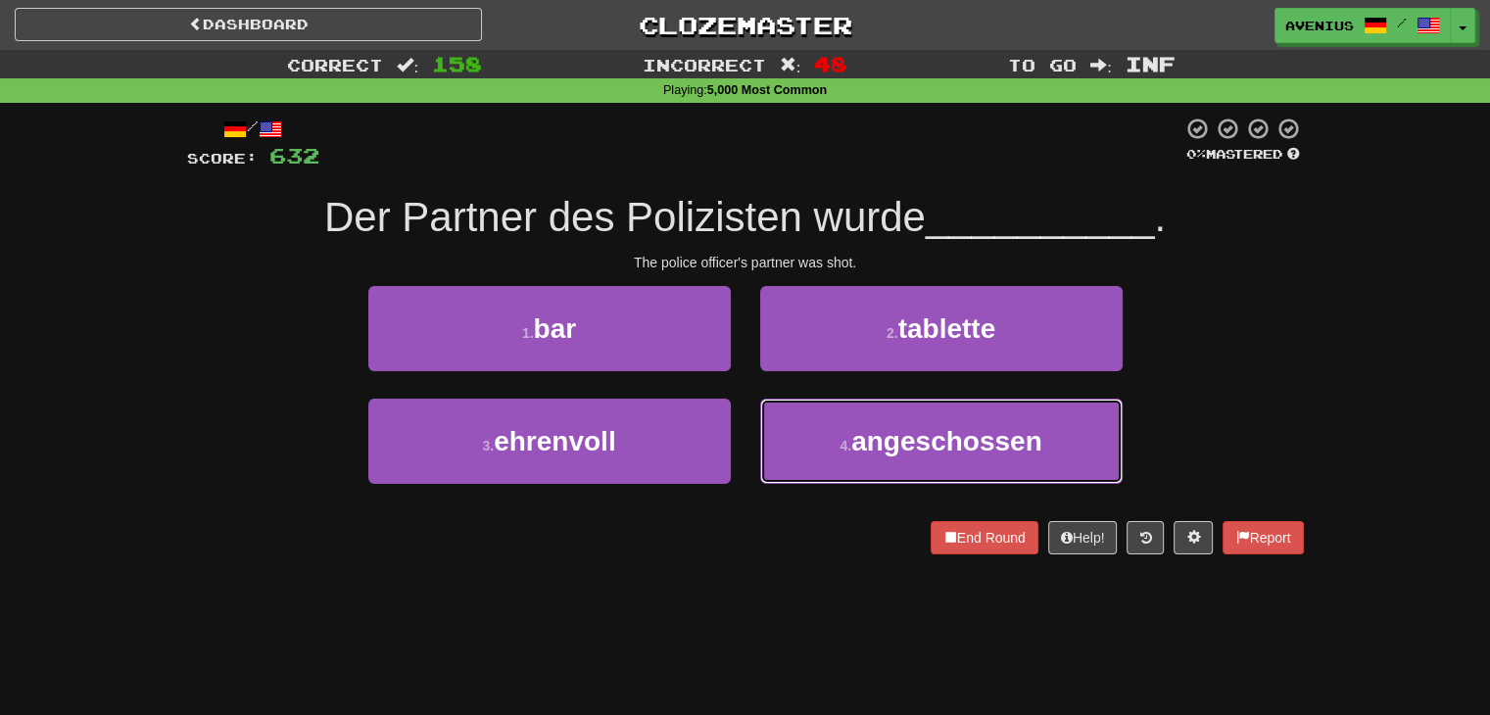
drag, startPoint x: 843, startPoint y: 436, endPoint x: 793, endPoint y: 392, distance: 66.6
click at [843, 435] on button "4 . angeschossen" at bounding box center [941, 441] width 363 height 85
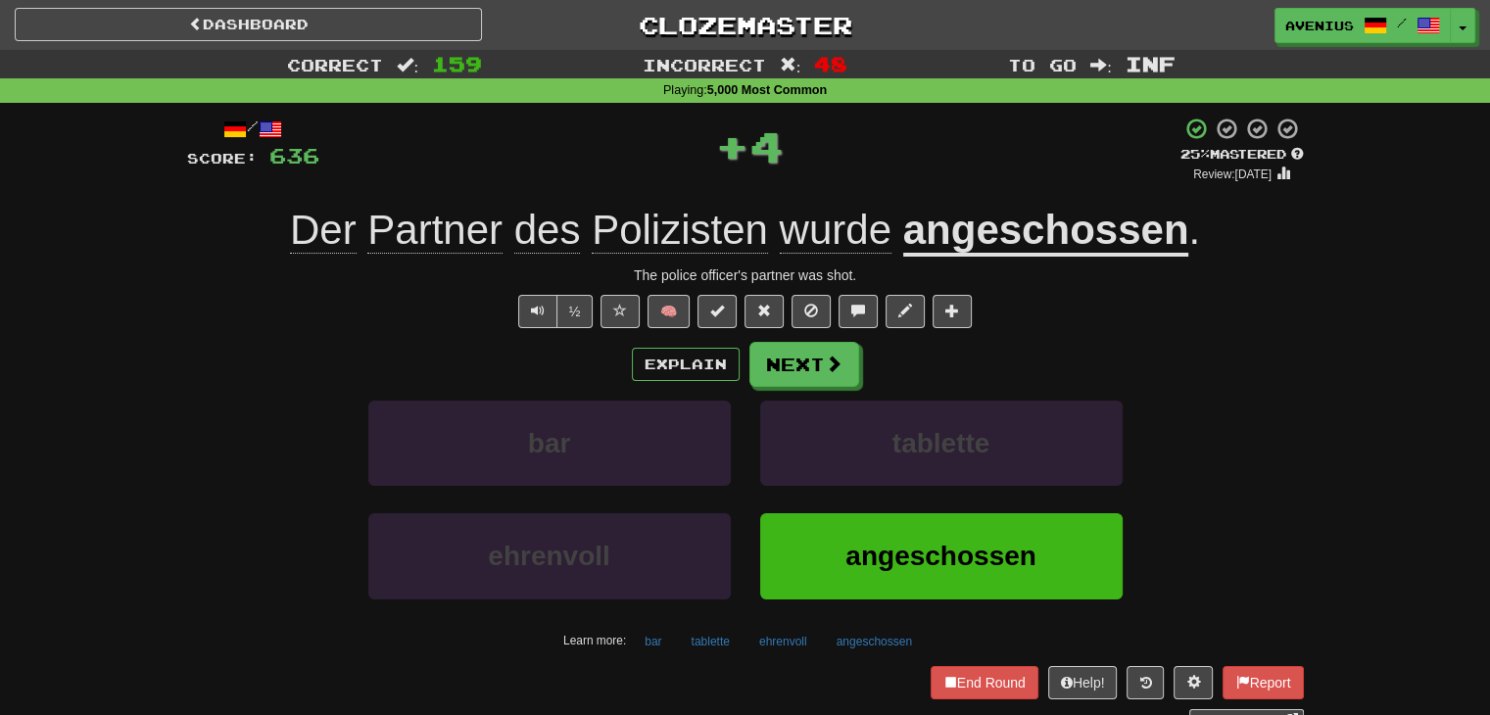
click at [771, 368] on button "Next" at bounding box center [805, 364] width 110 height 45
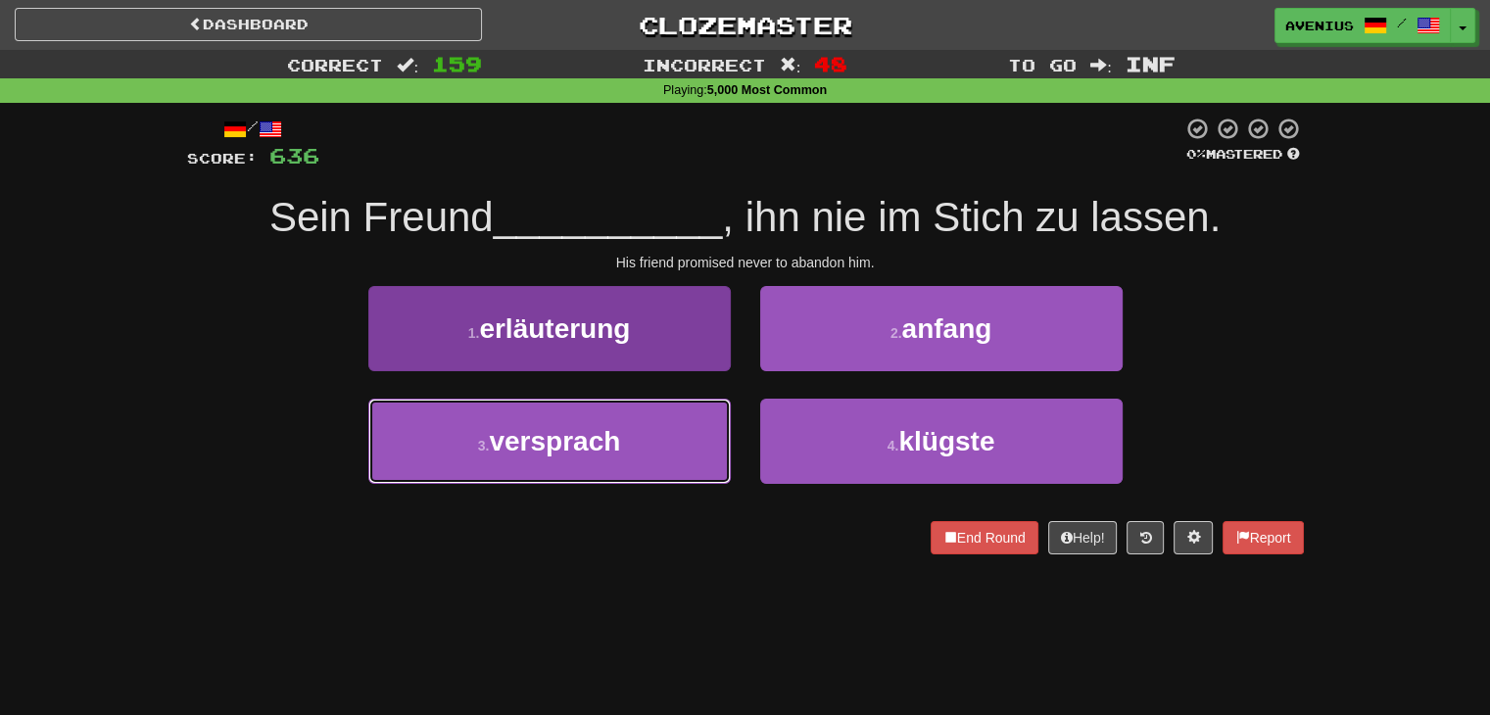
click at [704, 432] on button "3 . versprach" at bounding box center [549, 441] width 363 height 85
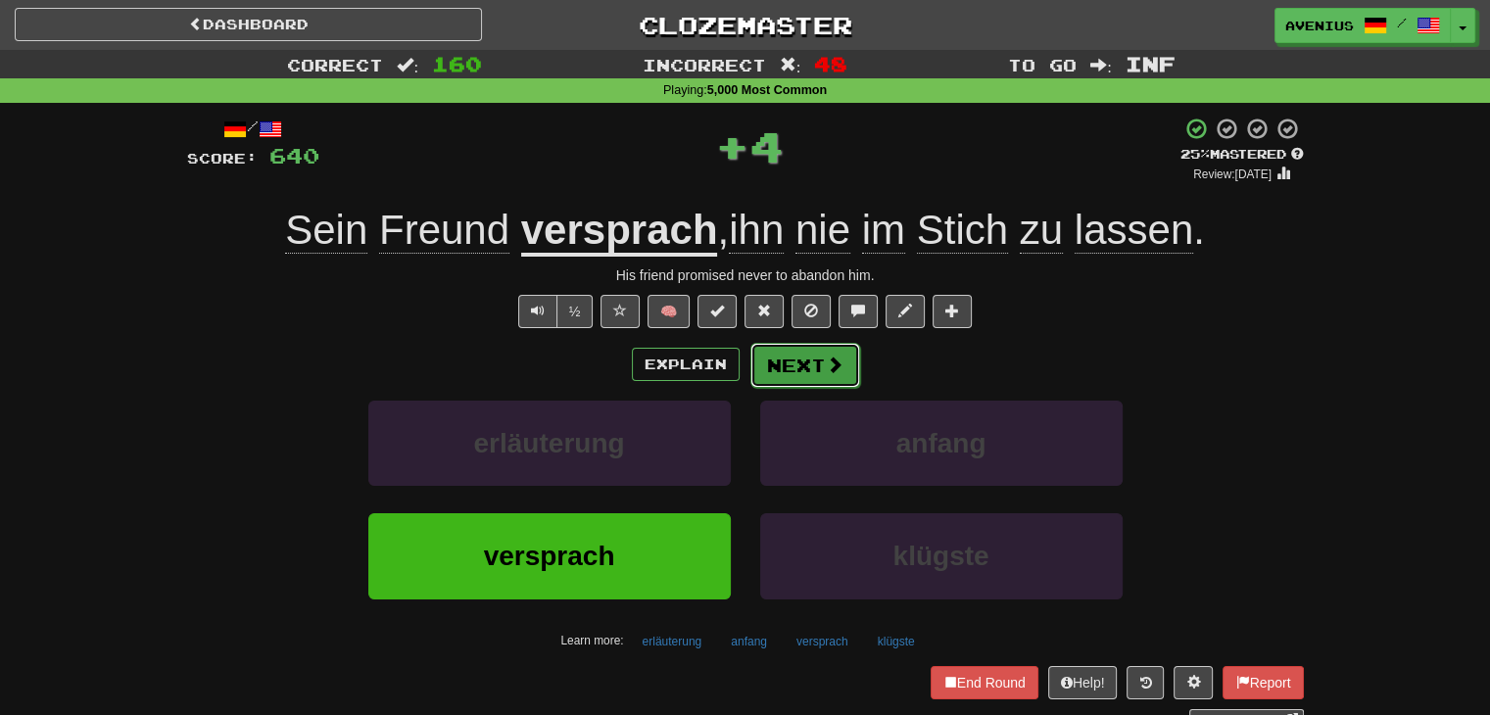
click at [839, 365] on span at bounding box center [835, 365] width 18 height 18
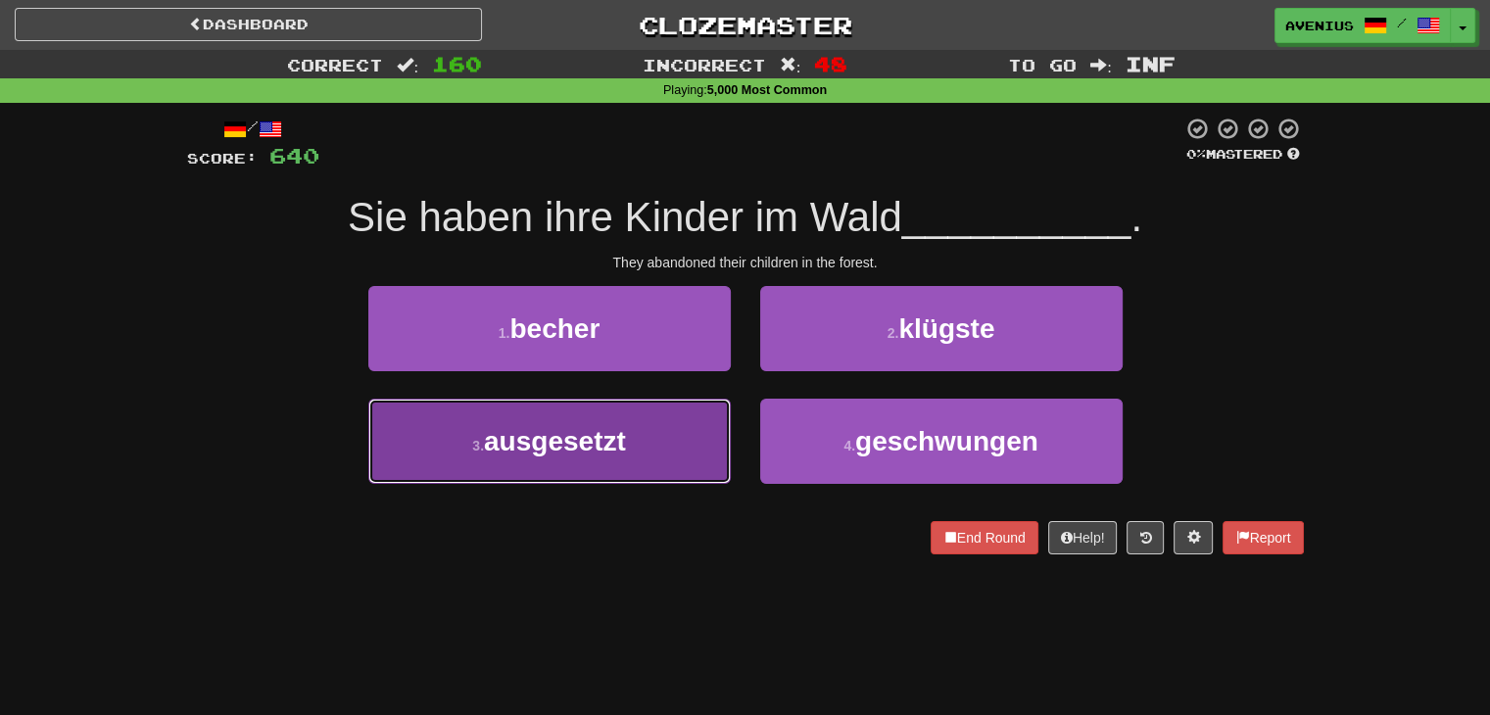
click at [679, 440] on button "3 . ausgesetzt" at bounding box center [549, 441] width 363 height 85
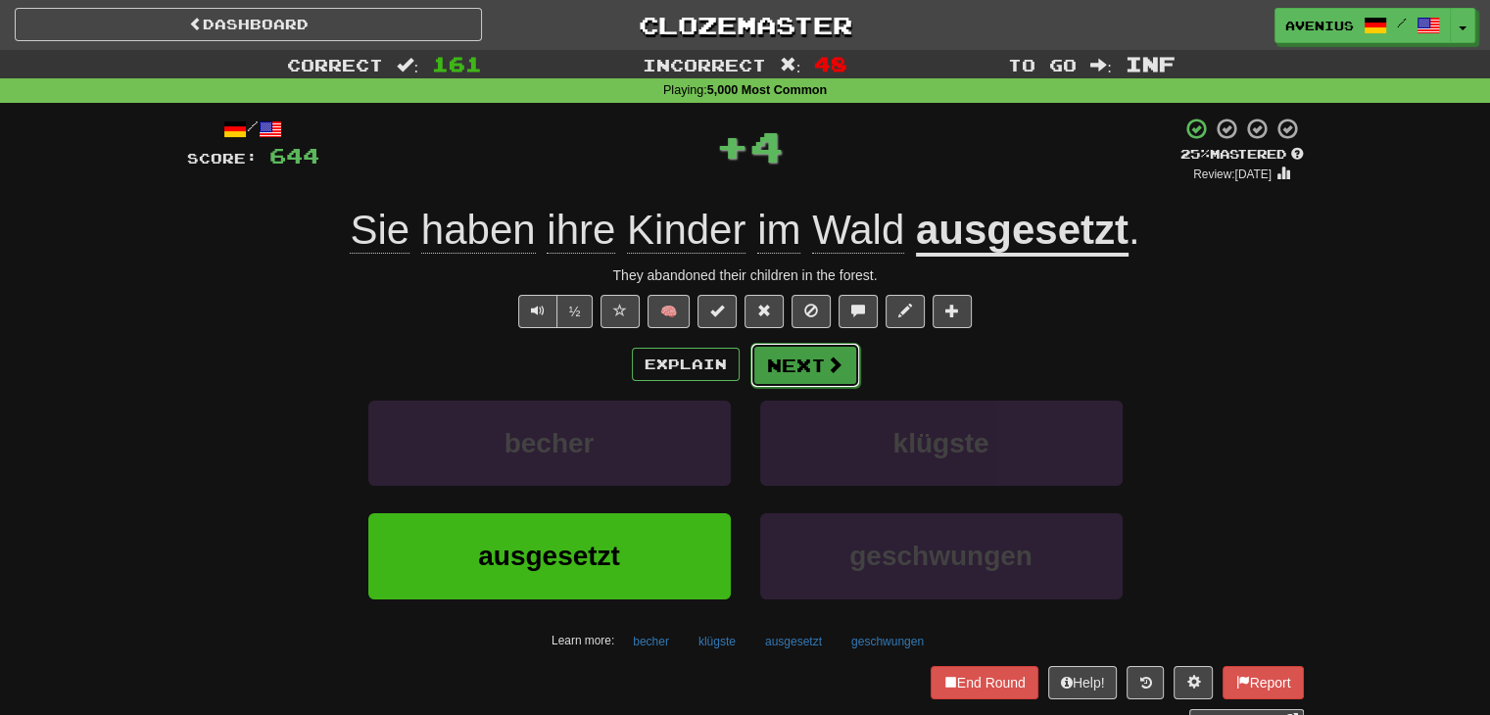
click at [791, 356] on button "Next" at bounding box center [806, 365] width 110 height 45
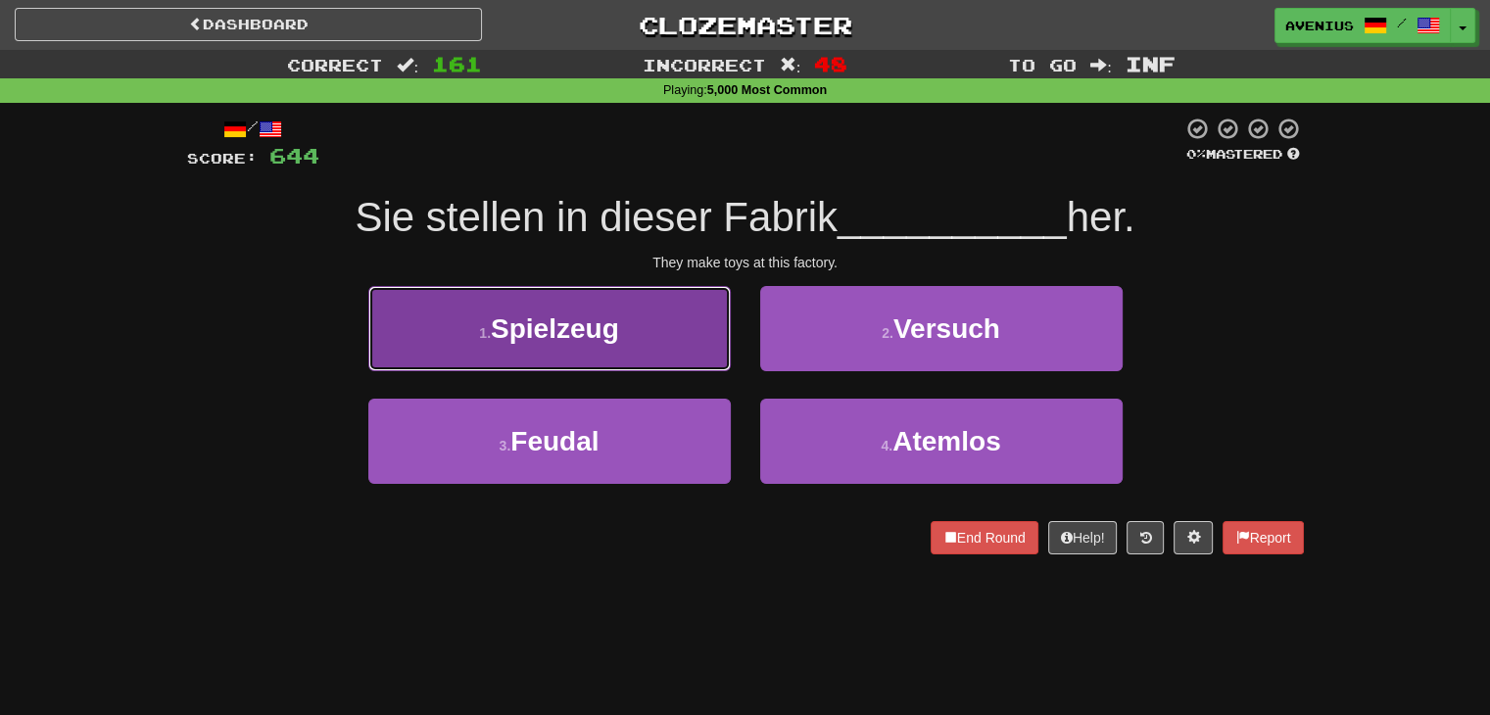
click at [686, 351] on button "1 . Spielzeug" at bounding box center [549, 328] width 363 height 85
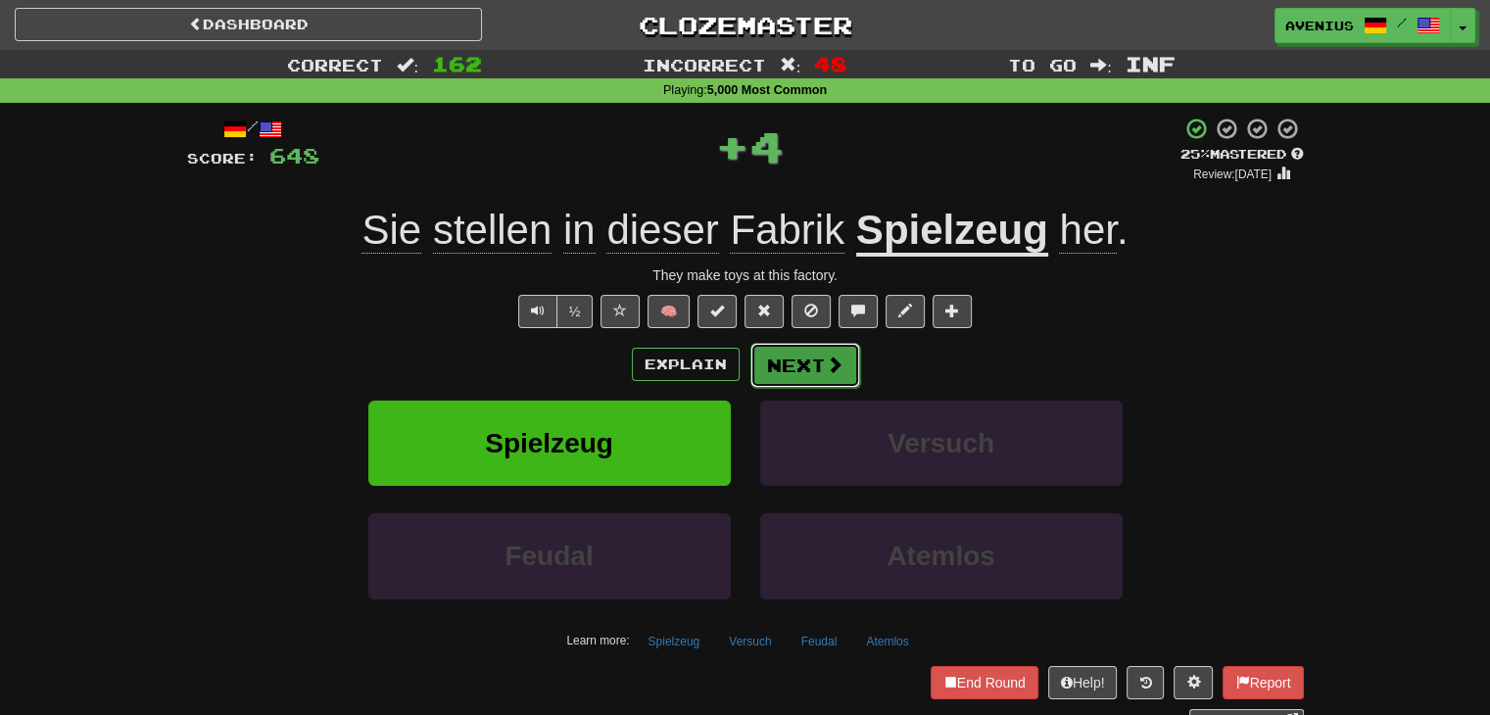
click at [807, 366] on button "Next" at bounding box center [806, 365] width 110 height 45
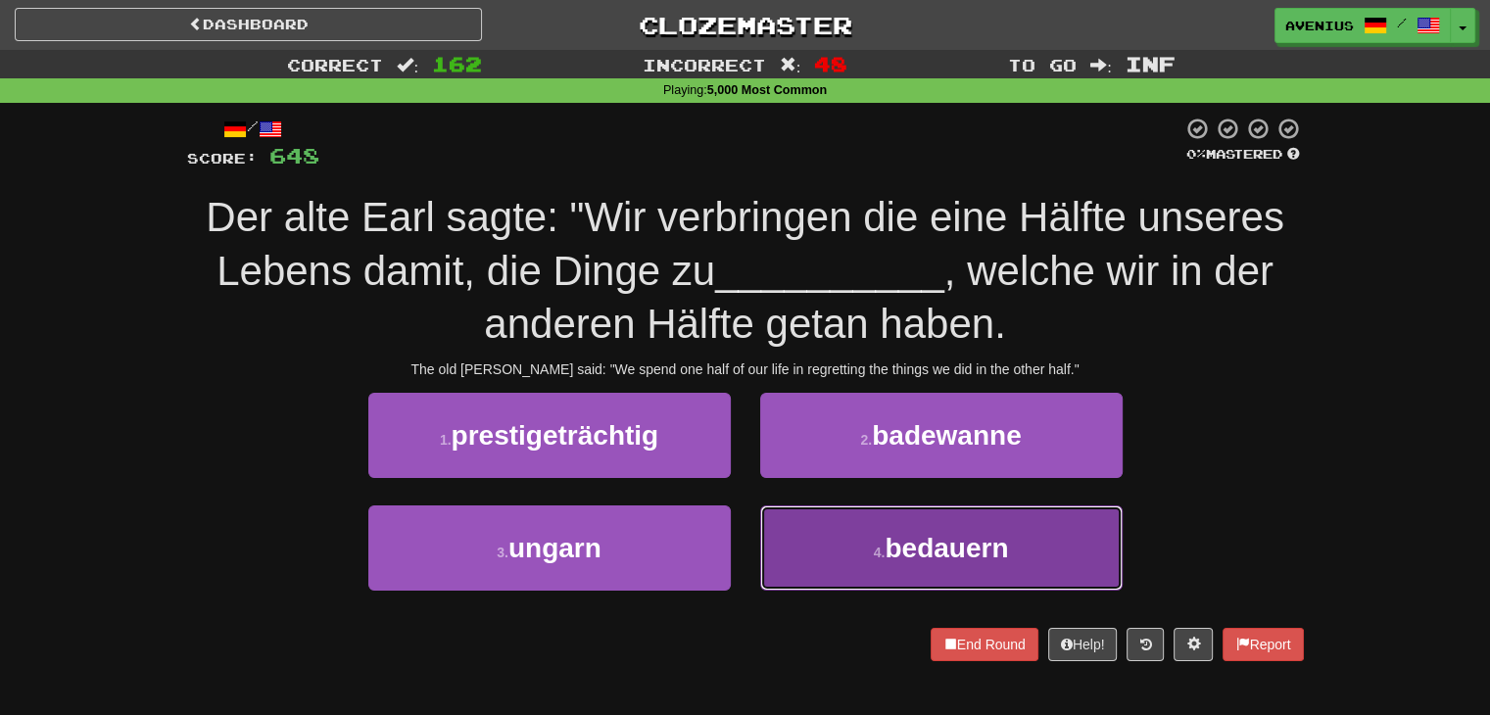
click at [839, 538] on button "4 . bedauern" at bounding box center [941, 548] width 363 height 85
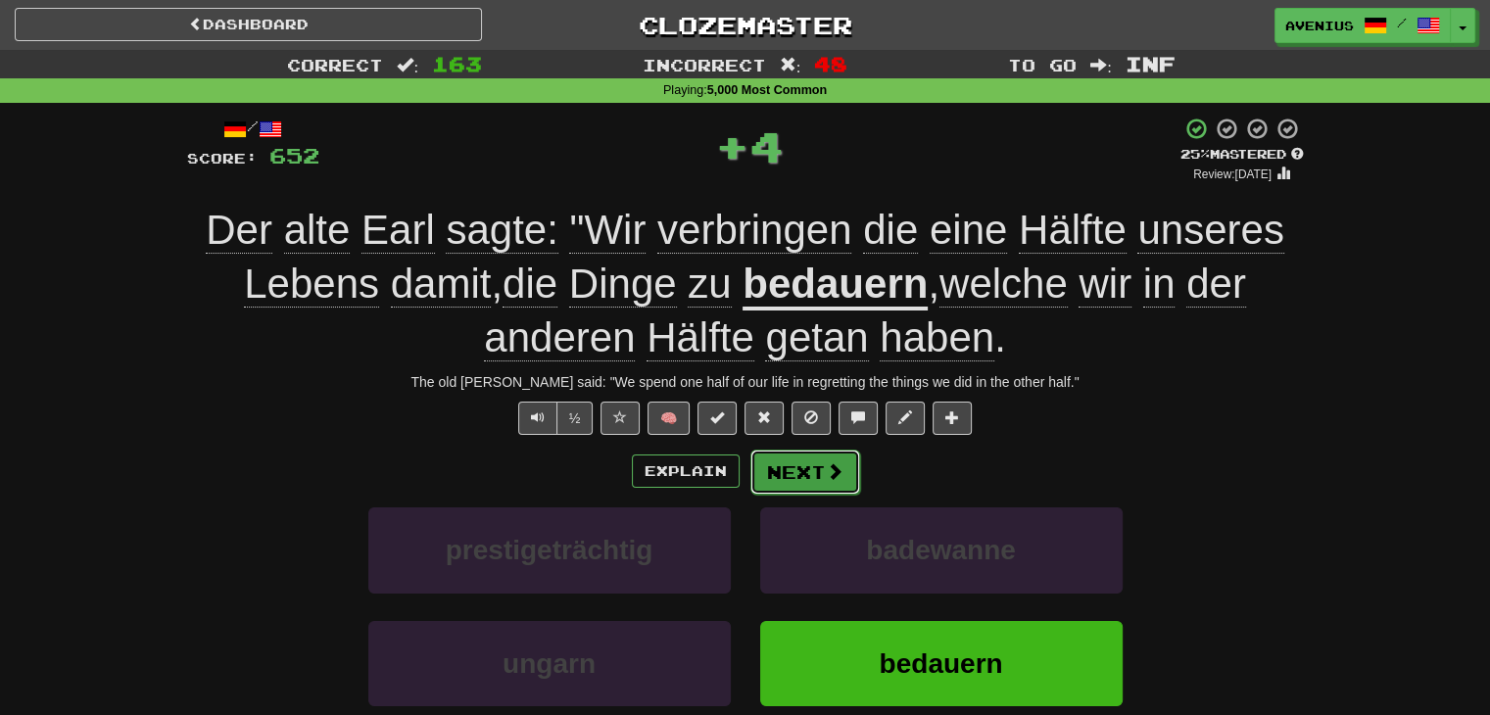
click at [788, 460] on button "Next" at bounding box center [806, 472] width 110 height 45
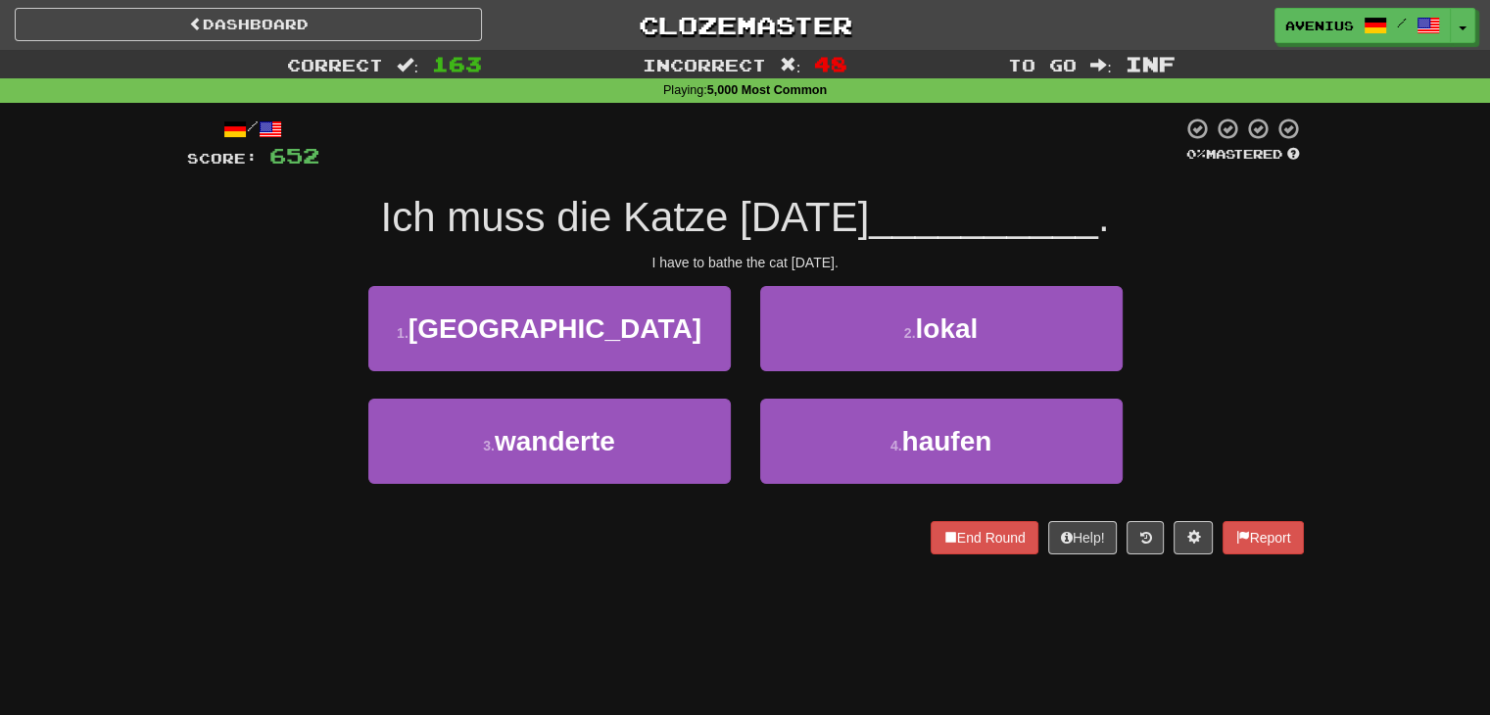
click at [1362, 365] on div "Correct : 163 Incorrect : 48 To go : Inf Playing : 5,000 Most Common / Score: 6…" at bounding box center [745, 316] width 1490 height 532
click at [1392, 330] on div "Correct : 163 Incorrect : 48 To go : Inf Playing : 5,000 Most Common / Score: 6…" at bounding box center [745, 316] width 1490 height 532
click at [1360, 361] on div "Correct : 163 Incorrect : 48 To go : Inf Playing : 5,000 Most Common / Score: 6…" at bounding box center [745, 316] width 1490 height 532
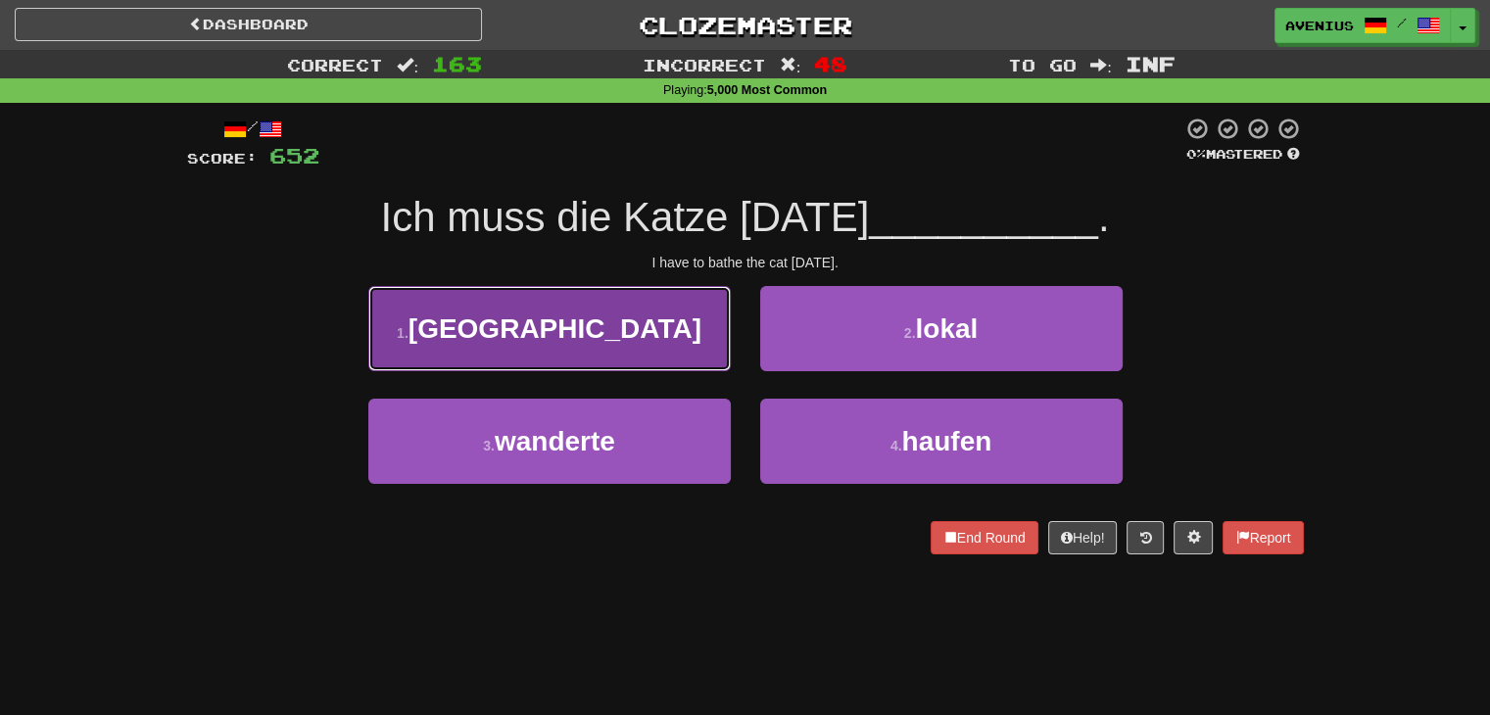
click at [709, 351] on button "1 . baden" at bounding box center [549, 328] width 363 height 85
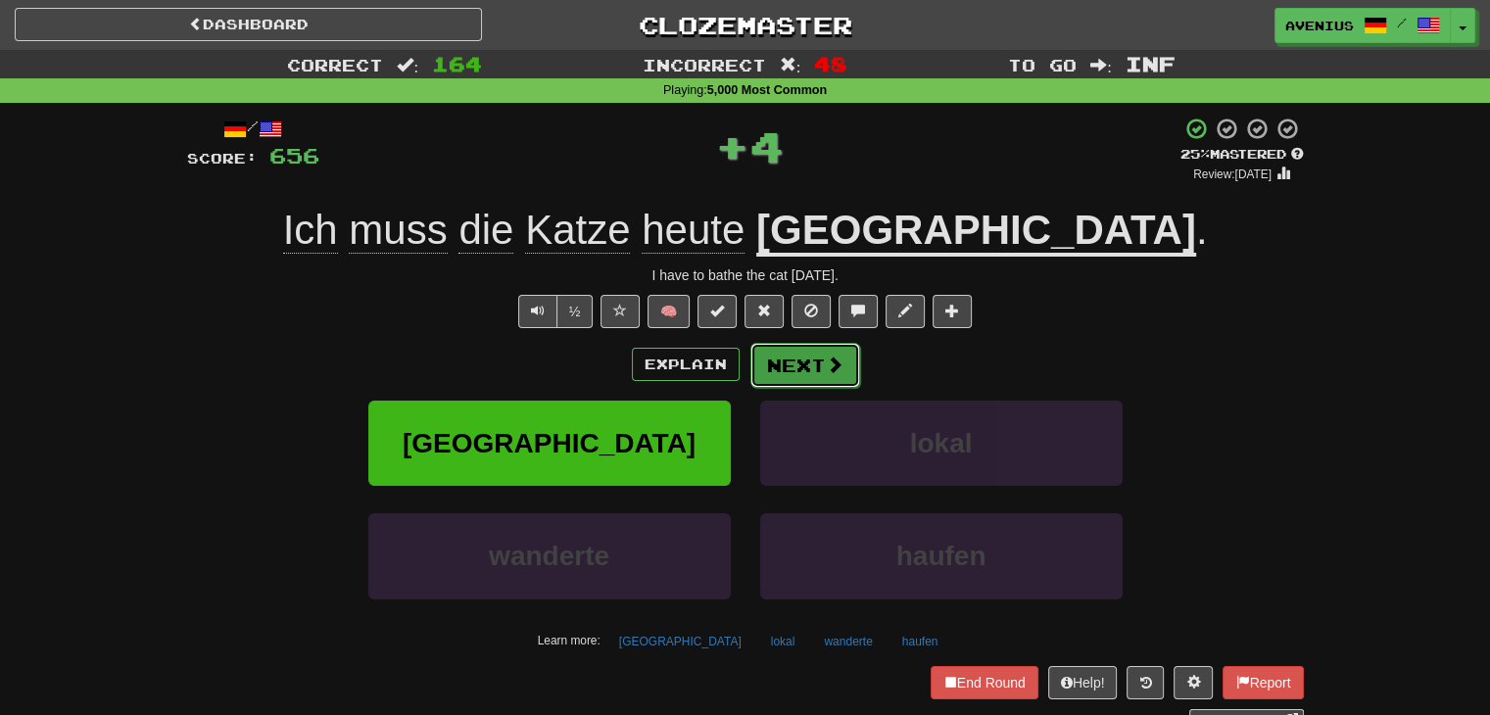
click at [849, 378] on button "Next" at bounding box center [806, 365] width 110 height 45
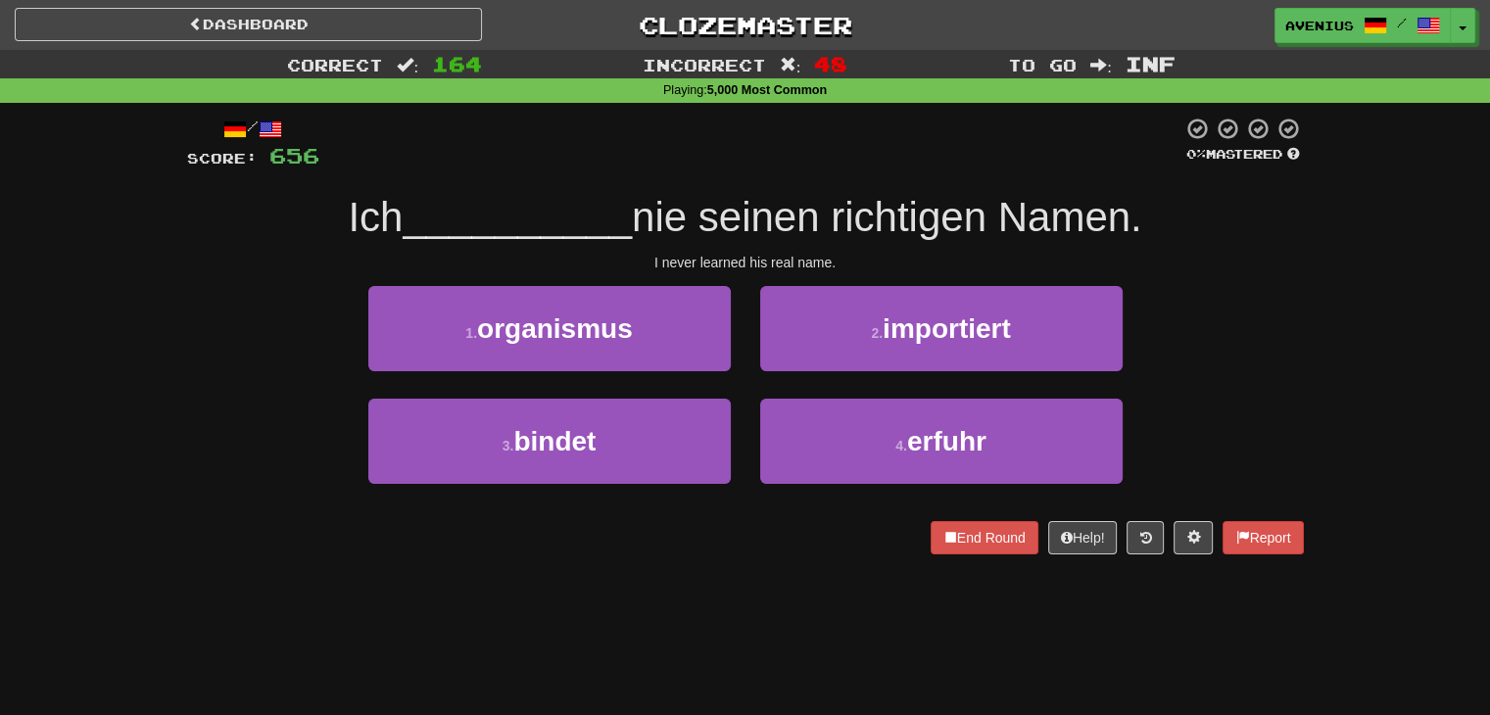
click at [1188, 369] on div "1 . organismus 2 . importiert" at bounding box center [746, 342] width 1176 height 113
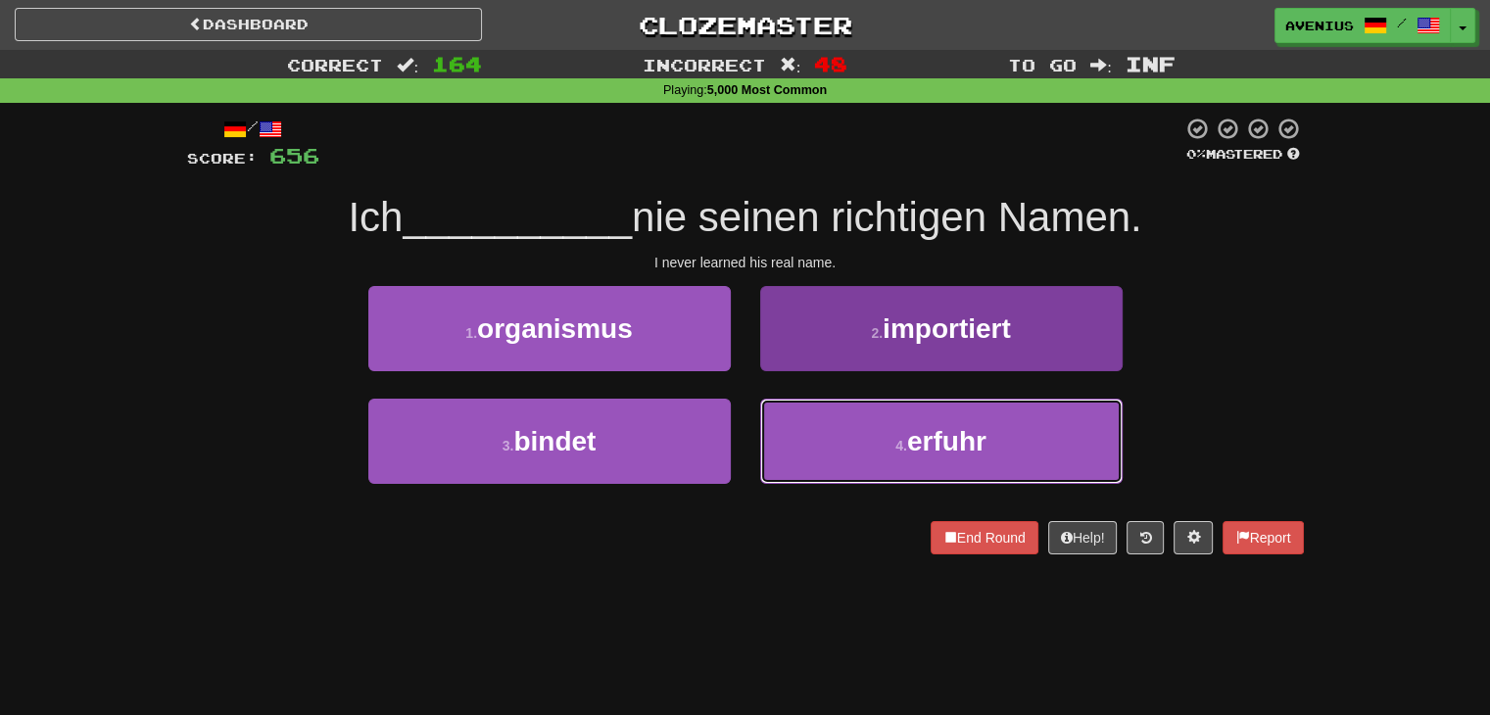
click at [882, 448] on button "4 . erfuhr" at bounding box center [941, 441] width 363 height 85
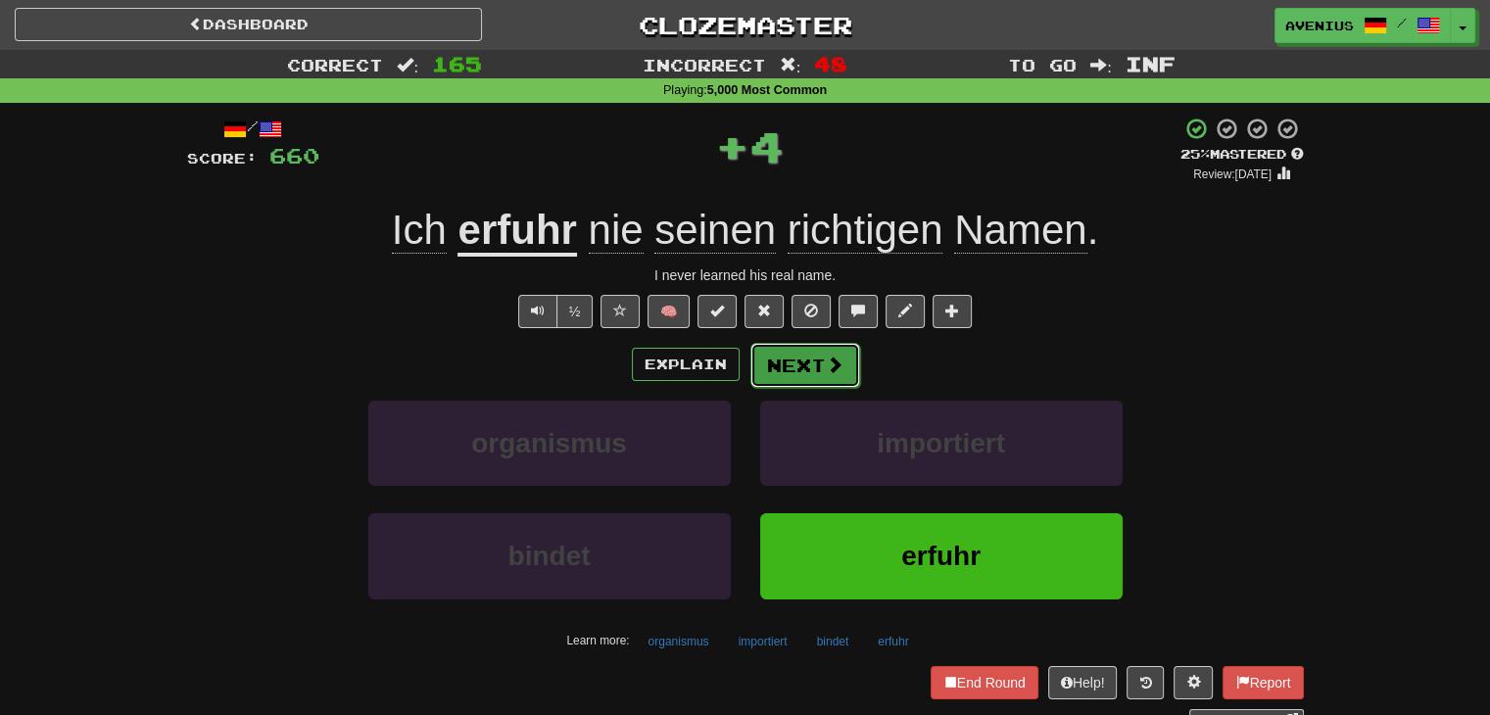
click at [838, 370] on span at bounding box center [835, 365] width 18 height 18
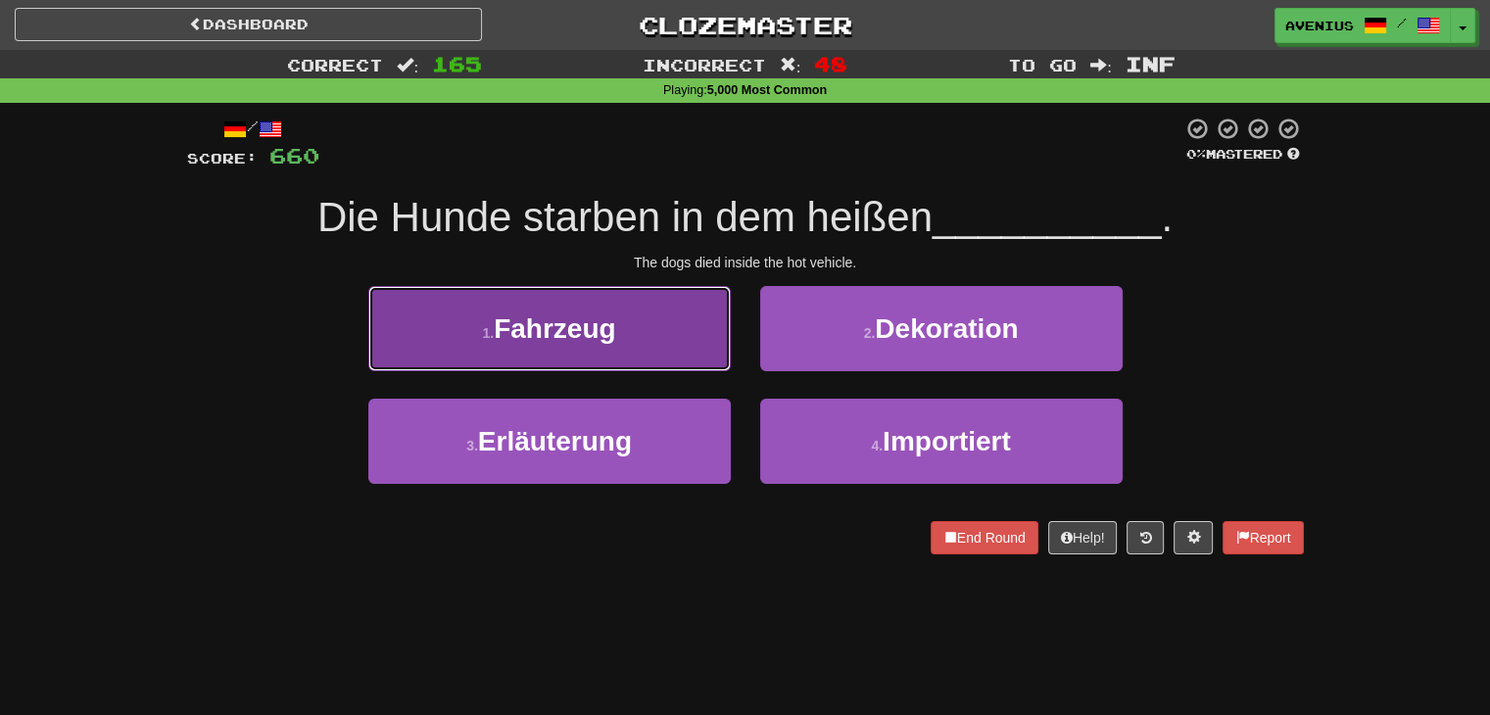
click at [686, 347] on button "1 . Fahrzeug" at bounding box center [549, 328] width 363 height 85
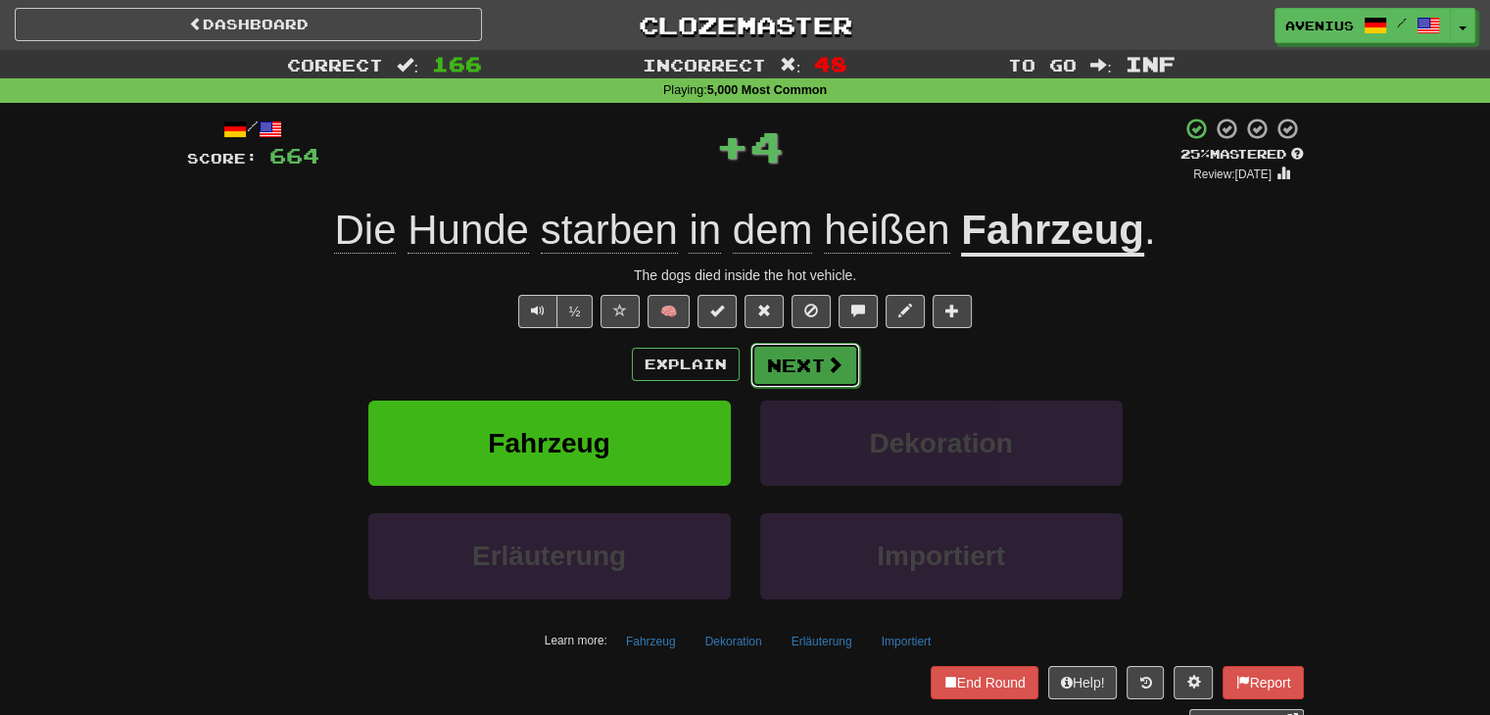
click at [802, 362] on button "Next" at bounding box center [806, 365] width 110 height 45
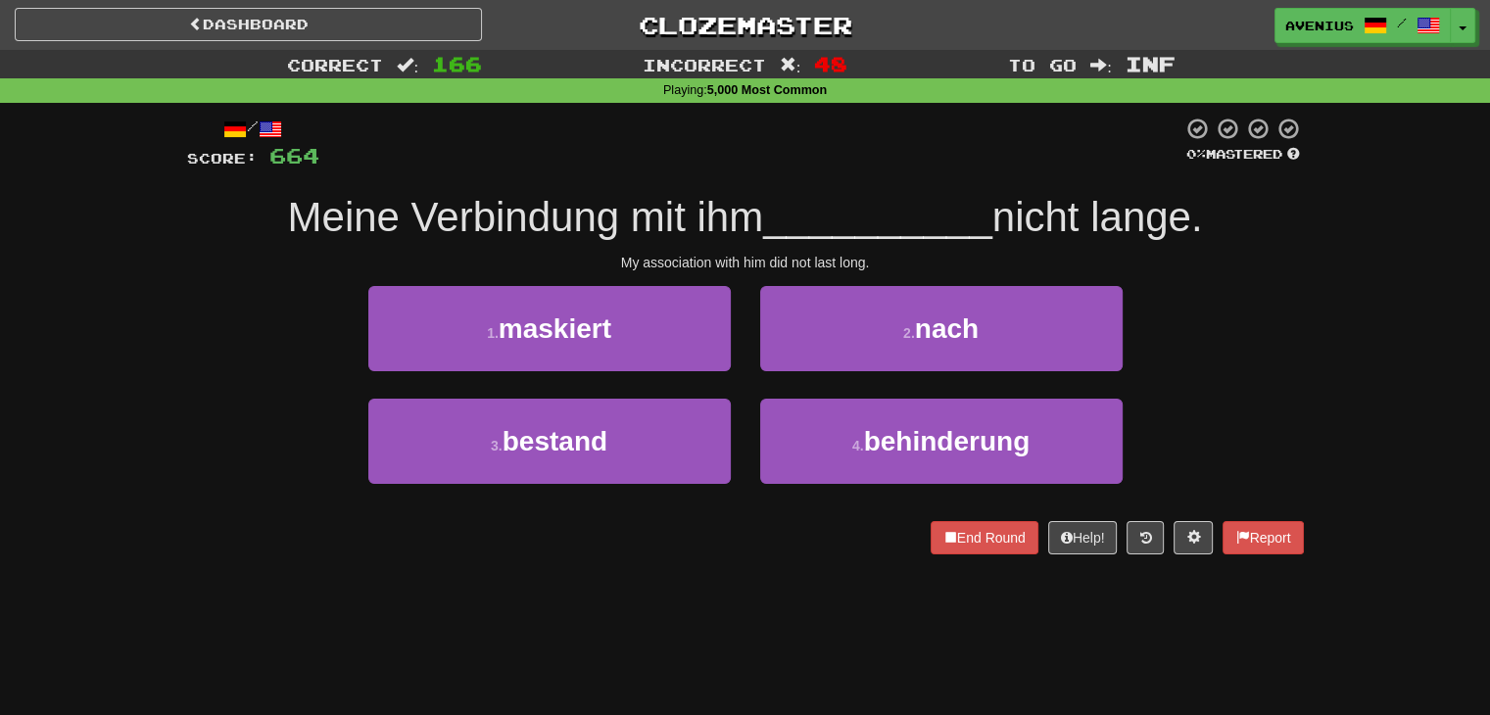
click at [1308, 370] on div "/ Score: 664 0 % Mastered Meine Verbindung mit ihm __________ nicht lange. My a…" at bounding box center [745, 342] width 1146 height 479
click at [1294, 366] on div "1 . maskiert 2 . nach" at bounding box center [746, 342] width 1176 height 113
click at [1234, 344] on div "1 . maskiert 2 . nach" at bounding box center [746, 342] width 1176 height 113
click at [1327, 395] on div "Correct : 166 Incorrect : 48 To go : Inf Playing : 5,000 Most Common / Score: 6…" at bounding box center [745, 316] width 1490 height 532
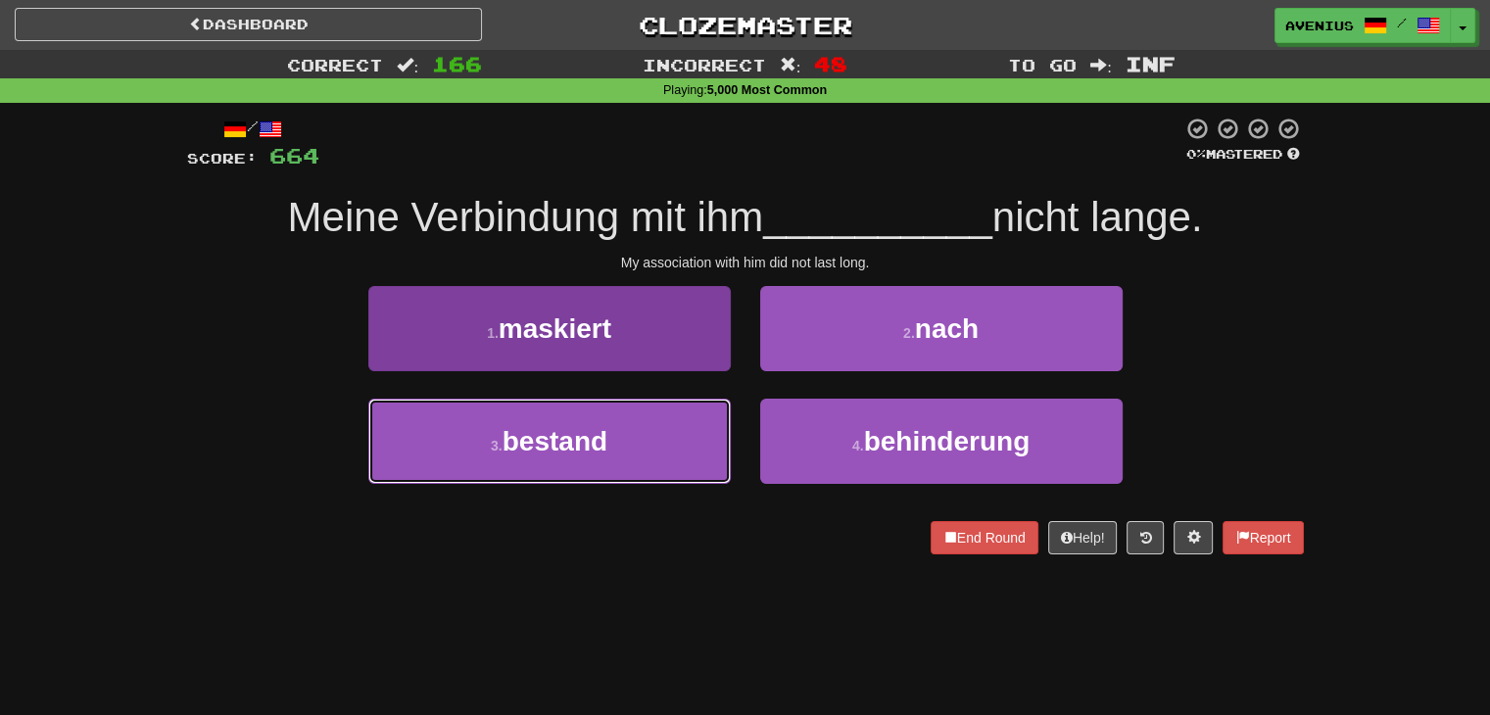
click at [618, 467] on button "3 . bestand" at bounding box center [549, 441] width 363 height 85
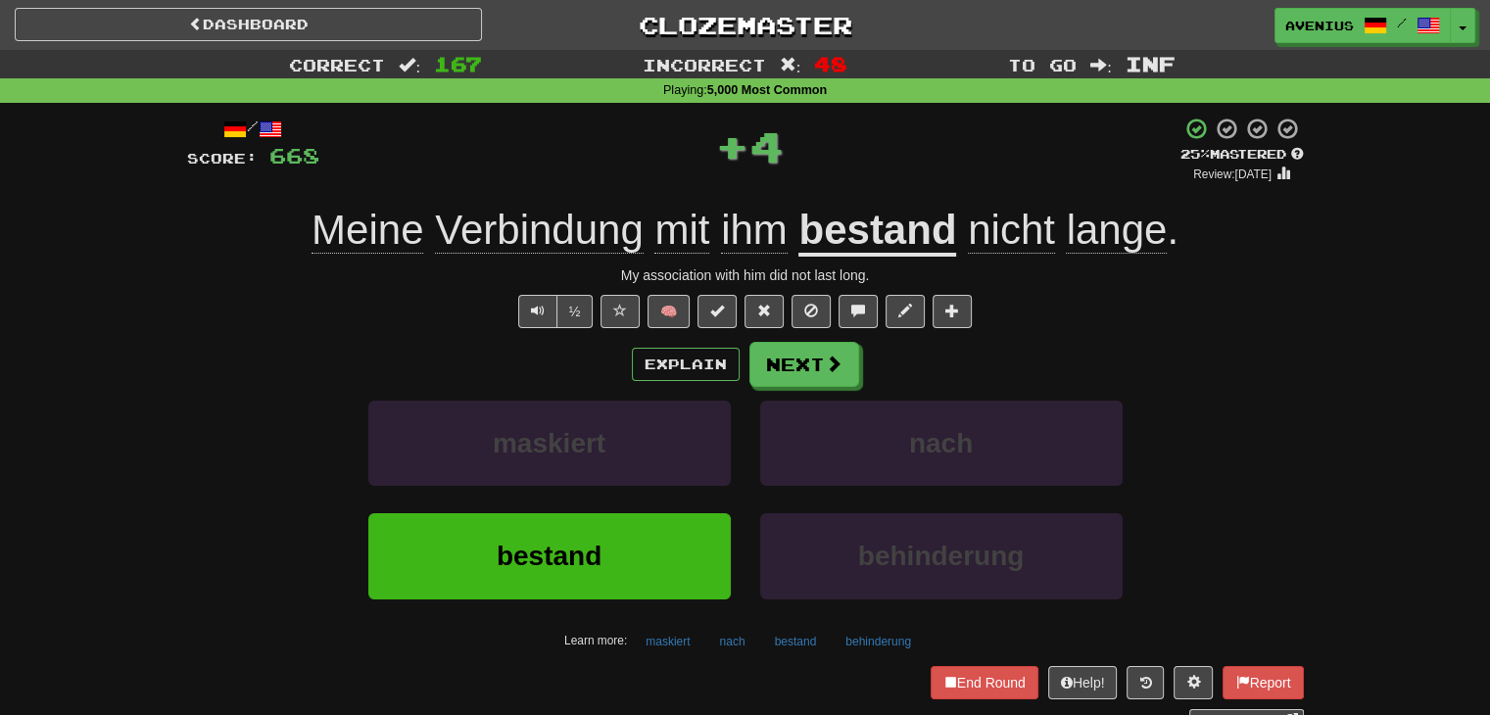
click at [810, 396] on div "Explain Next maskiert nach bestand behinderung Learn more: maskiert nach bestan…" at bounding box center [745, 499] width 1117 height 315
click at [803, 365] on button "Next" at bounding box center [806, 365] width 110 height 45
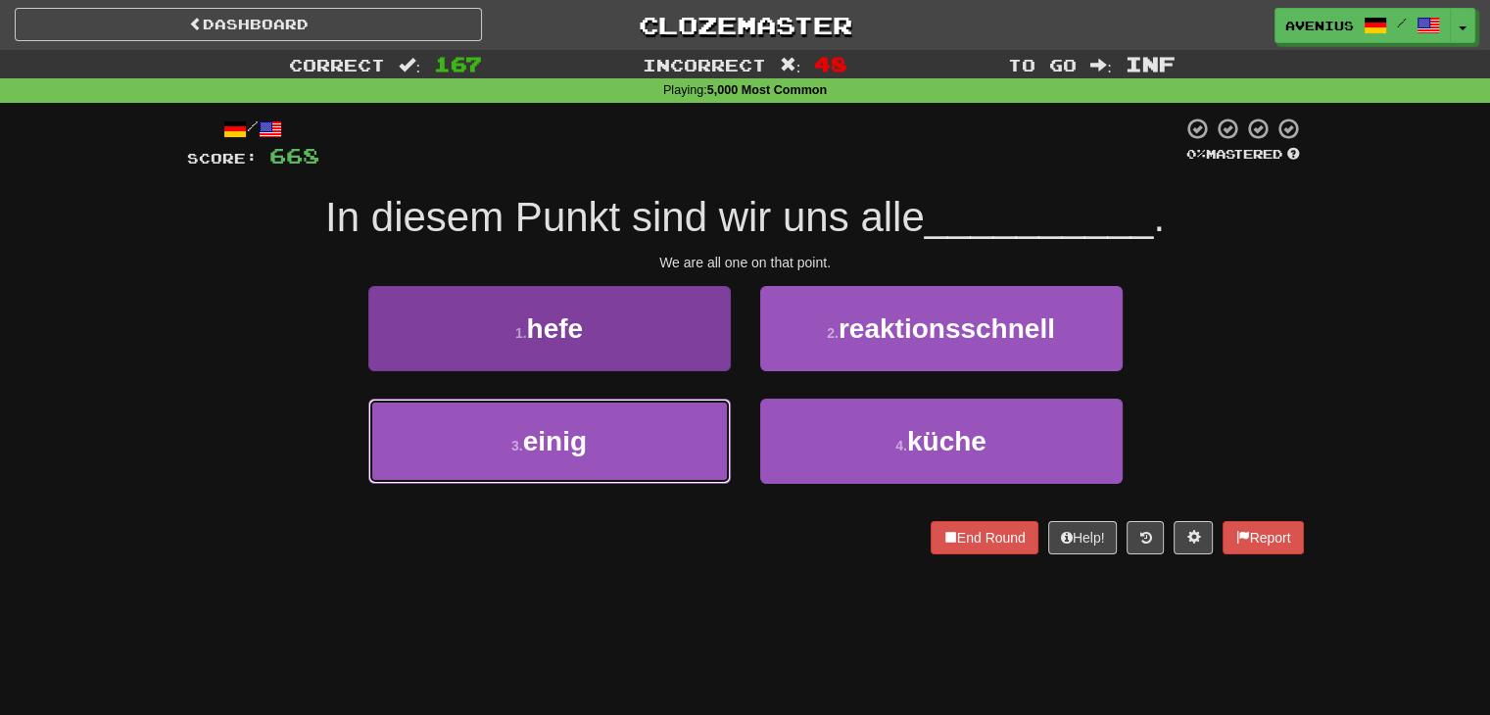
click at [703, 424] on button "3 . einig" at bounding box center [549, 441] width 363 height 85
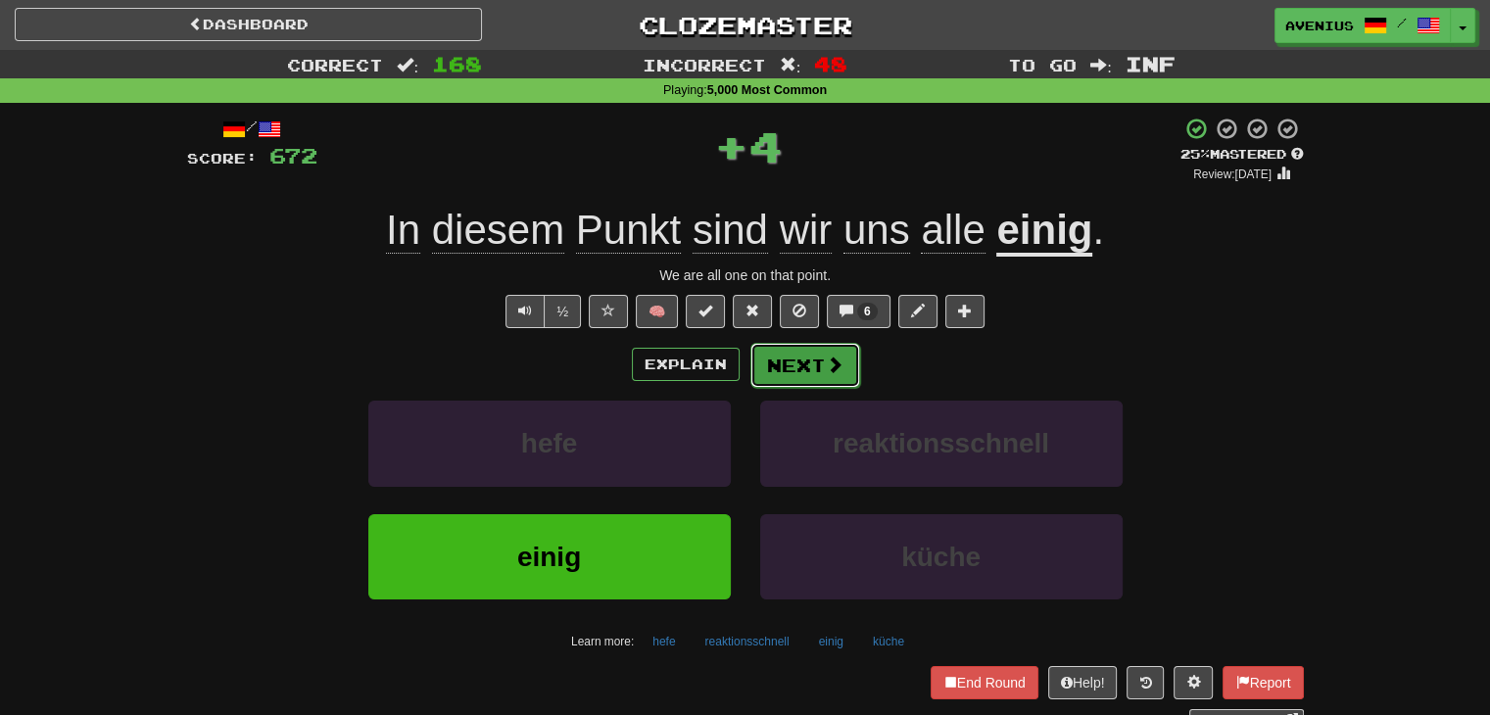
click at [794, 354] on button "Next" at bounding box center [806, 365] width 110 height 45
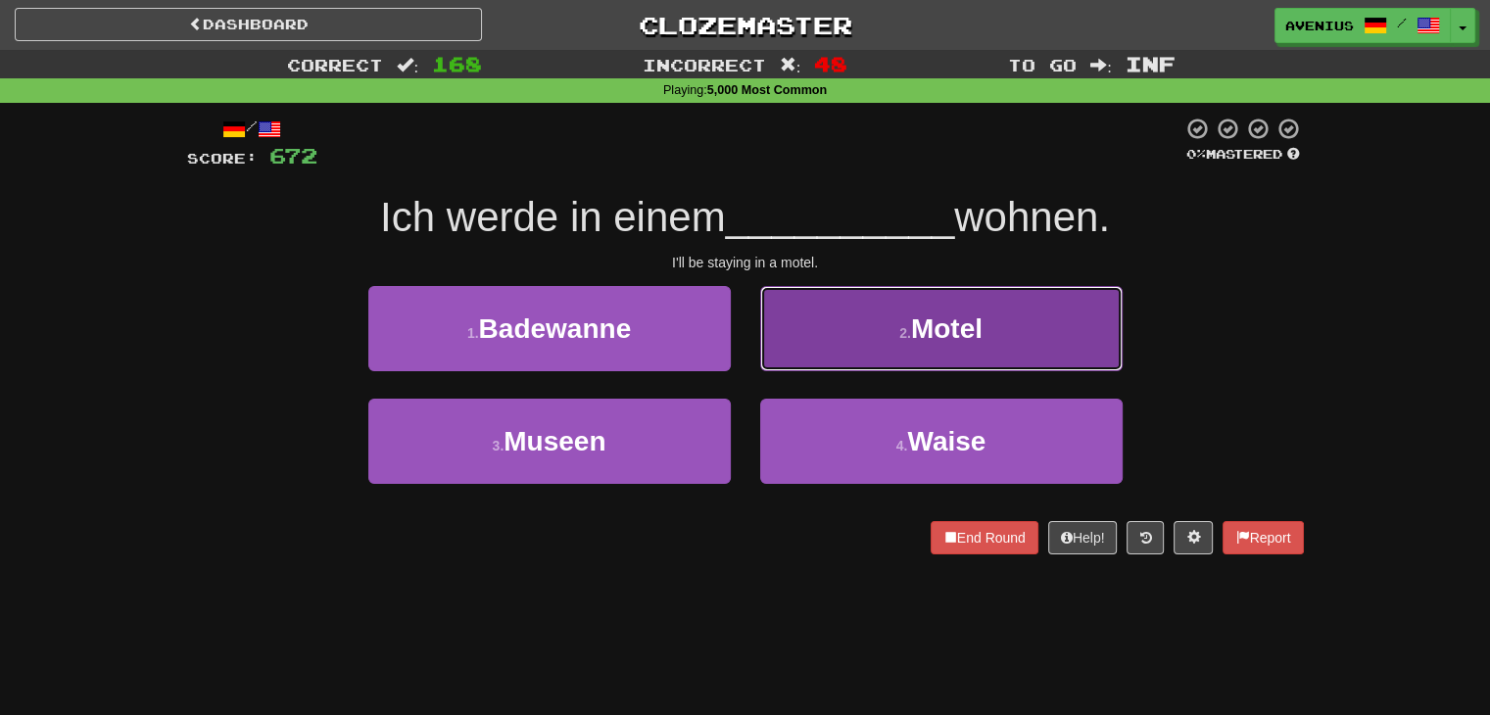
click at [830, 369] on button "2 . Motel" at bounding box center [941, 328] width 363 height 85
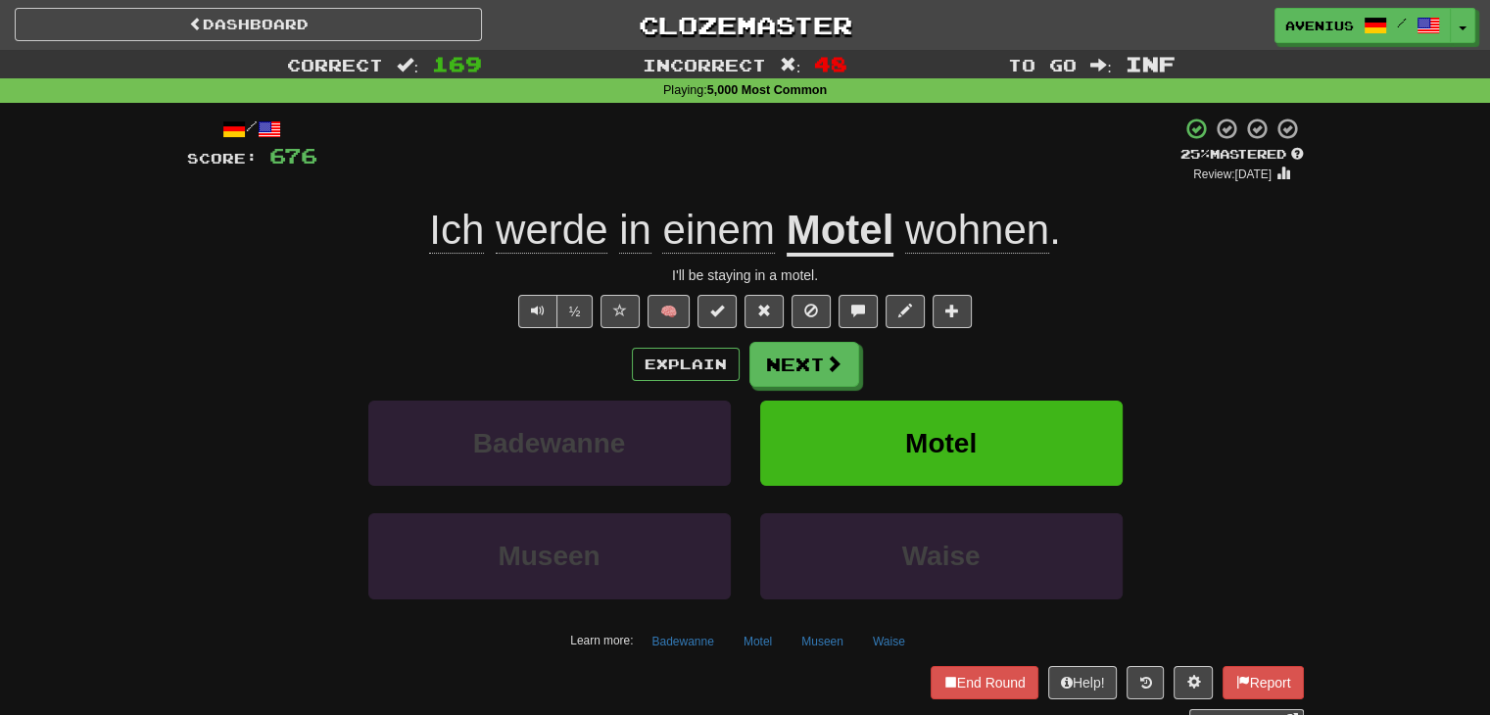
click at [1355, 352] on div "Correct : 169 Incorrect : 48 To go : Inf Playing : 5,000 Most Common / Score: 6…" at bounding box center [745, 404] width 1490 height 708
click at [826, 353] on button "Next" at bounding box center [806, 365] width 110 height 45
